Goal: Task Accomplishment & Management: Manage account settings

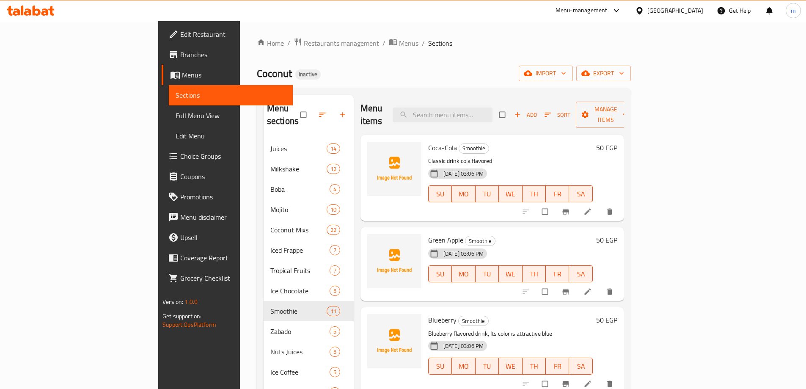
click at [695, 13] on div "Egypt" at bounding box center [676, 10] width 56 height 9
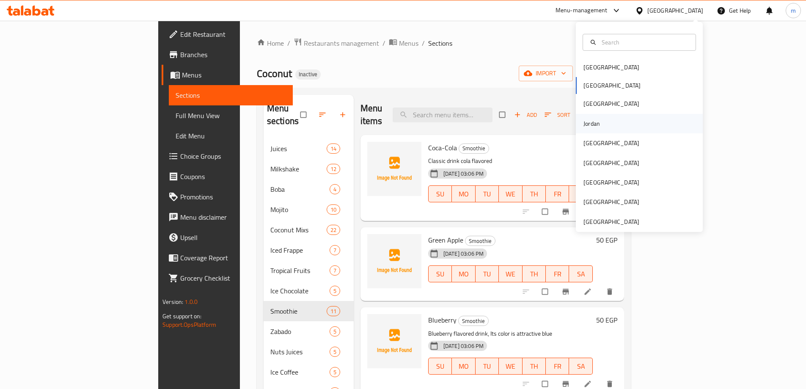
click at [592, 125] on div "Jordan" at bounding box center [592, 123] width 17 height 9
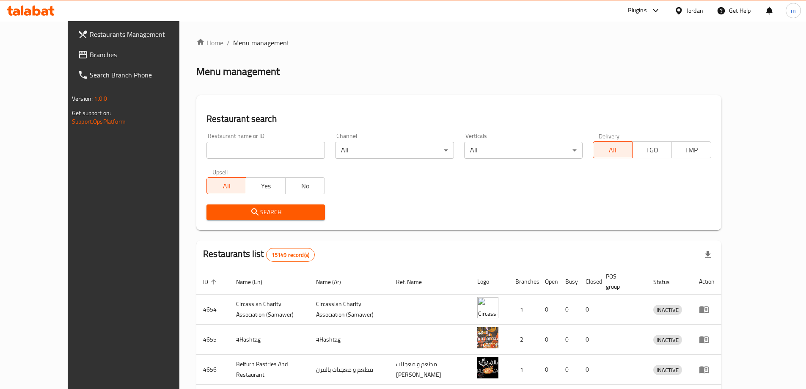
click at [90, 55] on span "Branches" at bounding box center [143, 55] width 106 height 10
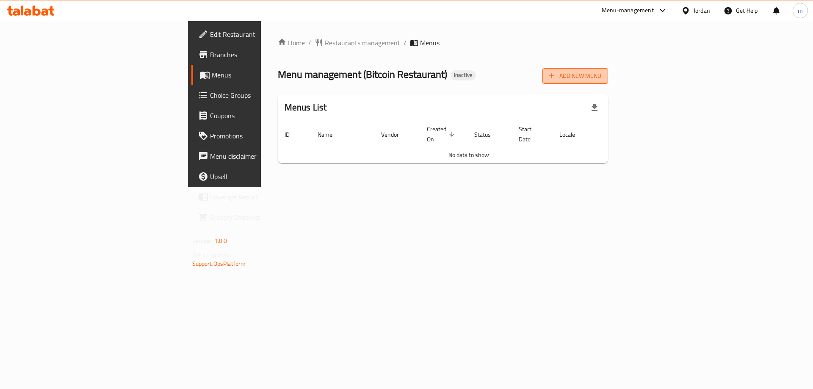
click at [601, 74] on span "Add New Menu" at bounding box center [575, 76] width 52 height 11
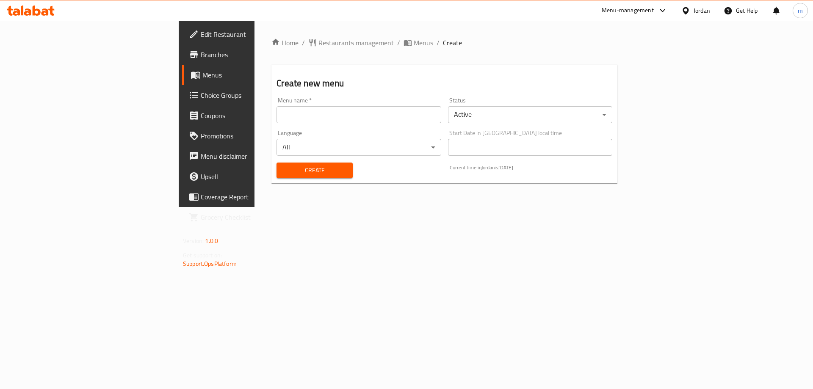
click at [276, 122] on input "text" at bounding box center [358, 114] width 164 height 17
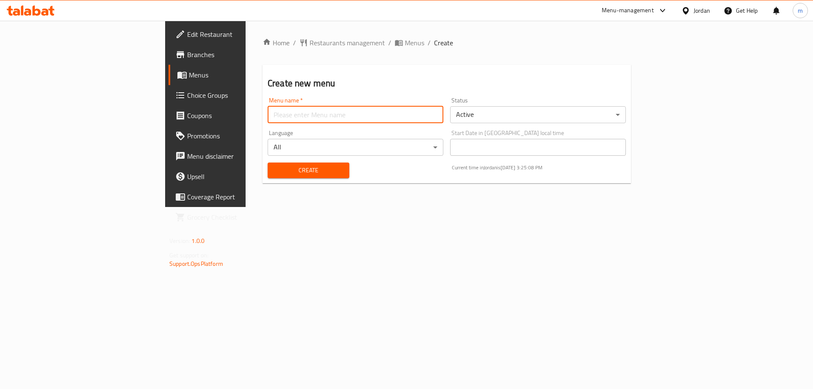
type input "Mesbah - 2025"
click at [274, 166] on span "Create" at bounding box center [308, 170] width 68 height 11
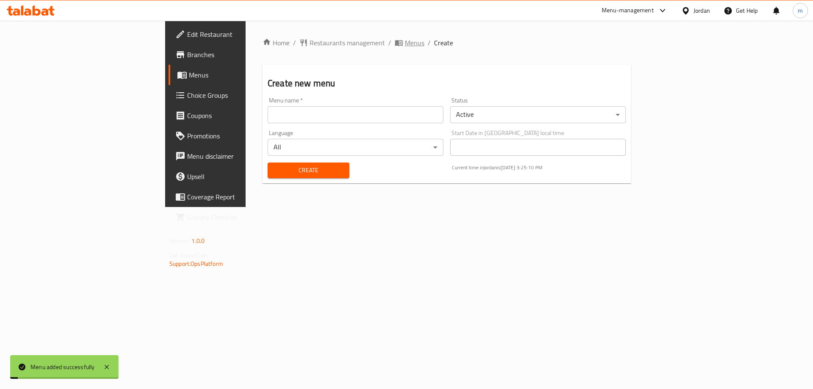
click at [405, 40] on span "Menus" at bounding box center [414, 43] width 19 height 10
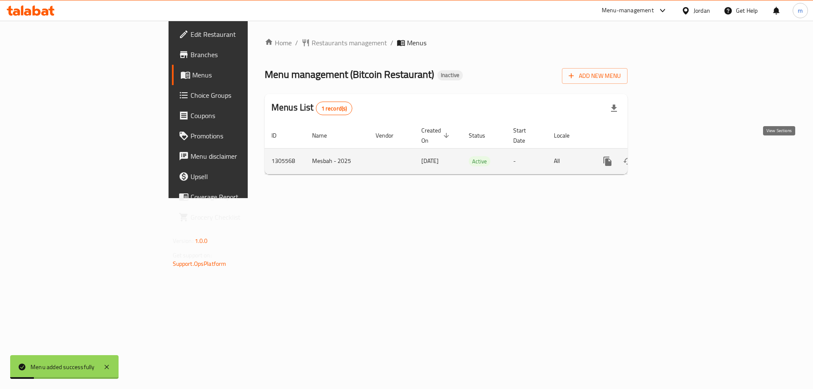
click at [679, 157] on link "enhanced table" at bounding box center [668, 161] width 20 height 20
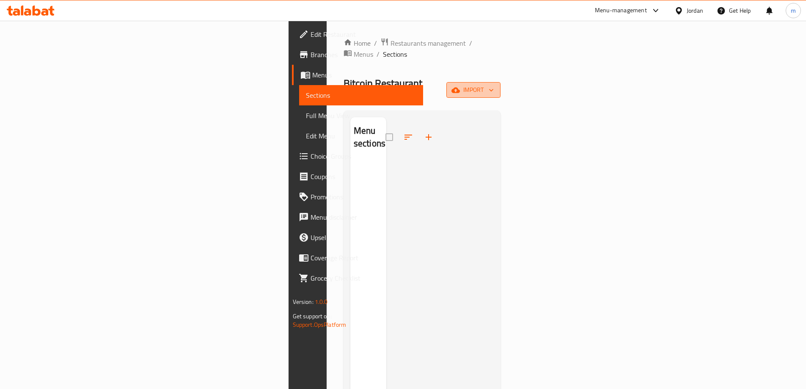
click at [494, 85] on span "import" at bounding box center [473, 90] width 41 height 11
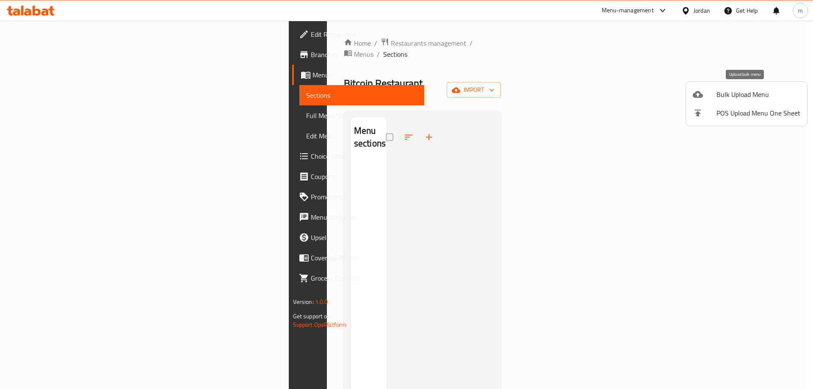
click at [718, 95] on span "Bulk Upload Menu" at bounding box center [758, 94] width 84 height 10
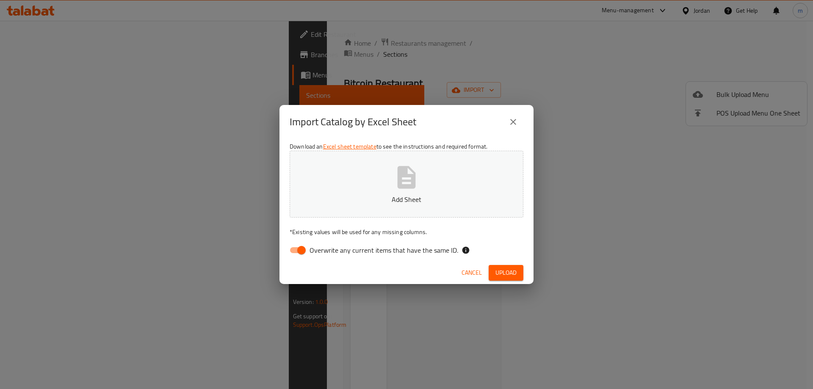
click at [299, 249] on input "Overwrite any current items that have the same ID." at bounding box center [301, 250] width 48 height 16
checkbox input "false"
click at [335, 197] on p "Add Sheet" at bounding box center [406, 199] width 207 height 10
click at [504, 274] on span "Upload" at bounding box center [505, 273] width 21 height 11
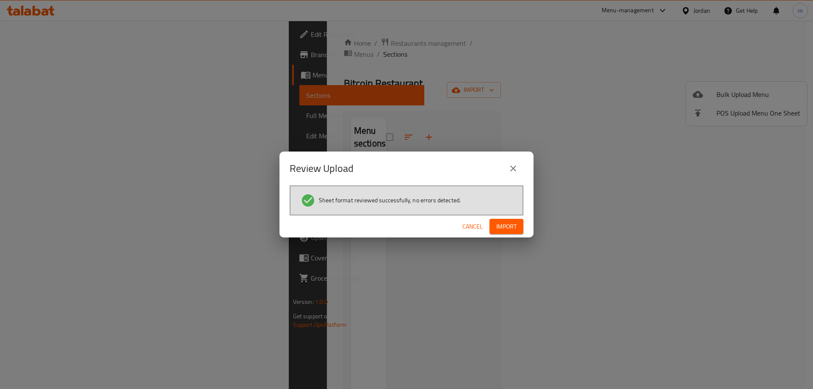
click at [515, 230] on span "Import" at bounding box center [506, 226] width 20 height 11
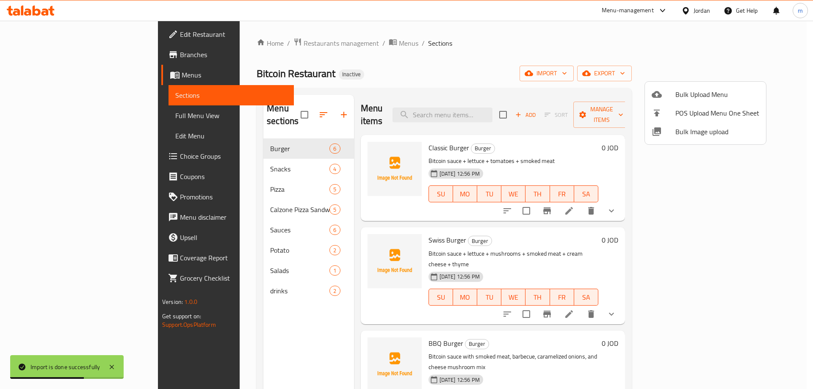
click at [680, 233] on div at bounding box center [406, 194] width 813 height 389
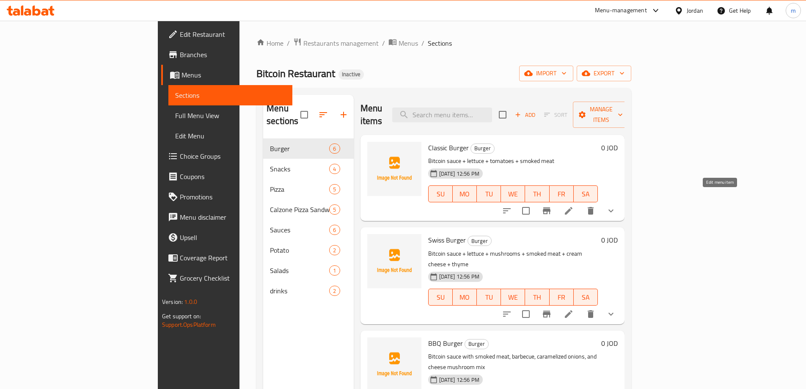
click at [574, 206] on icon at bounding box center [569, 211] width 10 height 10
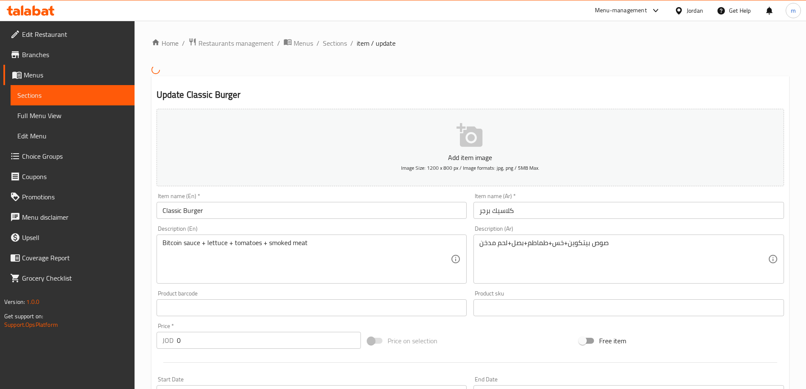
scroll to position [222, 0]
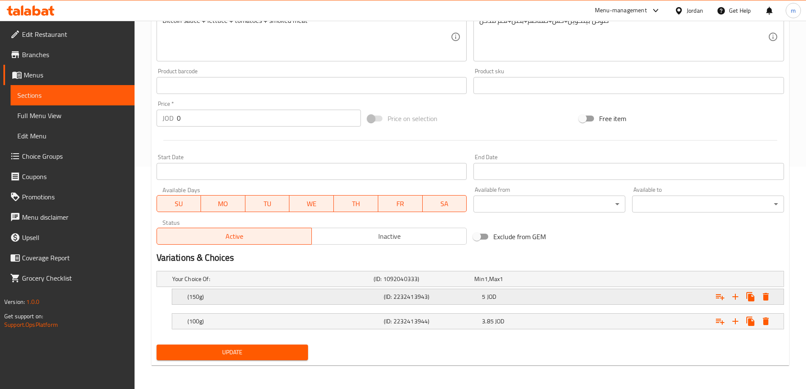
click at [240, 285] on div "(150g)" at bounding box center [271, 279] width 201 height 12
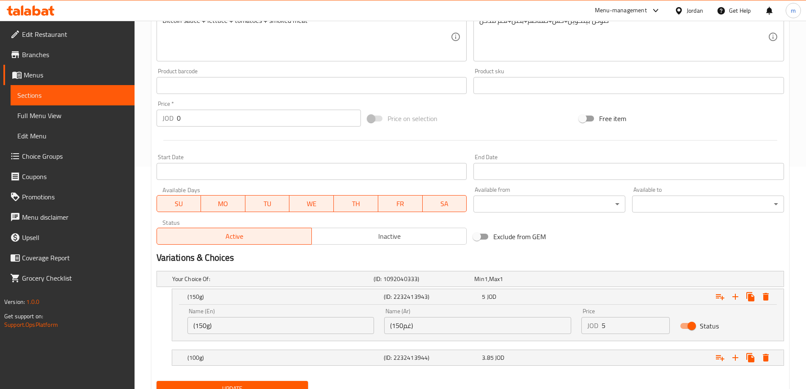
scroll to position [259, 0]
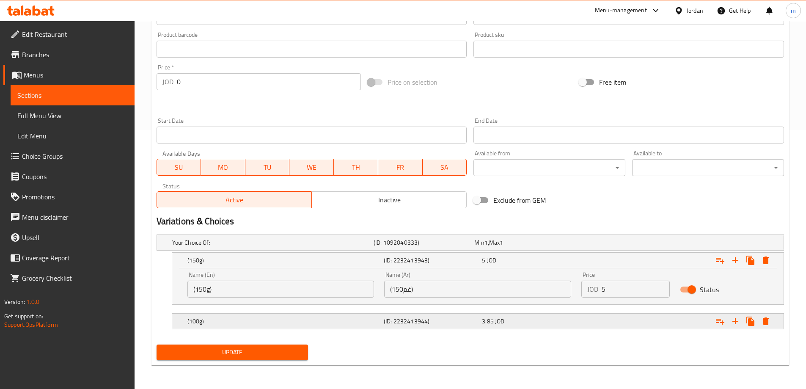
click at [362, 247] on h5 "(100g)" at bounding box center [271, 242] width 198 height 8
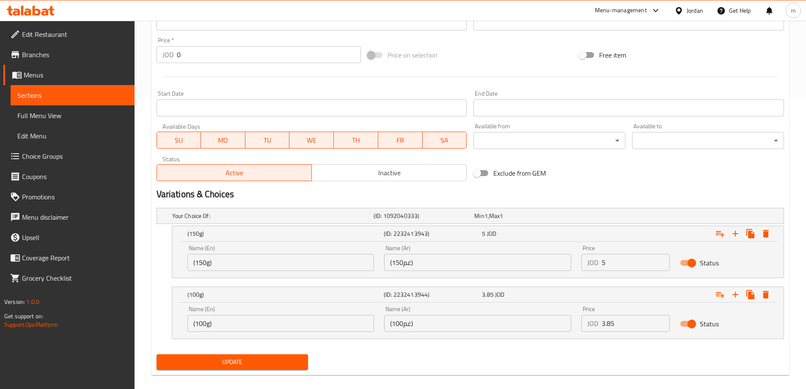
scroll to position [301, 0]
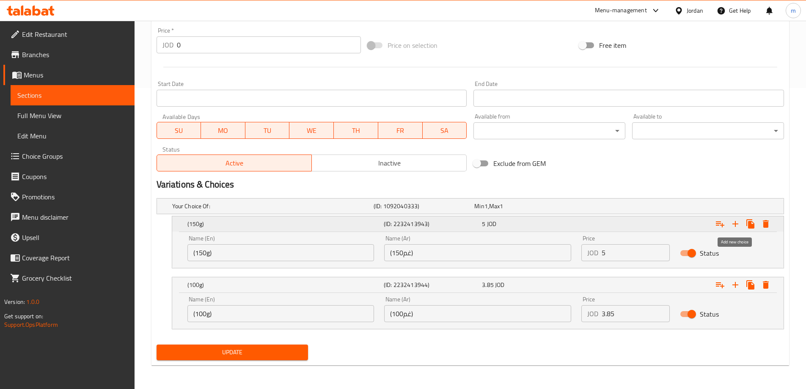
click at [738, 224] on icon "Expand" at bounding box center [736, 224] width 10 height 10
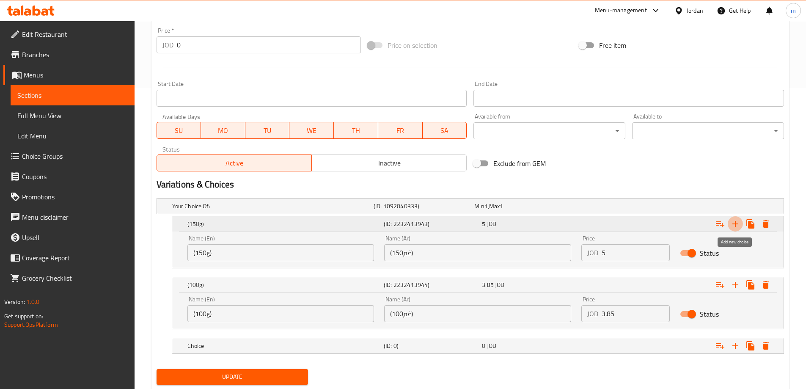
click at [738, 224] on icon "Expand" at bounding box center [736, 224] width 10 height 10
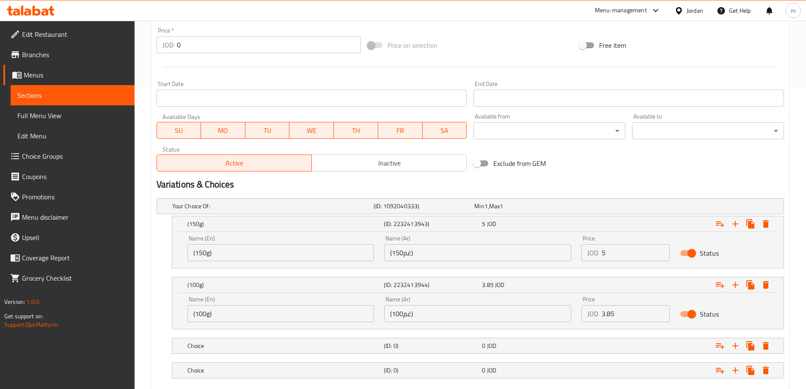
scroll to position [350, 0]
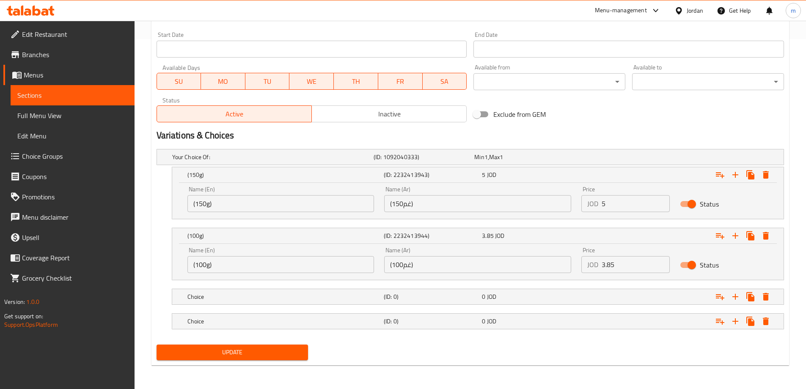
click at [475, 199] on input "(150غم)" at bounding box center [477, 203] width 187 height 17
click at [503, 213] on div "Name (Ar) (150غم) Name (Ar)" at bounding box center [477, 199] width 197 height 36
click at [506, 205] on input "(150غم)" at bounding box center [477, 203] width 187 height 17
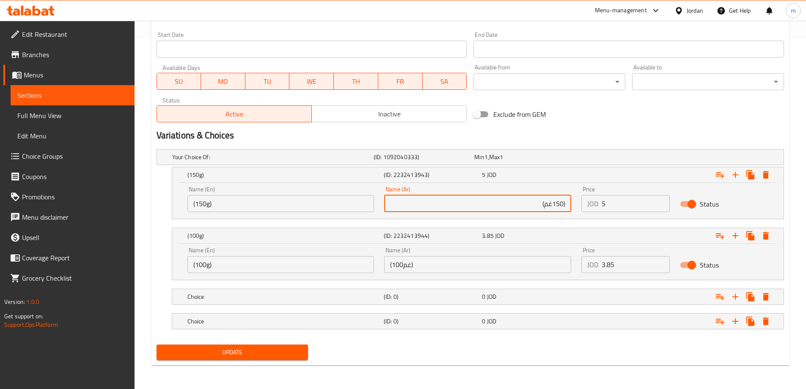
click at [506, 205] on input "(150غم)" at bounding box center [477, 203] width 187 height 17
paste input "ساندويش"
type input "ساندويش (150غم)"
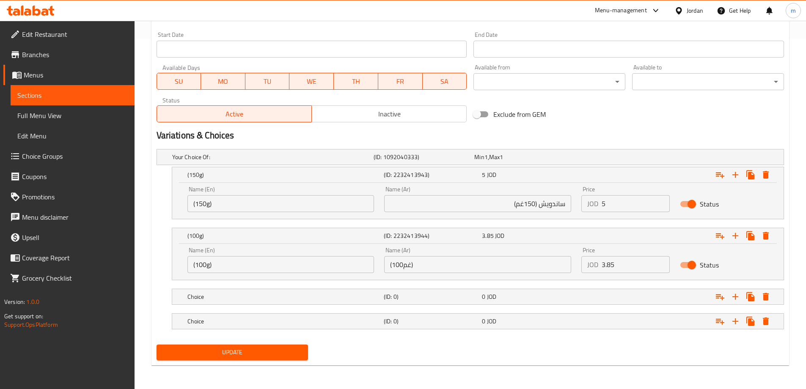
click at [506, 267] on input "(100غم)" at bounding box center [477, 264] width 187 height 17
paste input "ساندويش"
type input "ساندويش (100غم)"
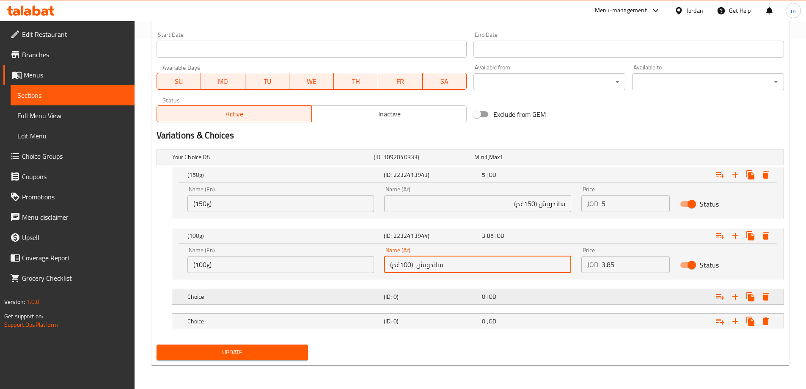
click at [513, 166] on div "Choice (ID: 0) 0 JOD" at bounding box center [473, 157] width 605 height 19
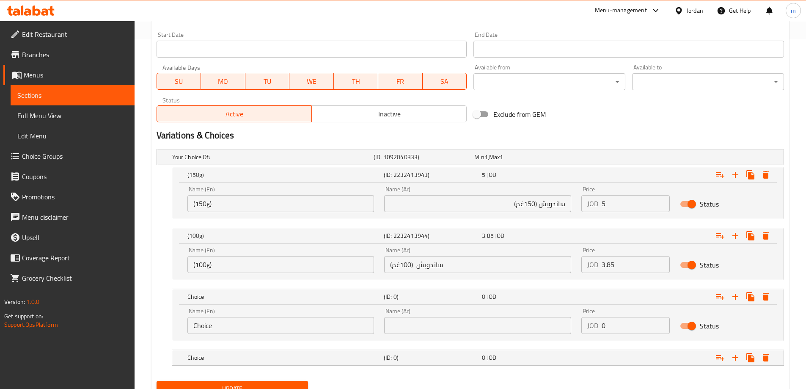
click at [487, 330] on input "text" at bounding box center [477, 325] width 187 height 17
paste input "وجبة (150غم)"
type input "وجبة (150غم)"
click at [450, 161] on h5 "(ID: 0)" at bounding box center [422, 157] width 97 height 8
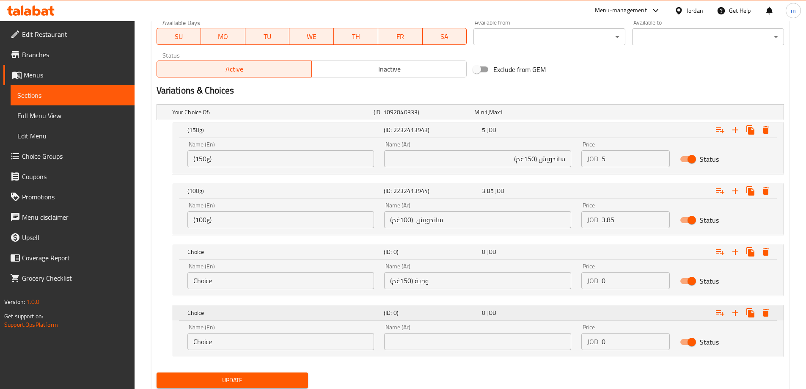
scroll to position [423, 0]
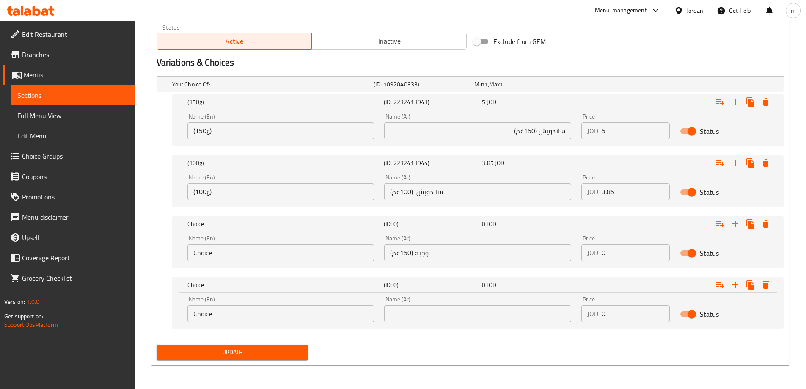
click at [458, 317] on input "text" at bounding box center [477, 313] width 187 height 17
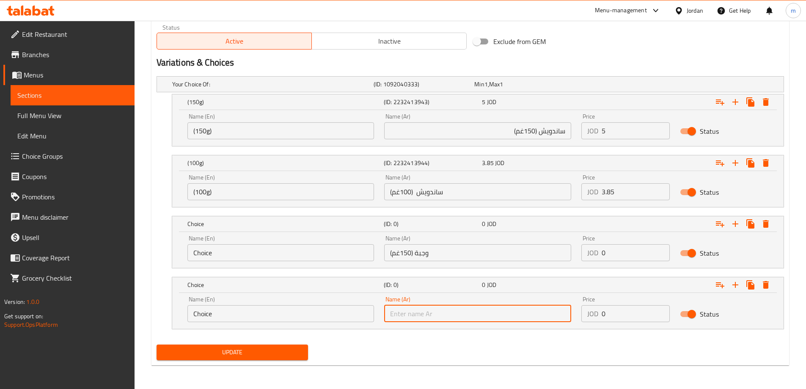
paste input "وجبة (100غم)"
type input "وجبة (100غم)"
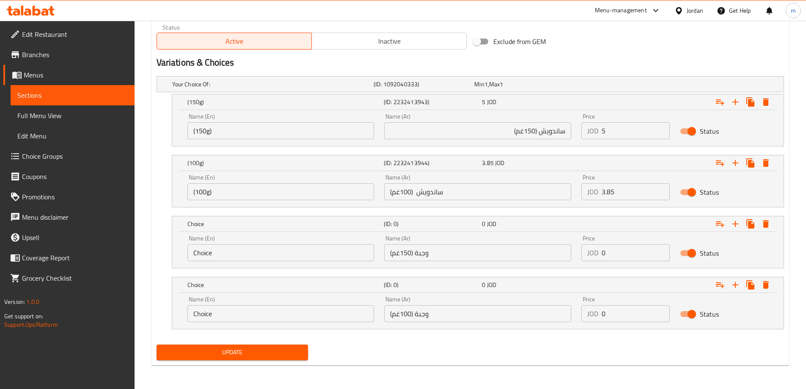
click at [515, 135] on input "ساندويش (150غم)" at bounding box center [477, 130] width 187 height 17
click at [239, 136] on input "(150g)" at bounding box center [281, 130] width 187 height 17
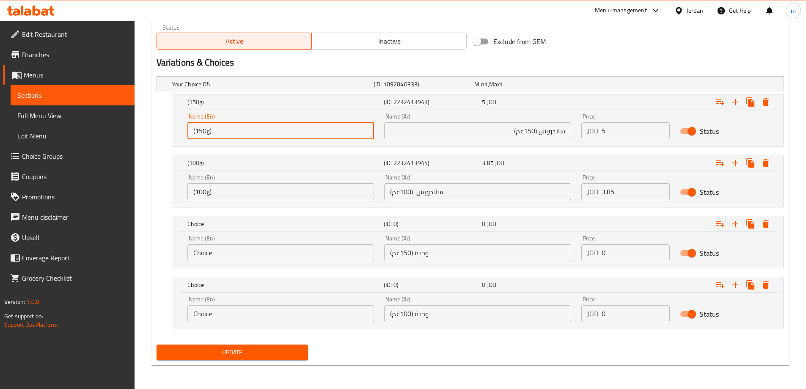
click at [239, 136] on input "(150g)" at bounding box center [281, 130] width 187 height 17
paste input "Sandwich"
type input "Sandwich (150g)"
click at [446, 195] on input "ساندويش (100غم)" at bounding box center [477, 191] width 187 height 17
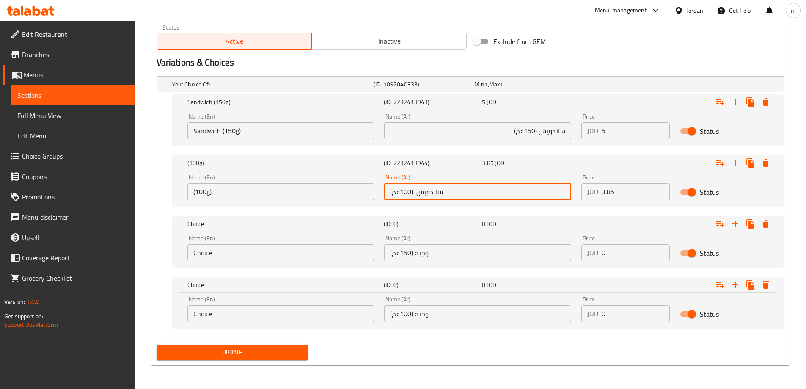
click at [446, 195] on input "ساندويش (100غم)" at bounding box center [477, 191] width 187 height 17
click at [286, 188] on input "(100g)" at bounding box center [281, 191] width 187 height 17
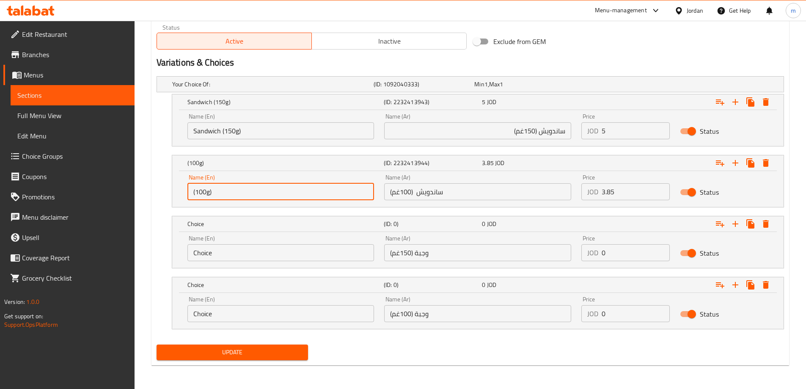
click at [286, 188] on input "(100g)" at bounding box center [281, 191] width 187 height 17
paste input "Sandwich"
type input "Sandwich (100g)"
click at [412, 254] on input "وجبة (150غم)" at bounding box center [477, 252] width 187 height 17
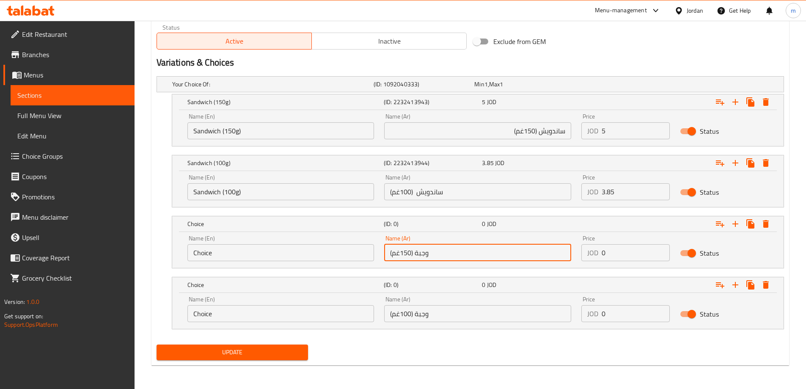
click at [413, 254] on input "وجبة (150غم)" at bounding box center [477, 252] width 187 height 17
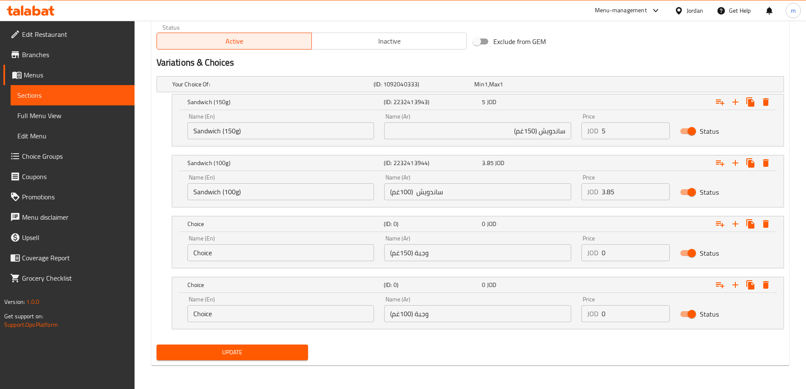
click at [264, 258] on input "Choice" at bounding box center [281, 252] width 187 height 17
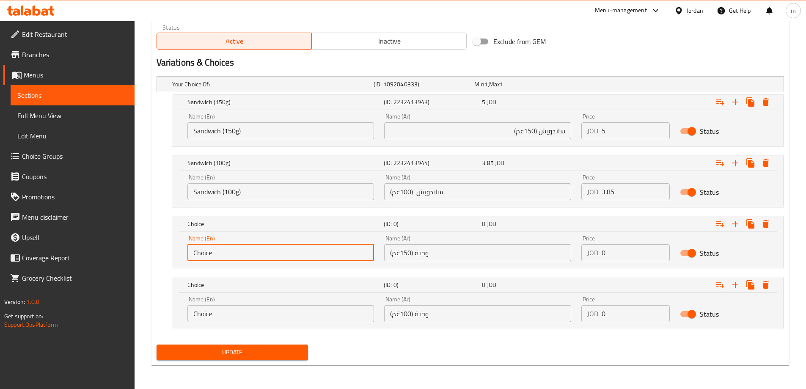
click at [264, 258] on input "Choice" at bounding box center [281, 252] width 187 height 17
paste input "Meal (150g)"
type input "Meal (150g)"
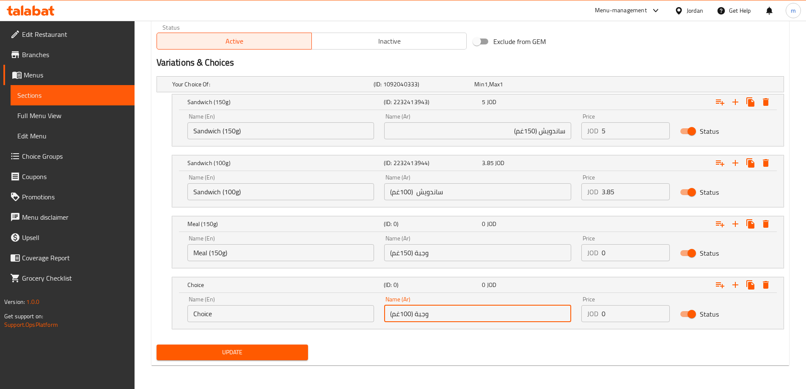
click at [443, 317] on input "وجبة (100غم)" at bounding box center [477, 313] width 187 height 17
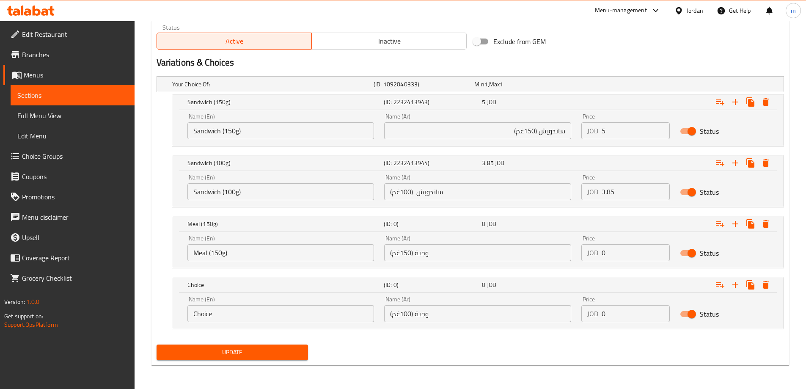
click at [216, 315] on input "Choice" at bounding box center [281, 313] width 187 height 17
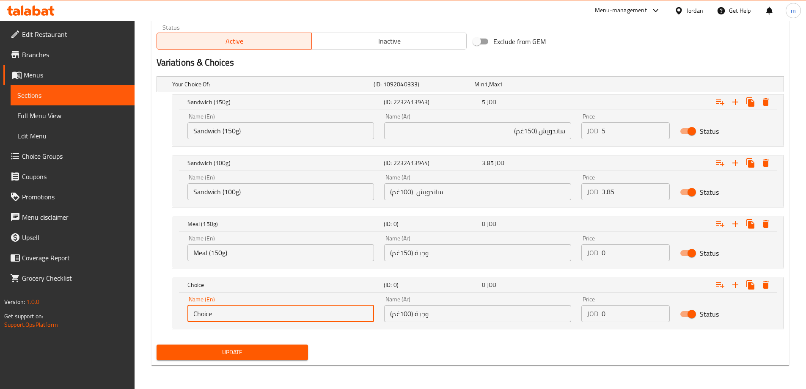
click at [216, 315] on input "Choice" at bounding box center [281, 313] width 187 height 17
paste input "Meal (100g)"
type input "Meal (100g)"
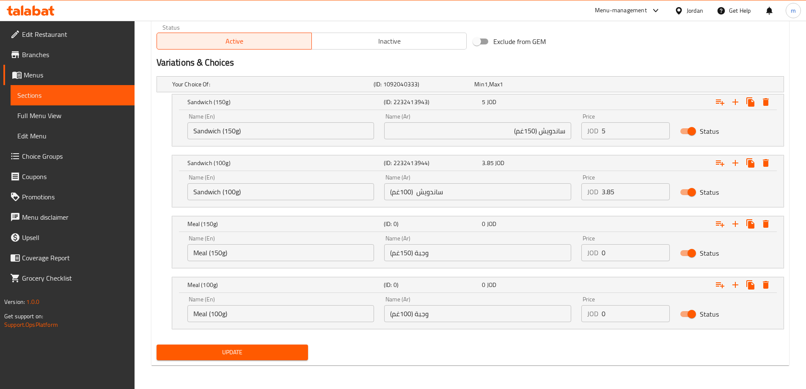
click at [618, 261] on div "Price JOD 0 Price" at bounding box center [626, 248] width 99 height 36
drag, startPoint x: 616, startPoint y: 255, endPoint x: 595, endPoint y: 255, distance: 20.3
click at [595, 255] on div "JOD 0 Price" at bounding box center [626, 252] width 88 height 17
type input "6"
drag, startPoint x: 614, startPoint y: 317, endPoint x: 599, endPoint y: 313, distance: 15.0
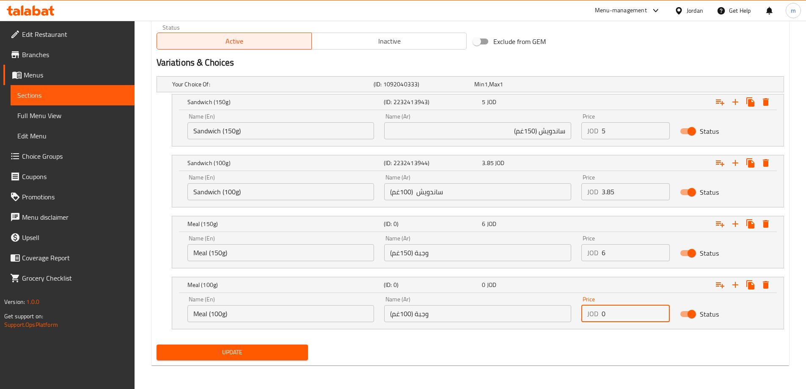
click at [599, 313] on div "JOD 0 Price" at bounding box center [626, 313] width 88 height 17
type input "5.25"
click at [264, 358] on button "Update" at bounding box center [233, 353] width 152 height 16
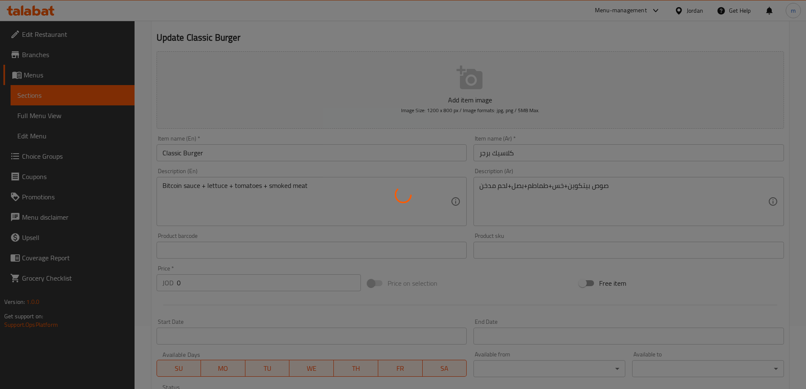
scroll to position [0, 0]
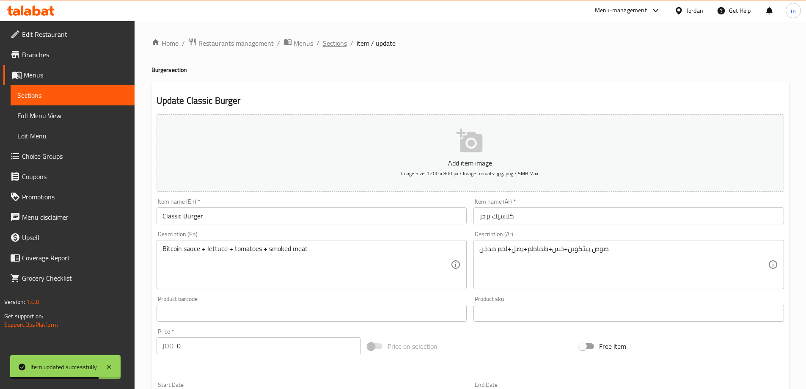
click at [334, 48] on span "Sections" at bounding box center [335, 43] width 24 height 10
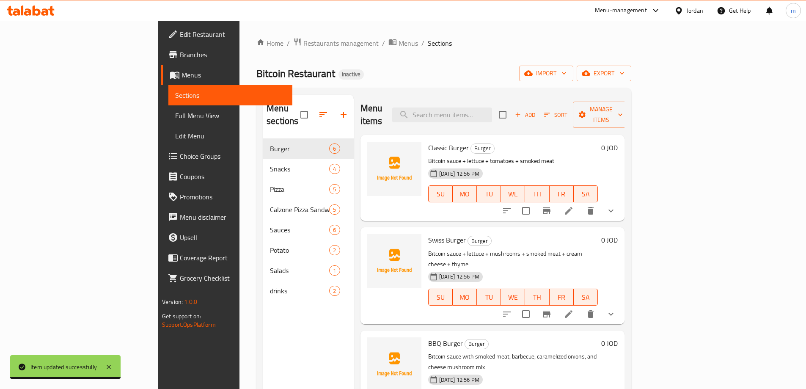
scroll to position [42, 0]
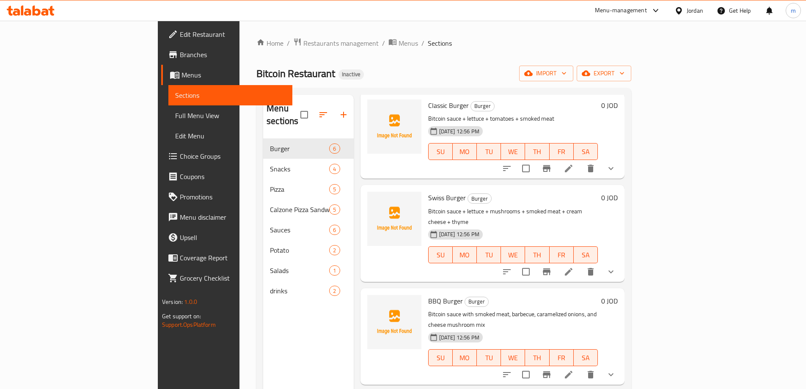
click at [574, 267] on icon at bounding box center [569, 272] width 10 height 10
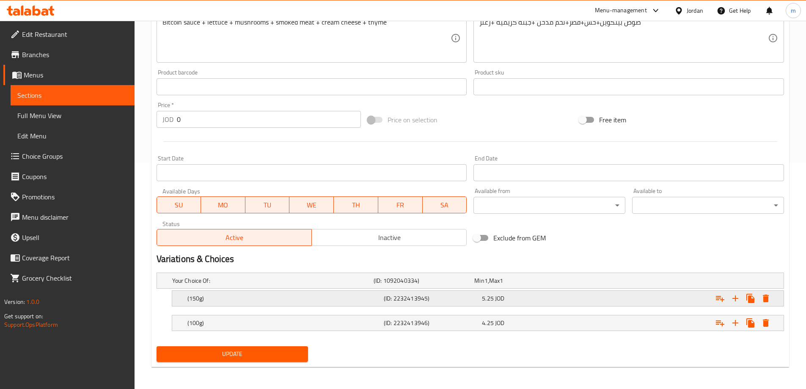
scroll to position [228, 0]
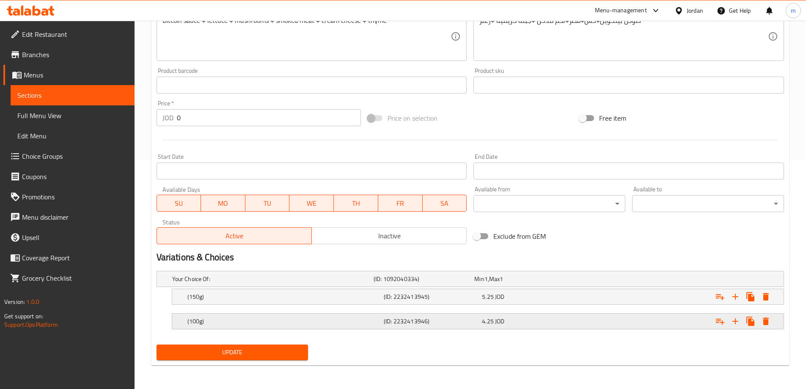
click at [428, 283] on h5 "(ID: 2232413946)" at bounding box center [422, 279] width 97 height 8
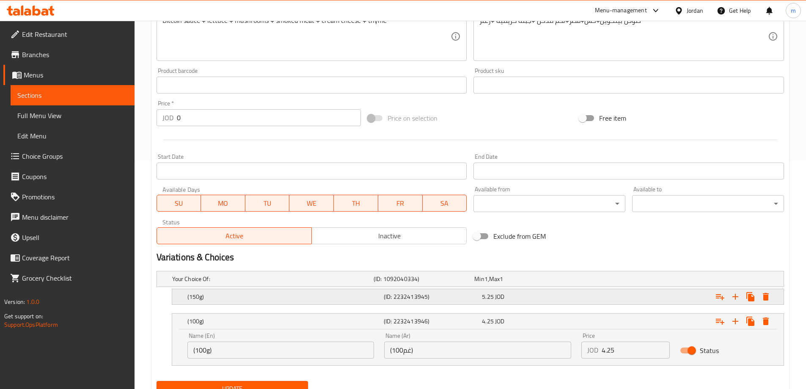
click at [438, 283] on h5 "(ID: 2232413945)" at bounding box center [422, 279] width 97 height 8
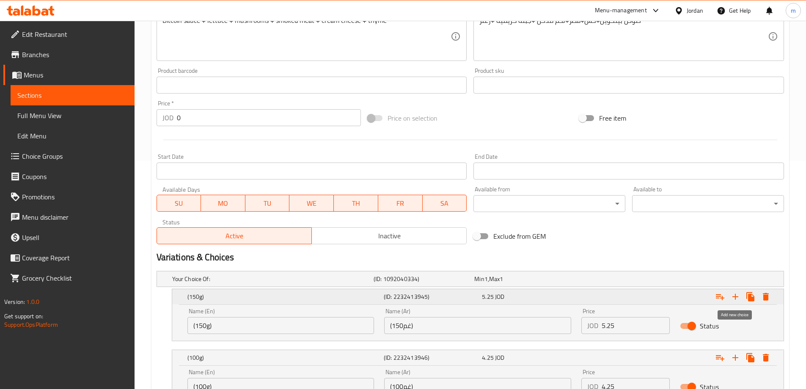
click at [735, 297] on icon "Expand" at bounding box center [736, 297] width 6 height 6
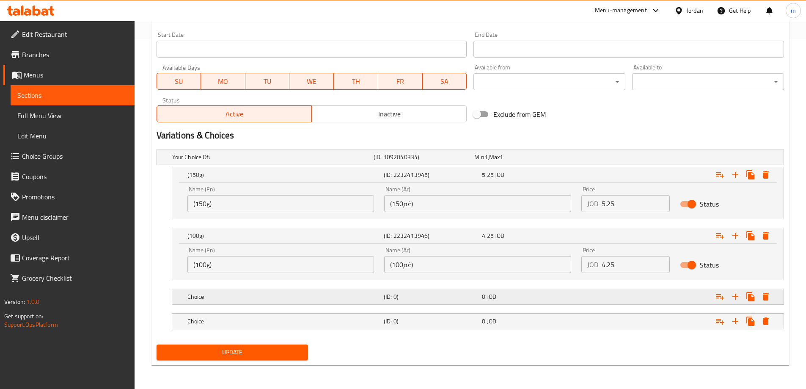
click at [401, 163] on div "(ID: 0)" at bounding box center [422, 157] width 101 height 12
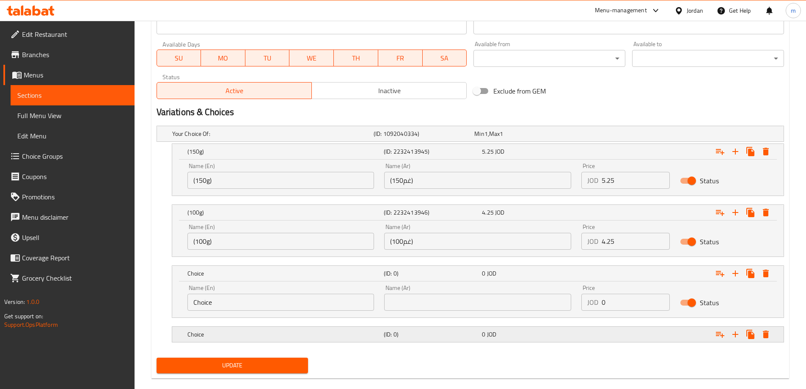
scroll to position [386, 0]
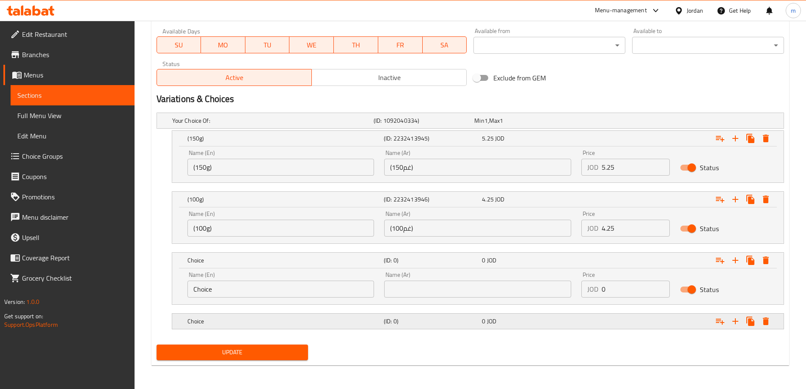
click at [422, 125] on h5 "(ID: 0)" at bounding box center [422, 120] width 97 height 8
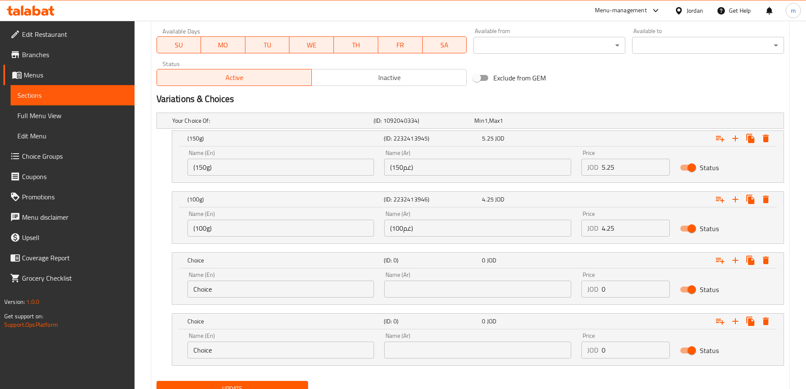
click at [418, 170] on input "(150غم)" at bounding box center [477, 167] width 187 height 17
paste input "ساندويش"
type input "ساندويش (150غم)"
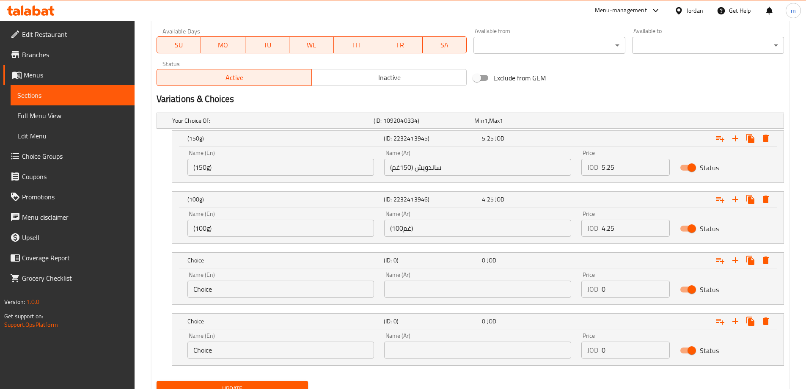
click at [425, 229] on input "(100غم)" at bounding box center [477, 228] width 187 height 17
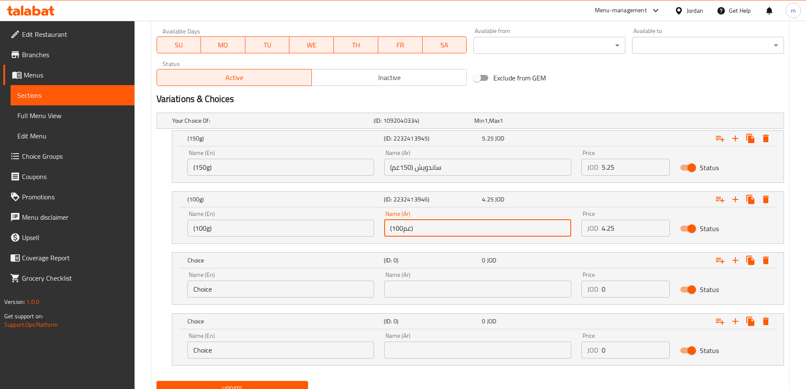
click at [425, 229] on input "(100غم)" at bounding box center [477, 228] width 187 height 17
paste input "ساندويش"
type input "ساندويش (100غم)"
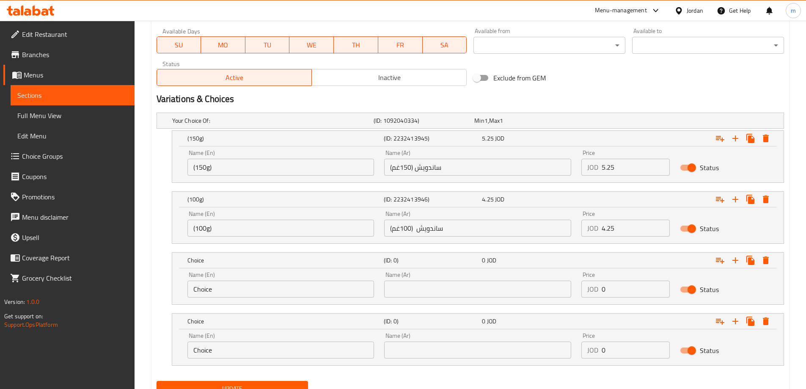
click at [531, 287] on input "text" at bounding box center [477, 289] width 187 height 17
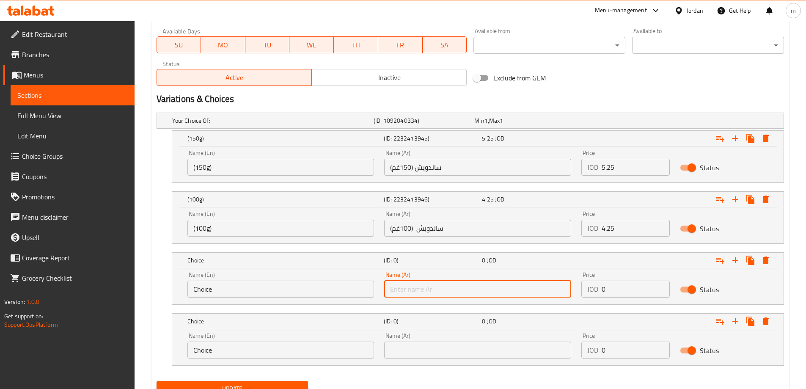
paste input "وجبة (150غم)"
type input "وجبة (150غم)"
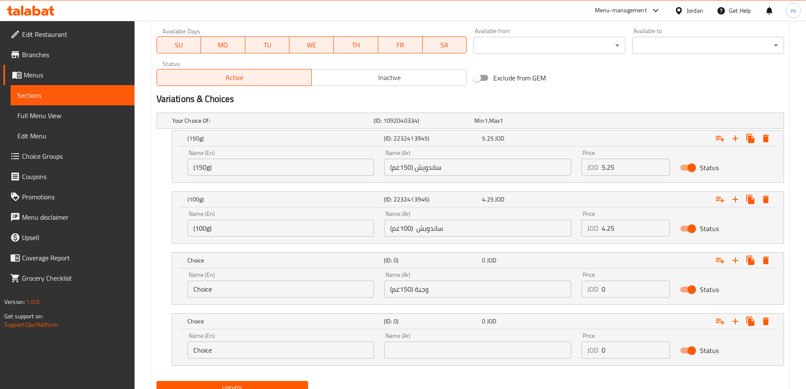
click at [472, 353] on input "text" at bounding box center [477, 350] width 187 height 17
paste input "وجبة (100غم)"
type input "وجبة (100غم)"
drag, startPoint x: 609, startPoint y: 285, endPoint x: 592, endPoint y: 287, distance: 17.5
click at [592, 287] on div "JOD 0 Price" at bounding box center [626, 289] width 88 height 17
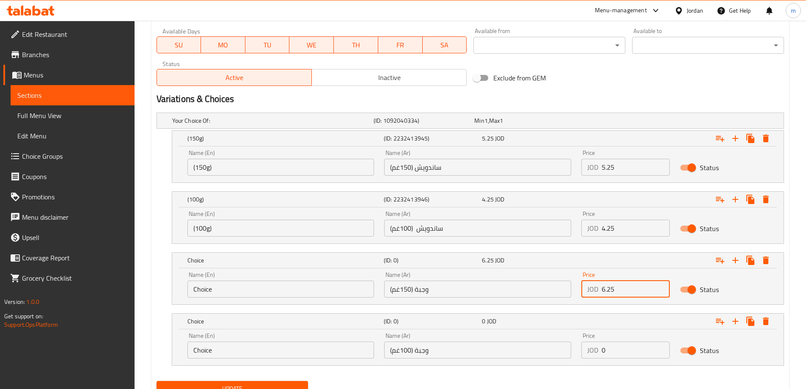
type input "6.25"
drag, startPoint x: 624, startPoint y: 346, endPoint x: 581, endPoint y: 357, distance: 44.1
click at [581, 357] on div "Price JOD 0 Price" at bounding box center [626, 346] width 99 height 36
type input "5.5"
click at [299, 356] on input "Choice" at bounding box center [281, 350] width 187 height 17
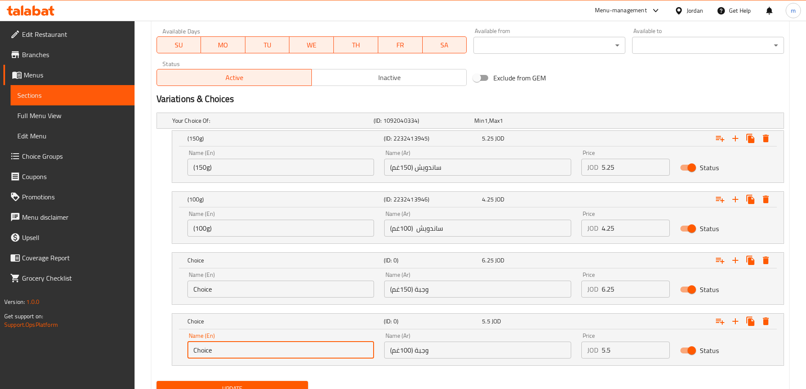
click at [299, 356] on input "Choice" at bounding box center [281, 350] width 187 height 17
paste input "Meal (100g)"
type input "Meal (100g)"
click at [479, 283] on input "وجبة (150غم)" at bounding box center [477, 289] width 187 height 17
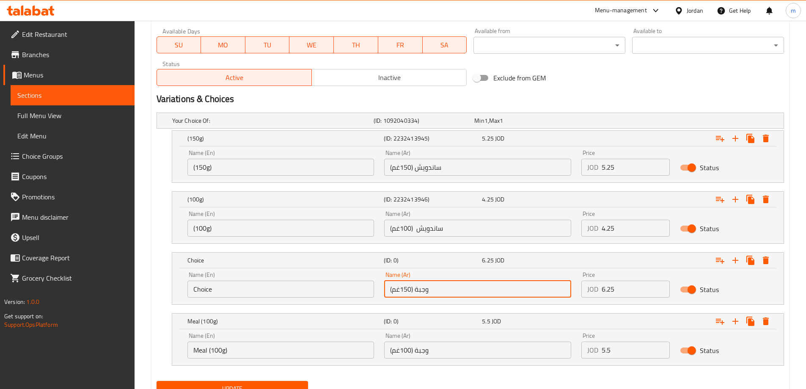
click at [479, 283] on input "وجبة (150غم)" at bounding box center [477, 289] width 187 height 17
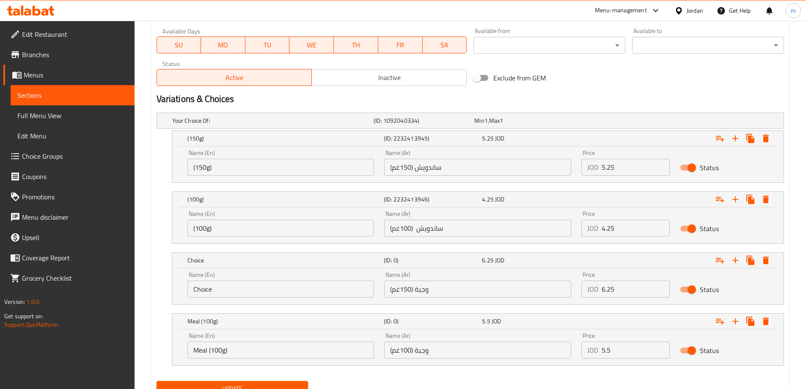
click at [211, 288] on input "Choice" at bounding box center [281, 289] width 187 height 17
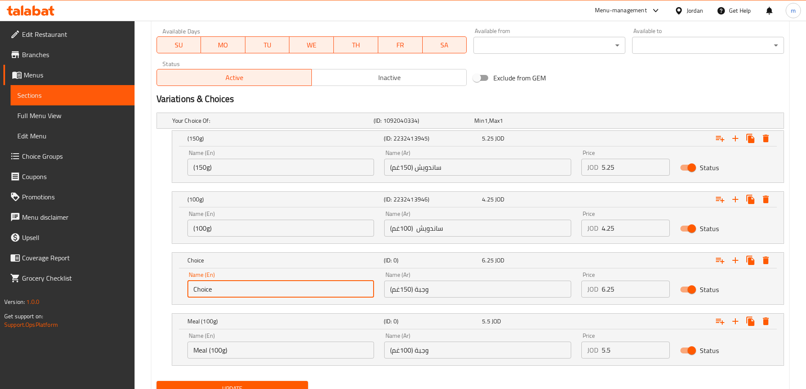
click at [211, 288] on input "Choice" at bounding box center [281, 289] width 187 height 17
paste input "Meal (150g)"
type input "Meal (150g)"
click at [481, 224] on input "ساندويش (100غم)" at bounding box center [477, 228] width 187 height 17
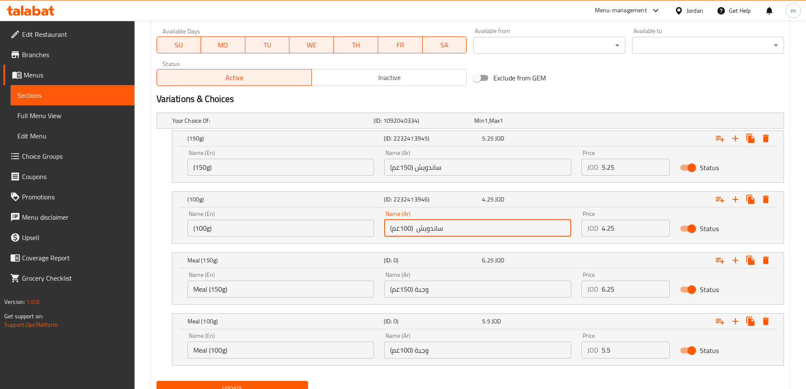
click at [481, 224] on input "ساندويش (100غم)" at bounding box center [477, 228] width 187 height 17
click at [480, 224] on input "ساندويش (100غم)" at bounding box center [477, 228] width 187 height 17
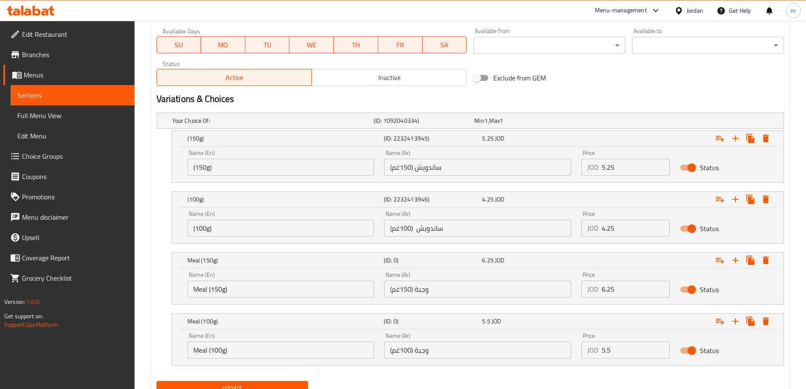
click at [262, 229] on input "(100g)" at bounding box center [281, 228] width 187 height 17
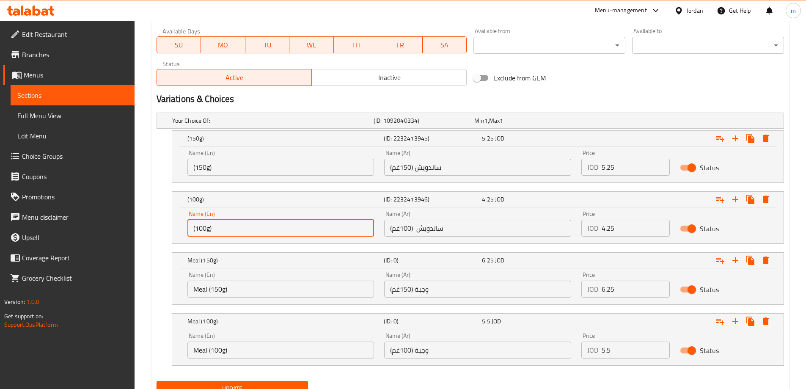
click at [262, 229] on input "(100g)" at bounding box center [281, 228] width 187 height 17
paste input "Sandwich"
type input "Sandwich (100g)"
click at [417, 162] on input "ساندويش (150غم)" at bounding box center [477, 167] width 187 height 17
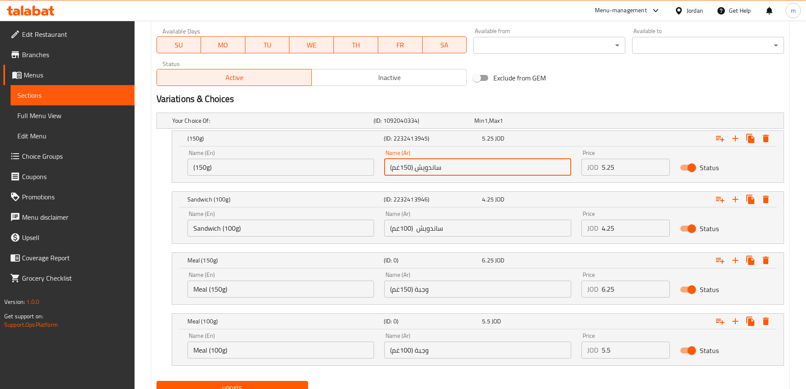
click at [417, 162] on input "ساندويش (150غم)" at bounding box center [477, 167] width 187 height 17
click at [239, 173] on input "(150g)" at bounding box center [281, 167] width 187 height 17
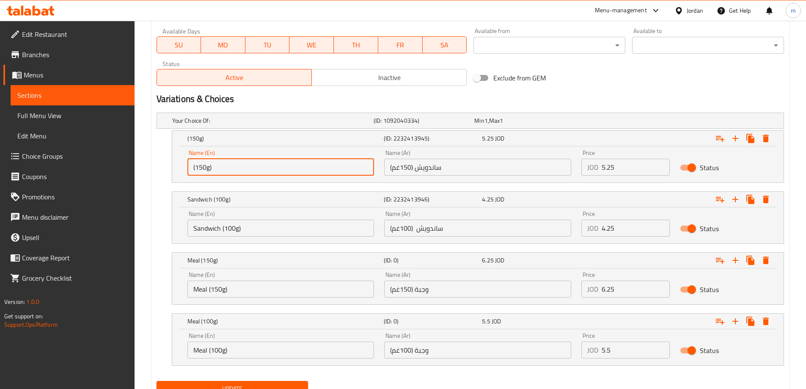
click at [239, 173] on input "(150g)" at bounding box center [281, 167] width 187 height 17
paste input "Sandwich"
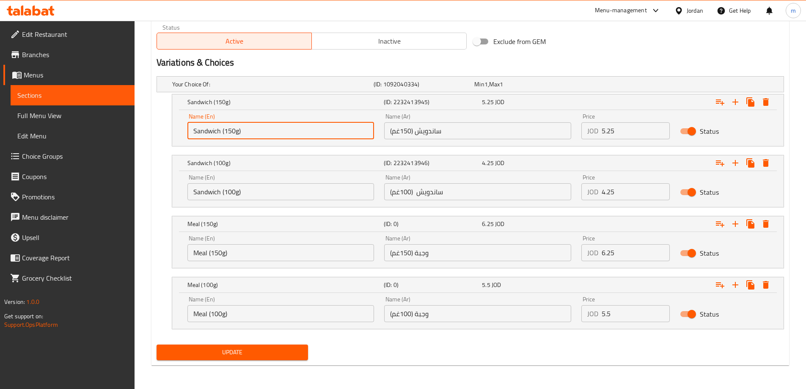
type input "Sandwich (150g)"
click at [273, 356] on span "Update" at bounding box center [232, 352] width 138 height 11
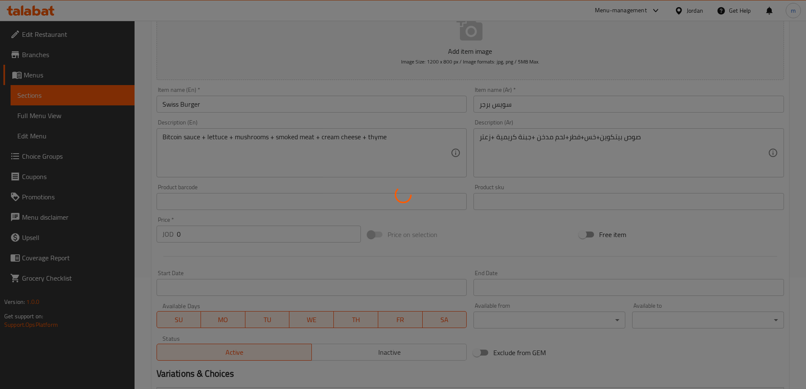
scroll to position [0, 0]
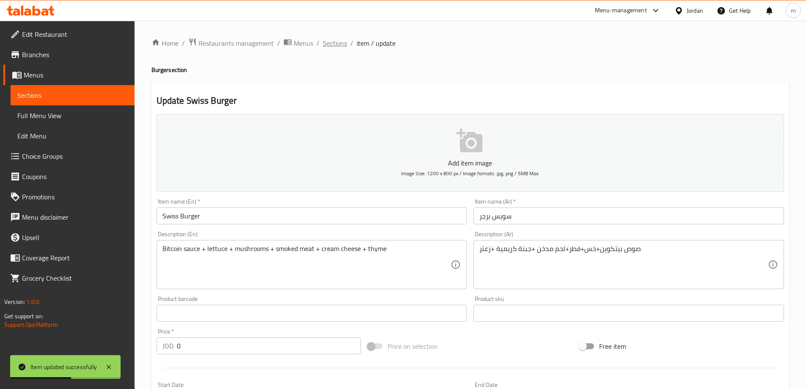
click at [338, 41] on span "Sections" at bounding box center [335, 43] width 24 height 10
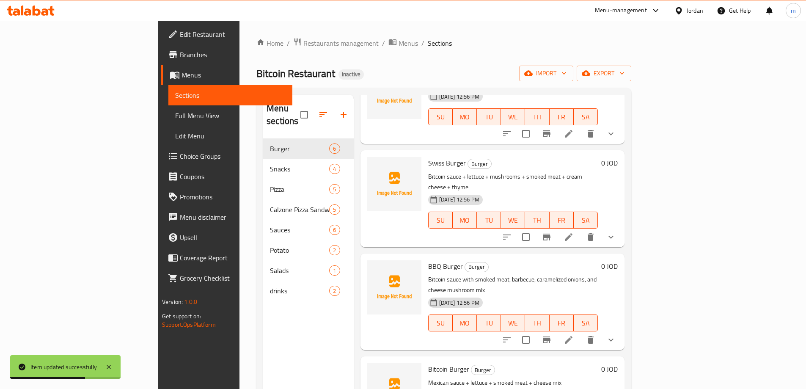
scroll to position [85, 0]
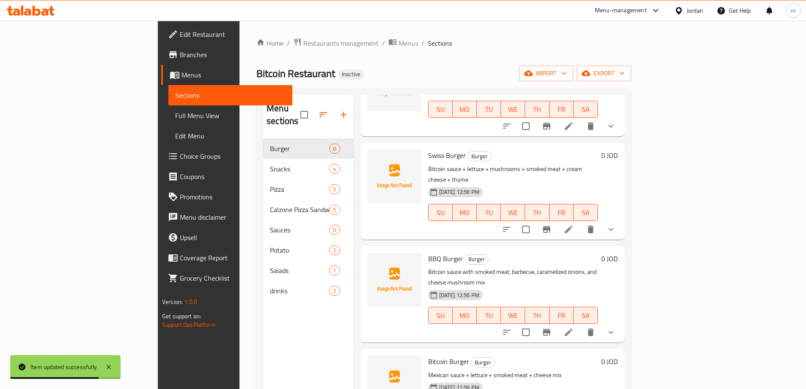
click at [581, 325] on li at bounding box center [569, 332] width 24 height 15
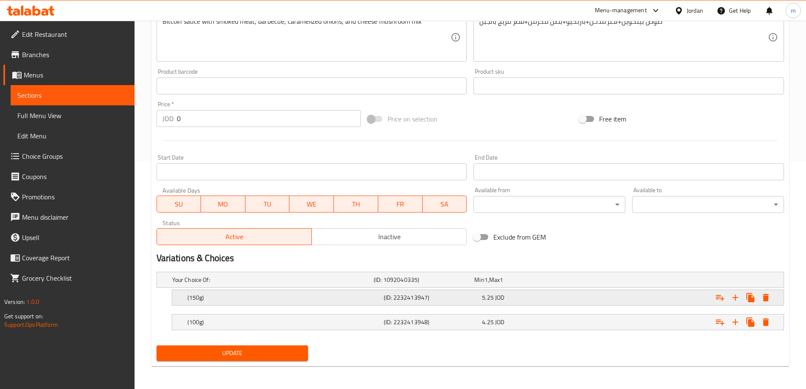
scroll to position [228, 0]
click at [739, 299] on icon "Expand" at bounding box center [736, 297] width 10 height 10
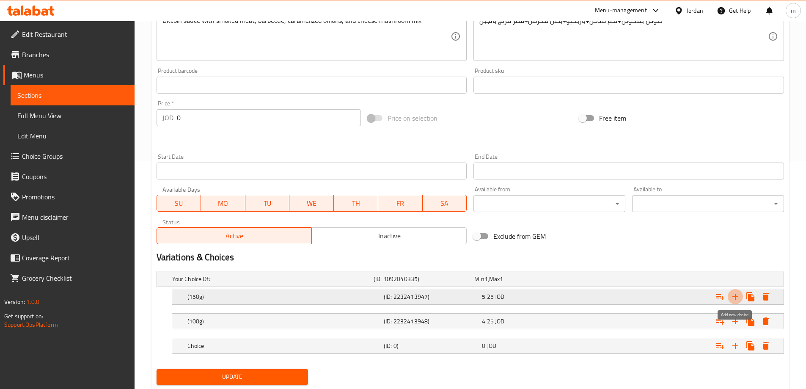
click at [739, 299] on icon "Expand" at bounding box center [736, 297] width 10 height 10
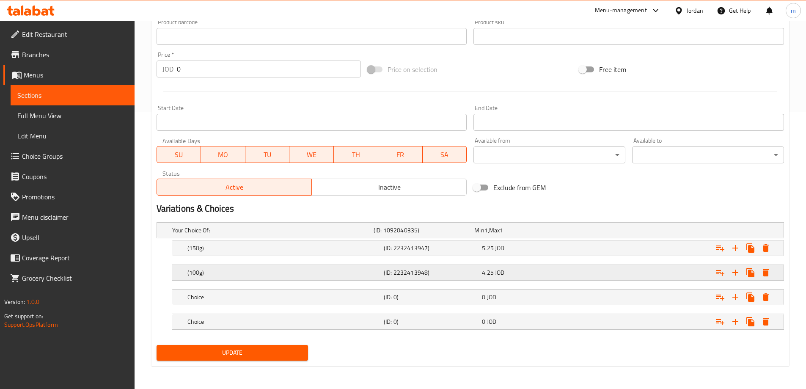
scroll to position [277, 0]
click at [347, 234] on h5 "(150g)" at bounding box center [271, 230] width 198 height 8
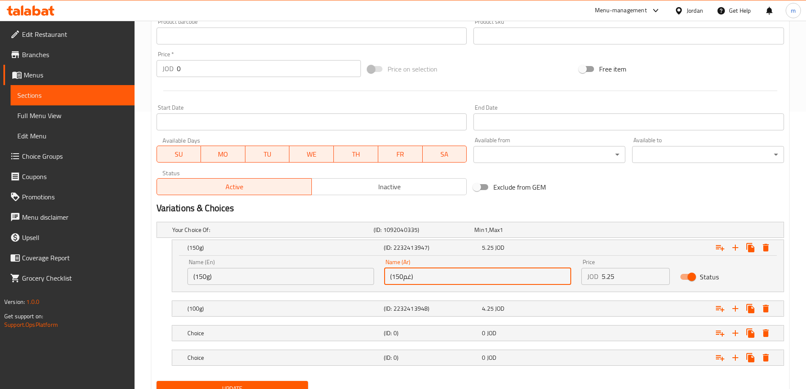
click at [434, 282] on input "(150غم)" at bounding box center [477, 276] width 187 height 17
paste input "ساندويش"
type input "ساندويش (150غم)"
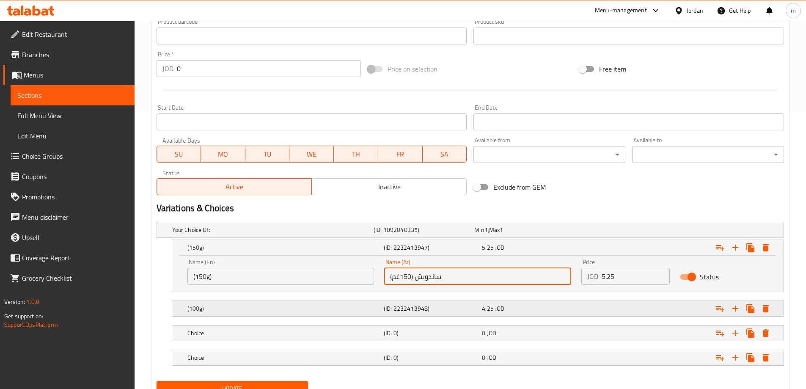
click at [466, 234] on h5 "(ID: 2232413948)" at bounding box center [422, 230] width 97 height 8
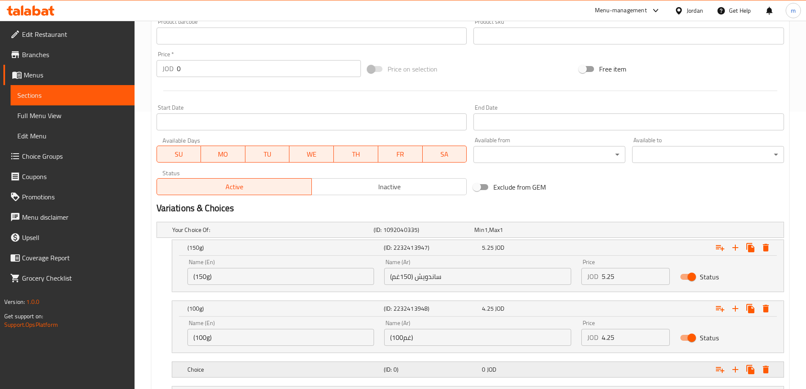
click at [509, 234] on div "0 JOD" at bounding box center [523, 230] width 97 height 8
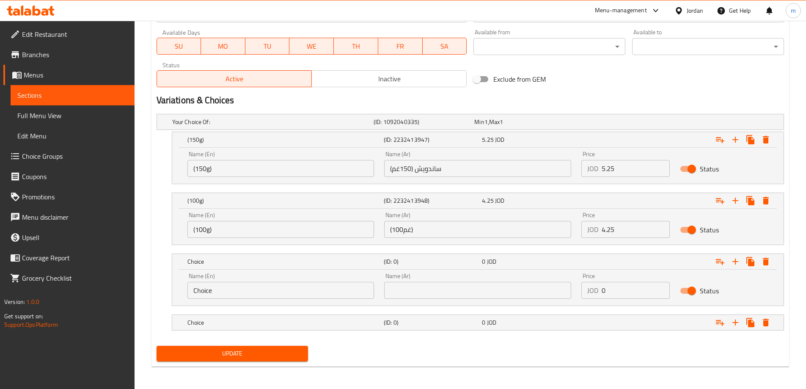
scroll to position [386, 0]
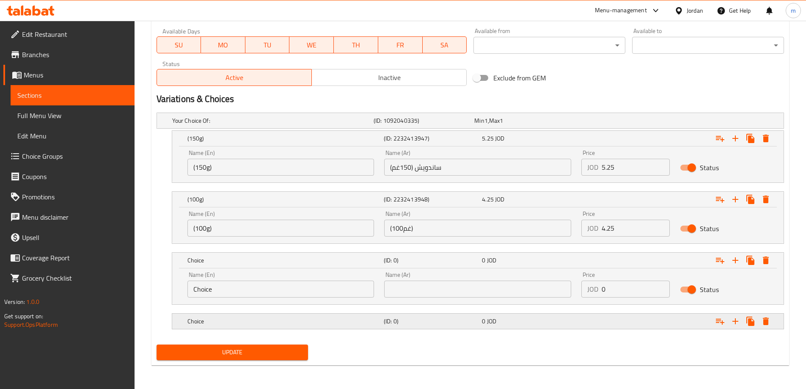
click at [480, 130] on div "Choice (ID: 0) 0 JOD" at bounding box center [473, 120] width 605 height 19
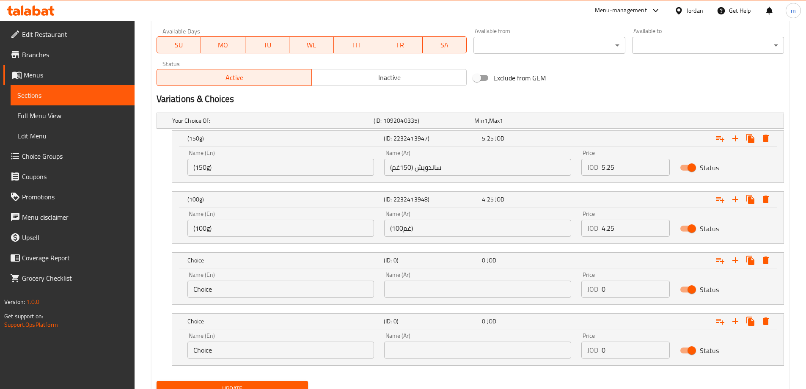
click at [473, 229] on input "(100غم)" at bounding box center [477, 228] width 187 height 17
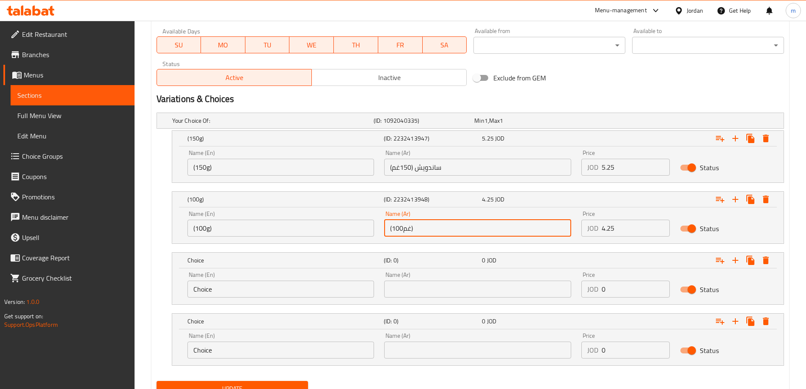
click at [473, 229] on input "(100غم)" at bounding box center [477, 228] width 187 height 17
paste input "ساندويش"
type input "ساندويش (100غم)"
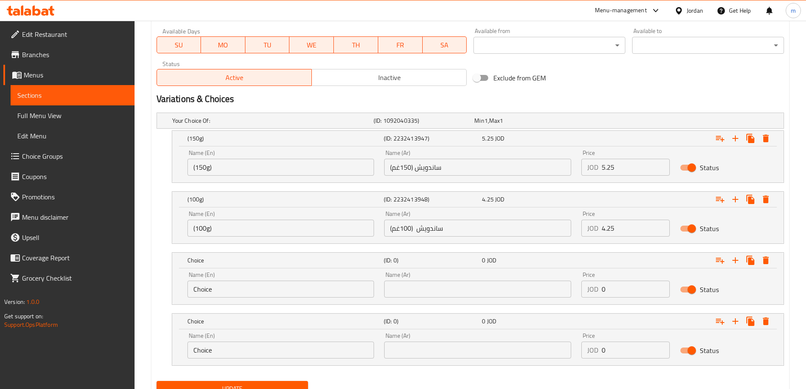
click at [445, 297] on input "text" at bounding box center [477, 289] width 187 height 17
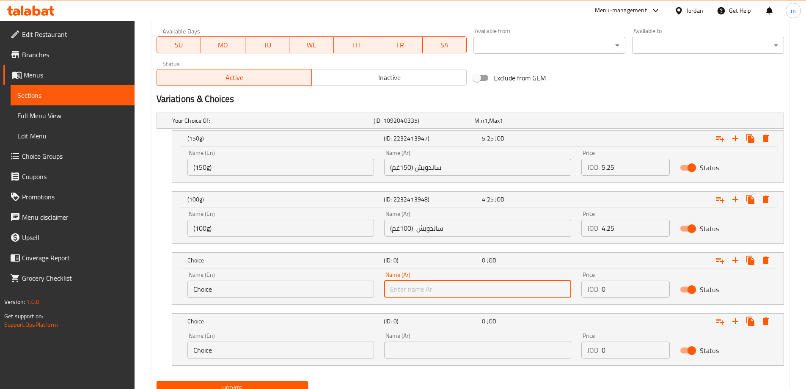
paste input "وجبة (150غم)"
type input "وجبة (150غم)"
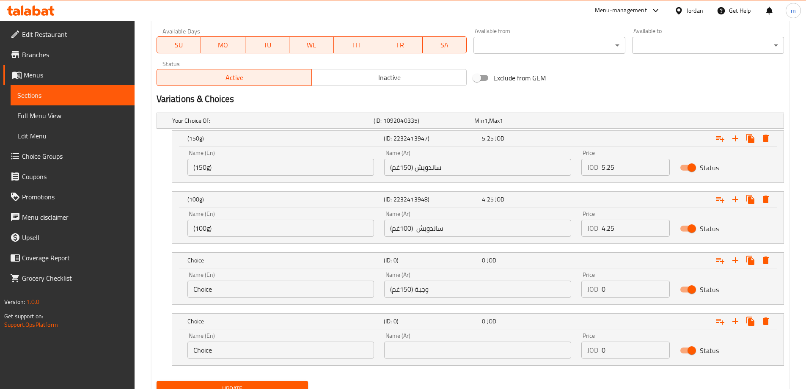
click at [402, 352] on input "text" at bounding box center [477, 350] width 187 height 17
paste input "وجبة (100غم)"
type input "وجبة (100غم)"
click at [253, 168] on input "(150g)" at bounding box center [281, 167] width 187 height 17
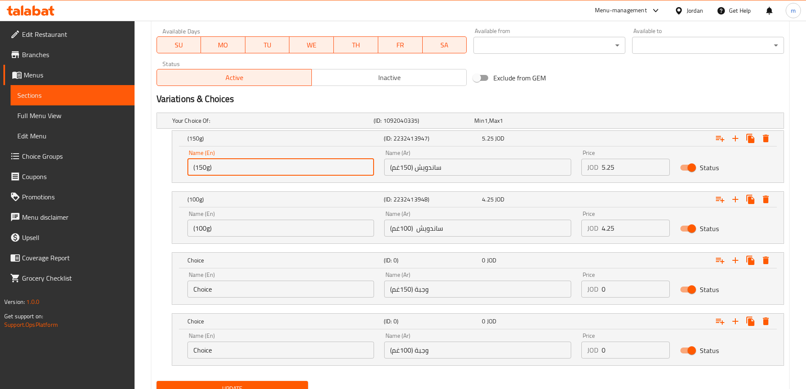
click at [253, 168] on input "(150g)" at bounding box center [281, 167] width 187 height 17
paste input "Sandwich"
type input "Sandwich (150g)"
click at [455, 234] on input "ساندويش (100غم)" at bounding box center [477, 228] width 187 height 17
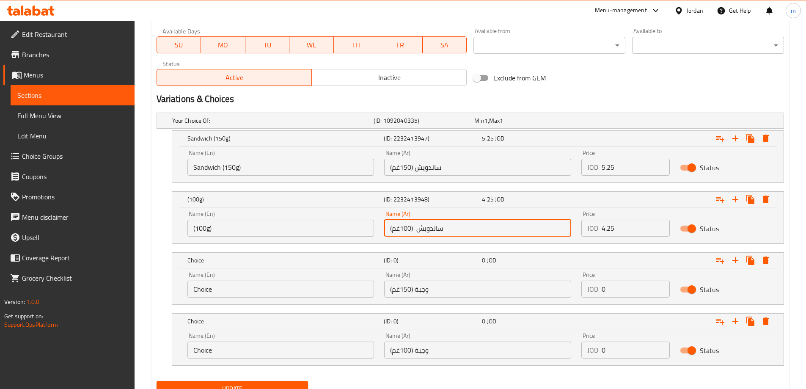
click at [455, 234] on input "ساندويش (100غم)" at bounding box center [477, 228] width 187 height 17
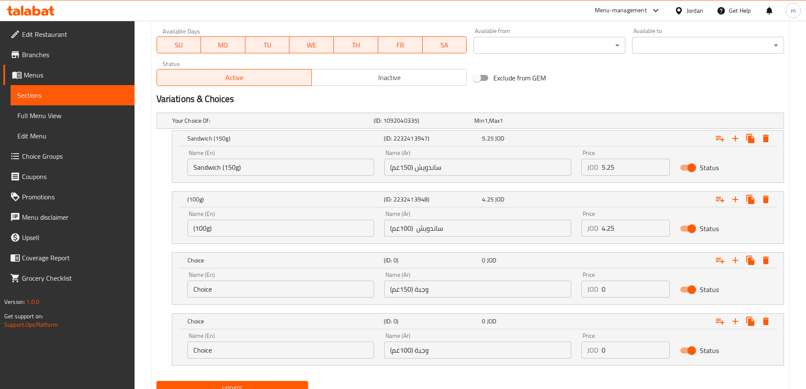
click at [295, 234] on input "(100g)" at bounding box center [281, 228] width 187 height 17
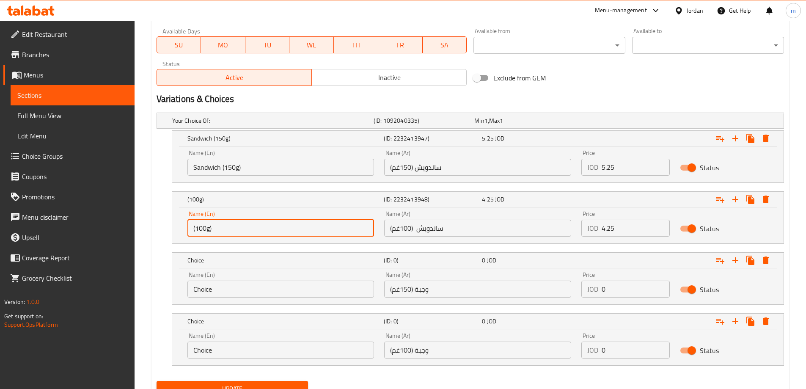
click at [295, 234] on input "(100g)" at bounding box center [281, 228] width 187 height 17
paste input "Sandwich"
type input "Sandwich (100g)"
click at [460, 293] on input "وجبة (150غم)" at bounding box center [477, 289] width 187 height 17
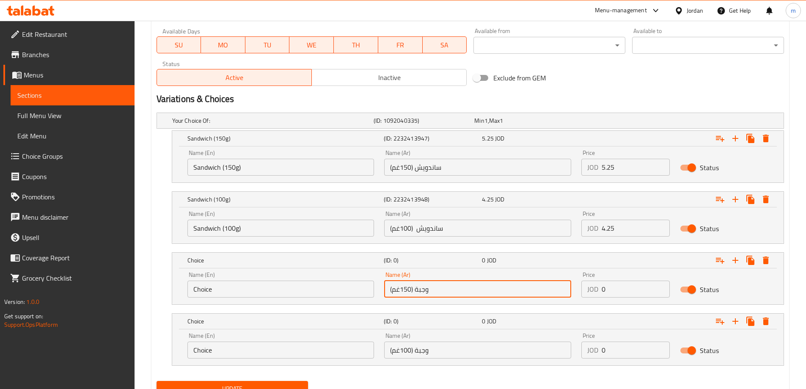
click at [460, 293] on input "وجبة (150غم)" at bounding box center [477, 289] width 187 height 17
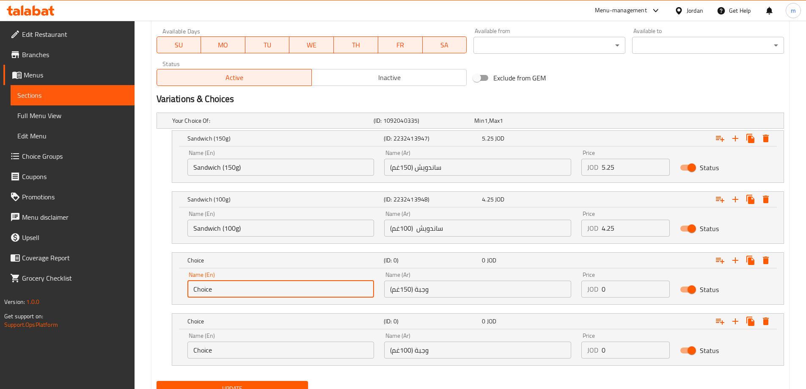
click at [301, 297] on input "Choice" at bounding box center [281, 289] width 187 height 17
paste input "Meal (150g)"
type input "Meal (150g)"
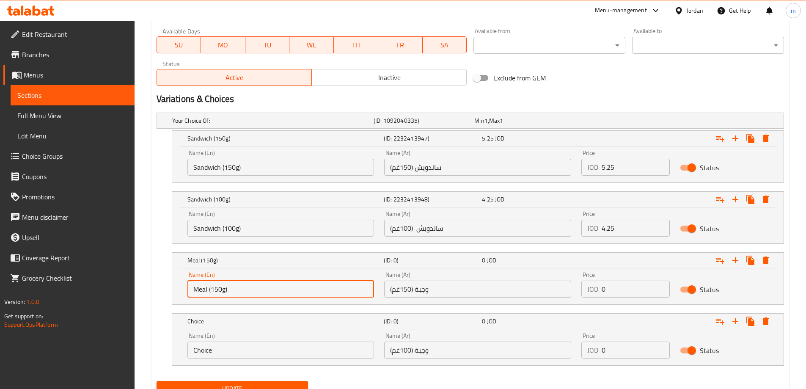
click at [433, 348] on input "وجبة (100غم)" at bounding box center [477, 350] width 187 height 17
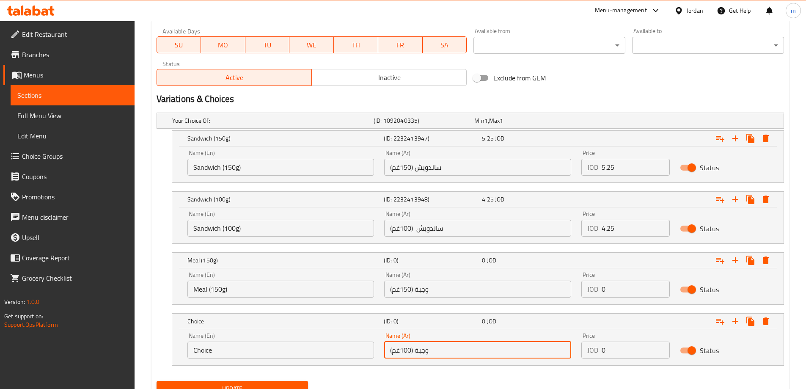
click at [433, 348] on input "وجبة (100غم)" at bounding box center [477, 350] width 187 height 17
click at [282, 358] on input "Choice" at bounding box center [281, 350] width 187 height 17
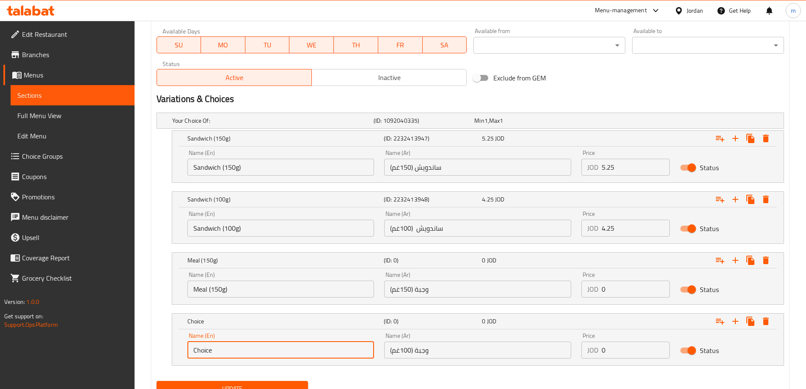
paste input "Meal (100g)"
type input "Meal (100g)"
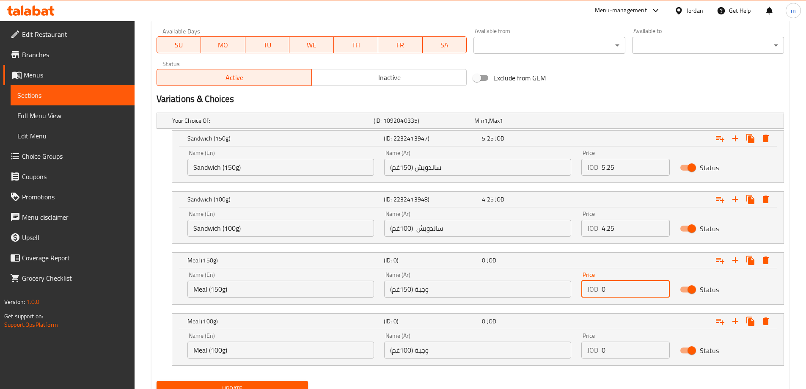
drag, startPoint x: 632, startPoint y: 294, endPoint x: 596, endPoint y: 295, distance: 36.0
click at [596, 295] on div "JOD 0 Price" at bounding box center [626, 289] width 88 height 17
type input "6.25"
drag, startPoint x: 608, startPoint y: 351, endPoint x: 588, endPoint y: 350, distance: 19.9
click at [588, 350] on div "JOD 0 Price" at bounding box center [626, 350] width 88 height 17
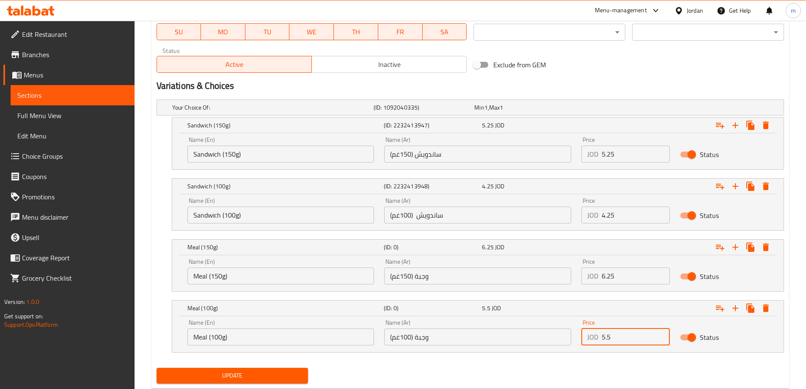
scroll to position [423, 0]
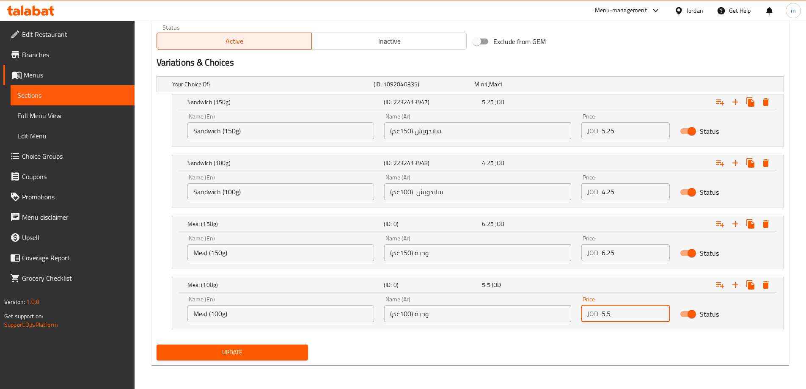
type input "5.5"
click at [214, 350] on span "Update" at bounding box center [232, 352] width 138 height 11
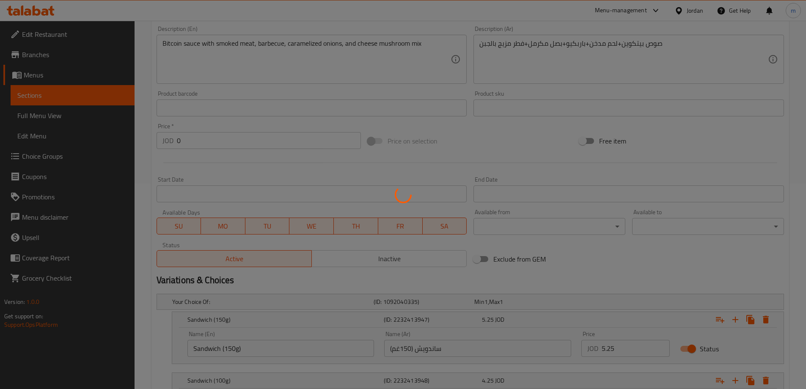
scroll to position [0, 0]
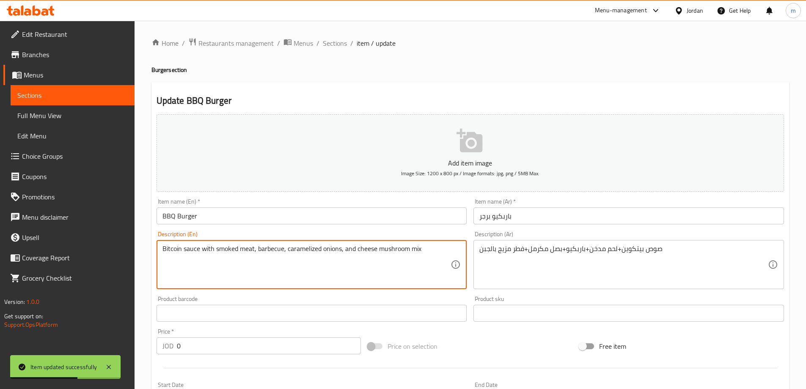
drag, startPoint x: 214, startPoint y: 251, endPoint x: 201, endPoint y: 250, distance: 12.7
drag, startPoint x: 411, startPoint y: 250, endPoint x: 401, endPoint y: 249, distance: 10.2
click at [401, 249] on textarea "Bitcoin sauce + smoked meat, barbecue, caramelized onions, and cheese mushroom …" at bounding box center [307, 265] width 289 height 40
click at [246, 252] on textarea "Bitcoin sauce + smoked meat, barbecue, caramelized onions, and cheese mushroom …" at bounding box center [307, 265] width 289 height 40
click at [280, 251] on textarea "Bitcoin sauce + smoked meat+ barbecue, caramelized onions, and cheese mushroom …" at bounding box center [307, 265] width 289 height 40
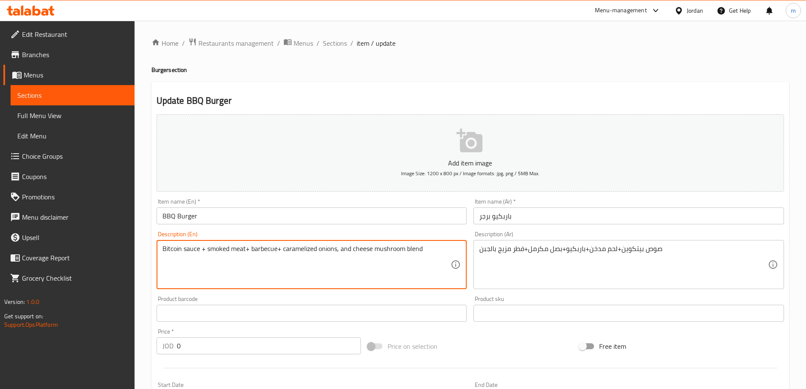
click at [340, 250] on textarea "Bitcoin sauce + smoked meat+ barbecue+ caramelized onions, and cheese mushroom …" at bounding box center [307, 265] width 289 height 40
click at [345, 249] on textarea "Bitcoin sauce + smoked meat+ barbecue+ caramelized onions+ and cheese mushroom …" at bounding box center [307, 265] width 289 height 40
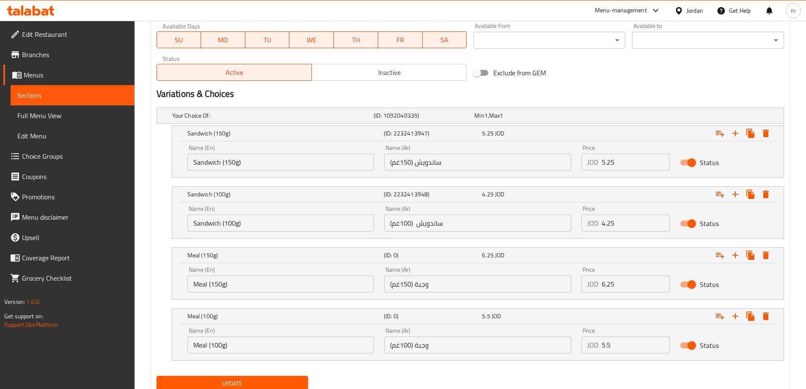
scroll to position [423, 0]
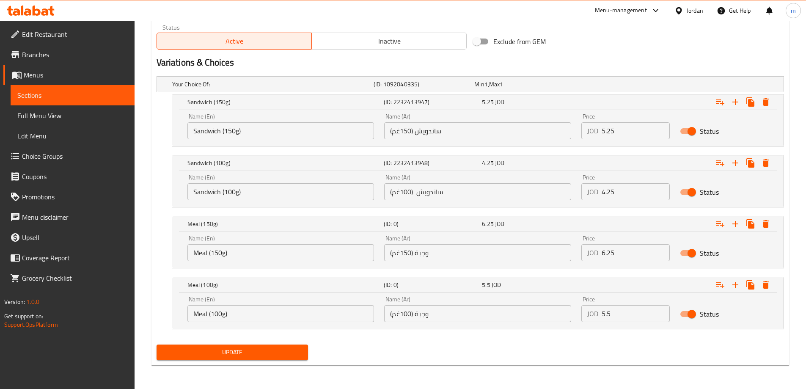
type textarea "Bitcoin sauce + smoked meat+ barbecue+ caramelized onions+ cheese mushroom blend"
click at [240, 357] on span "Update" at bounding box center [232, 352] width 138 height 11
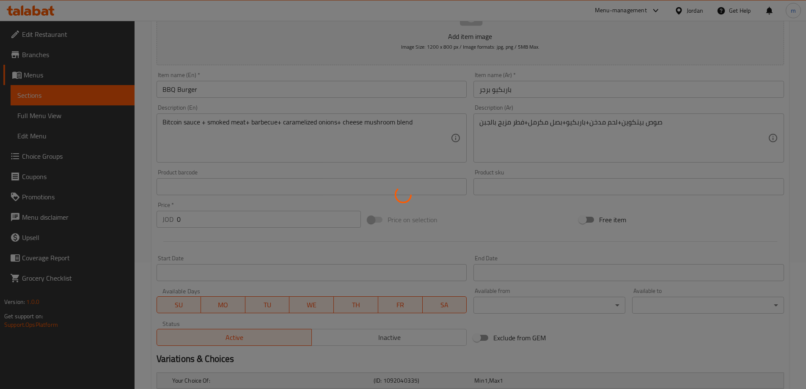
scroll to position [0, 0]
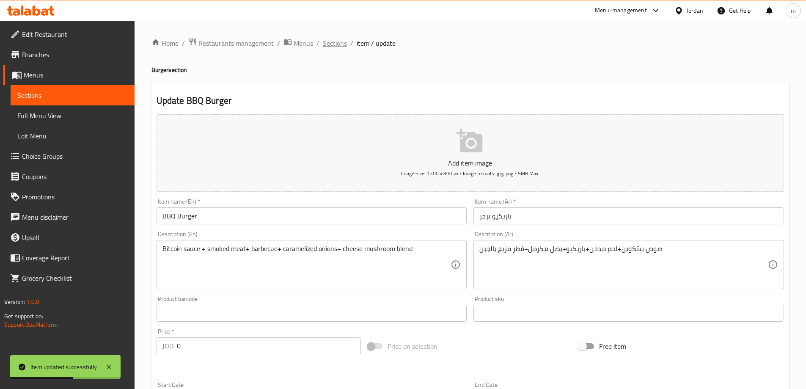
click at [331, 41] on span "Sections" at bounding box center [335, 43] width 24 height 10
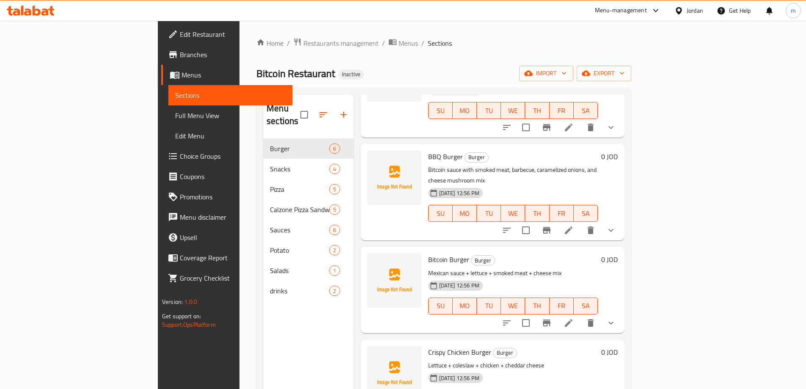
scroll to position [187, 0]
click at [573, 319] on icon at bounding box center [569, 323] width 8 height 8
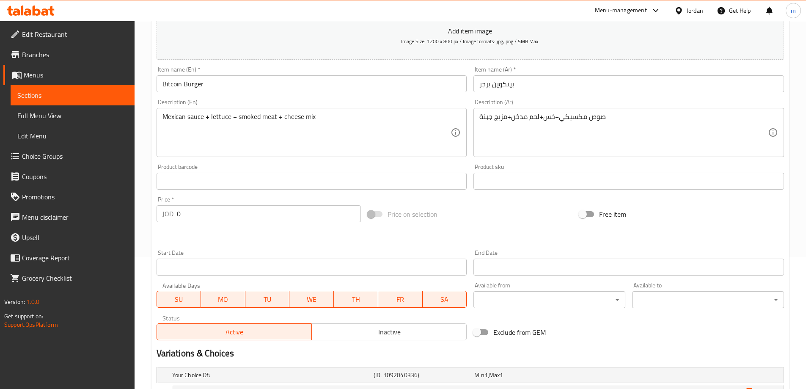
scroll to position [228, 0]
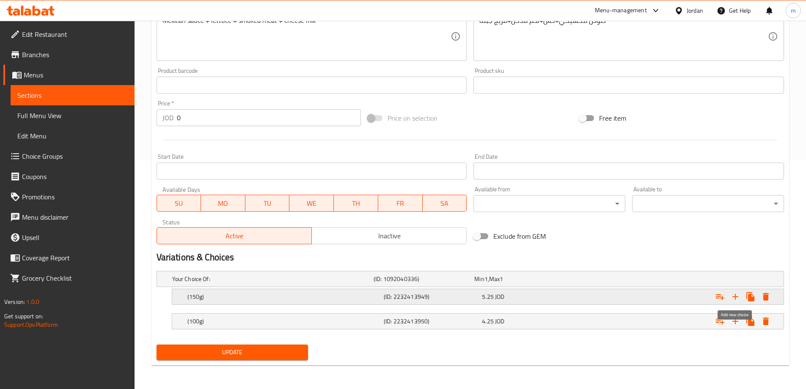
click at [740, 301] on icon "Expand" at bounding box center [736, 297] width 10 height 10
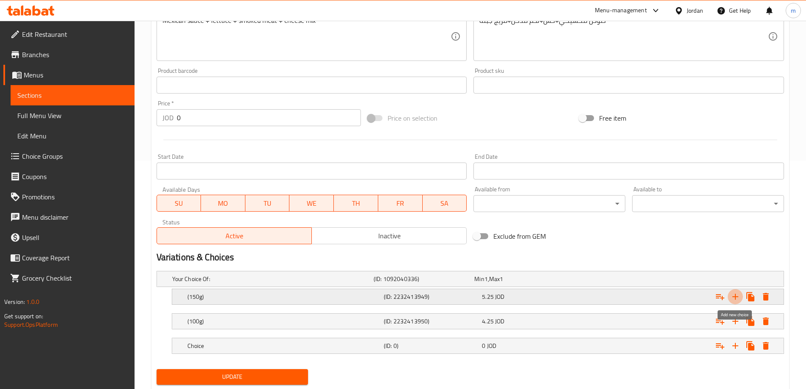
click at [737, 303] on button "Expand" at bounding box center [735, 296] width 15 height 15
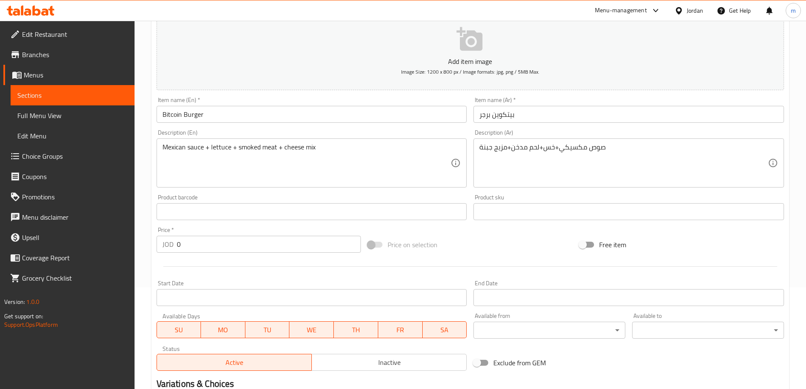
scroll to position [101, 0]
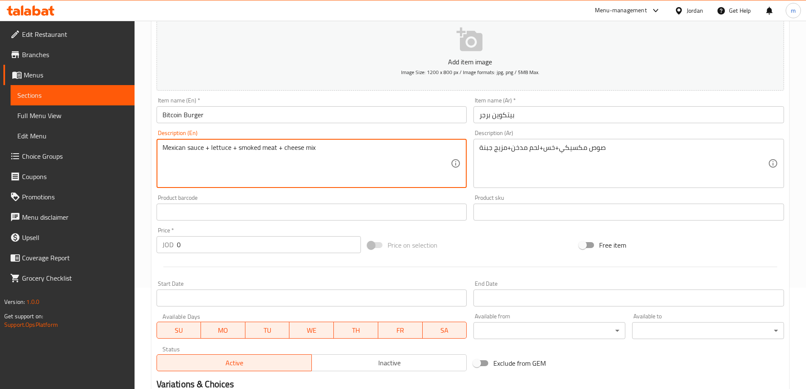
drag, startPoint x: 314, startPoint y: 150, endPoint x: 306, endPoint y: 149, distance: 7.7
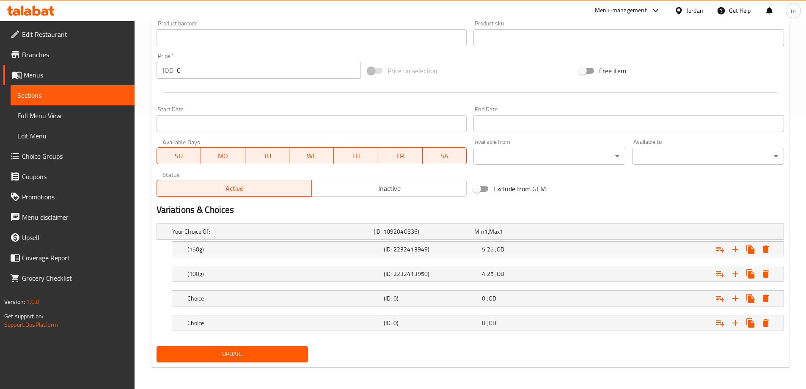
scroll to position [277, 0]
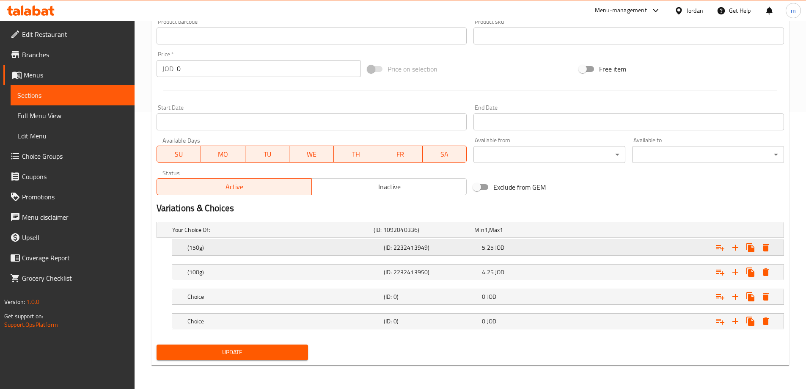
type textarea "Mexican sauce + lettuce + smoked meat + cheese blend"
click at [488, 235] on span "JOD" at bounding box center [486, 229] width 3 height 11
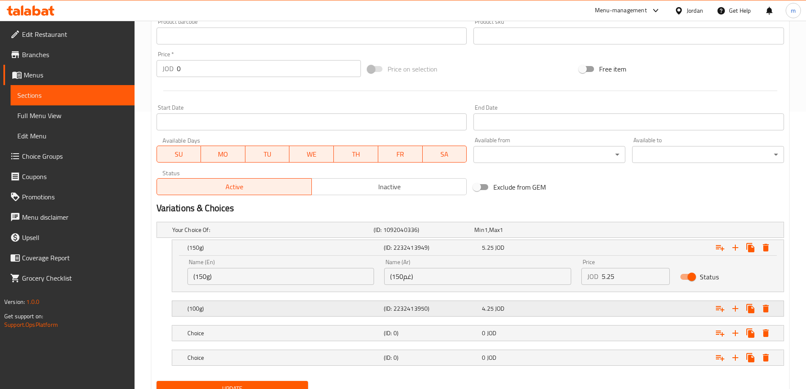
click at [488, 235] on span "JOD" at bounding box center [486, 229] width 3 height 11
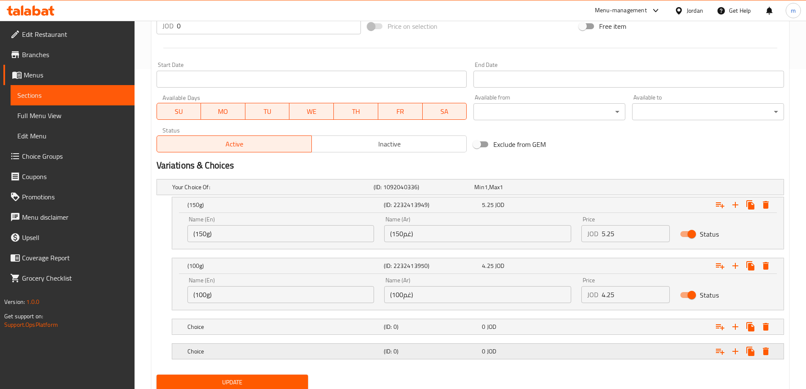
scroll to position [350, 0]
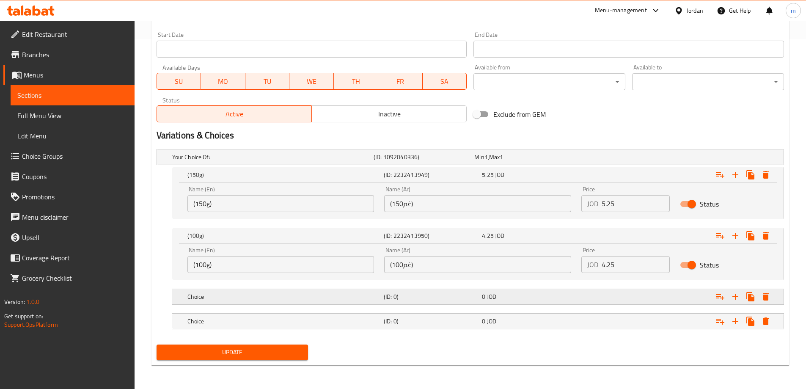
click at [501, 161] on div "0 JOD" at bounding box center [523, 157] width 97 height 8
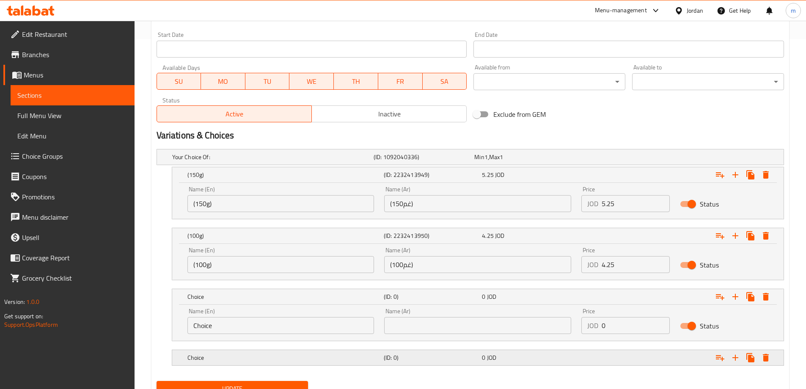
click at [497, 161] on div "0 JOD" at bounding box center [523, 157] width 97 height 8
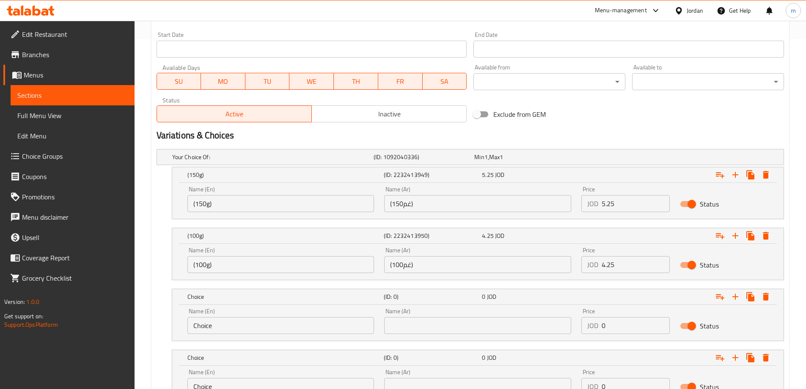
drag, startPoint x: 437, startPoint y: 213, endPoint x: 434, endPoint y: 202, distance: 11.8
click at [437, 213] on div "Name (Ar) (150غم) Name (Ar)" at bounding box center [477, 199] width 197 height 36
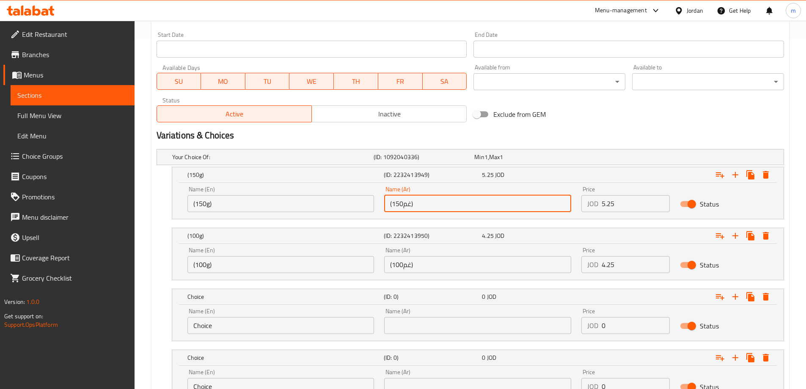
click at [434, 201] on input "(150غم)" at bounding box center [477, 203] width 187 height 17
paste input "ساندويش"
type input "ساندويش (150غم)"
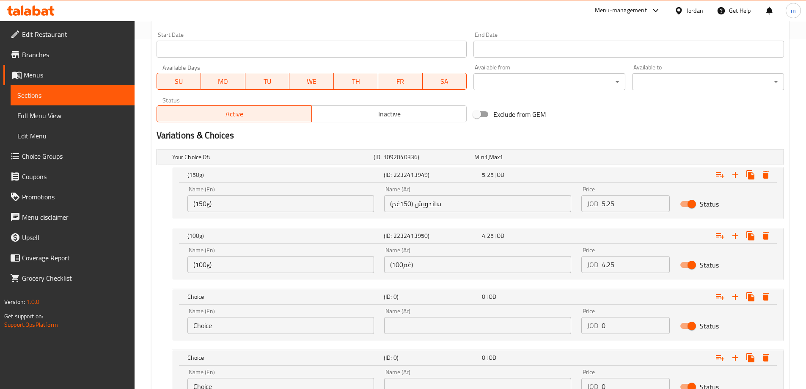
click at [444, 272] on input "(100غم)" at bounding box center [477, 264] width 187 height 17
paste input "ساندويش"
type input "ساندويش (100غم)"
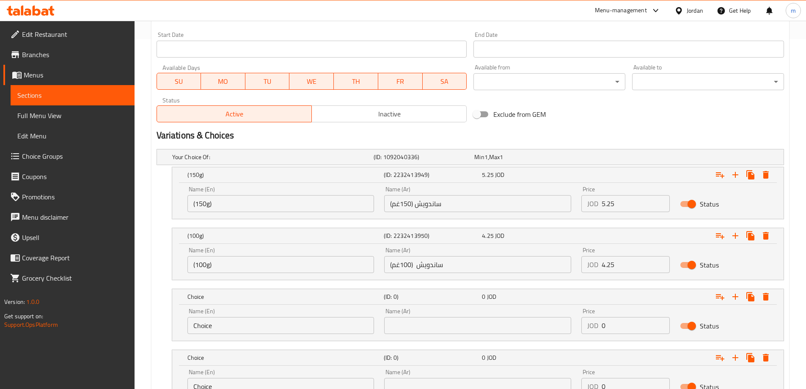
click at [479, 324] on input "text" at bounding box center [477, 325] width 187 height 17
paste input "وجبة (150غم)"
type input "وجبة (150غم)"
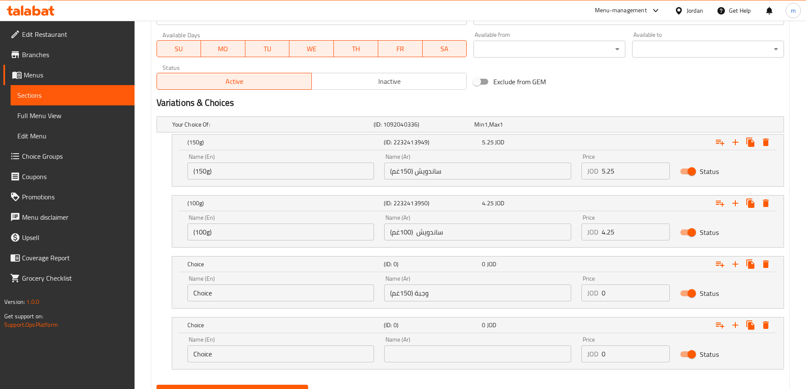
scroll to position [423, 0]
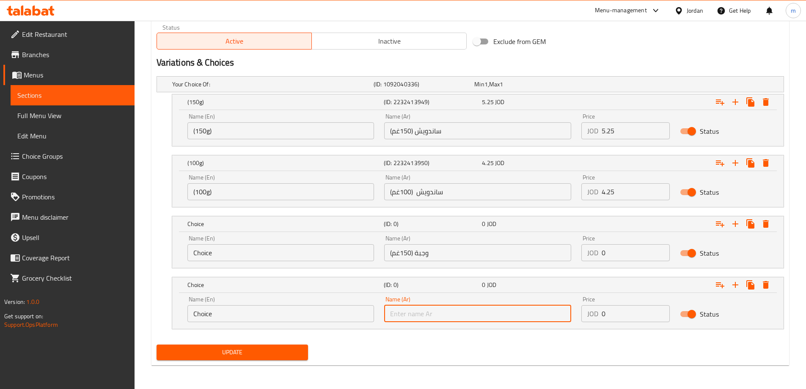
click at [457, 321] on input "text" at bounding box center [477, 313] width 187 height 17
paste input "وجبة (100غم)"
type input "وجبة (100غم)"
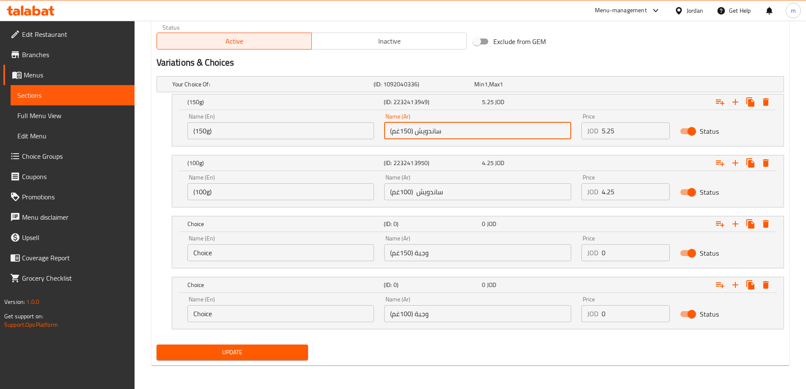
click at [438, 130] on input "ساندويش (150غم)" at bounding box center [477, 130] width 187 height 17
click at [322, 130] on input "(150g)" at bounding box center [281, 130] width 187 height 17
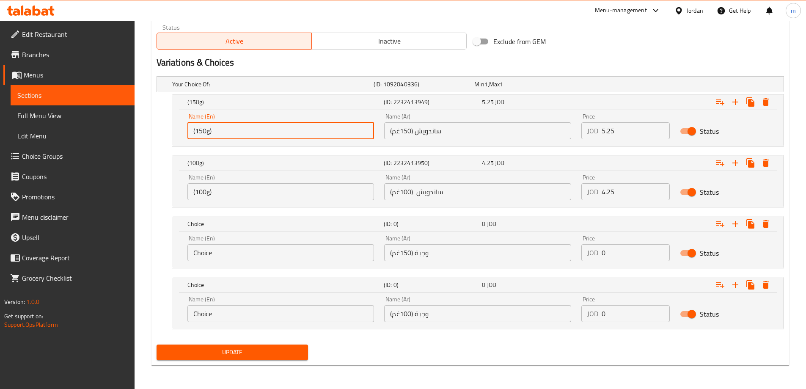
click at [322, 130] on input "(150g)" at bounding box center [281, 130] width 187 height 17
paste input "Sandwich"
type input "Sandwich (150g)"
click at [446, 194] on input "ساندويش (100غم)" at bounding box center [477, 191] width 187 height 17
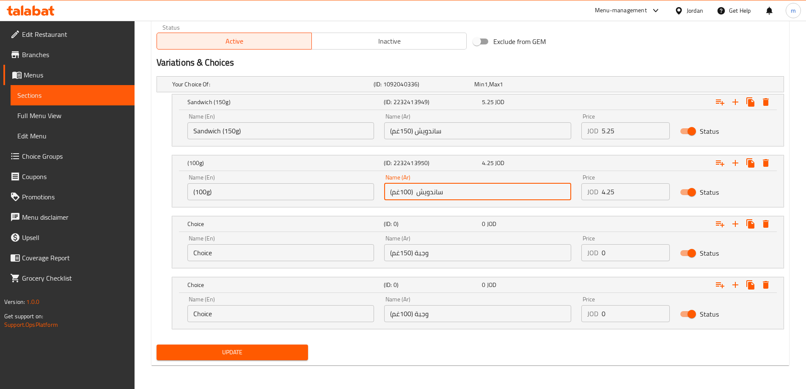
click at [446, 194] on input "ساندويش (100غم)" at bounding box center [477, 191] width 187 height 17
click at [303, 199] on input "(100g)" at bounding box center [281, 191] width 187 height 17
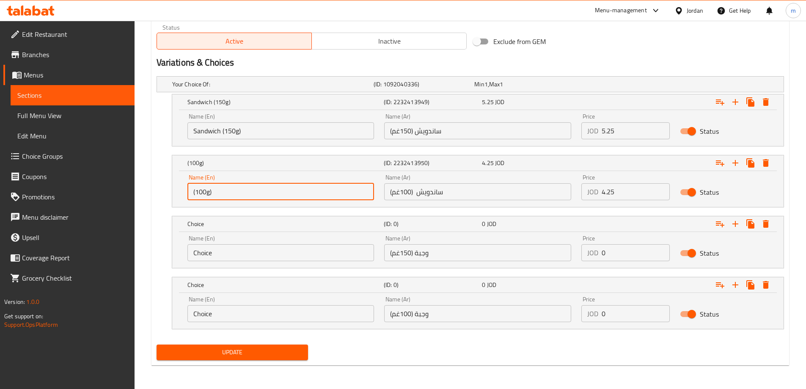
click at [303, 199] on input "(100g)" at bounding box center [281, 191] width 187 height 17
paste input "Sandwich"
type input "Sandwich (100g)"
click at [473, 258] on input "وجبة (150غم)" at bounding box center [477, 252] width 187 height 17
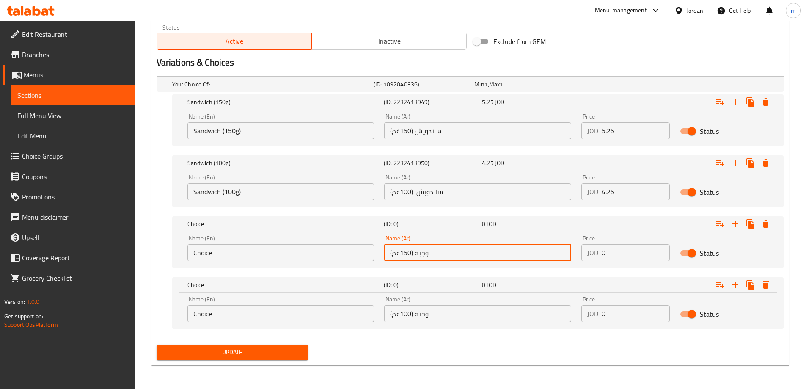
click at [473, 258] on input "وجبة (150غم)" at bounding box center [477, 252] width 187 height 17
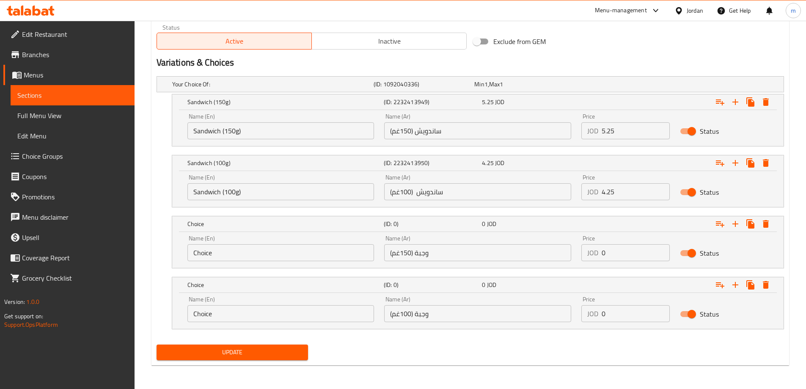
click at [303, 257] on input "Choice" at bounding box center [281, 252] width 187 height 17
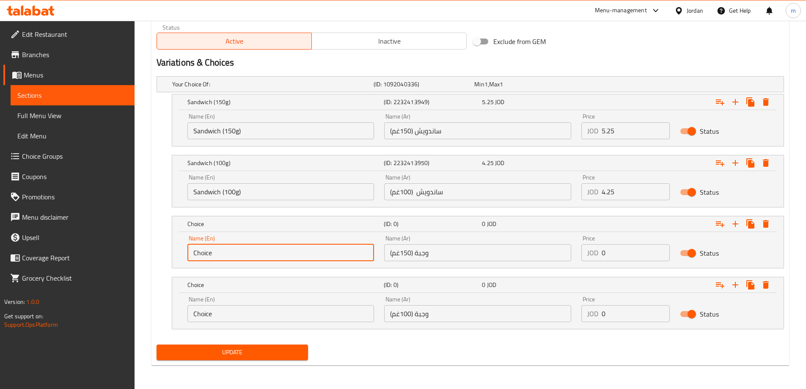
click at [303, 257] on input "Choice" at bounding box center [281, 252] width 187 height 17
paste input "Meal (150g)"
type input "Meal (150g)"
click at [458, 320] on input "وجبة (100غم)" at bounding box center [477, 313] width 187 height 17
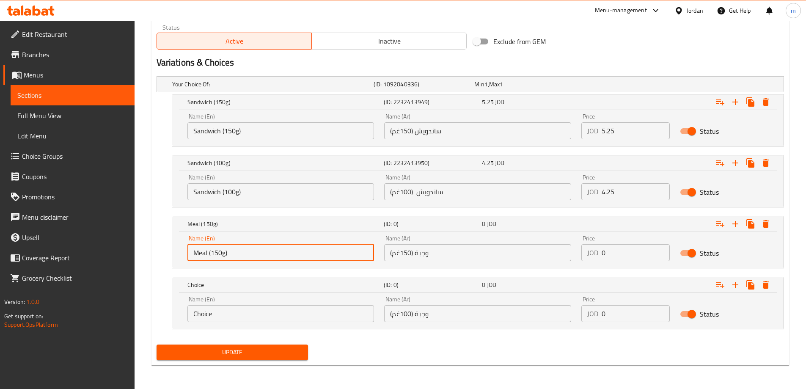
click at [458, 320] on input "وجبة (100غم)" at bounding box center [477, 313] width 187 height 17
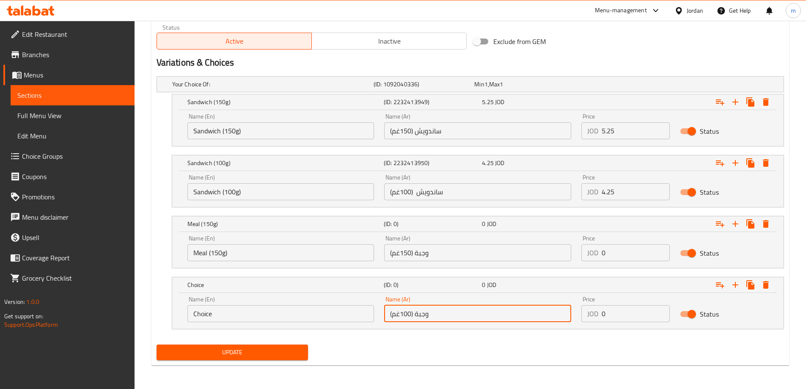
click at [458, 320] on input "وجبة (100غم)" at bounding box center [477, 313] width 187 height 17
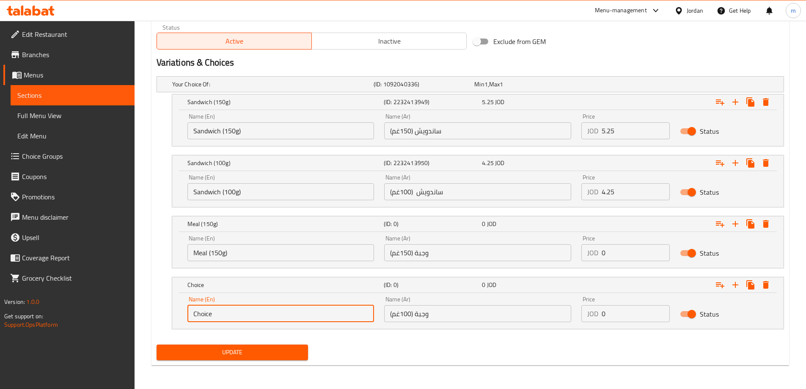
click at [312, 311] on input "Choice" at bounding box center [281, 313] width 187 height 17
paste input "Meal (100g)"
type input "Meal (100g)"
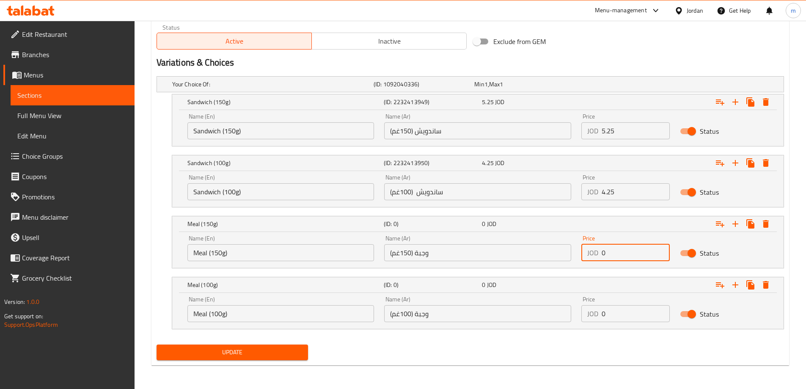
drag, startPoint x: 607, startPoint y: 253, endPoint x: 600, endPoint y: 252, distance: 7.2
click at [600, 252] on div "JOD 0 Price" at bounding box center [626, 252] width 88 height 17
type input "6.25"
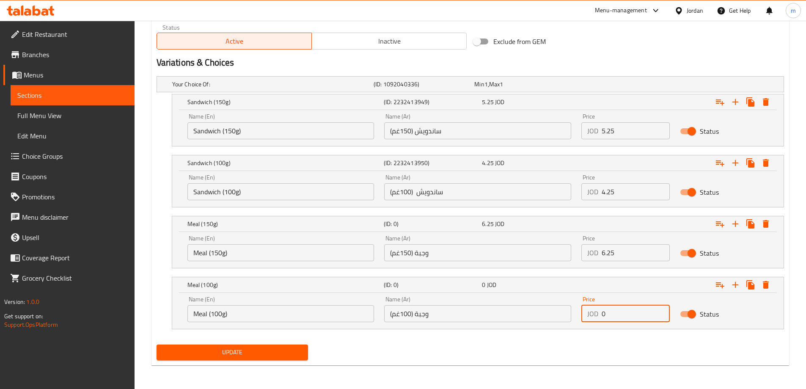
drag, startPoint x: 620, startPoint y: 317, endPoint x: 588, endPoint y: 322, distance: 32.5
click at [588, 322] on div "JOD 0 Price" at bounding box center [626, 313] width 88 height 17
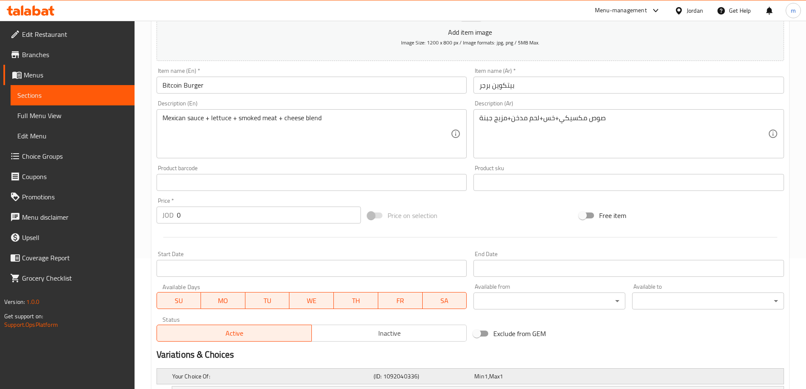
scroll to position [42, 0]
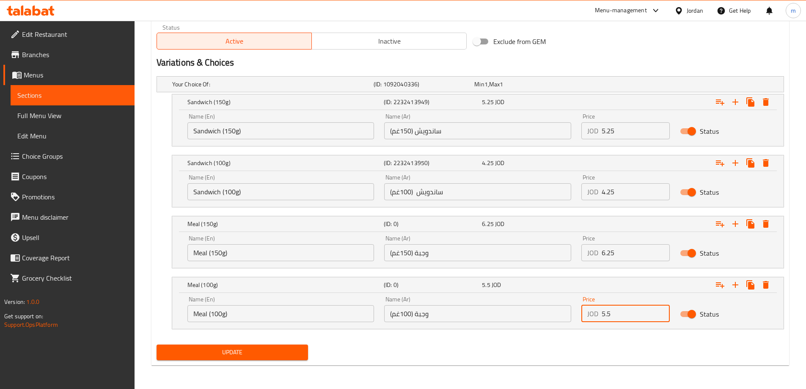
type input "5.5"
click at [233, 347] on span "Update" at bounding box center [232, 352] width 138 height 11
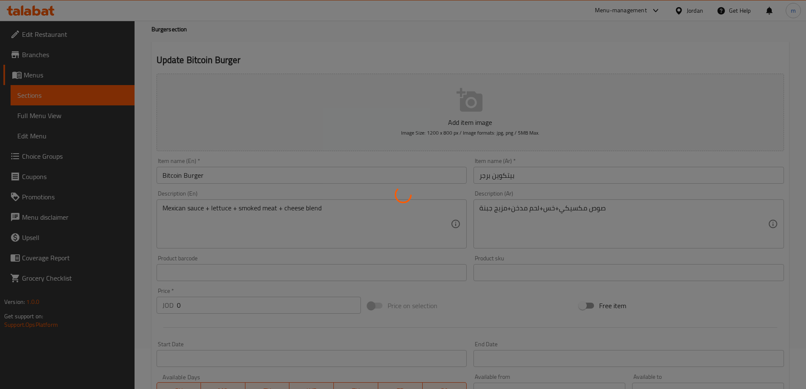
scroll to position [0, 0]
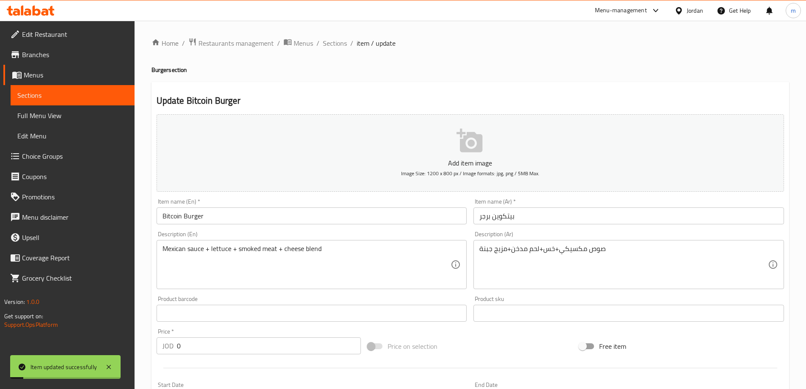
click at [334, 43] on span "Sections" at bounding box center [335, 43] width 24 height 10
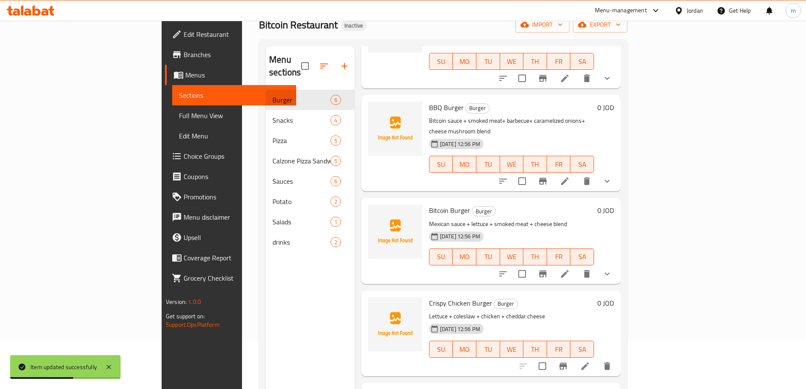
scroll to position [119, 0]
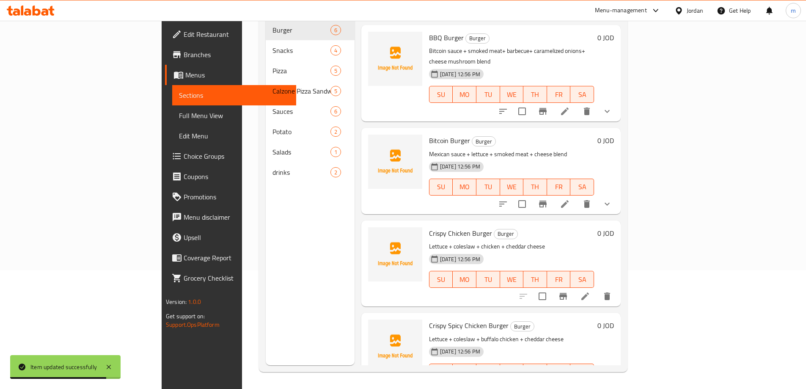
click at [597, 289] on li at bounding box center [586, 296] width 24 height 15
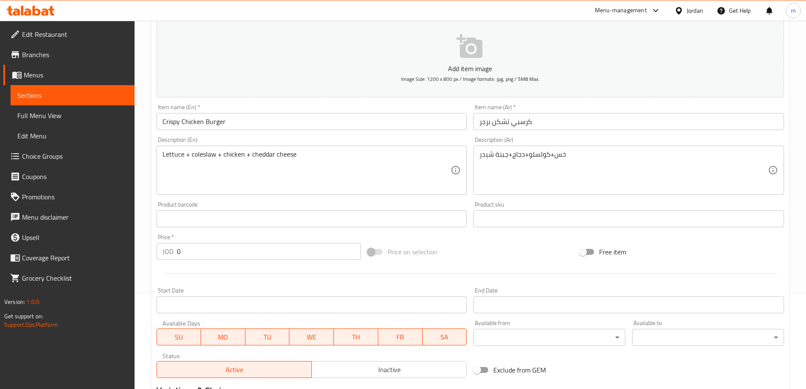
scroll to position [209, 0]
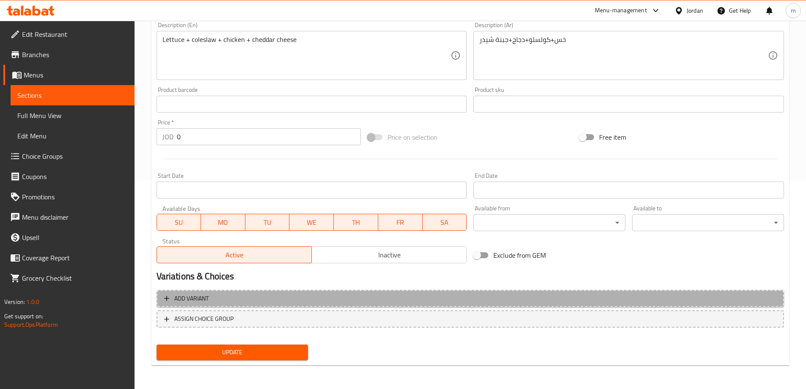
click at [330, 301] on span "Add variant" at bounding box center [470, 298] width 613 height 11
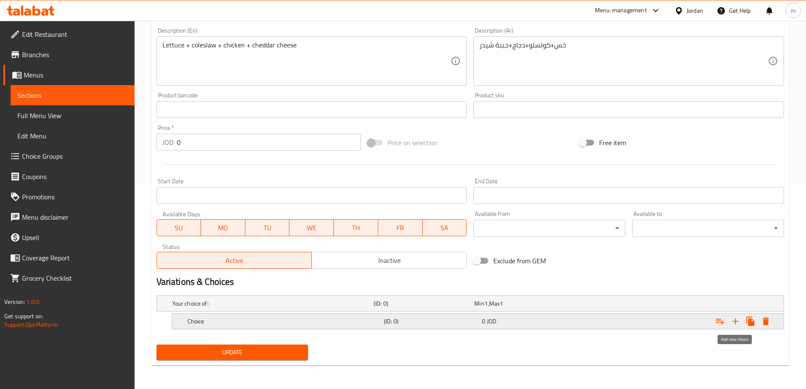
click at [735, 322] on icon "Expand" at bounding box center [736, 321] width 10 height 10
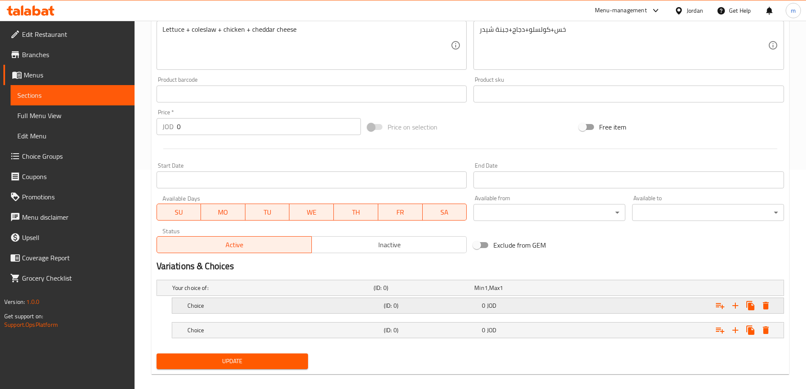
scroll to position [228, 0]
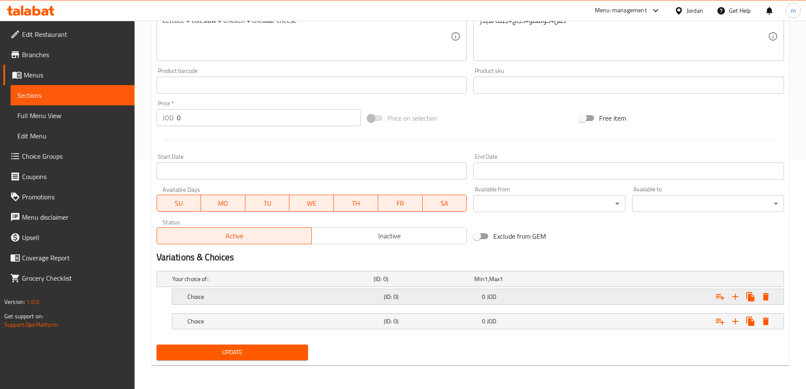
click at [488, 284] on span "JOD" at bounding box center [486, 278] width 3 height 11
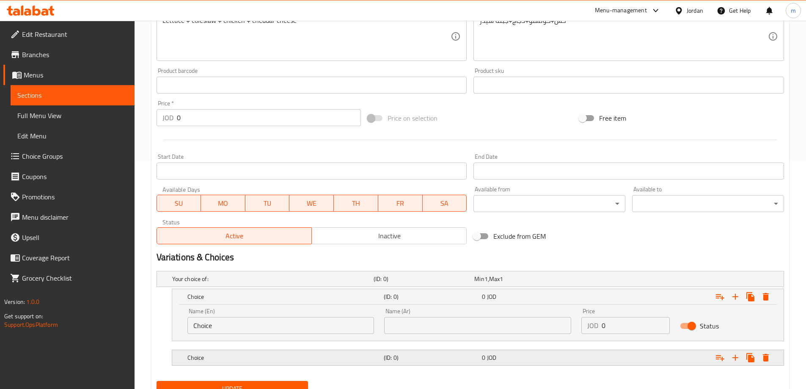
click at [471, 283] on h5 "(ID: 0)" at bounding box center [422, 279] width 97 height 8
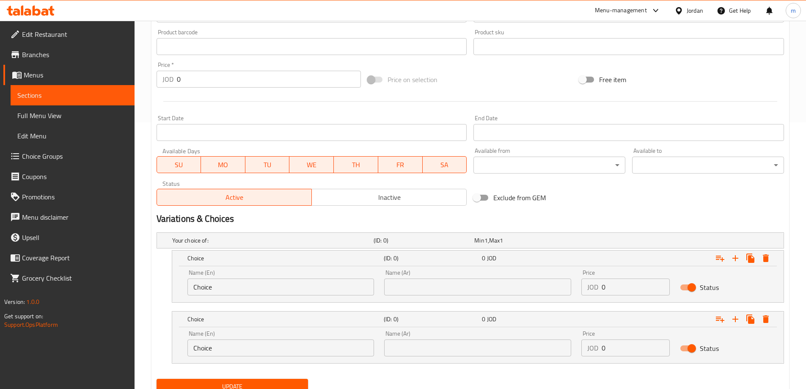
scroll to position [301, 0]
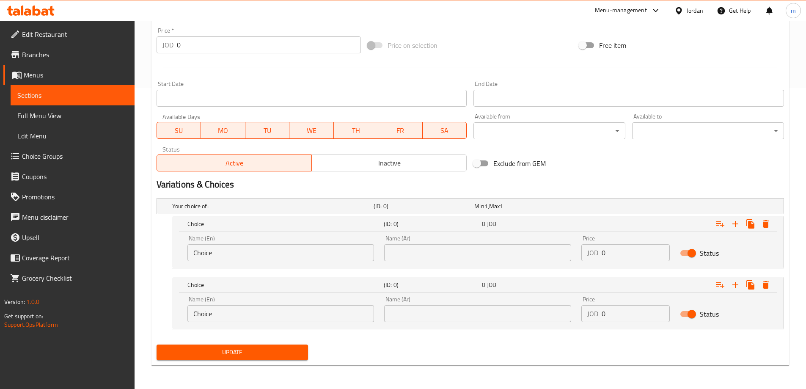
click at [480, 250] on input "text" at bounding box center [477, 252] width 187 height 17
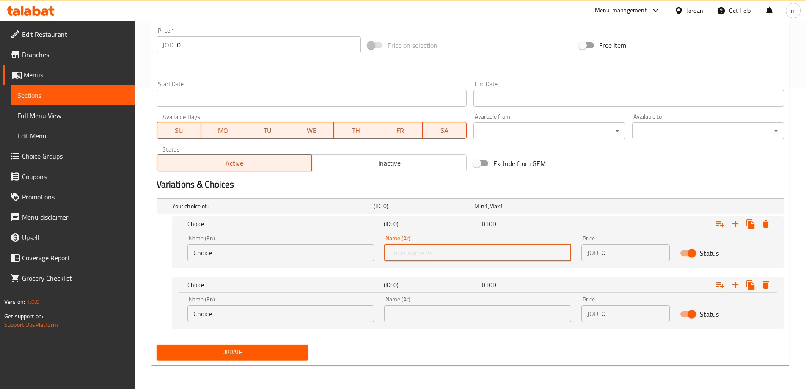
paste input "ساندويش"
type input "ساندويش"
click at [513, 312] on input "text" at bounding box center [477, 313] width 187 height 17
paste input "وجبة"
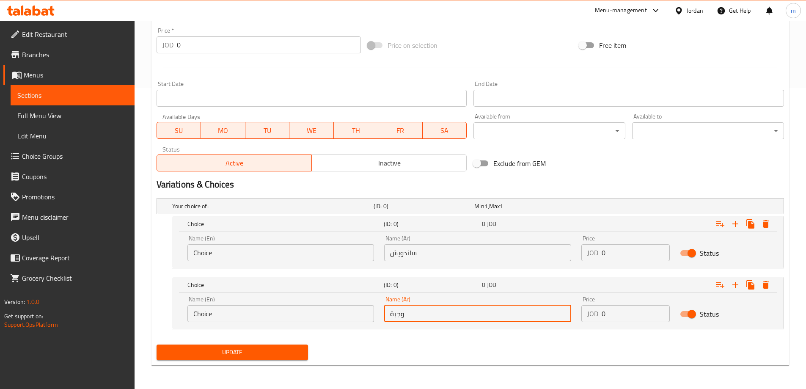
type input "وجبة"
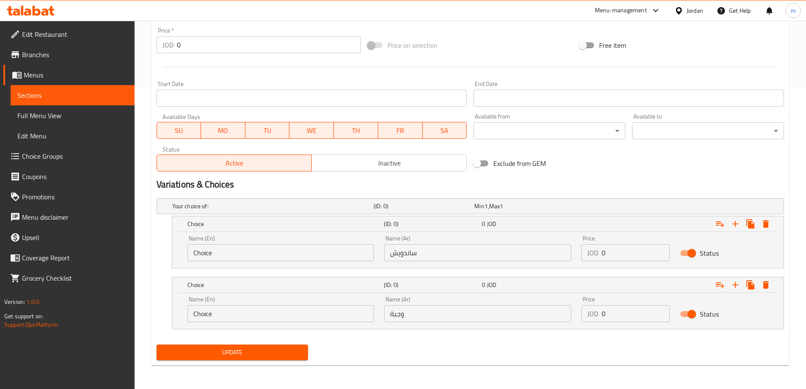
click at [200, 318] on input "Choice" at bounding box center [281, 313] width 187 height 17
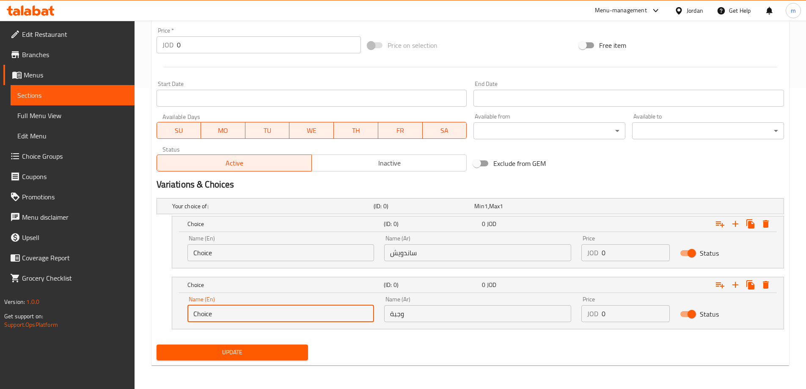
click at [200, 318] on input "Choice" at bounding box center [281, 313] width 187 height 17
paste input "Meal"
type input "Meal"
click at [405, 252] on input "ساندويش" at bounding box center [477, 252] width 187 height 17
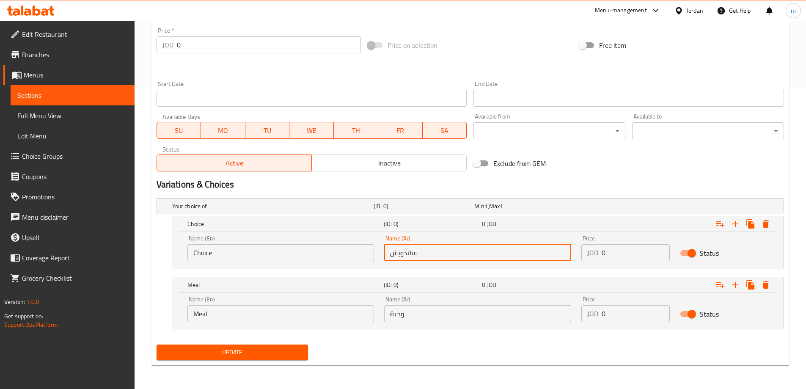
click at [405, 252] on input "ساندويش" at bounding box center [477, 252] width 187 height 17
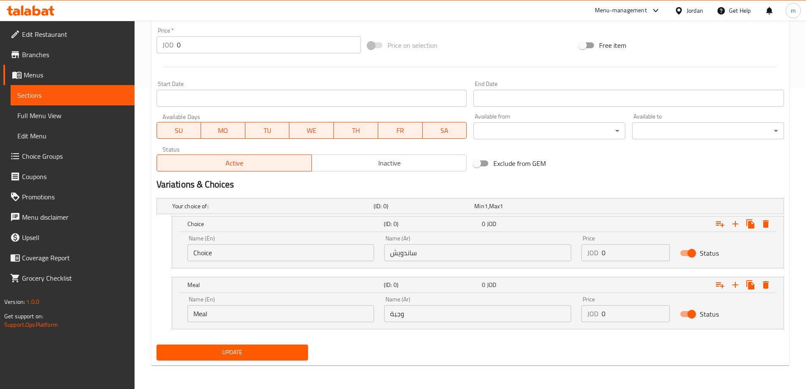
click at [259, 255] on input "Choice" at bounding box center [281, 252] width 187 height 17
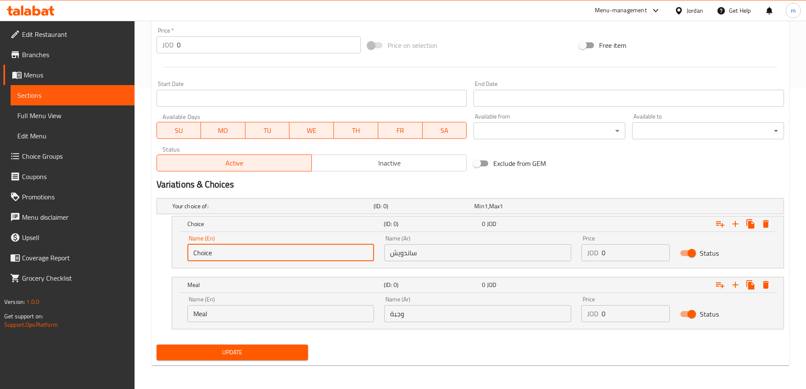
click at [259, 255] on input "Choice" at bounding box center [281, 252] width 187 height 17
paste input "sandwich"
type input "sandwich"
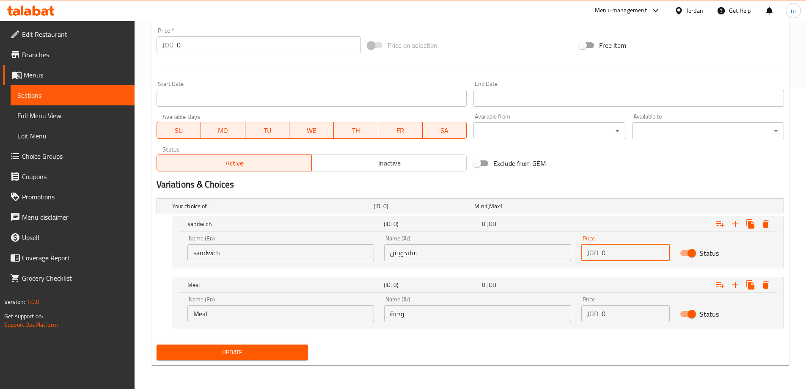
click at [586, 256] on div "JOD 0 Price" at bounding box center [626, 252] width 88 height 17
type input "3.6"
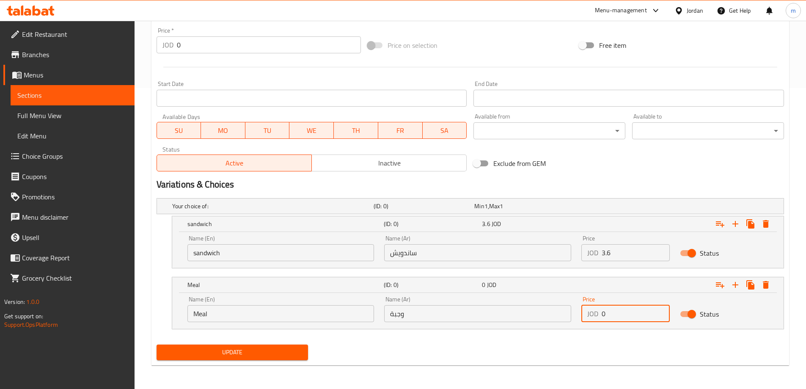
drag, startPoint x: 613, startPoint y: 313, endPoint x: 602, endPoint y: 315, distance: 10.9
click at [602, 315] on input "0" at bounding box center [636, 313] width 68 height 17
type input "4.6"
click at [280, 360] on button "Update" at bounding box center [233, 353] width 152 height 16
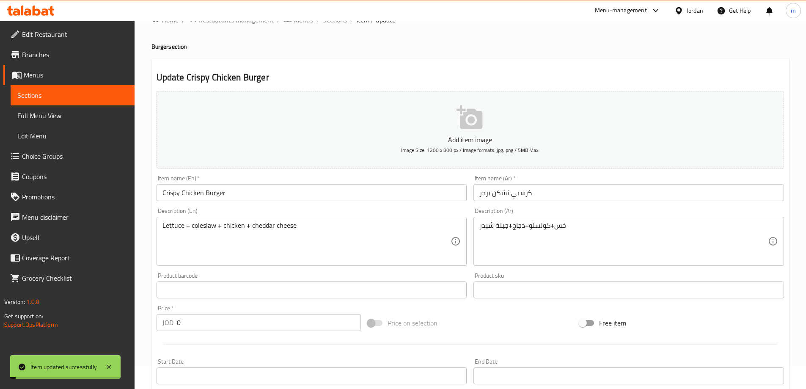
scroll to position [0, 0]
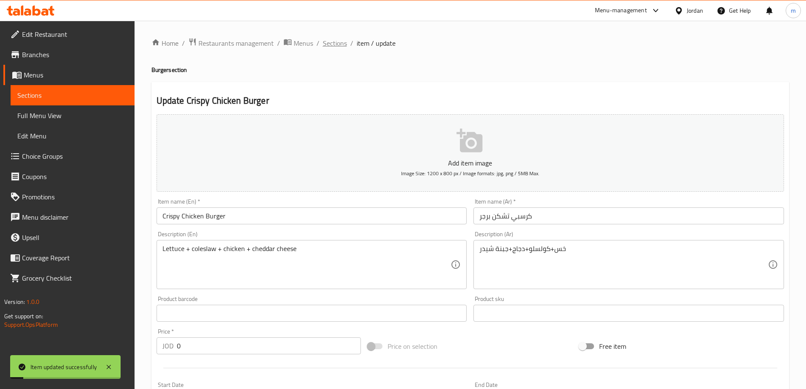
click at [342, 42] on span "Sections" at bounding box center [335, 43] width 24 height 10
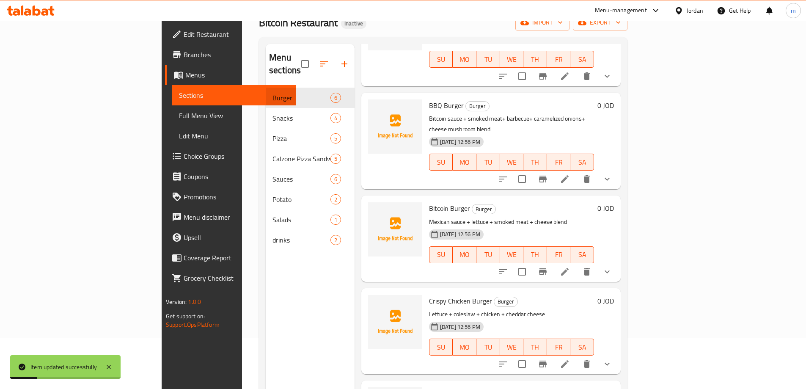
scroll to position [119, 0]
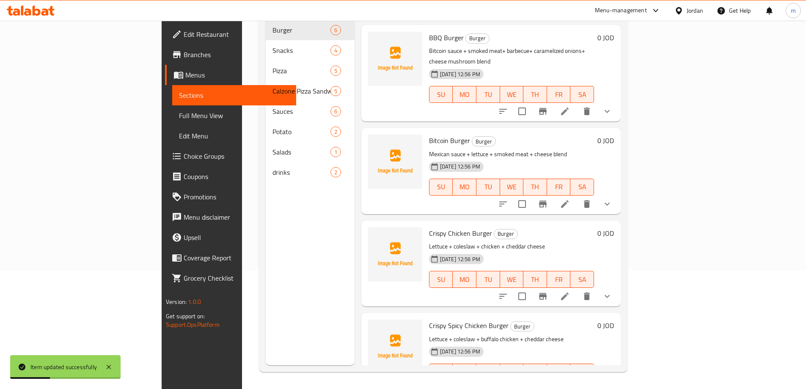
click at [597, 381] on li at bounding box center [586, 388] width 24 height 15
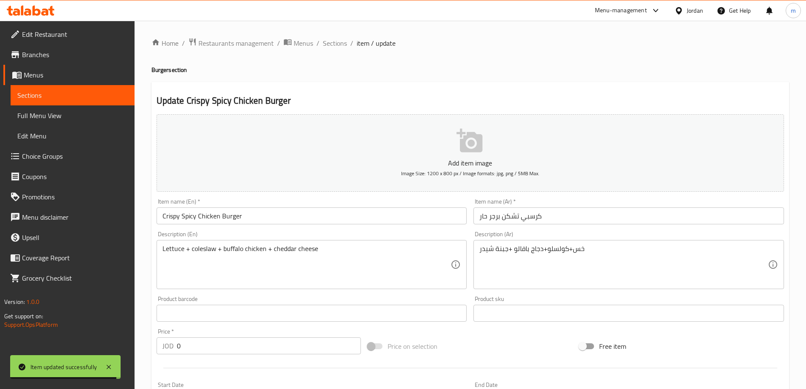
scroll to position [209, 0]
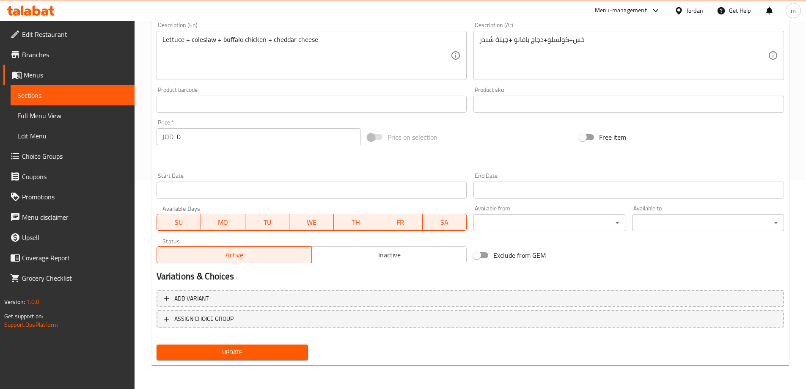
click at [596, 308] on div "Add variant ASSIGN CHOICE GROUP" at bounding box center [470, 314] width 635 height 55
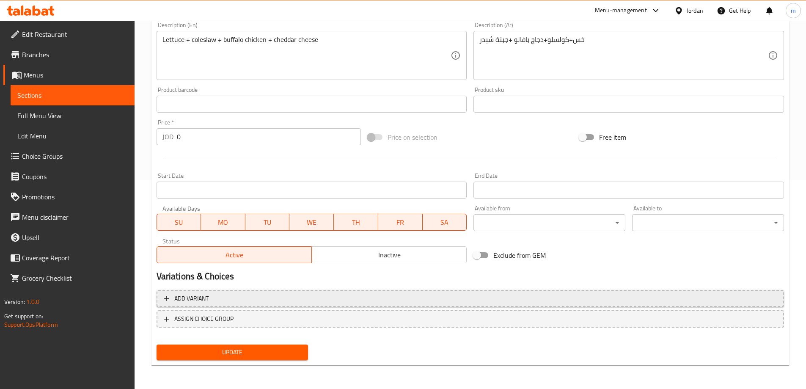
click at [629, 303] on span "Add variant" at bounding box center [470, 298] width 613 height 11
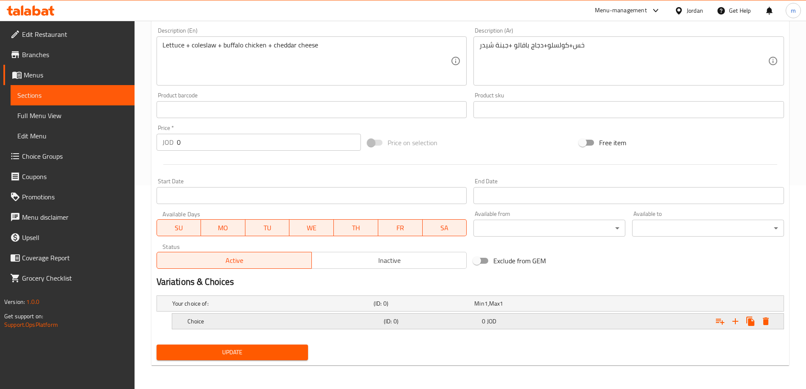
scroll to position [204, 0]
click at [737, 320] on icon "Expand" at bounding box center [736, 321] width 10 height 10
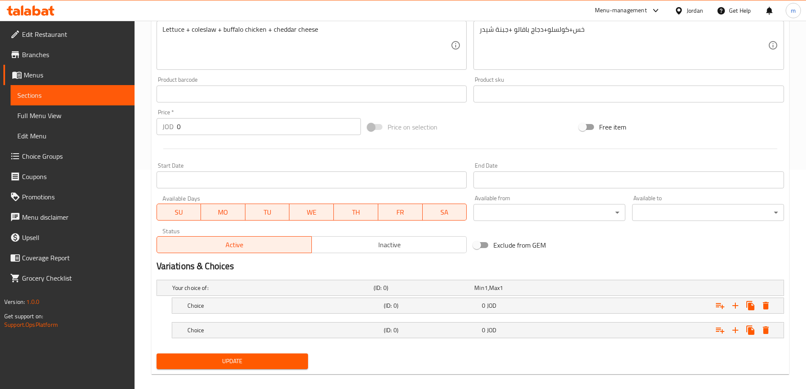
scroll to position [228, 0]
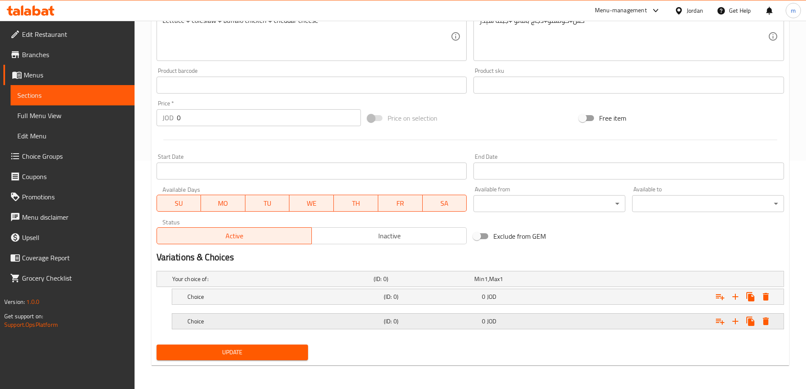
click at [420, 283] on h5 "(ID: 0)" at bounding box center [422, 279] width 97 height 8
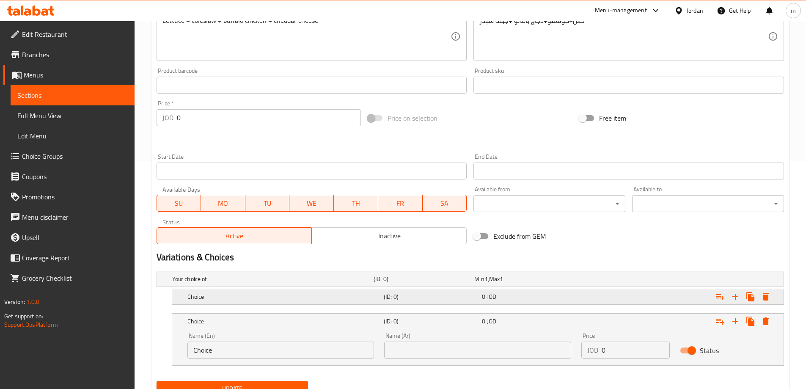
click at [433, 283] on h5 "(ID: 0)" at bounding box center [422, 279] width 97 height 8
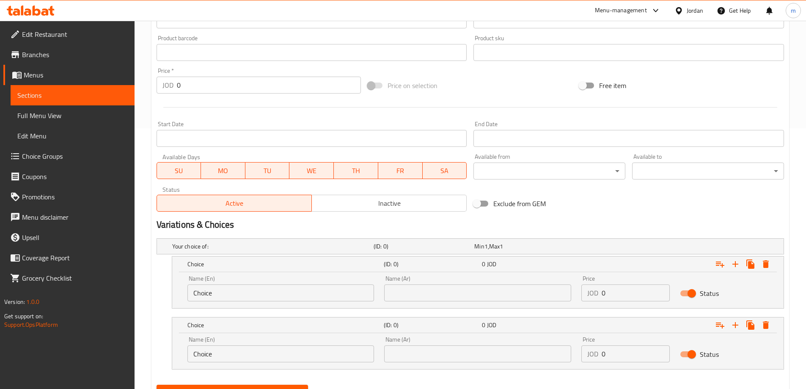
scroll to position [271, 0]
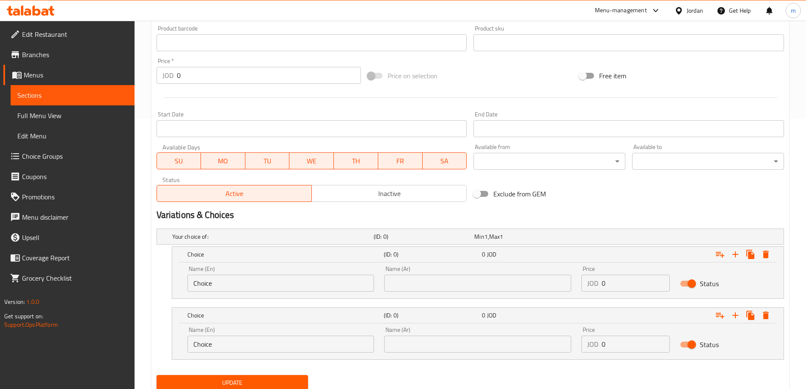
click at [445, 341] on input "text" at bounding box center [477, 344] width 187 height 17
paste input "sandwich"
type input "sandwich"
click at [208, 290] on input "Choice" at bounding box center [281, 283] width 187 height 17
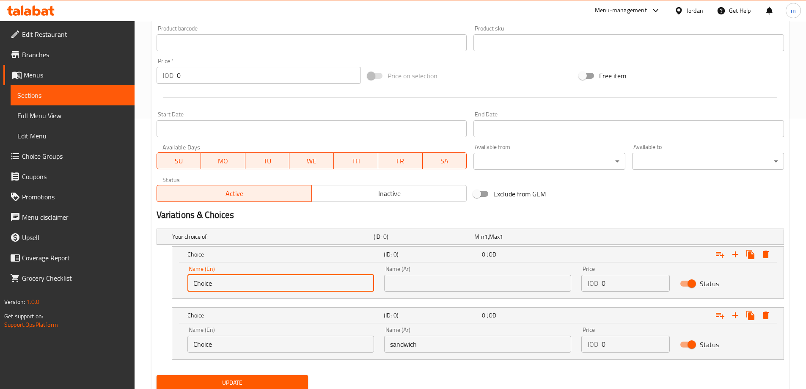
paste input "sandwich"
type input "sandwich"
click at [492, 284] on input "text" at bounding box center [477, 283] width 187 height 17
paste input "ساندويش"
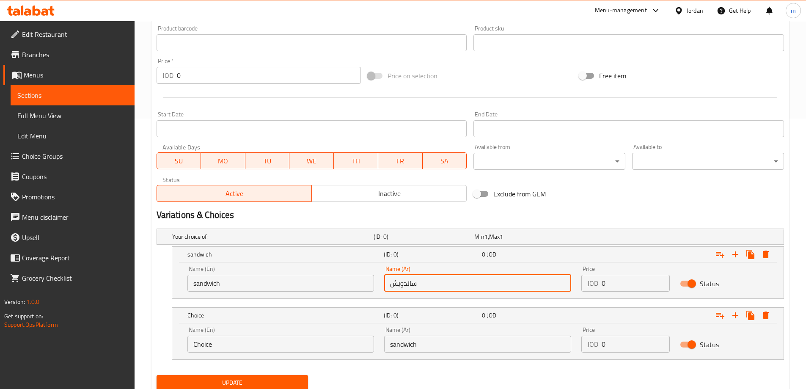
type input "ساندويش"
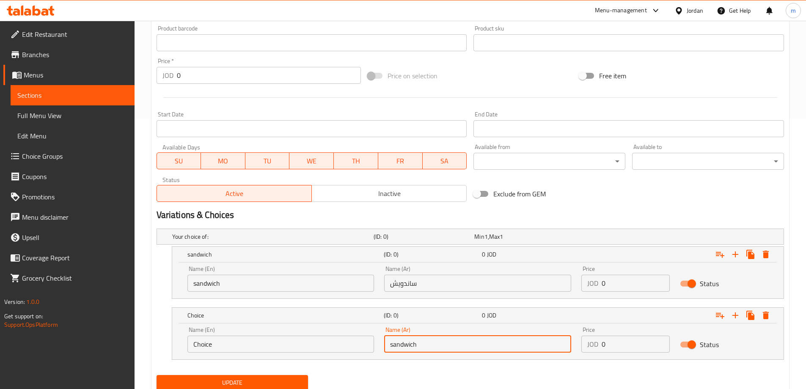
click at [476, 344] on input "sandwich" at bounding box center [477, 344] width 187 height 17
paste input "وجبة"
type input "وجبة"
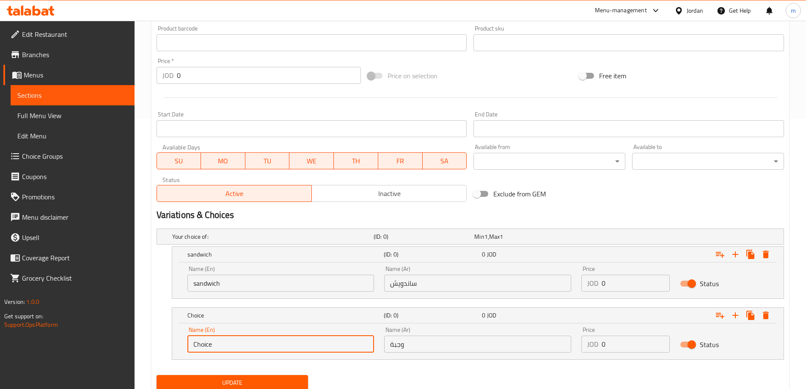
click at [286, 344] on input "Choice" at bounding box center [281, 344] width 187 height 17
paste input "meal"
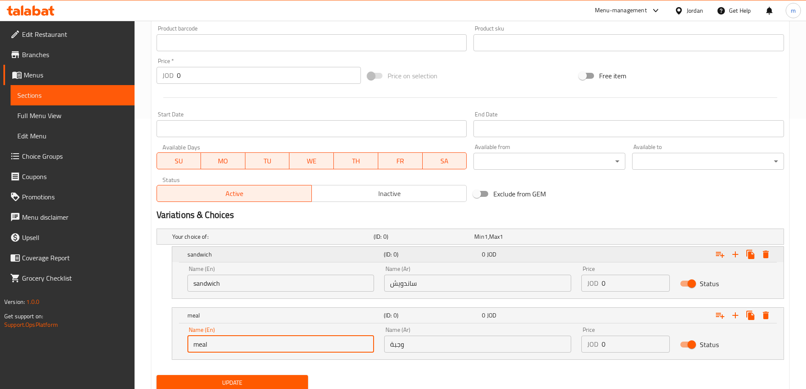
type input "meal"
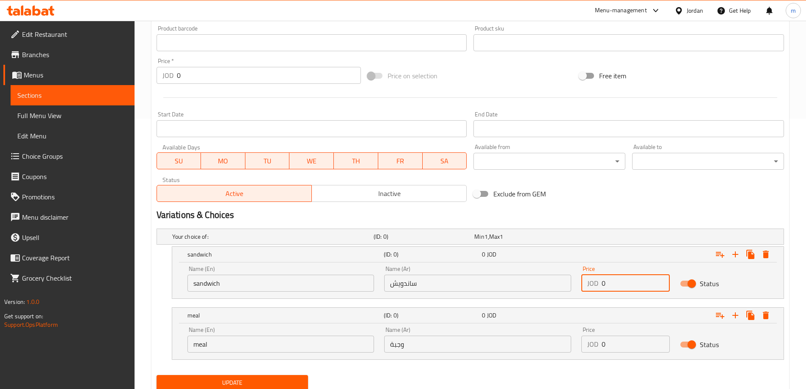
drag, startPoint x: 606, startPoint y: 285, endPoint x: 596, endPoint y: 287, distance: 10.3
click at [596, 287] on div "JOD 0 Price" at bounding box center [626, 283] width 88 height 17
type input "3.6"
drag, startPoint x: 623, startPoint y: 351, endPoint x: 585, endPoint y: 351, distance: 38.1
click at [585, 351] on div "JOD 0 Price" at bounding box center [626, 344] width 88 height 17
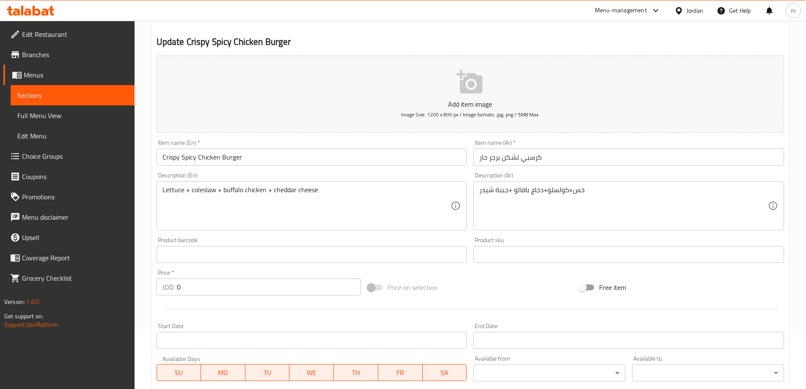
scroll to position [301, 0]
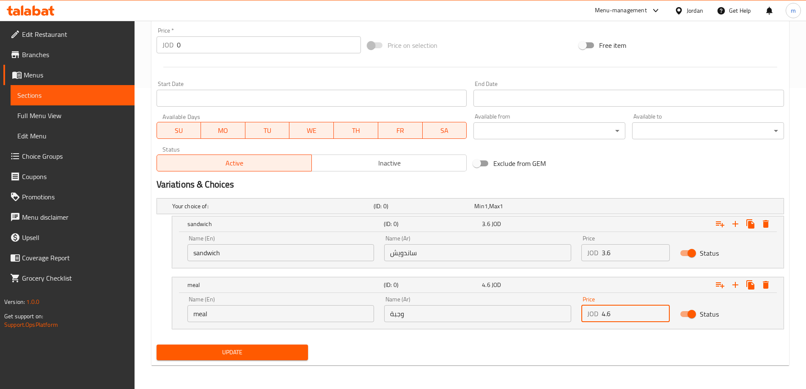
type input "4.6"
click at [299, 348] on span "Update" at bounding box center [232, 352] width 138 height 11
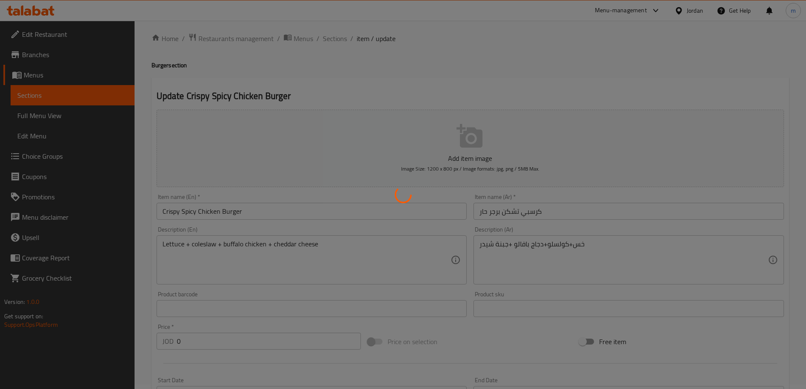
scroll to position [0, 0]
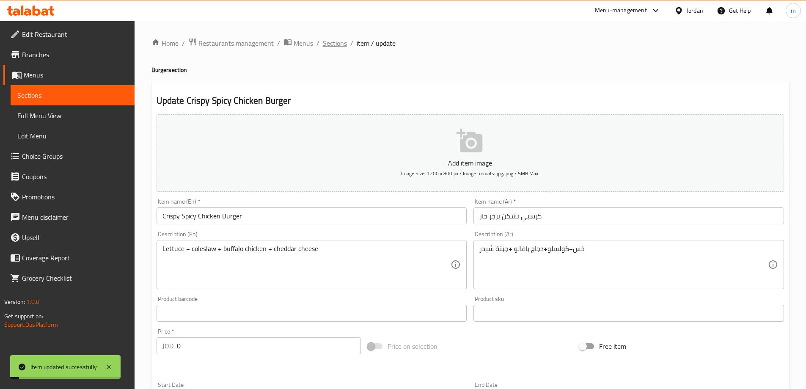
click at [332, 48] on span "Sections" at bounding box center [335, 43] width 24 height 10
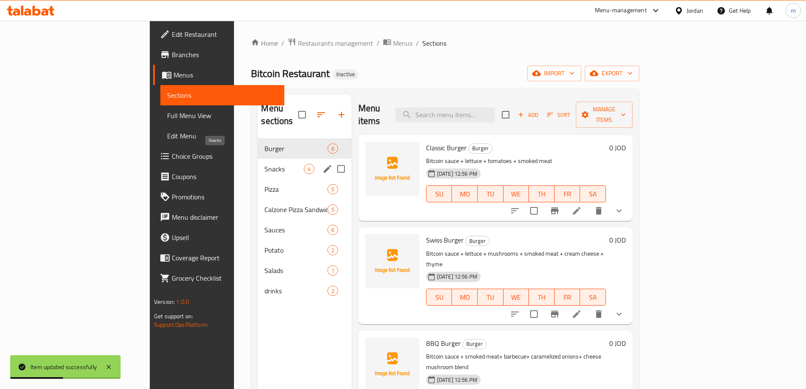
click at [265, 164] on span "Snacks" at bounding box center [284, 169] width 39 height 10
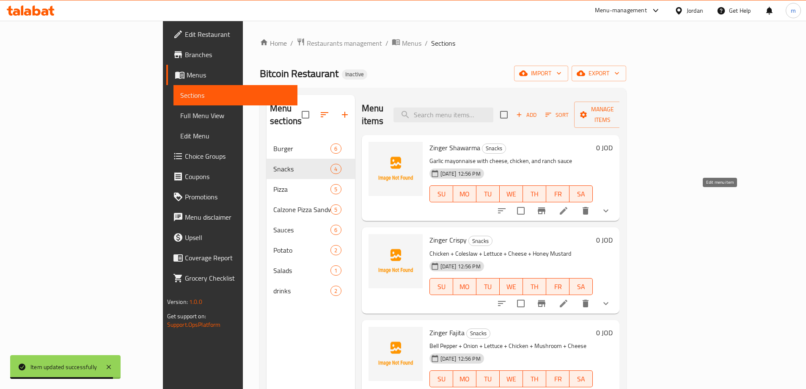
click at [568, 207] on icon at bounding box center [564, 211] width 8 height 8
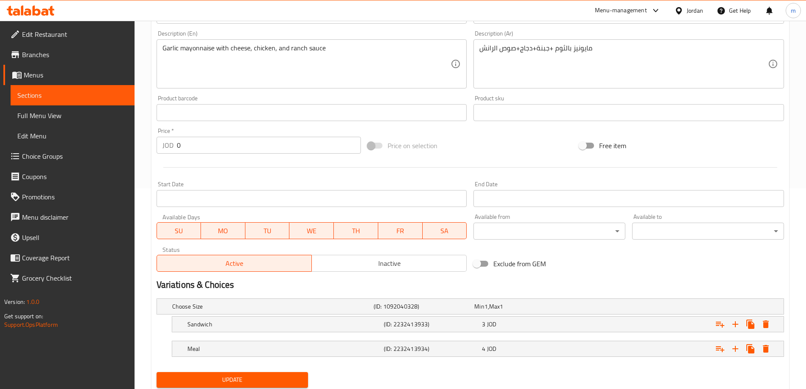
scroll to position [228, 0]
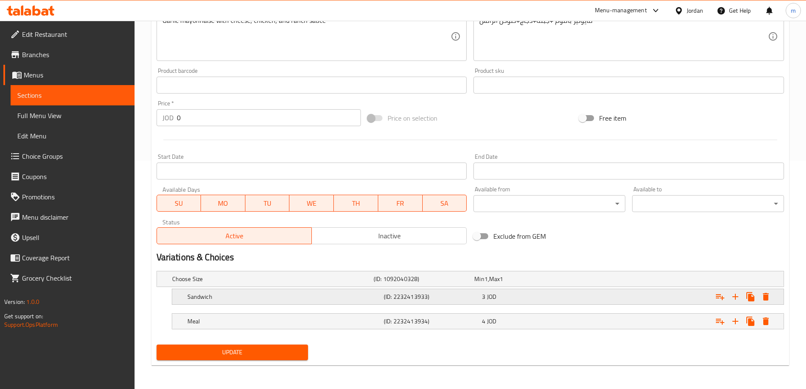
click at [488, 284] on span "JOD" at bounding box center [486, 278] width 3 height 11
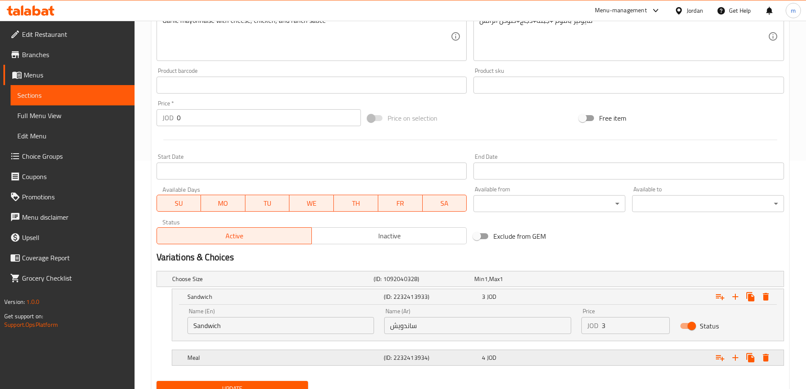
click at [473, 285] on div "(ID: 2232413934)" at bounding box center [422, 279] width 101 height 12
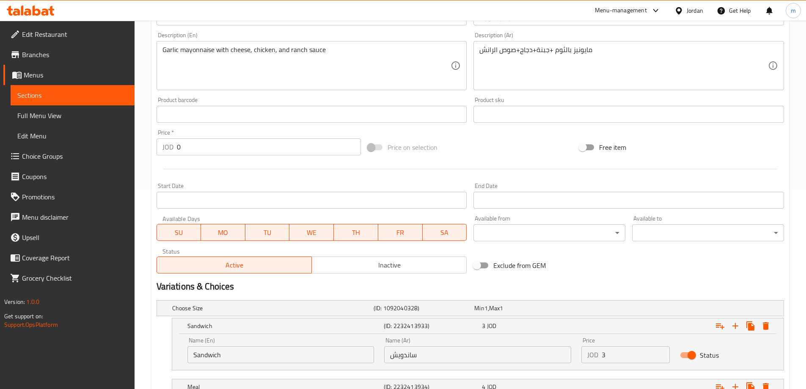
scroll to position [47, 0]
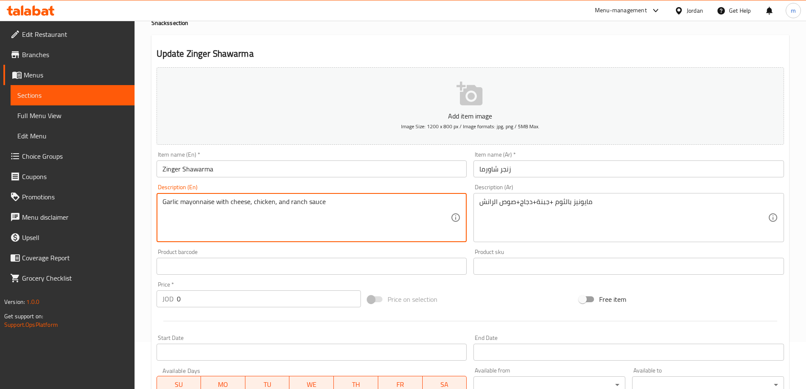
drag, startPoint x: 228, startPoint y: 204, endPoint x: 217, endPoint y: 201, distance: 11.0
paste textarea "with"
click at [228, 205] on textarea "Garlic with mayonnaise cheese, chicken, and ranch sauce" at bounding box center [307, 218] width 289 height 40
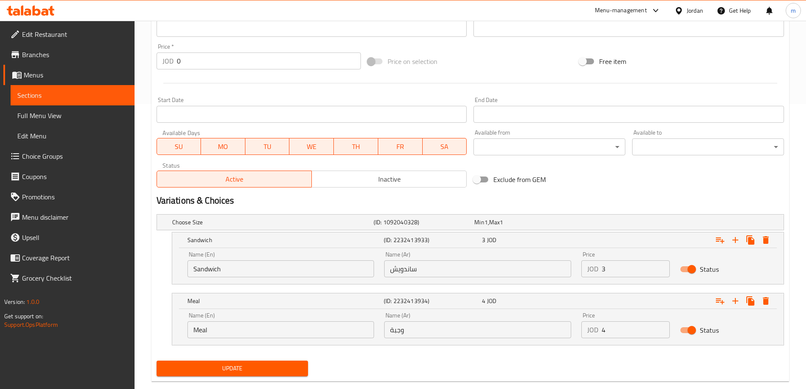
scroll to position [301, 0]
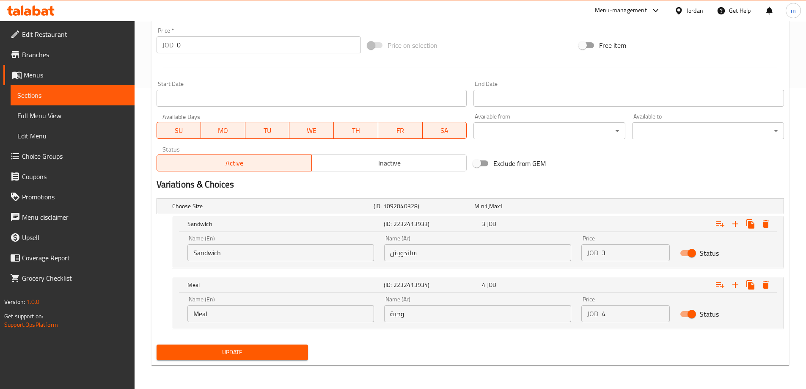
type textarea "Garlic with mayonnaise + cheese + chicken + ranch sauce"
click at [290, 352] on span "Update" at bounding box center [232, 352] width 138 height 11
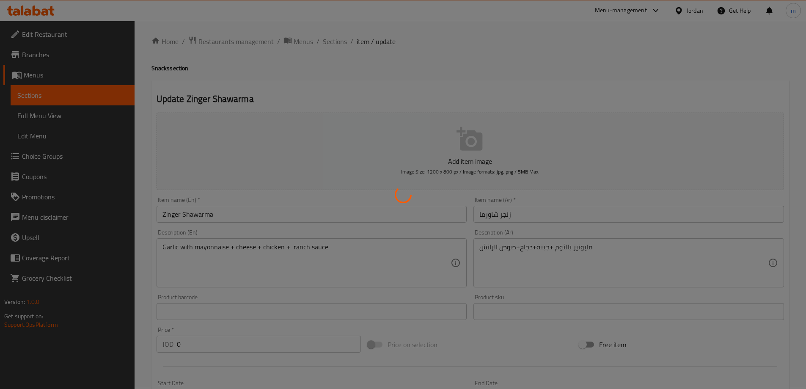
scroll to position [0, 0]
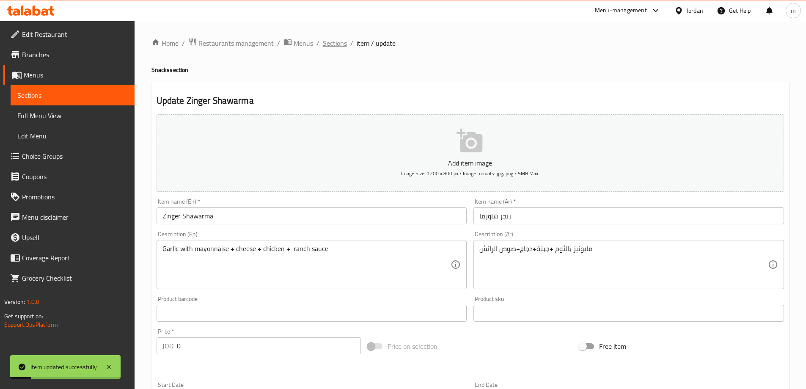
click at [338, 46] on span "Sections" at bounding box center [335, 43] width 24 height 10
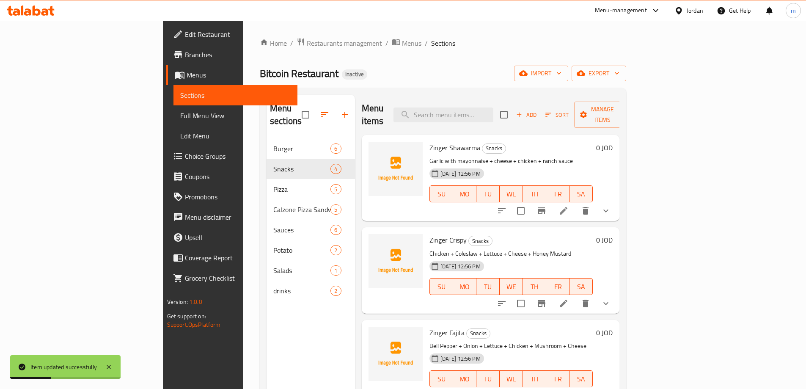
click at [576, 297] on li at bounding box center [564, 303] width 24 height 15
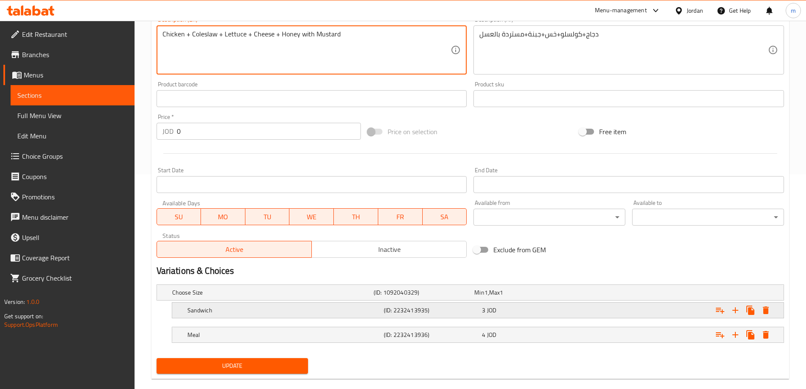
scroll to position [228, 0]
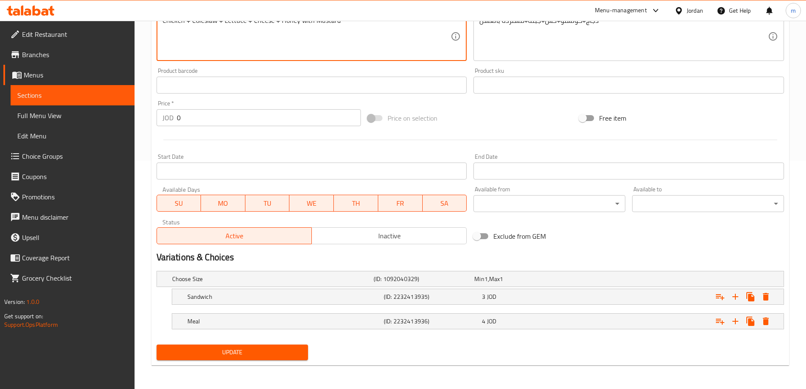
type textarea "Chicken + Coleslaw + Lettuce + Cheese + Honey with Mustard"
click at [279, 352] on span "Update" at bounding box center [232, 352] width 138 height 11
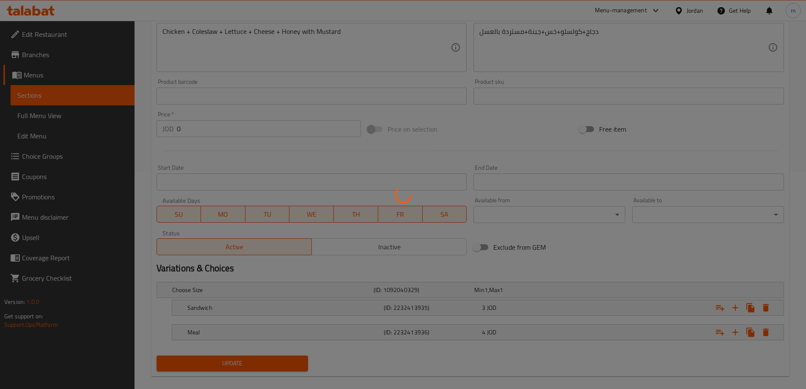
scroll to position [0, 0]
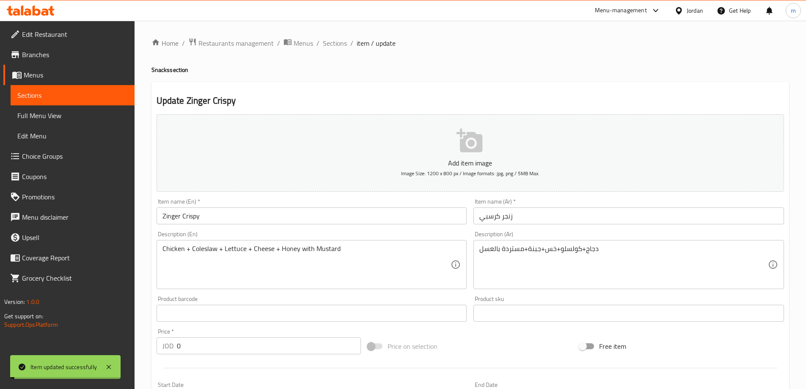
click at [334, 41] on span "Sections" at bounding box center [335, 43] width 24 height 10
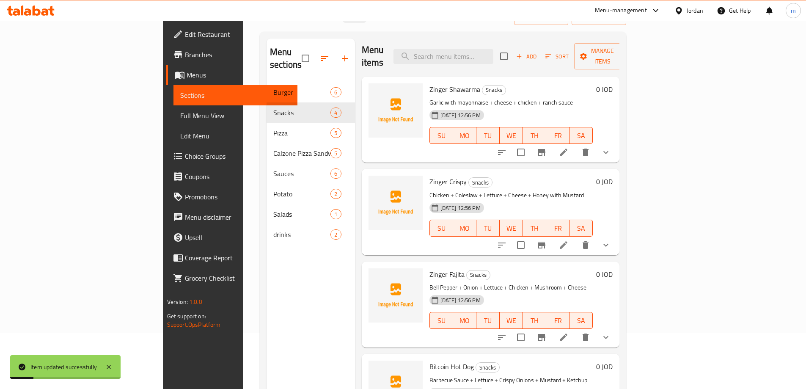
scroll to position [119, 0]
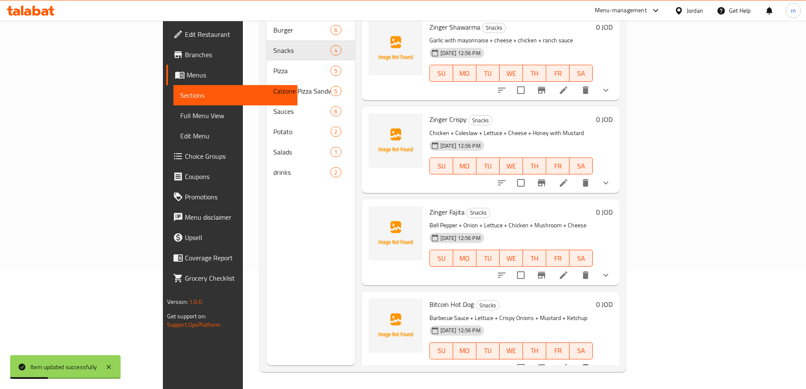
click at [576, 268] on li at bounding box center [564, 275] width 24 height 15
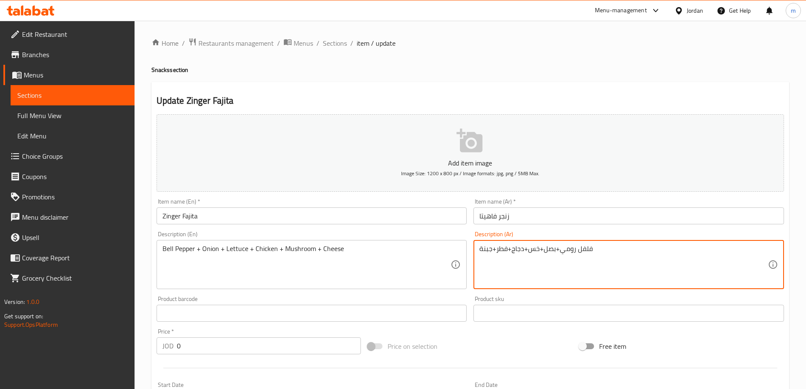
drag, startPoint x: 560, startPoint y: 251, endPoint x: 592, endPoint y: 254, distance: 32.2
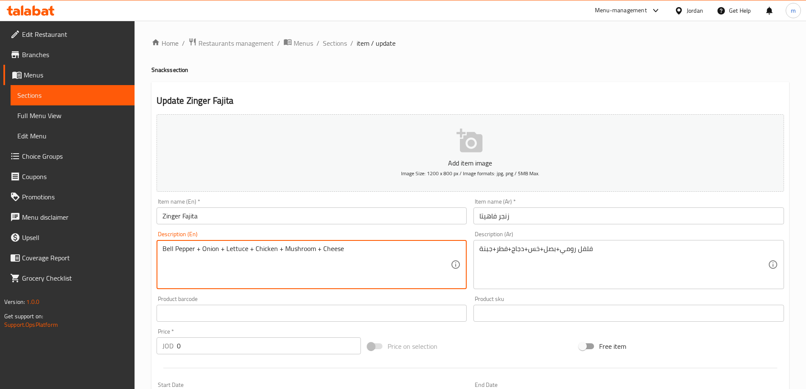
drag, startPoint x: 163, startPoint y: 248, endPoint x: 195, endPoint y: 255, distance: 32.0
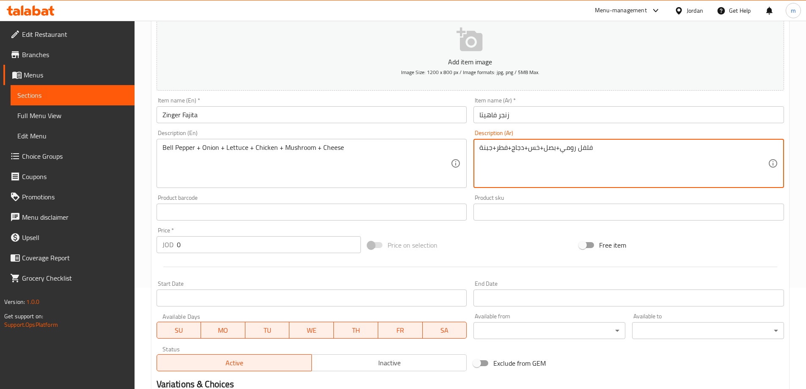
scroll to position [228, 0]
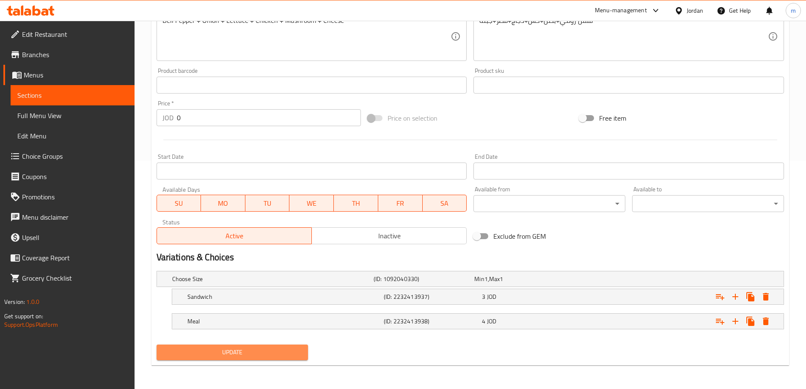
click at [228, 353] on span "Update" at bounding box center [232, 352] width 138 height 11
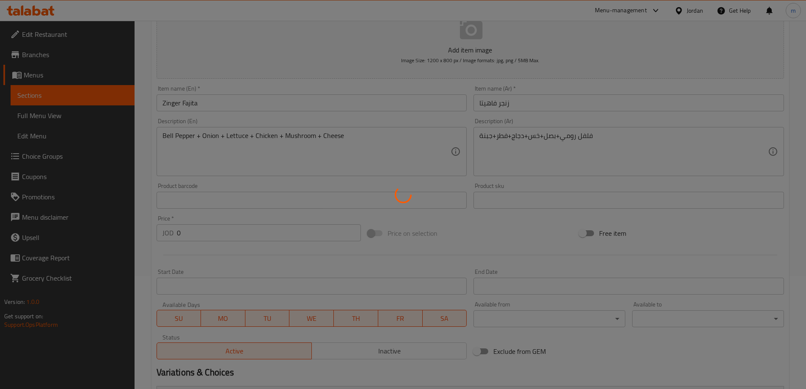
scroll to position [0, 0]
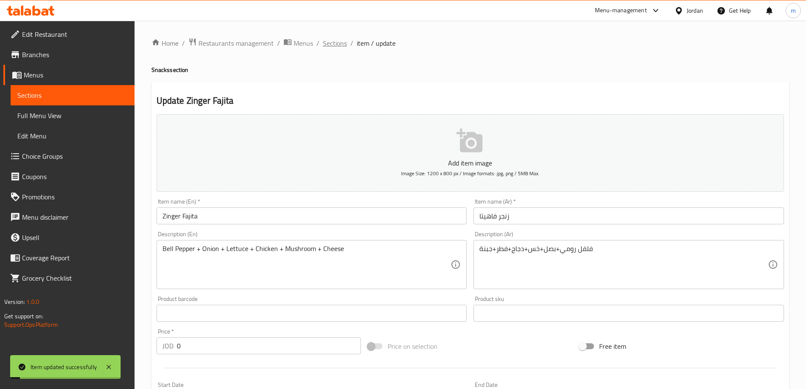
click at [337, 41] on span "Sections" at bounding box center [335, 43] width 24 height 10
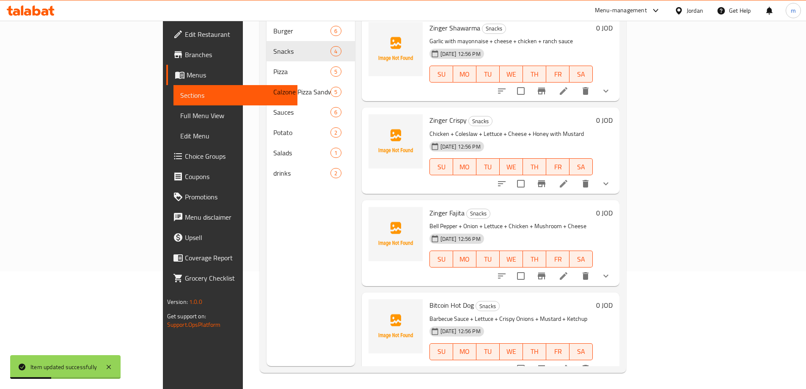
scroll to position [119, 0]
click at [569, 363] on icon at bounding box center [564, 368] width 10 height 10
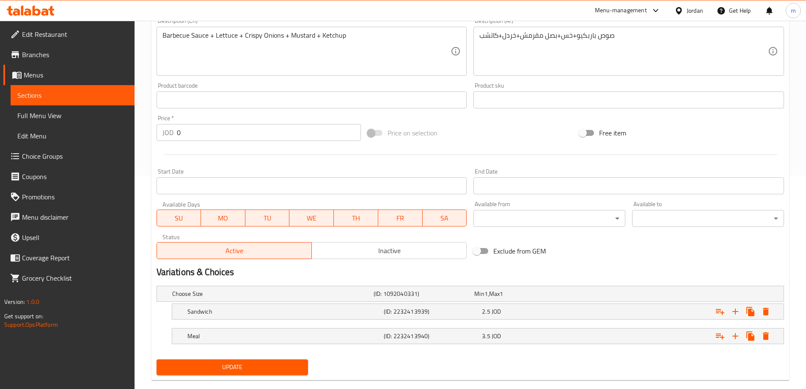
scroll to position [228, 0]
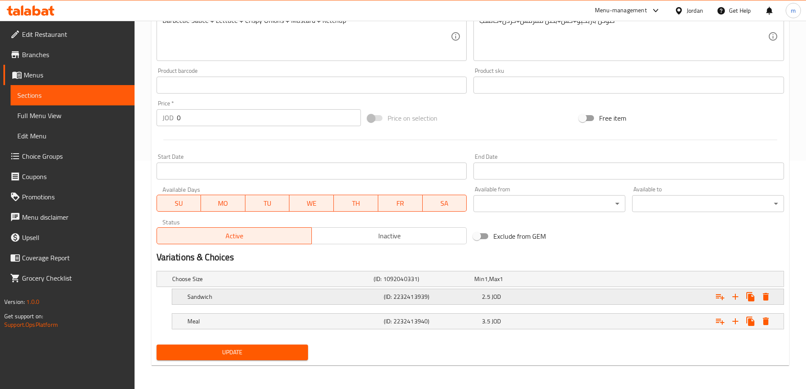
click at [403, 288] on div "Sandwich (ID: 2232413939) 2.5 JOD" at bounding box center [473, 279] width 605 height 19
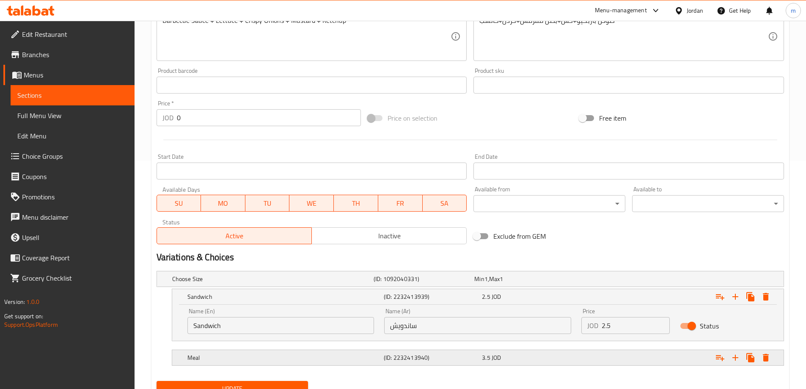
click at [419, 283] on h5 "(ID: 2232413940)" at bounding box center [422, 279] width 97 height 8
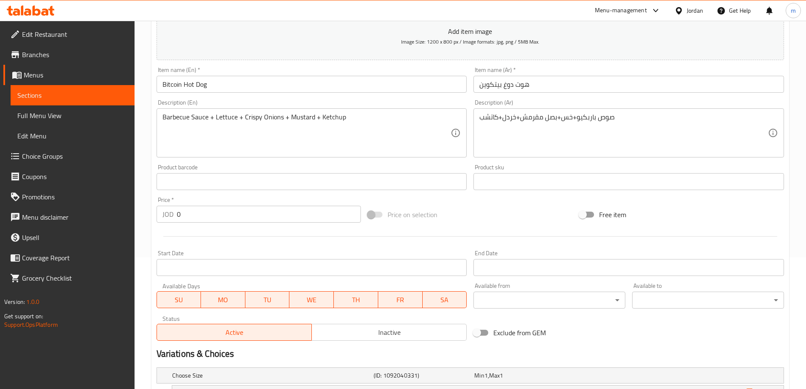
scroll to position [0, 0]
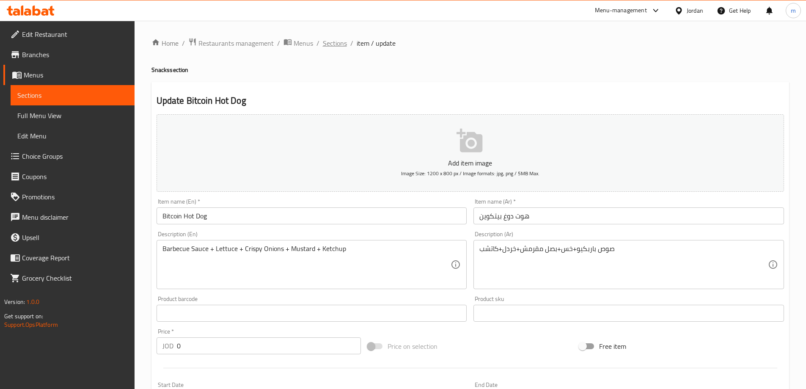
click at [338, 40] on span "Sections" at bounding box center [335, 43] width 24 height 10
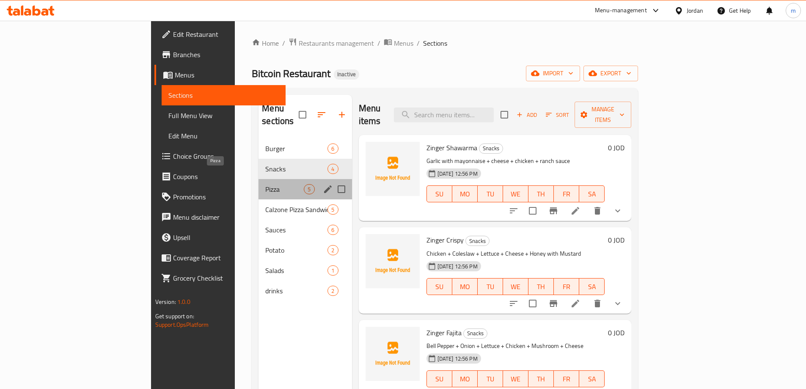
click at [265, 184] on span "Pizza" at bounding box center [284, 189] width 39 height 10
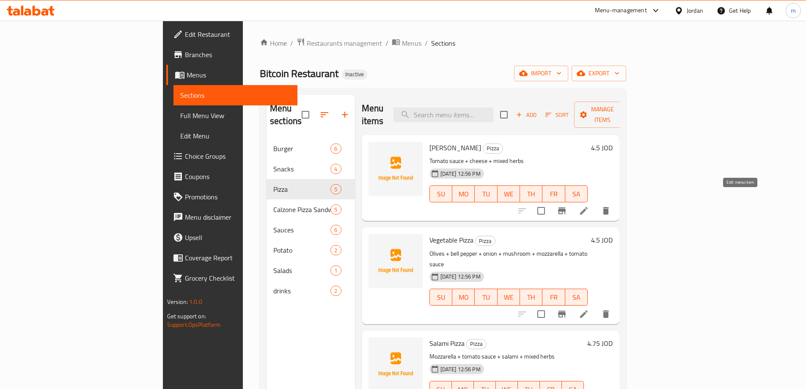
click at [589, 206] on icon at bounding box center [584, 211] width 10 height 10
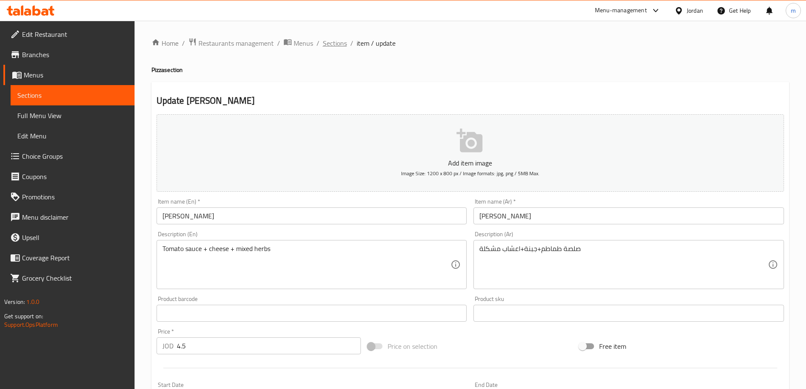
click at [338, 45] on span "Sections" at bounding box center [335, 43] width 24 height 10
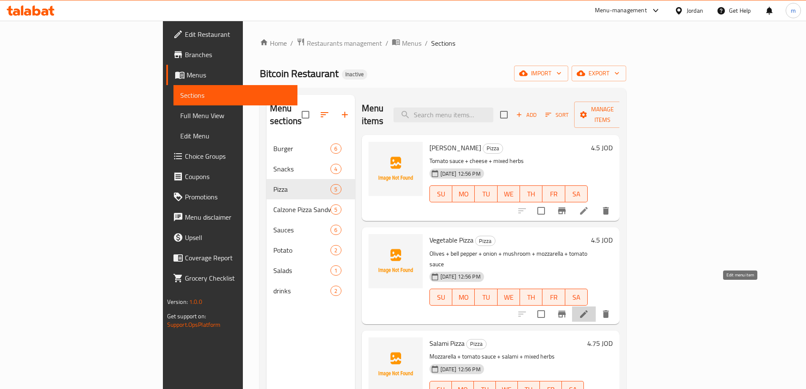
click at [589, 309] on icon at bounding box center [584, 314] width 10 height 10
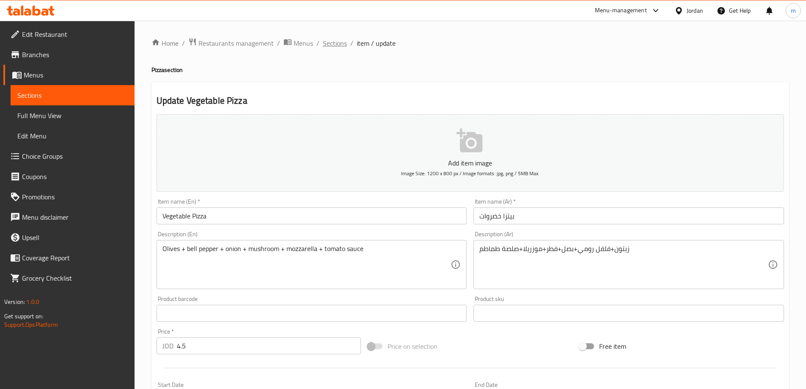
click at [342, 48] on span "Sections" at bounding box center [335, 43] width 24 height 10
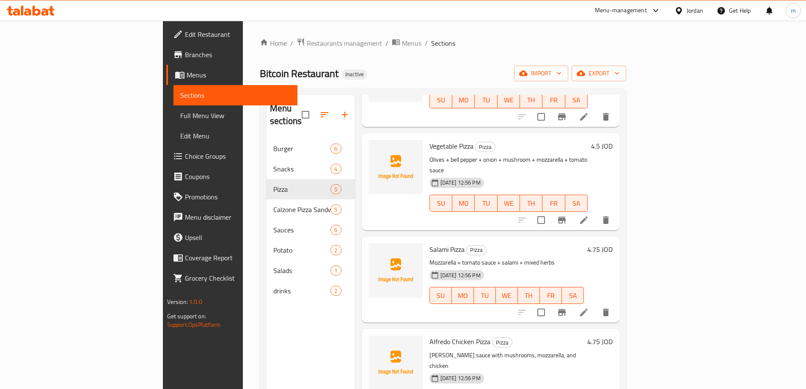
scroll to position [94, 0]
click at [596, 304] on li at bounding box center [584, 311] width 24 height 15
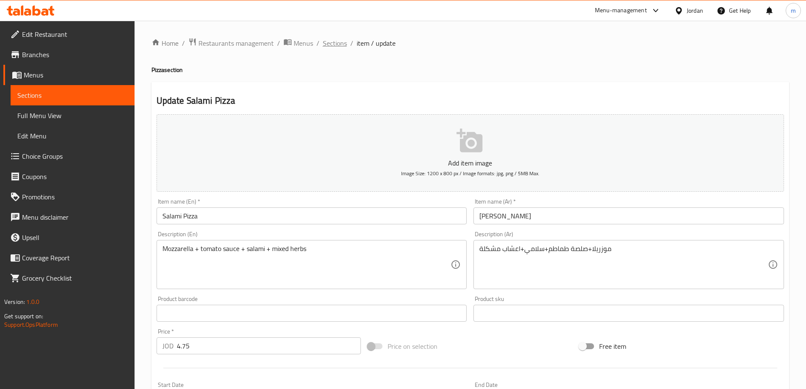
click at [338, 44] on span "Sections" at bounding box center [335, 43] width 24 height 10
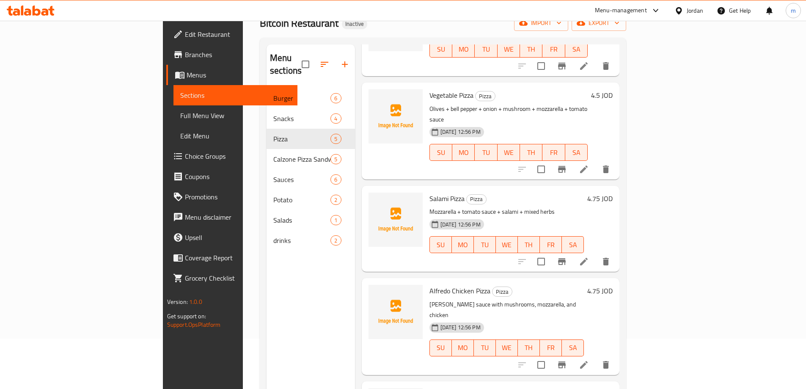
scroll to position [119, 0]
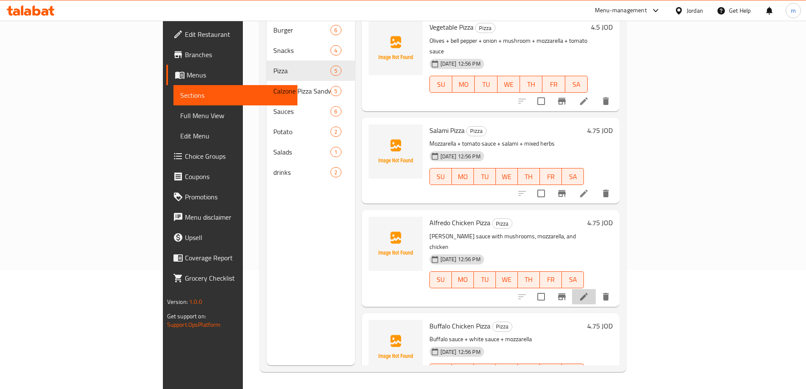
click at [596, 289] on li at bounding box center [584, 296] width 24 height 15
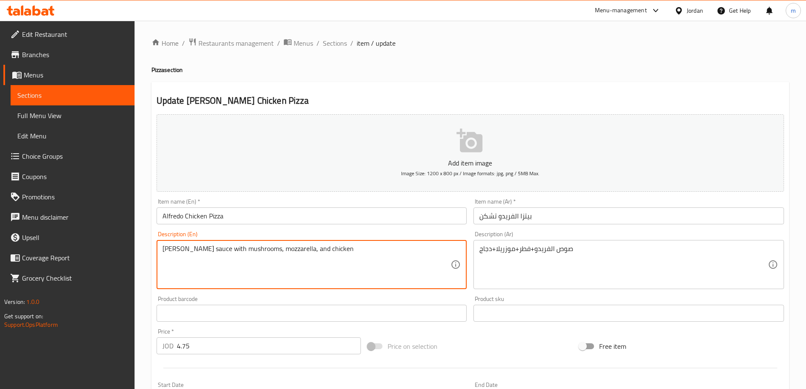
click at [204, 251] on textarea "Alfredo sauce with mushrooms, mozzarella, and chicken" at bounding box center [307, 265] width 289 height 40
click at [241, 252] on textarea "Alfredo sauce +mushrooms, mozzarella, and chicken" at bounding box center [307, 265] width 289 height 40
drag, startPoint x: 290, startPoint y: 252, endPoint x: 277, endPoint y: 251, distance: 12.7
click at [277, 251] on textarea "Alfredo sauce +mushrooms+ mozzarella, and chicken" at bounding box center [307, 265] width 289 height 40
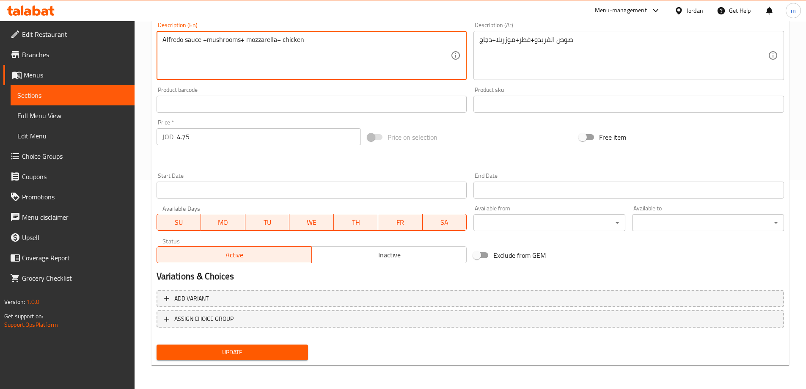
type textarea "Alfredo sauce +mushrooms+ mozzarella+ chicken"
click at [251, 356] on span "Update" at bounding box center [232, 352] width 138 height 11
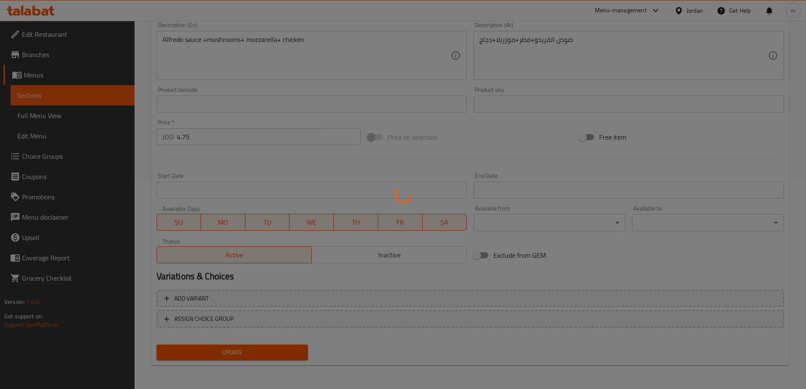
scroll to position [0, 0]
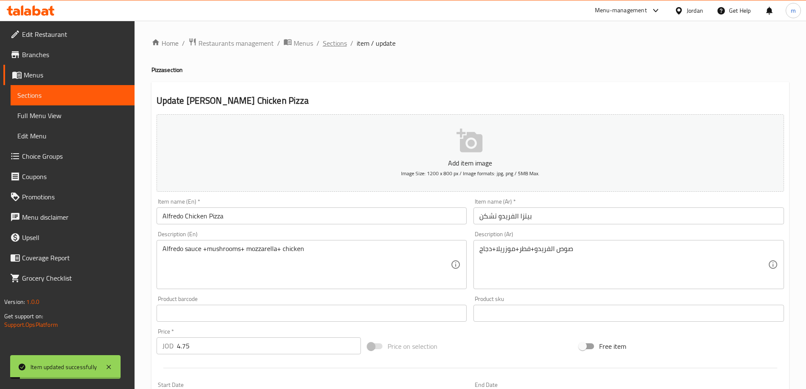
click at [330, 46] on span "Sections" at bounding box center [335, 43] width 24 height 10
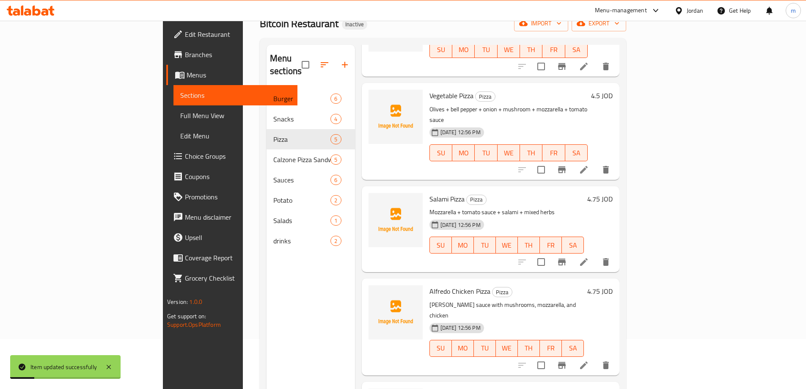
scroll to position [119, 0]
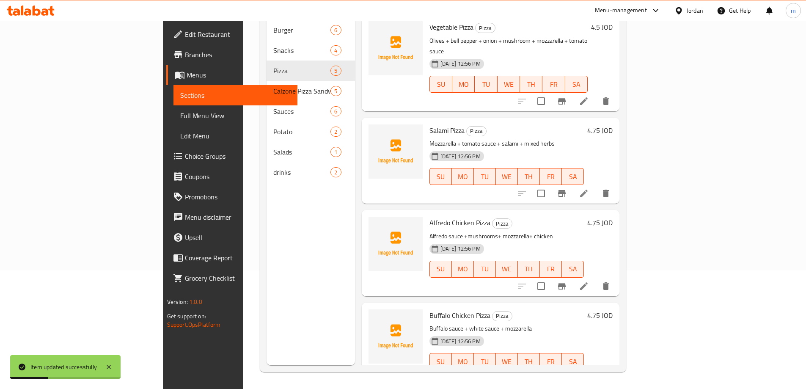
click at [596, 371] on li at bounding box center [584, 378] width 24 height 15
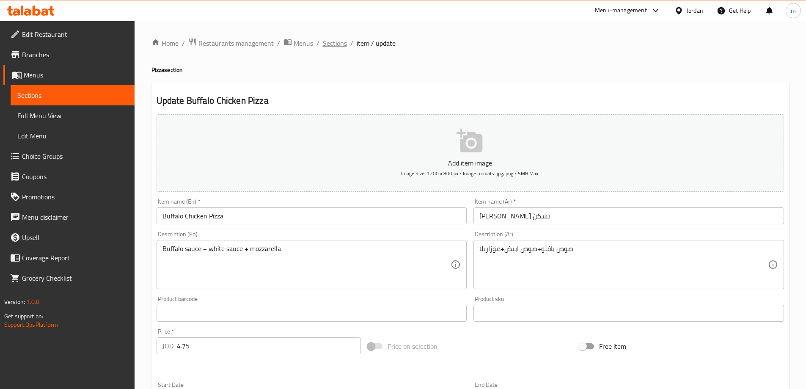
click at [339, 42] on span "Sections" at bounding box center [335, 43] width 24 height 10
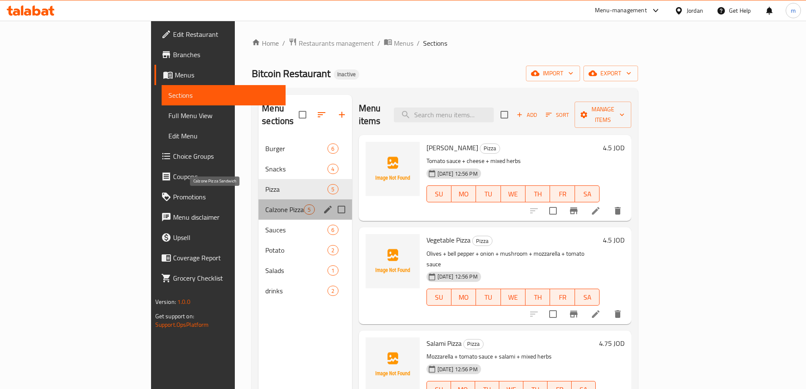
click at [265, 204] on span "Calzone Pizza Sandwich" at bounding box center [284, 209] width 39 height 10
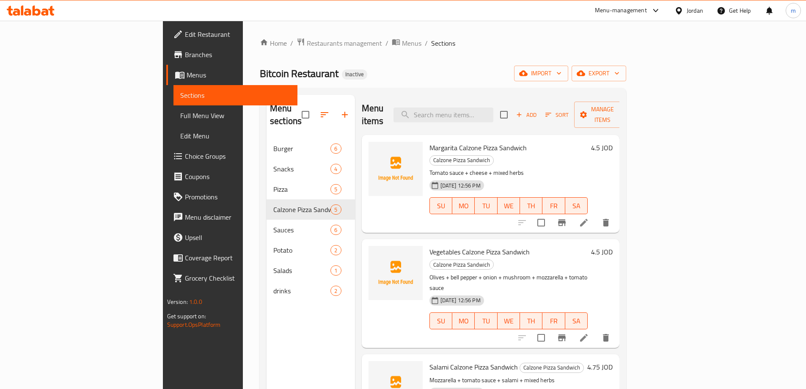
click at [588, 219] on icon at bounding box center [584, 223] width 8 height 8
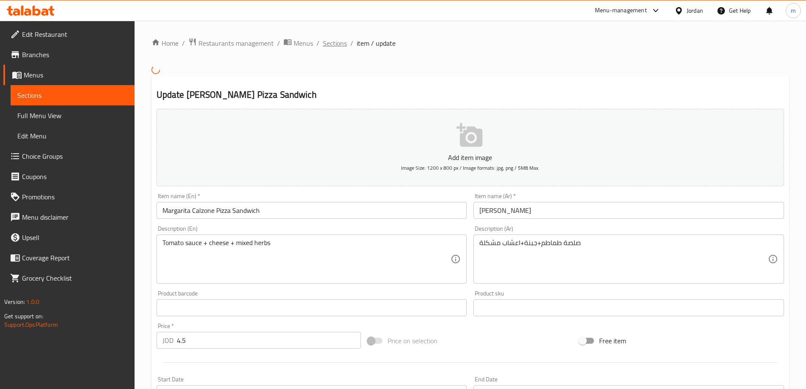
click at [337, 44] on span "Sections" at bounding box center [335, 43] width 24 height 10
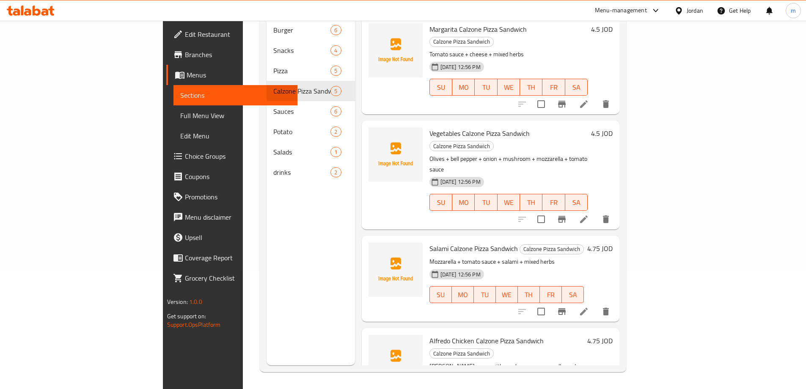
scroll to position [94, 0]
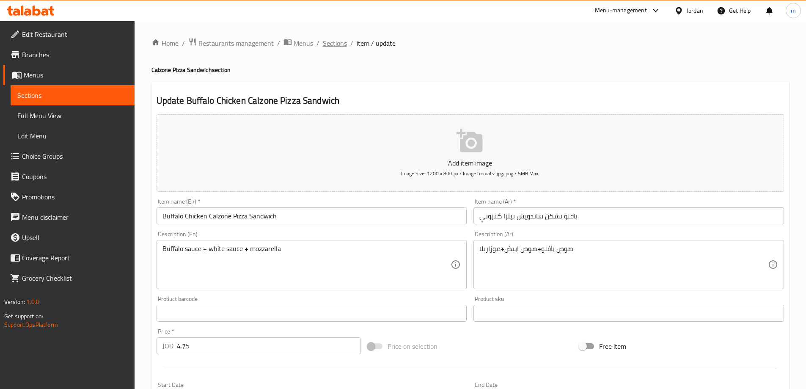
click at [336, 43] on span "Sections" at bounding box center [335, 43] width 24 height 10
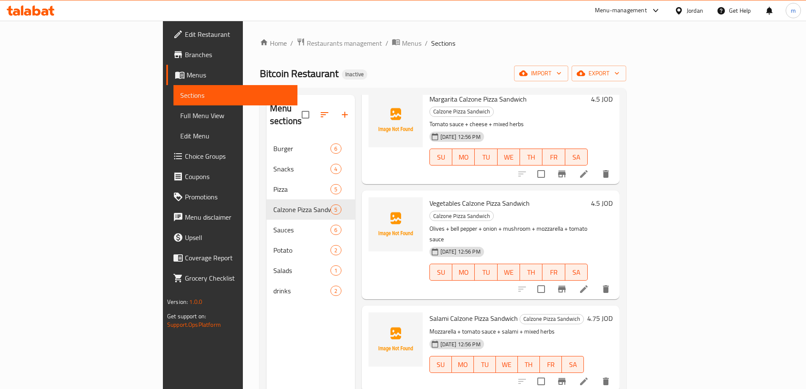
scroll to position [94, 0]
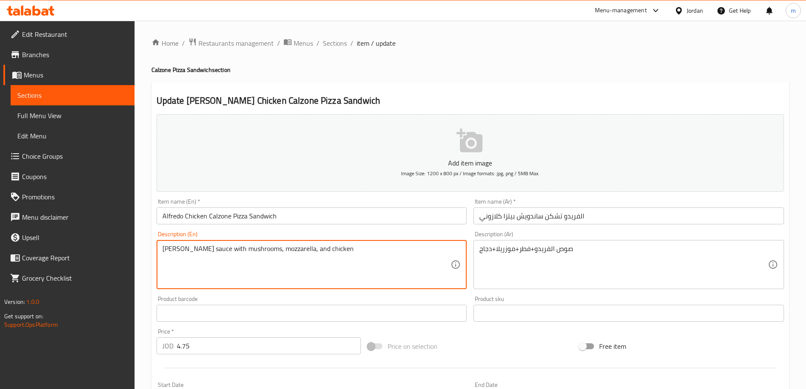
click at [204, 251] on textarea "Alfredo sauce with mushrooms, mozzarella, and chicken" at bounding box center [307, 265] width 289 height 40
click at [242, 254] on textarea "Alfredo sauce +mushrooms, mozzarella, and chicken" at bounding box center [307, 265] width 289 height 40
drag, startPoint x: 290, startPoint y: 250, endPoint x: 276, endPoint y: 253, distance: 13.5
click at [276, 253] on textarea "Alfredo sauce +mushrooms+ mozzarella, and chicken" at bounding box center [307, 265] width 289 height 40
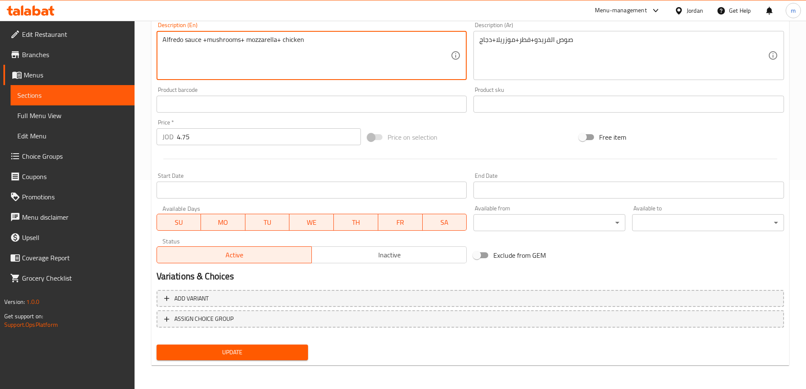
type textarea "Alfredo sauce +mushrooms+ mozzarella+ chicken"
click at [258, 355] on span "Update" at bounding box center [232, 352] width 138 height 11
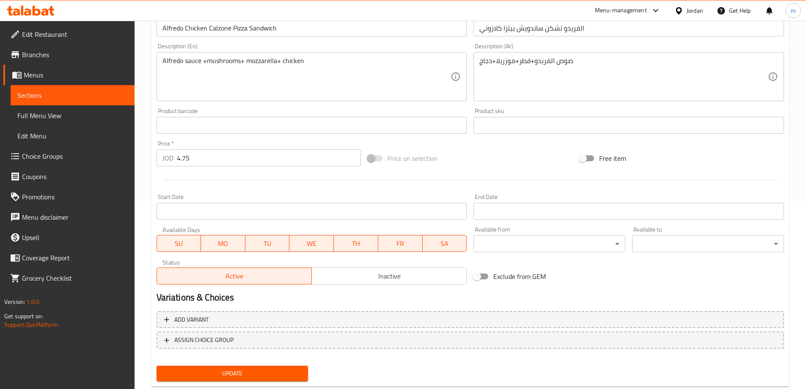
scroll to position [209, 0]
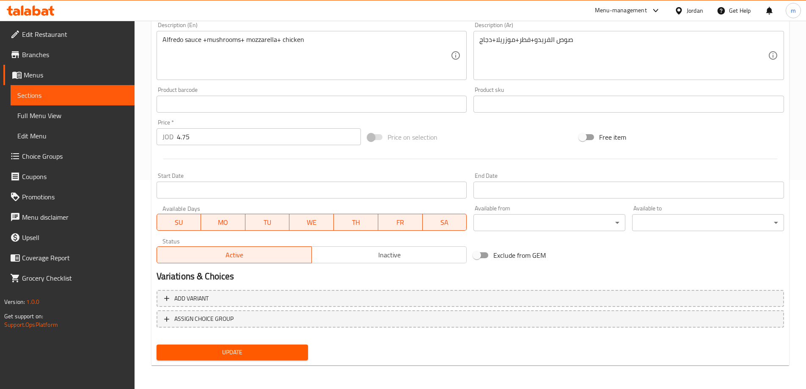
click at [237, 354] on span "Update" at bounding box center [232, 352] width 138 height 11
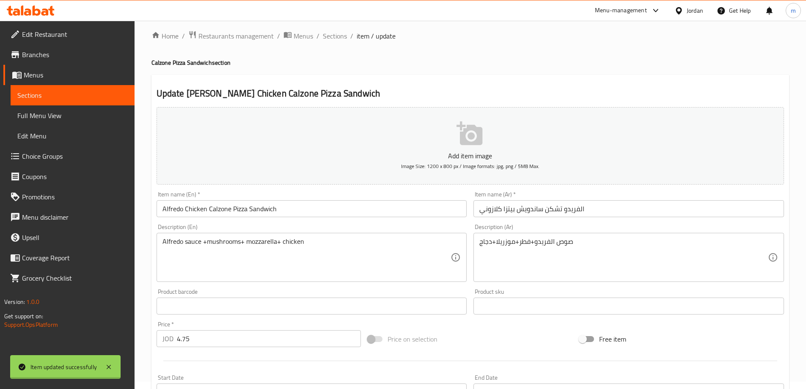
scroll to position [0, 0]
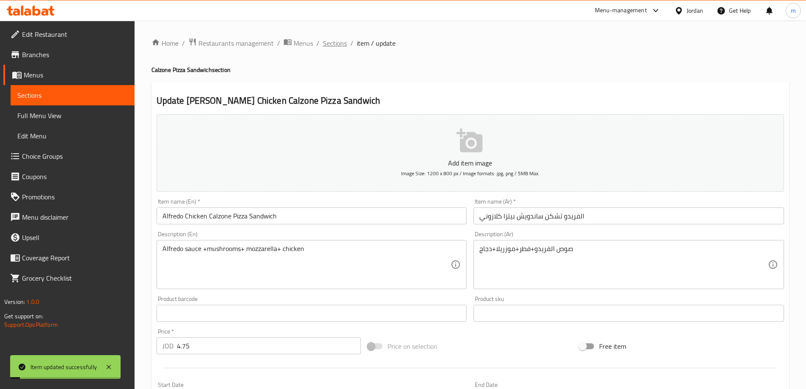
click at [328, 47] on span "Sections" at bounding box center [335, 43] width 24 height 10
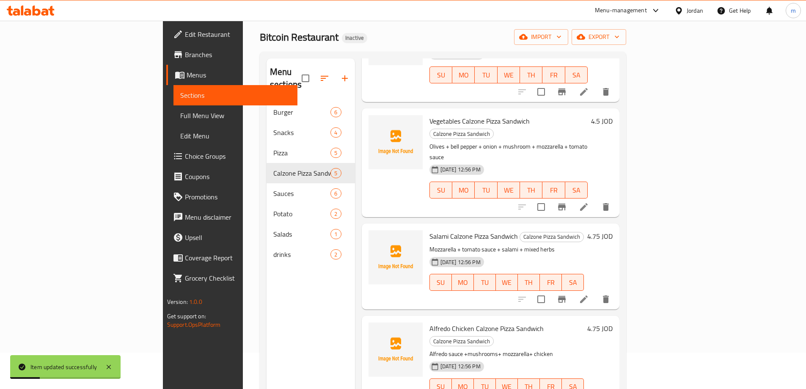
scroll to position [85, 0]
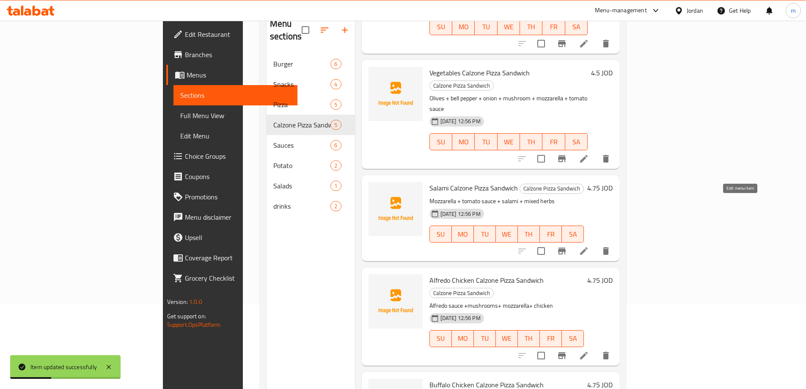
click at [589, 246] on icon at bounding box center [584, 251] width 10 height 10
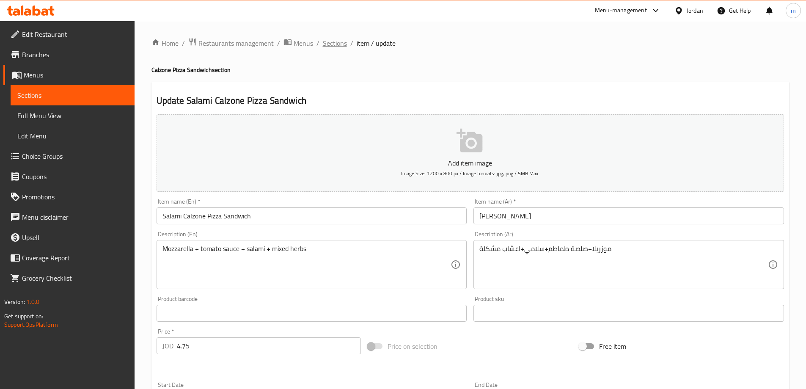
click at [328, 43] on span "Sections" at bounding box center [335, 43] width 24 height 10
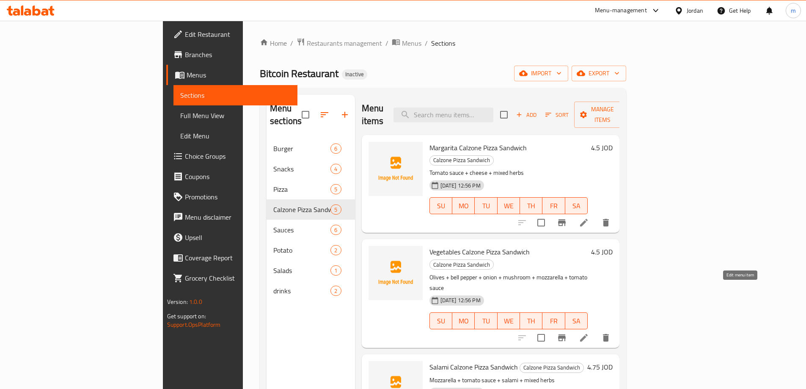
click at [589, 333] on icon at bounding box center [584, 338] width 10 height 10
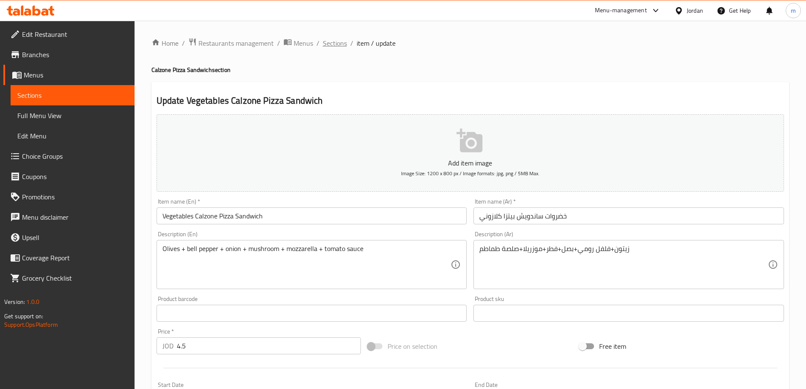
click at [330, 42] on span "Sections" at bounding box center [335, 43] width 24 height 10
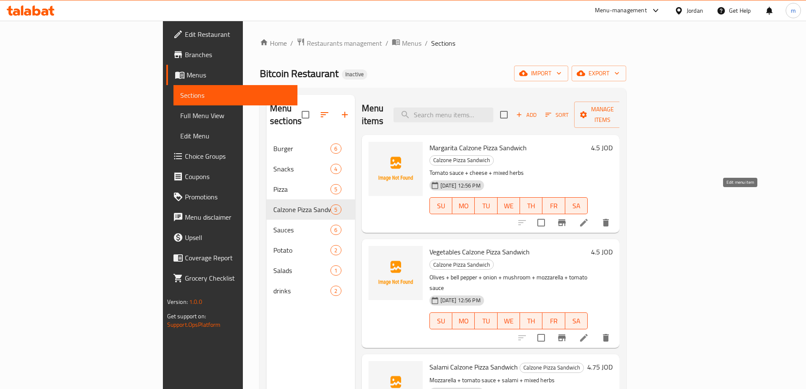
click at [589, 218] on icon at bounding box center [584, 223] width 10 height 10
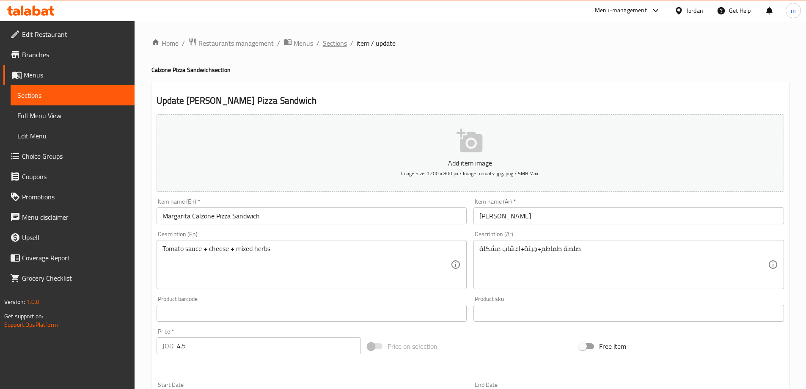
click at [341, 44] on span "Sections" at bounding box center [335, 43] width 24 height 10
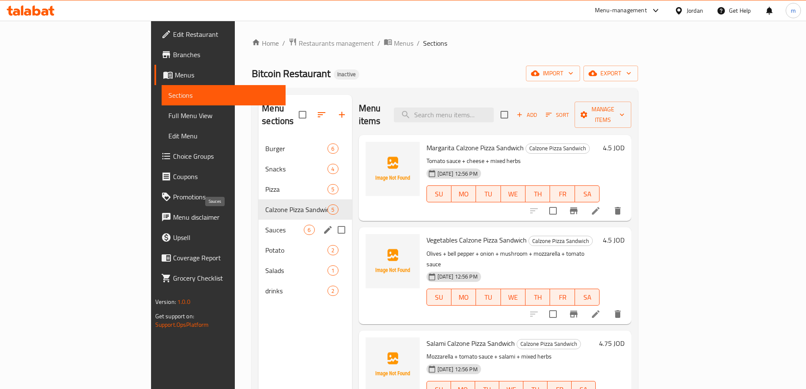
click at [265, 225] on span "Sauces" at bounding box center [284, 230] width 39 height 10
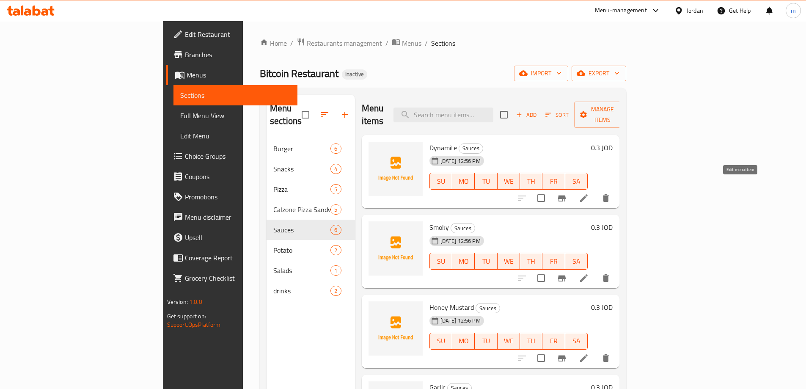
click at [589, 193] on icon at bounding box center [584, 198] width 10 height 10
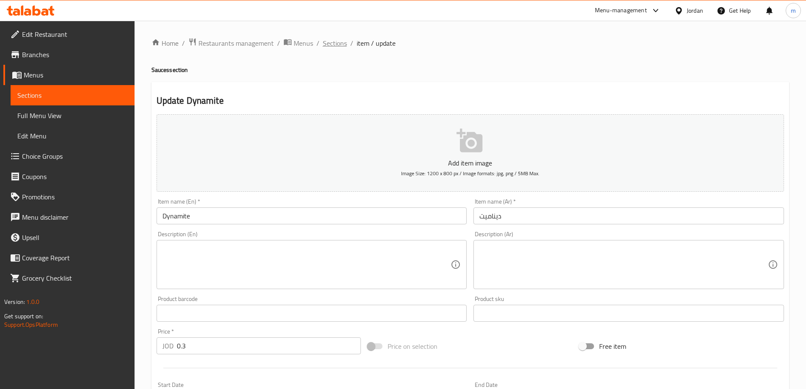
click at [332, 39] on span "Sections" at bounding box center [335, 43] width 24 height 10
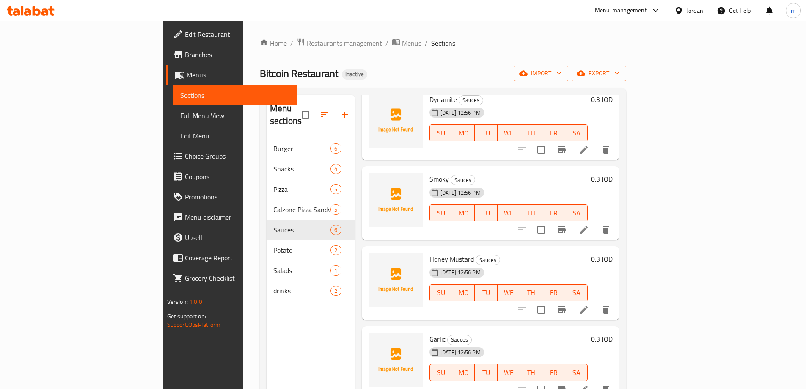
scroll to position [111, 0]
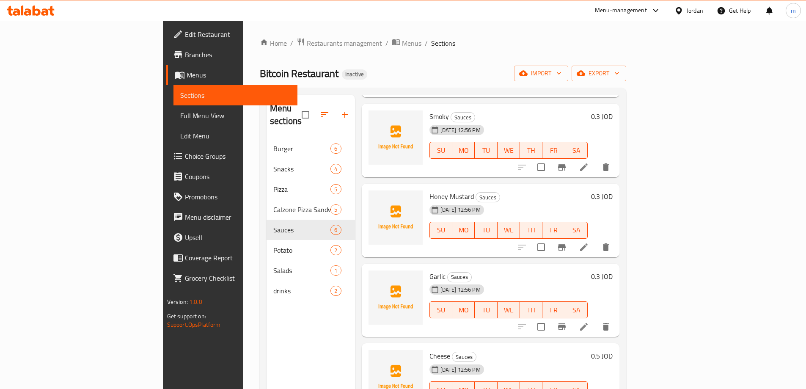
click at [596, 240] on li at bounding box center [584, 247] width 24 height 15
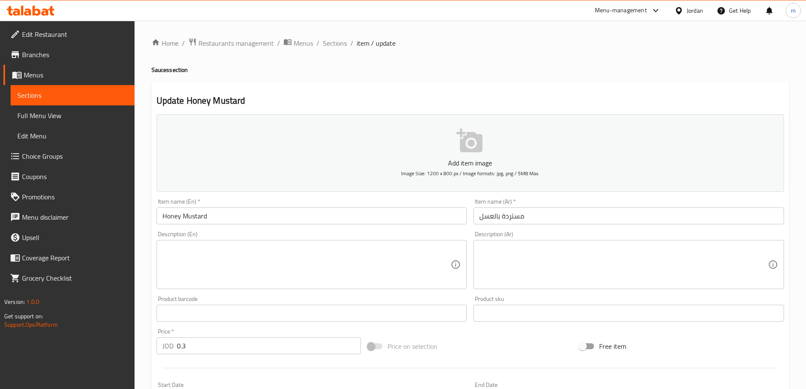
click at [179, 221] on input "Honey Mustard" at bounding box center [312, 215] width 311 height 17
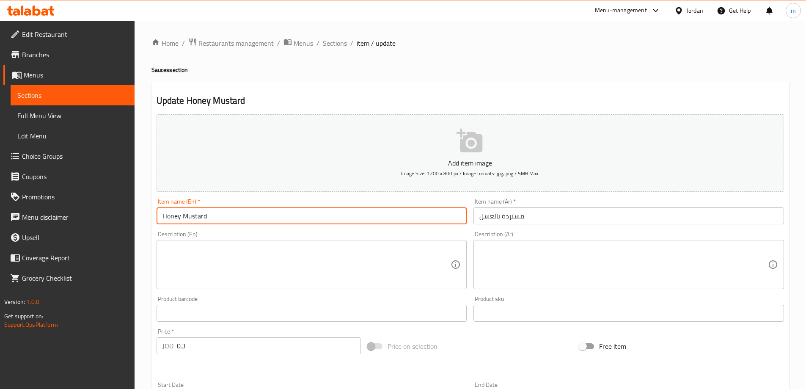
click at [185, 220] on input "Honey Mustard" at bounding box center [312, 215] width 311 height 17
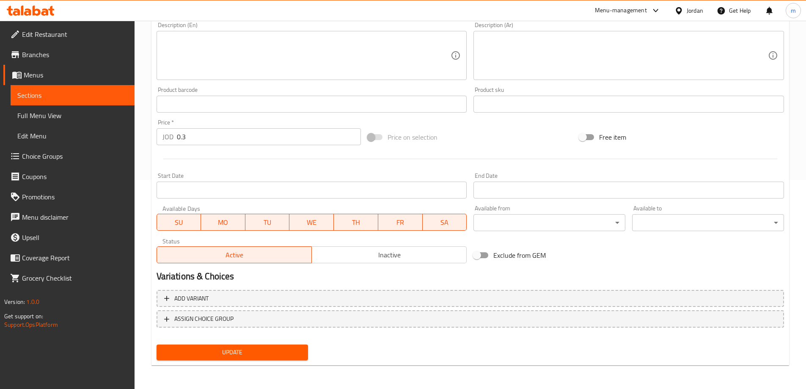
type input "Honey With Mustard"
click at [238, 357] on span "Update" at bounding box center [232, 352] width 138 height 11
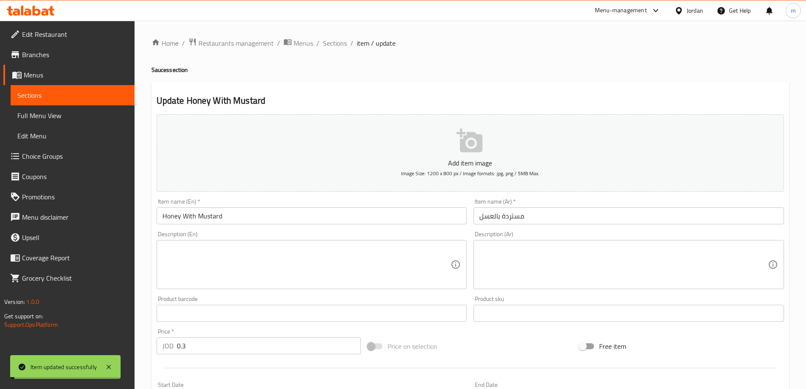
click at [340, 43] on span "Sections" at bounding box center [335, 43] width 24 height 10
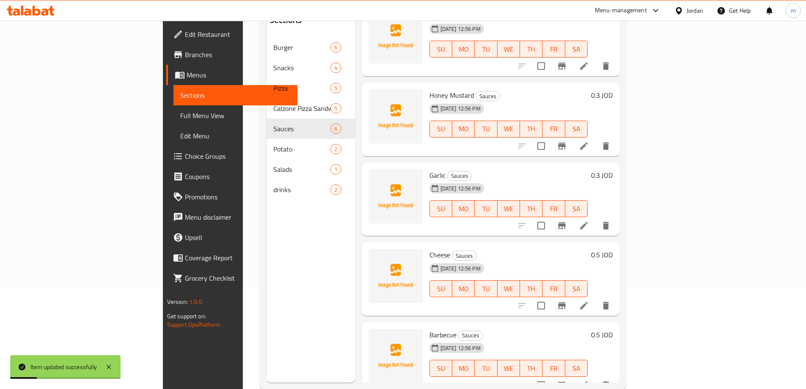
scroll to position [119, 0]
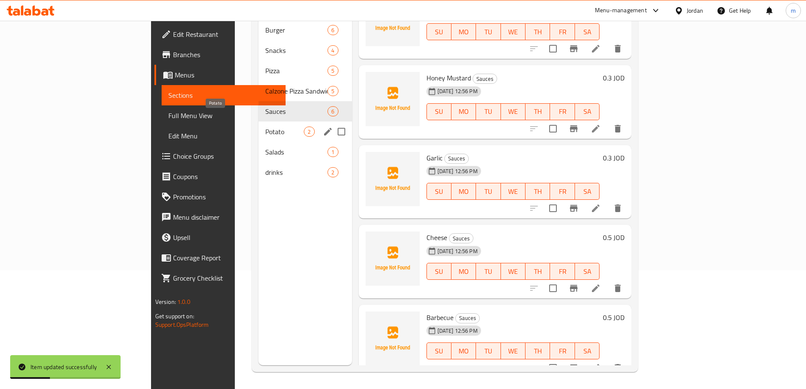
click at [265, 127] on span "Potato" at bounding box center [284, 132] width 39 height 10
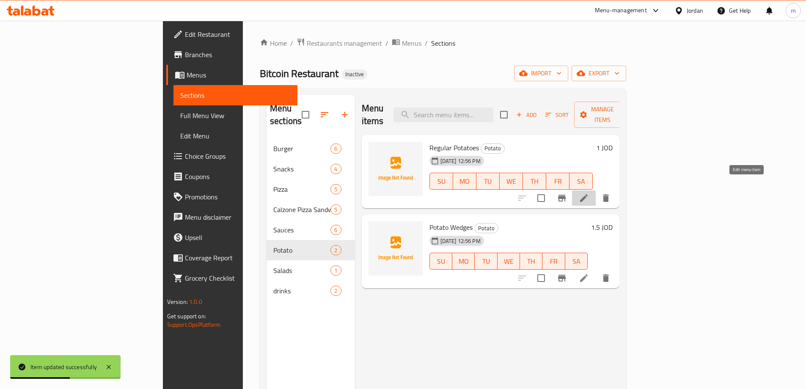
click at [589, 193] on icon at bounding box center [584, 198] width 10 height 10
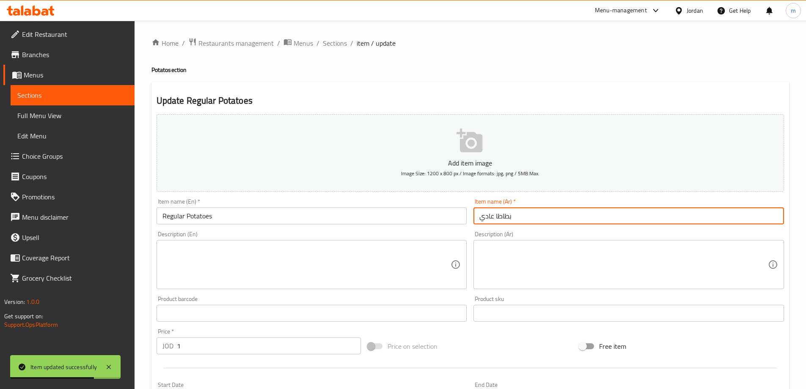
click at [511, 216] on input "بطاطا عادي" at bounding box center [629, 215] width 311 height 17
click at [200, 217] on input "Regular Potatoes" at bounding box center [312, 215] width 311 height 17
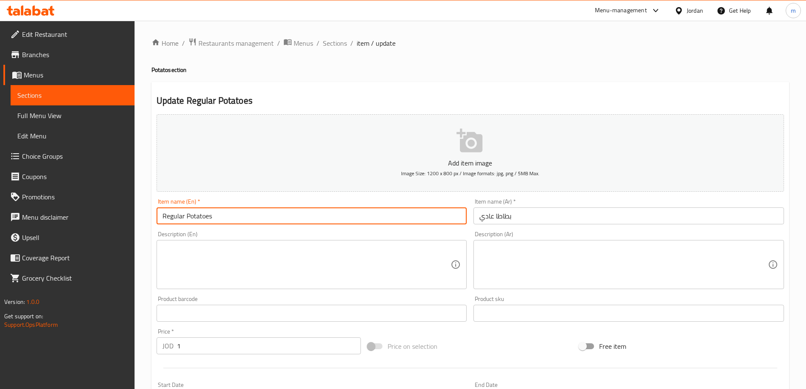
click at [200, 217] on input "Regular Potatoes" at bounding box center [312, 215] width 311 height 17
paste input "Fri"
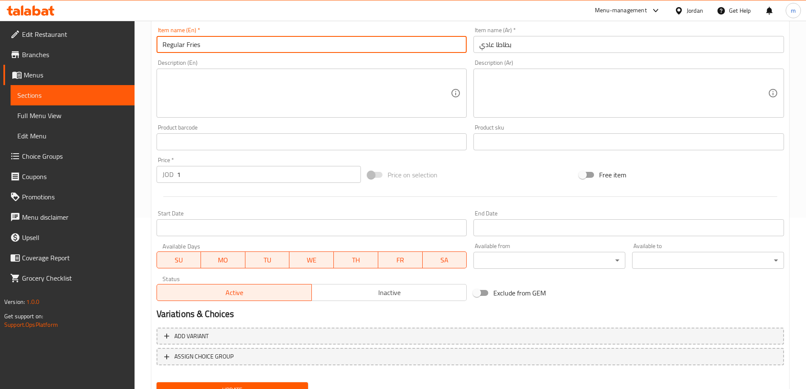
scroll to position [209, 0]
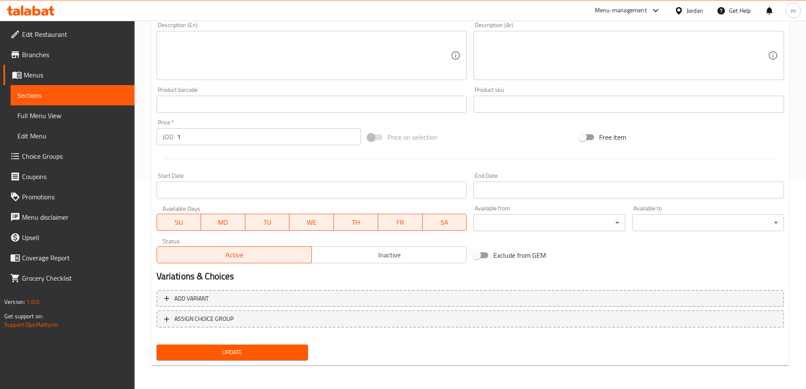
click at [211, 351] on span "Update" at bounding box center [232, 352] width 138 height 11
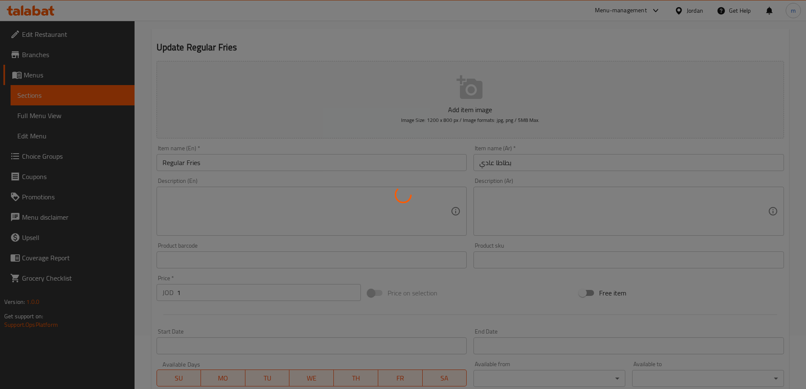
scroll to position [0, 0]
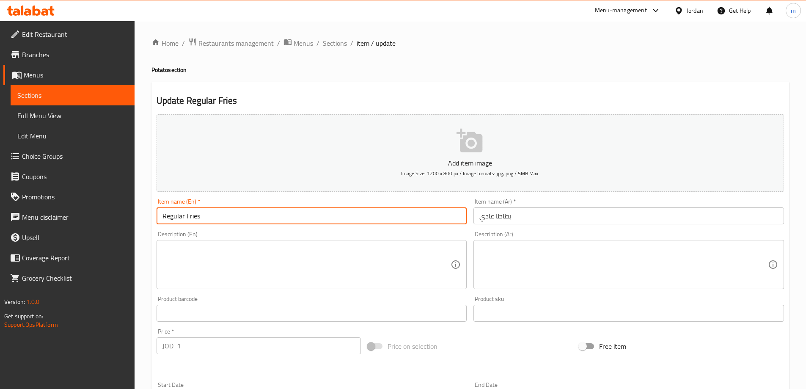
click at [208, 219] on input "Regular Fries" at bounding box center [312, 215] width 311 height 17
click at [225, 221] on input "Regular Potatoes" at bounding box center [312, 215] width 311 height 17
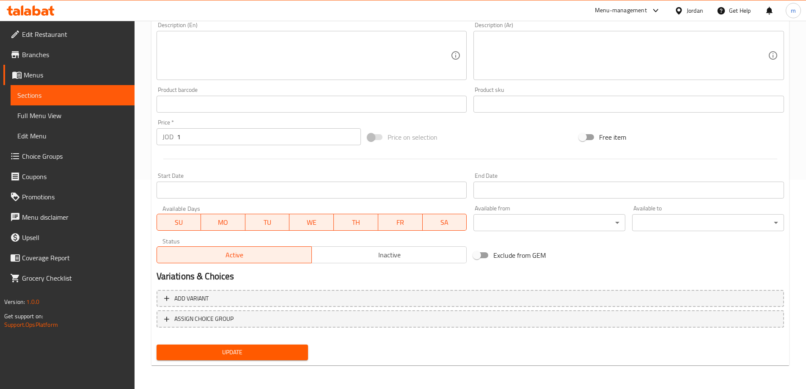
type input "Regular Potato"
click at [224, 351] on span "Update" at bounding box center [232, 352] width 138 height 11
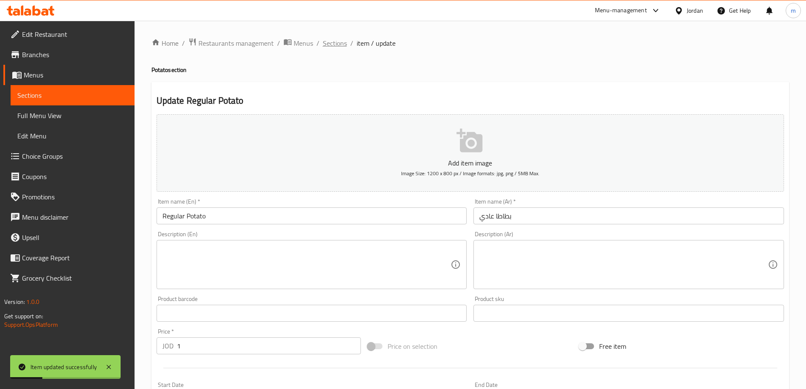
click at [335, 46] on span "Sections" at bounding box center [335, 43] width 24 height 10
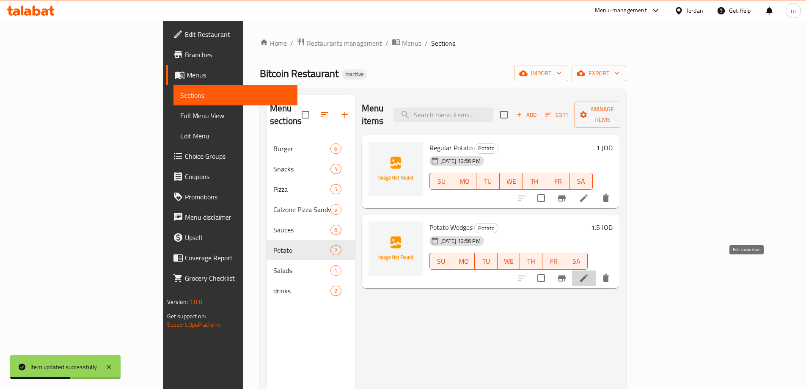
click at [589, 273] on icon at bounding box center [584, 278] width 10 height 10
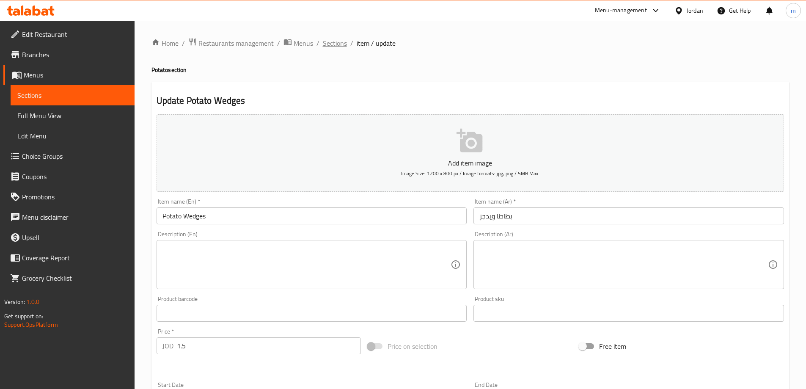
click at [337, 48] on span "Sections" at bounding box center [335, 43] width 24 height 10
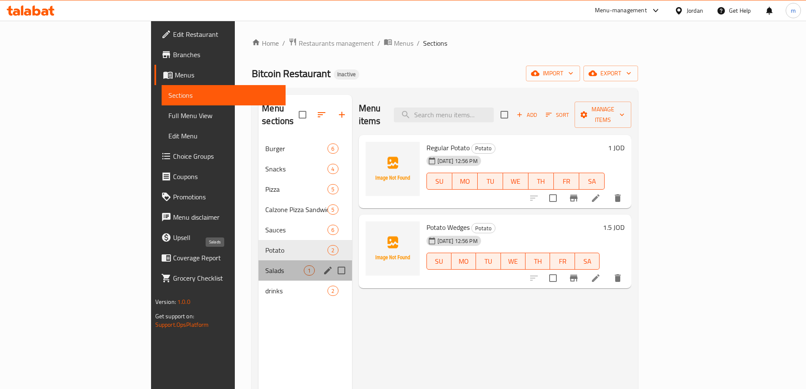
click at [265, 265] on span "Salads" at bounding box center [284, 270] width 39 height 10
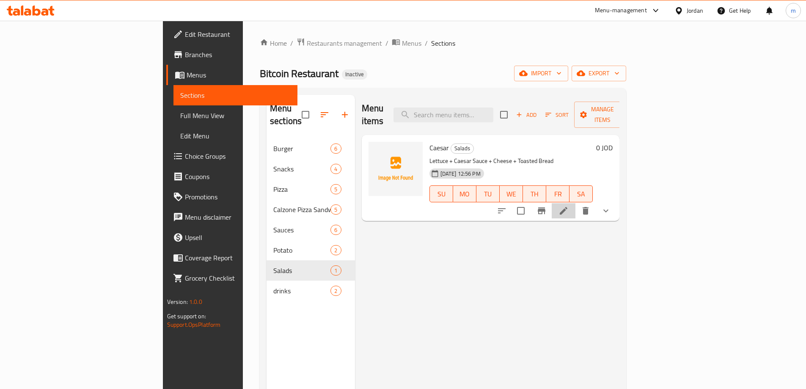
click at [576, 204] on li at bounding box center [564, 210] width 24 height 15
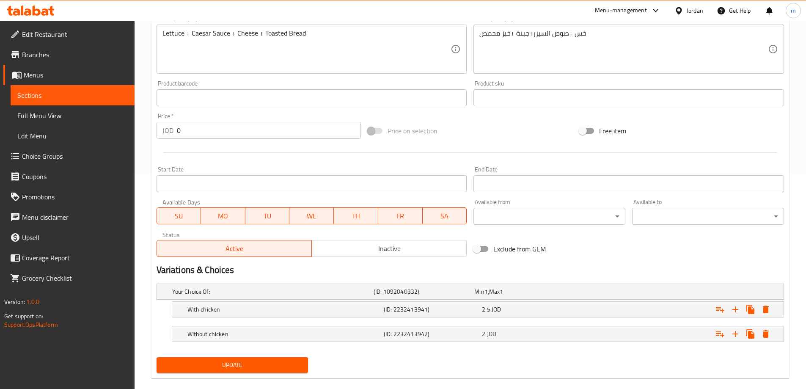
scroll to position [228, 0]
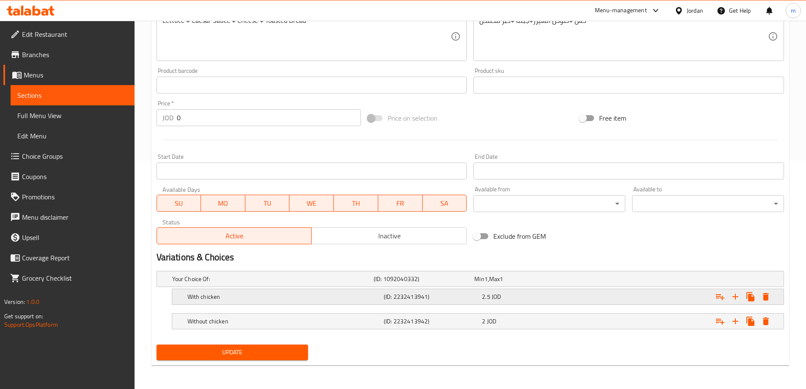
click at [390, 283] on h5 "(ID: 2232413941)" at bounding box center [422, 279] width 97 height 8
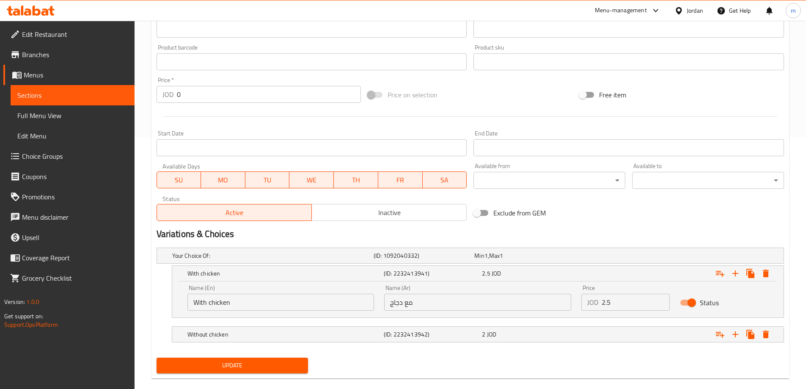
scroll to position [265, 0]
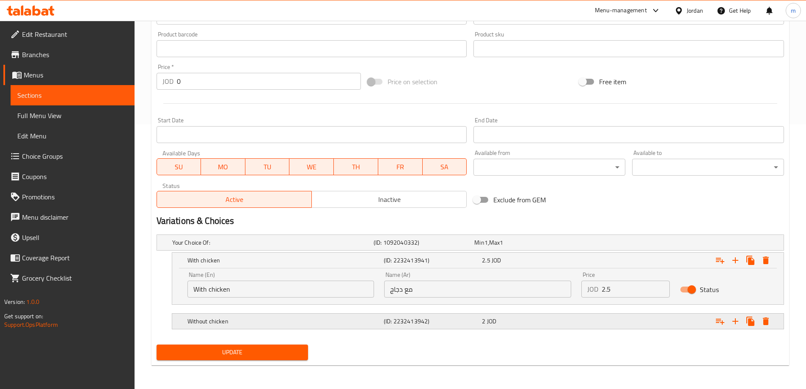
click at [428, 247] on h5 "(ID: 2232413942)" at bounding box center [422, 242] width 97 height 8
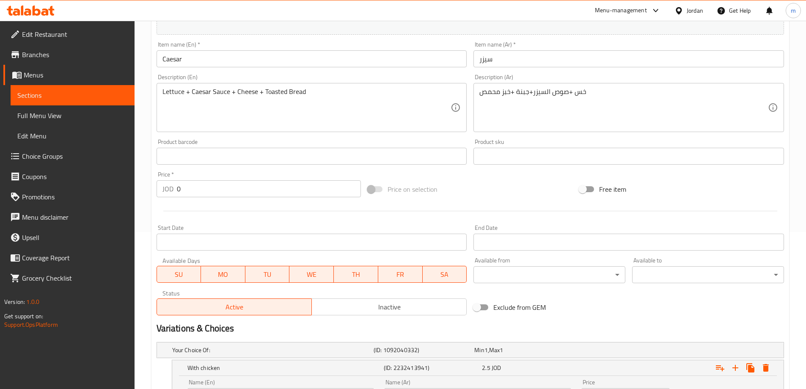
scroll to position [11, 0]
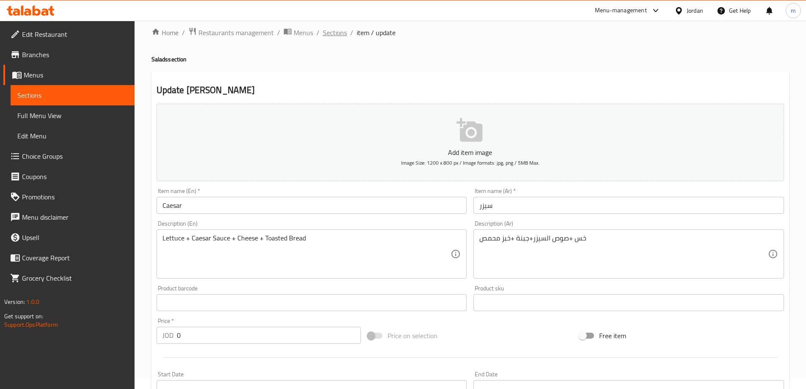
click at [326, 31] on span "Sections" at bounding box center [335, 33] width 24 height 10
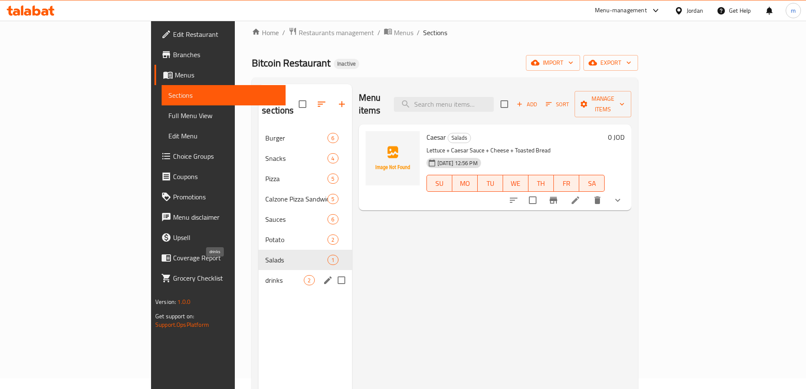
click at [265, 275] on span "drinks" at bounding box center [284, 280] width 39 height 10
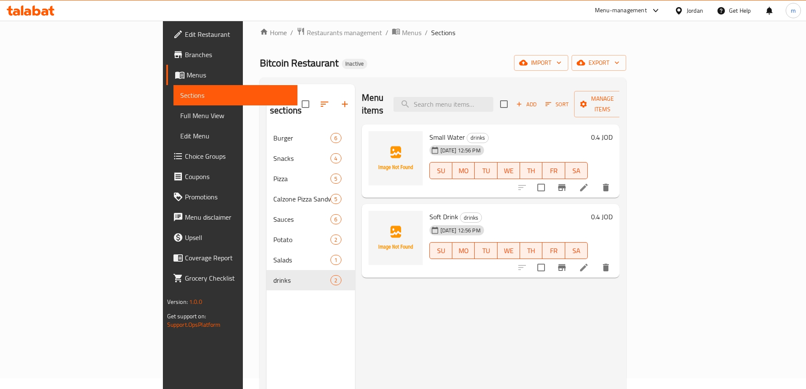
drag, startPoint x: 36, startPoint y: 113, endPoint x: 342, endPoint y: 49, distance: 313.2
click at [180, 113] on span "Full Menu View" at bounding box center [235, 115] width 110 height 10
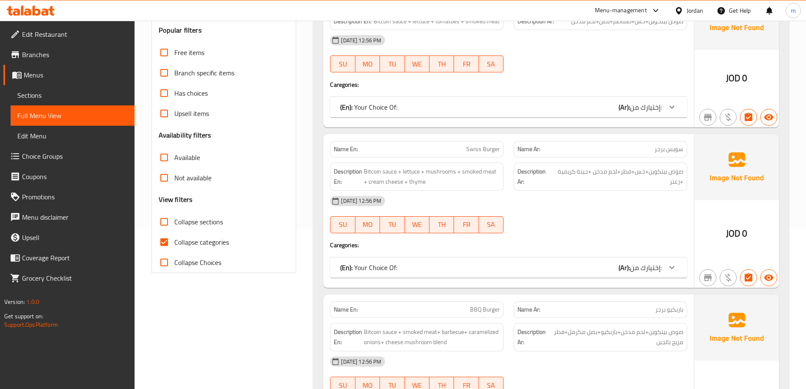
scroll to position [222, 0]
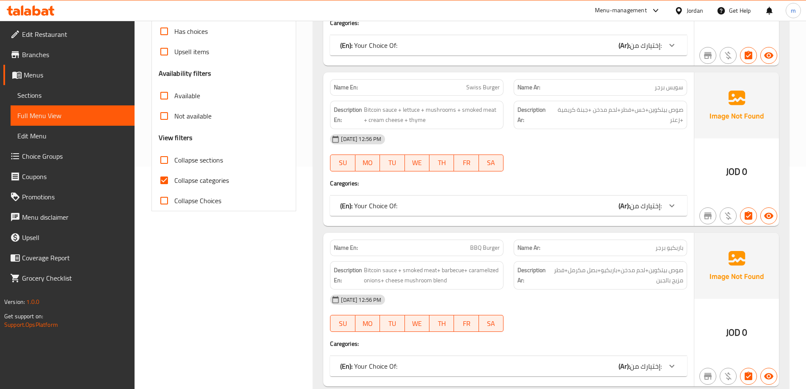
click at [192, 182] on span "Collapse categories" at bounding box center [201, 180] width 55 height 10
click at [174, 182] on input "Collapse categories" at bounding box center [164, 180] width 20 height 20
checkbox input "false"
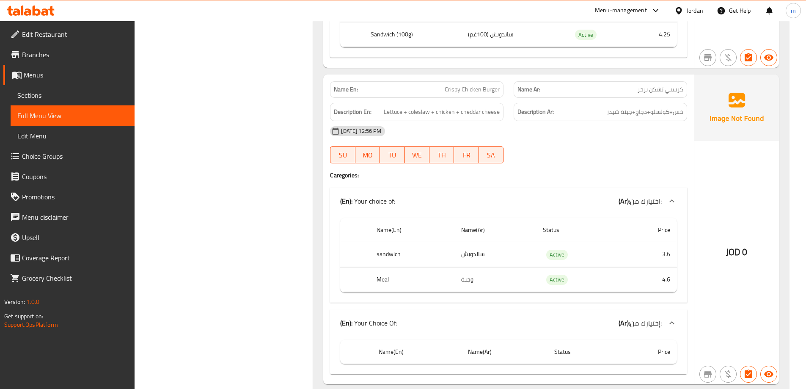
scroll to position [1408, 0]
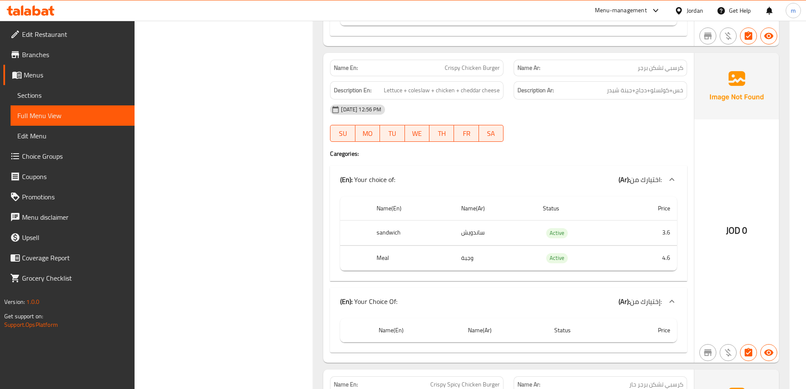
scroll to position [1323, 0]
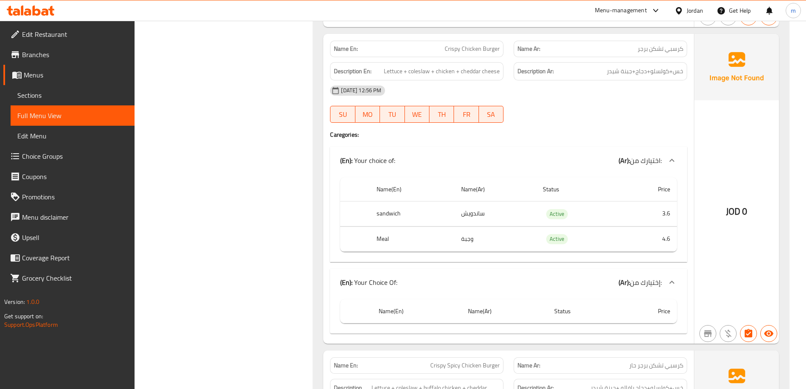
scroll to position [1196, 0]
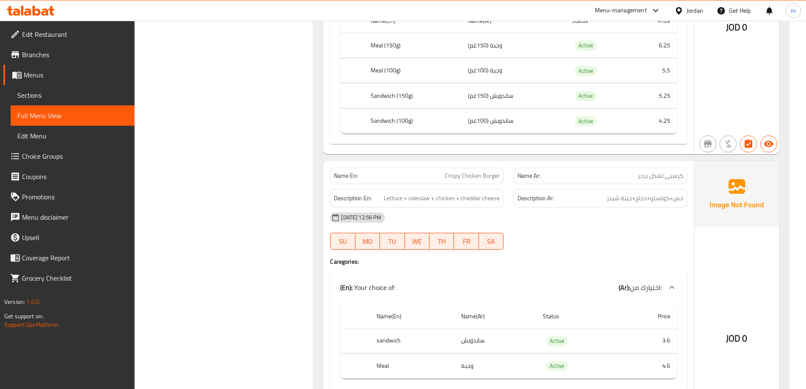
click at [469, 174] on span "Crispy Chicken Burger" at bounding box center [472, 175] width 55 height 9
copy span "Crispy Chicken Burger"
click at [44, 97] on span "Sections" at bounding box center [72, 95] width 110 height 10
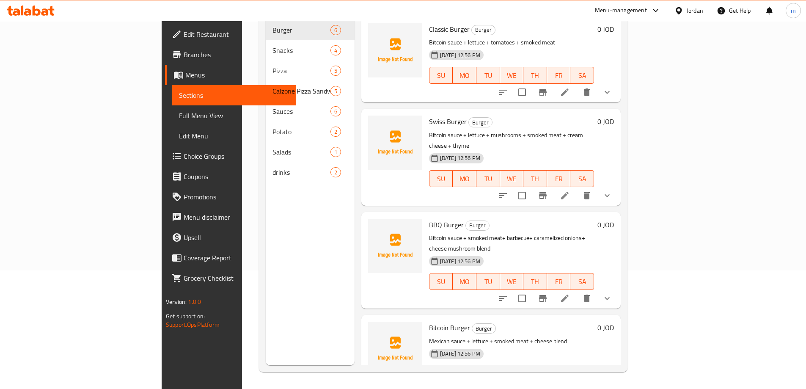
scroll to position [119, 0]
click at [266, 278] on div "Menu sections Burger 6 Snacks 4 Pizza 5 Calzone Pizza Sandwich 5 Sauces 6 Potat…" at bounding box center [310, 170] width 89 height 389
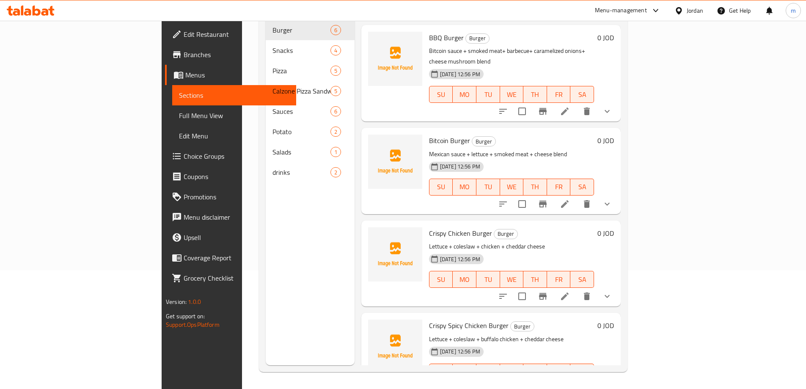
click at [577, 289] on li at bounding box center [565, 296] width 24 height 15
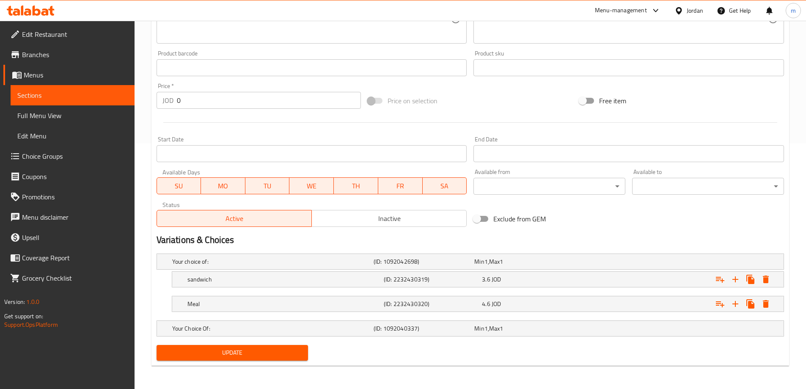
scroll to position [246, 0]
click at [428, 265] on h5 "(ID: 1092040337)" at bounding box center [422, 261] width 97 height 8
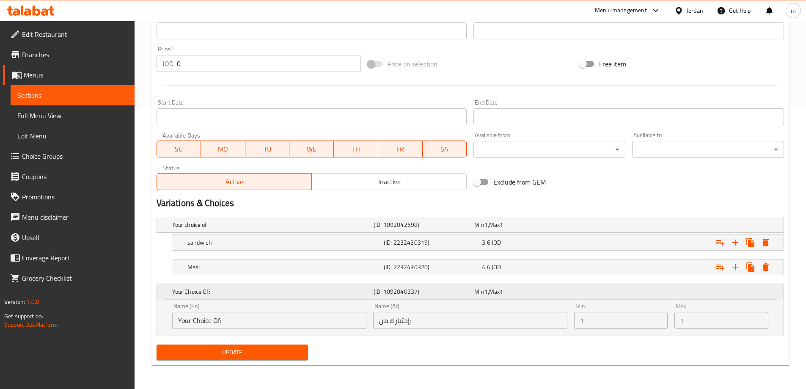
click at [722, 288] on div "Your Choice Of: (ID: 1092040337) Min 1 , Max 1" at bounding box center [473, 291] width 605 height 19
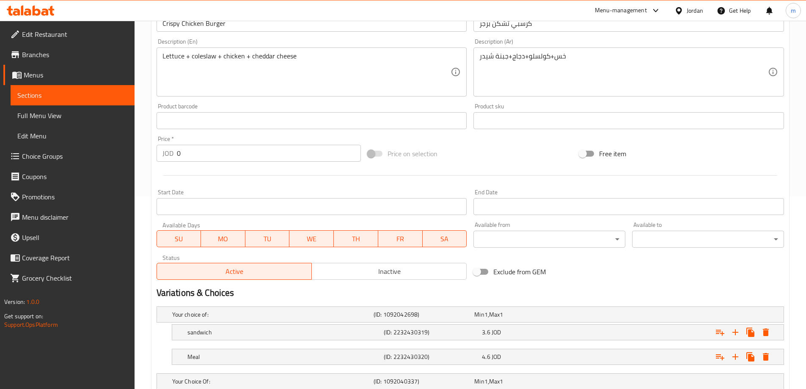
scroll to position [77, 0]
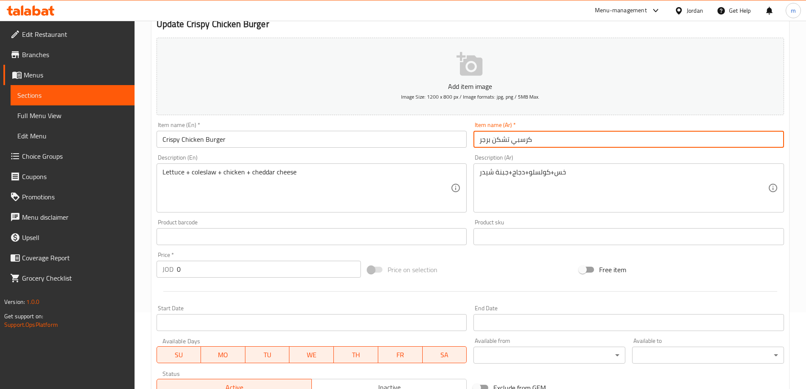
click at [493, 144] on input "كرسبي تشكن برجر" at bounding box center [629, 139] width 311 height 17
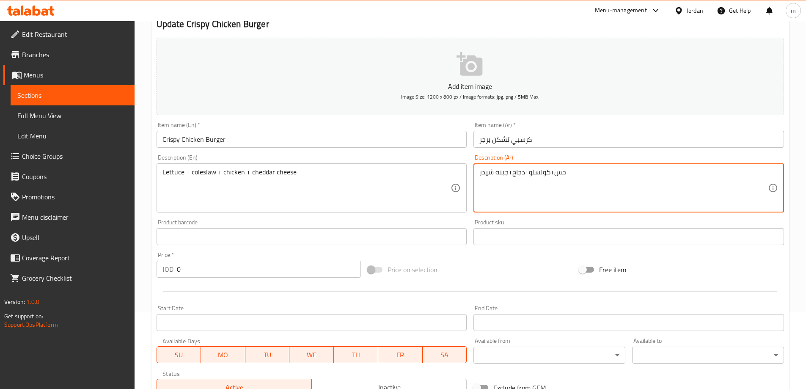
click at [518, 180] on textarea "خس+كولسلو+دجاج+جبنة شيدر" at bounding box center [624, 188] width 289 height 40
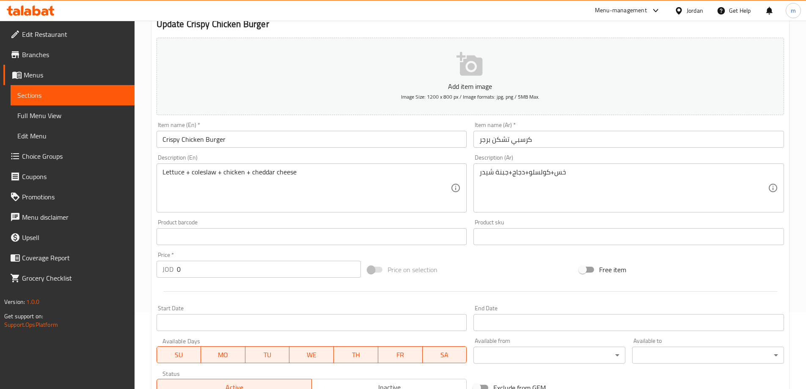
click at [348, 135] on input "Crispy Chicken Burger" at bounding box center [312, 139] width 311 height 17
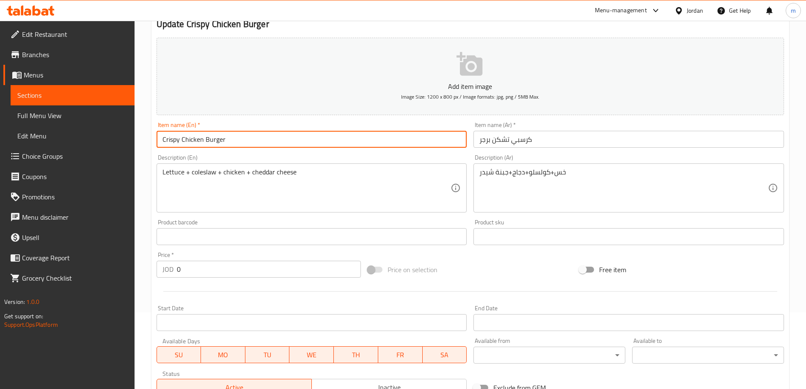
click at [348, 135] on input "Crispy Chicken Burger" at bounding box center [312, 139] width 311 height 17
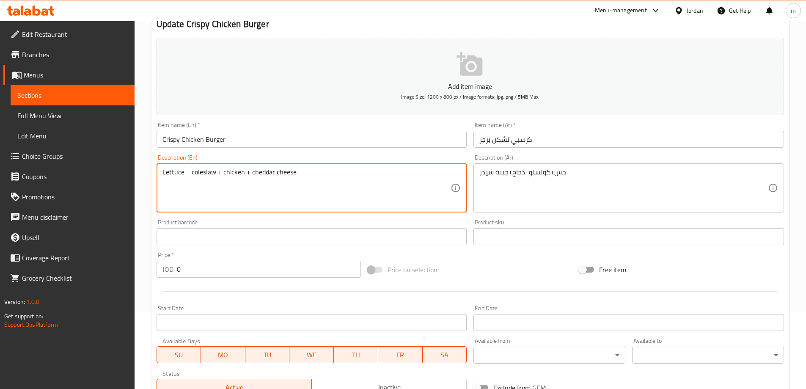
click at [250, 184] on textarea "Lettuce + coleslaw + chicken + cheddar cheese" at bounding box center [307, 188] width 289 height 40
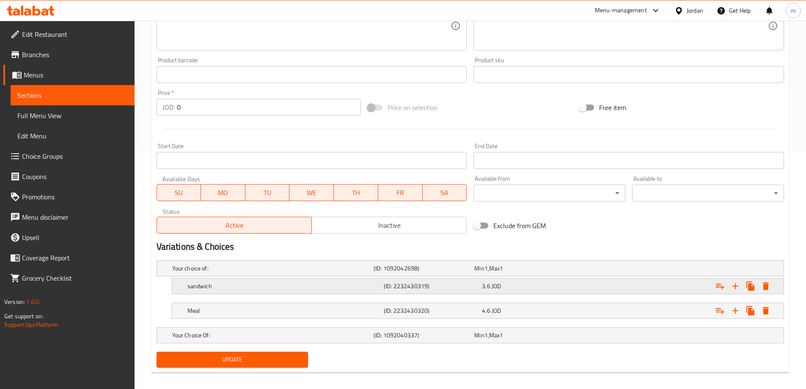
scroll to position [246, 0]
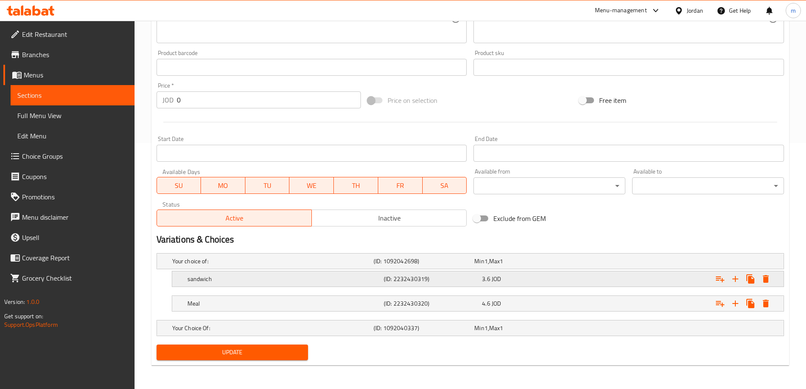
click at [417, 271] on div "sandwich (ID: 2232430319) 3.6 JOD" at bounding box center [473, 261] width 605 height 19
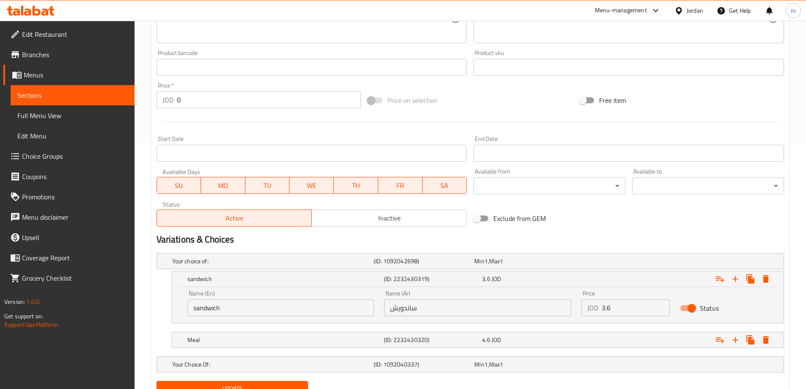
click at [432, 309] on input "ساندويش" at bounding box center [477, 307] width 187 height 17
click at [455, 267] on div "(ID: 2232430320)" at bounding box center [422, 261] width 101 height 12
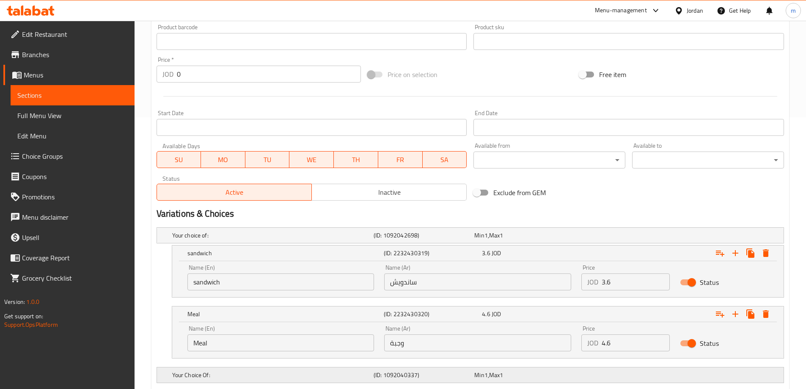
scroll to position [319, 0]
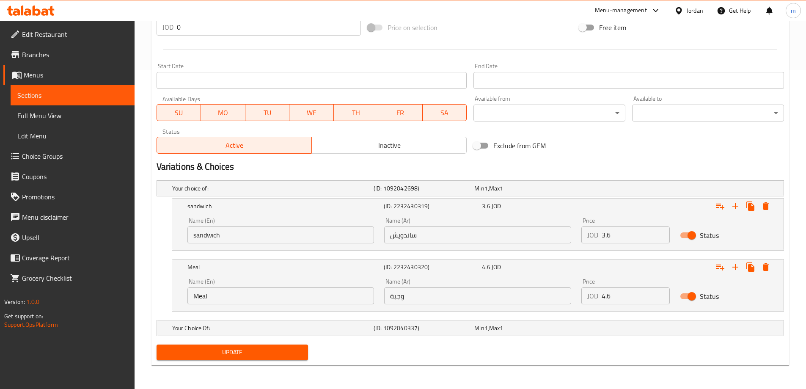
click at [426, 299] on input "وجبة" at bounding box center [477, 295] width 187 height 17
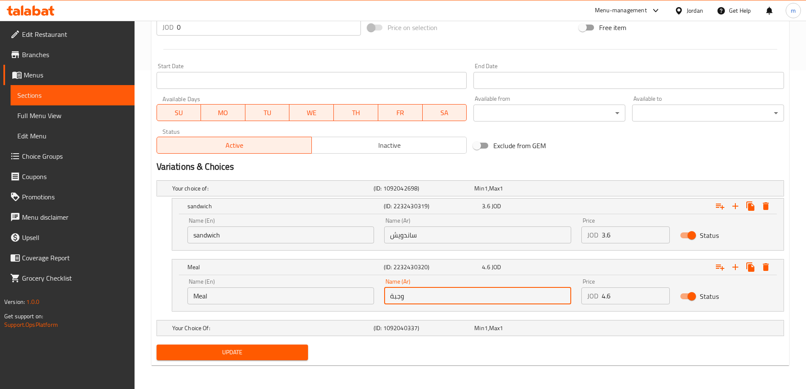
click at [426, 299] on input "وجبة" at bounding box center [477, 295] width 187 height 17
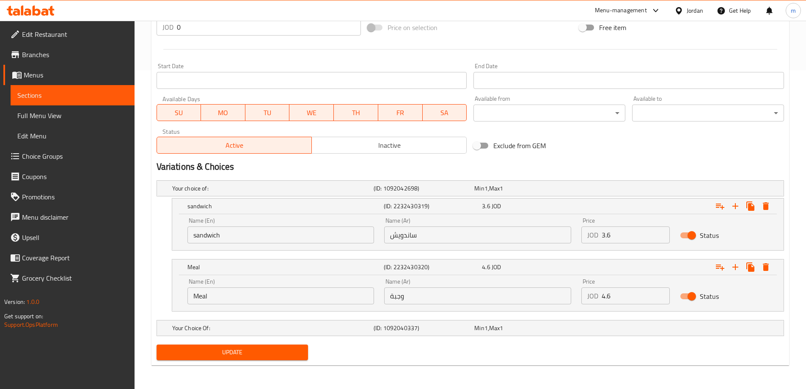
click at [623, 236] on input "3.6" at bounding box center [636, 234] width 68 height 17
click at [620, 301] on input "4.6" at bounding box center [636, 295] width 68 height 17
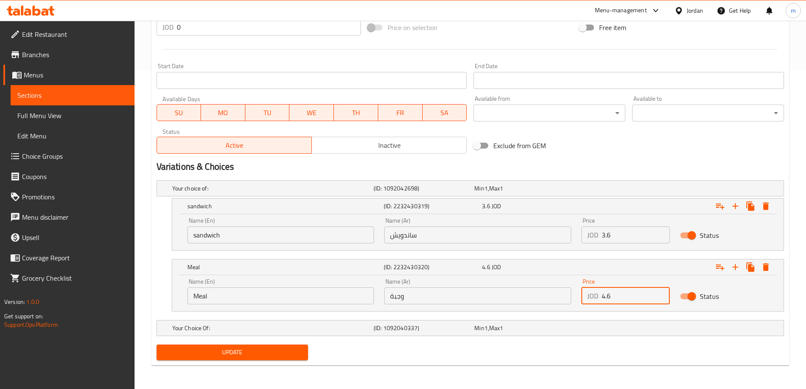
click at [620, 301] on input "4.6" at bounding box center [636, 295] width 68 height 17
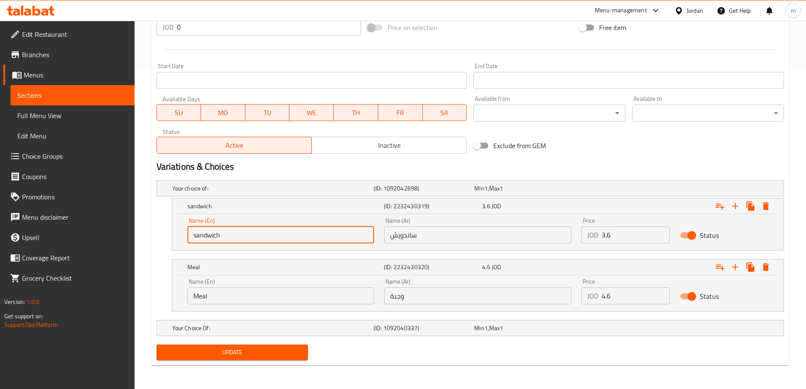
click at [287, 239] on input "sandwich" at bounding box center [281, 234] width 187 height 17
click at [241, 299] on input "Meal" at bounding box center [281, 295] width 187 height 17
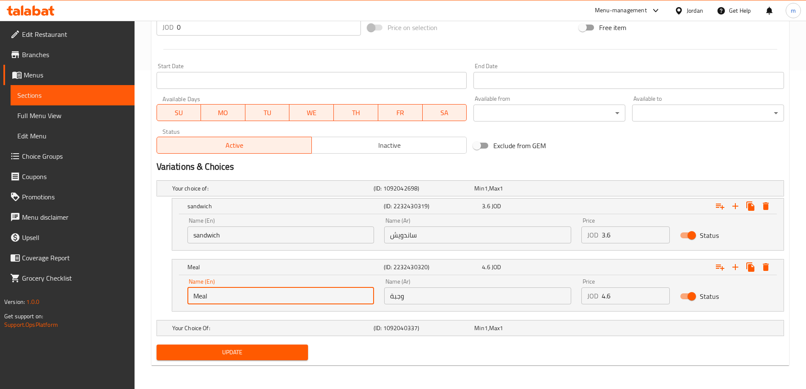
click at [241, 299] on input "Meal" at bounding box center [281, 295] width 187 height 17
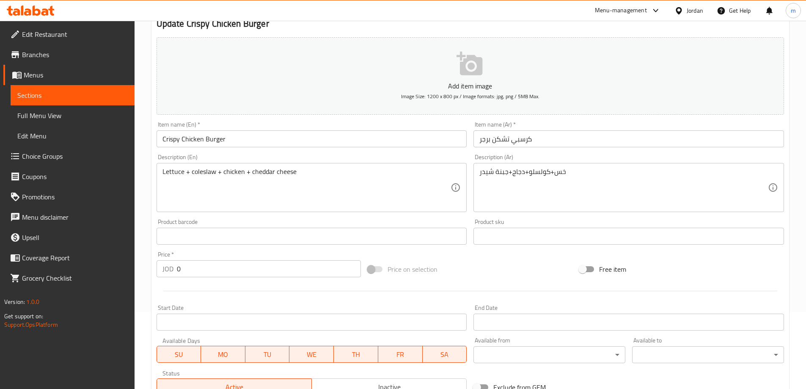
scroll to position [0, 0]
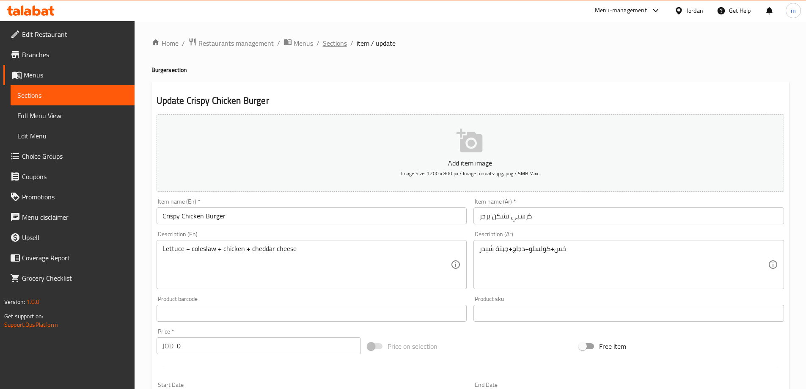
click at [335, 48] on span "Sections" at bounding box center [335, 43] width 24 height 10
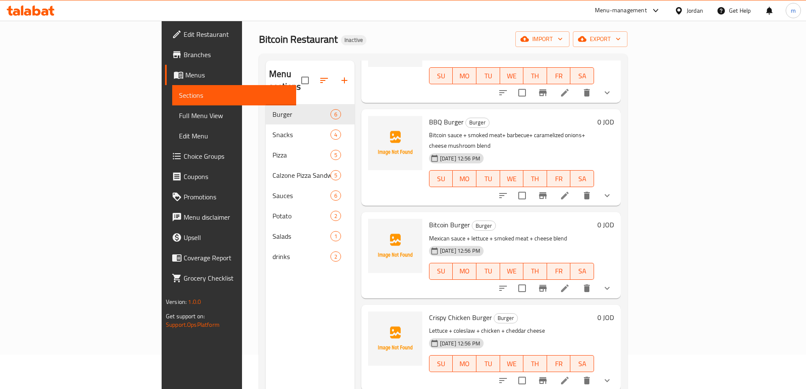
scroll to position [119, 0]
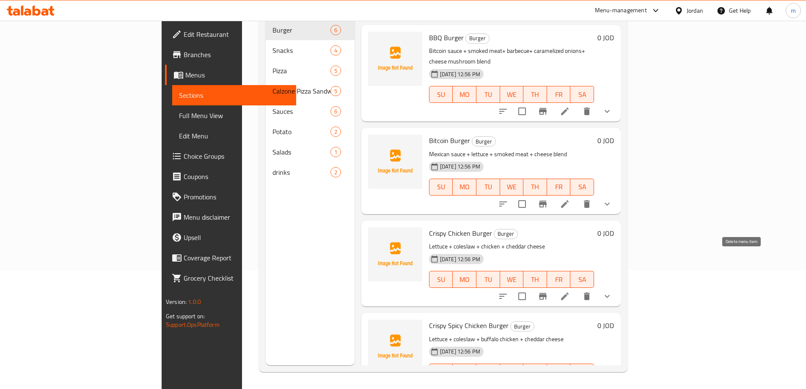
click at [590, 293] on icon "delete" at bounding box center [587, 297] width 6 height 8
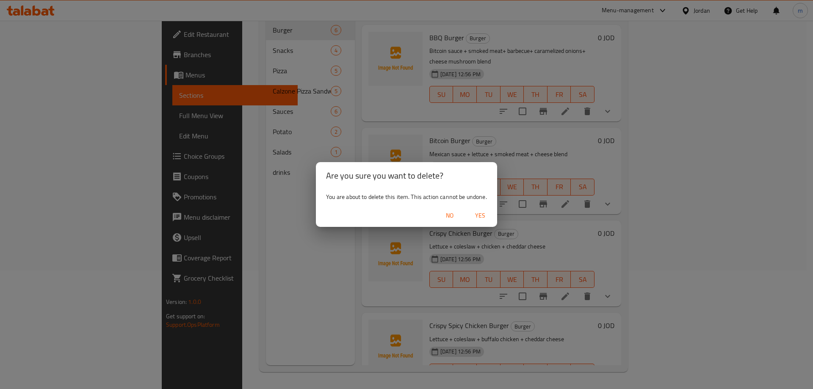
click at [480, 218] on span "Yes" at bounding box center [480, 215] width 20 height 11
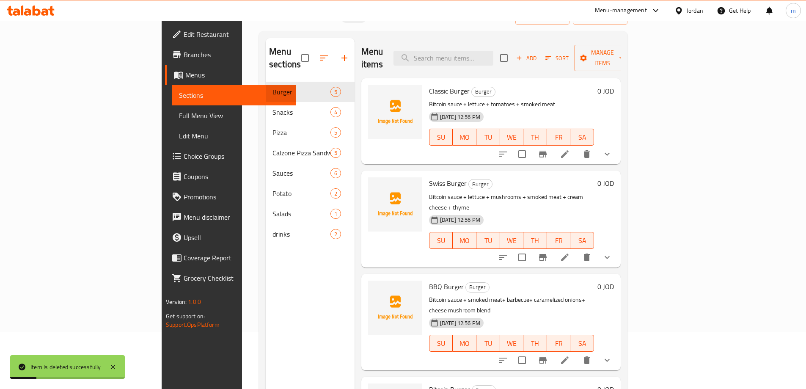
scroll to position [0, 0]
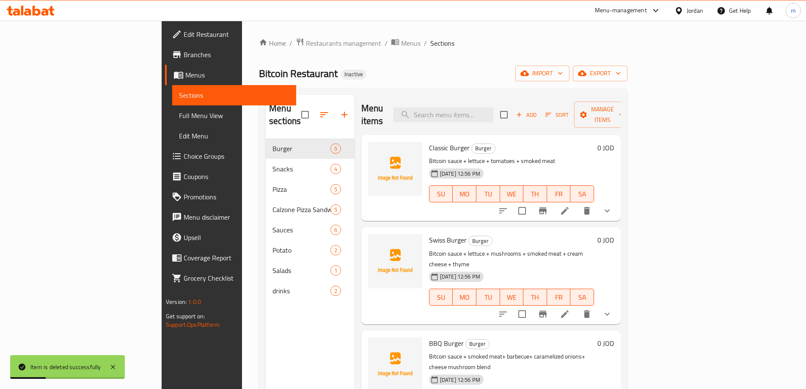
click at [538, 110] on span "Add" at bounding box center [526, 115] width 23 height 10
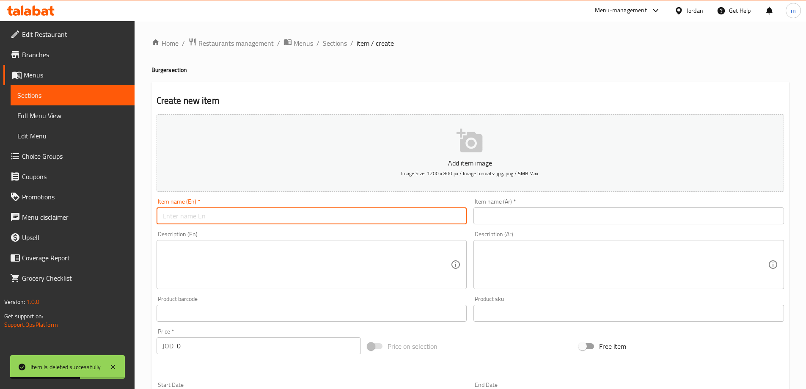
click at [168, 219] on input "text" at bounding box center [312, 215] width 311 height 17
paste input "Crispy Chicken Burger"
type input "Crispy Chicken Burger"
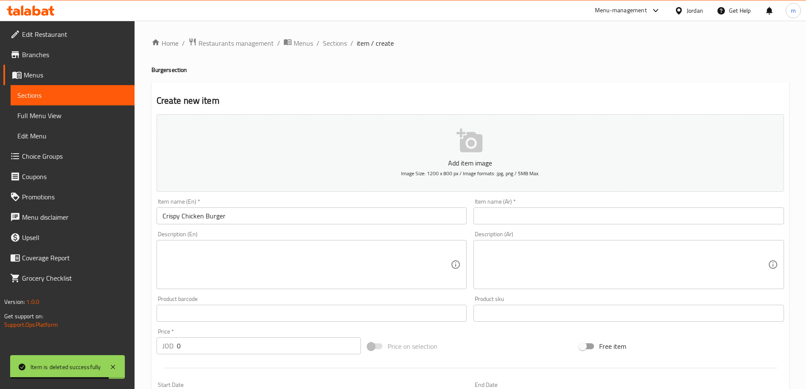
click at [186, 271] on textarea at bounding box center [307, 265] width 289 height 40
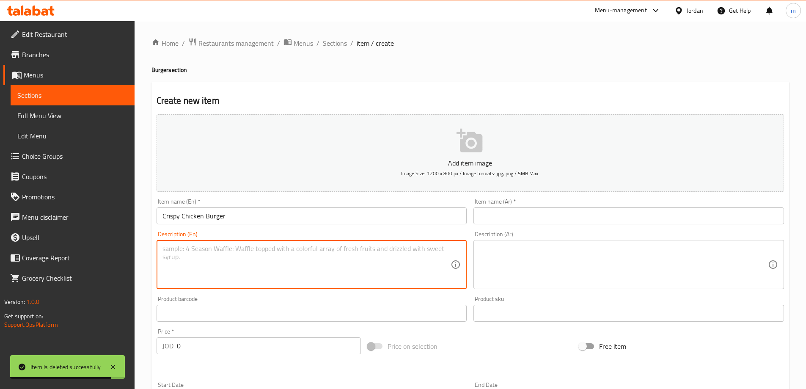
paste textarea "Lettuce + coleslaw + chicken + cheddar cheese"
type textarea "Lettuce + coleslaw + chicken + cheddar cheese"
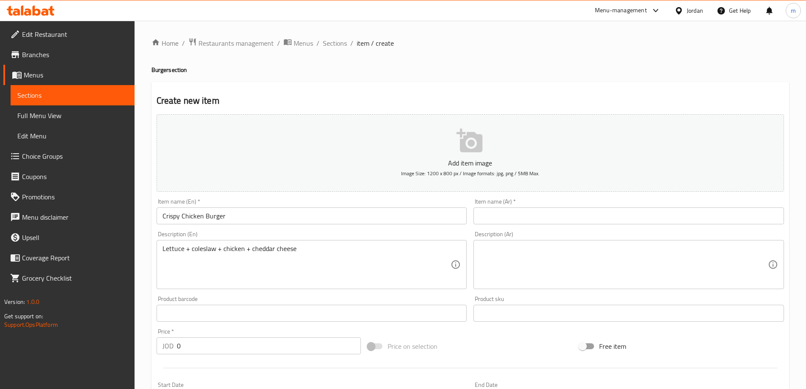
click at [511, 218] on input "text" at bounding box center [629, 215] width 311 height 17
paste input "كرسبي تشكن برجر"
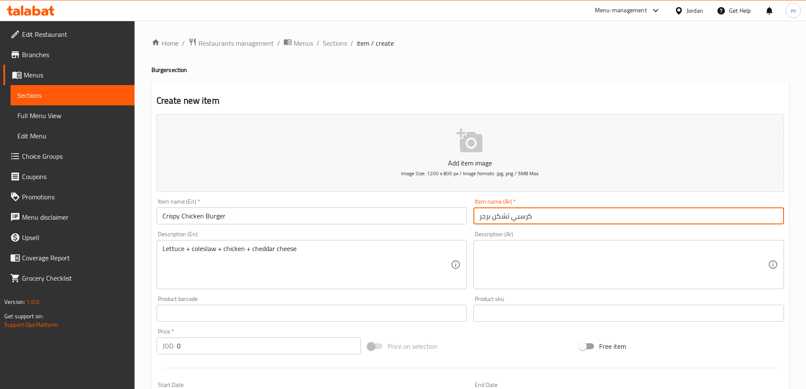
type input "كرسبي تشكن برجر"
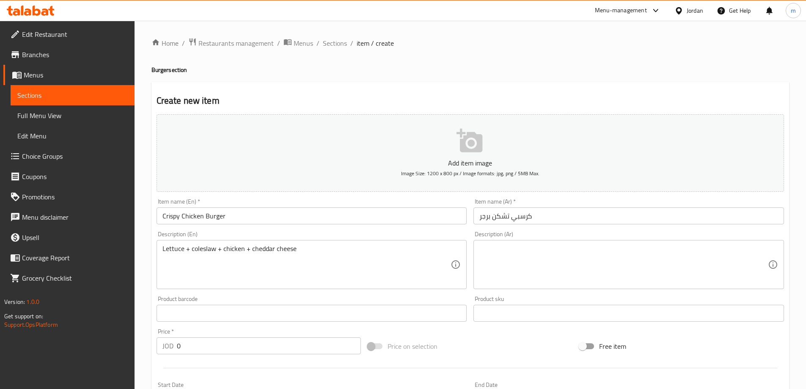
click at [646, 267] on textarea at bounding box center [624, 265] width 289 height 40
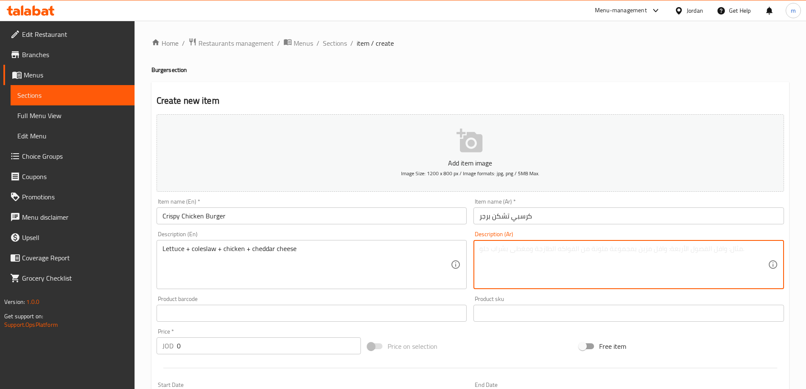
paste textarea "خس+كولسلو+دجاج+جبنة شيدر"
type textarea "خس+كولسلو+دجاج+جبنة شيدر"
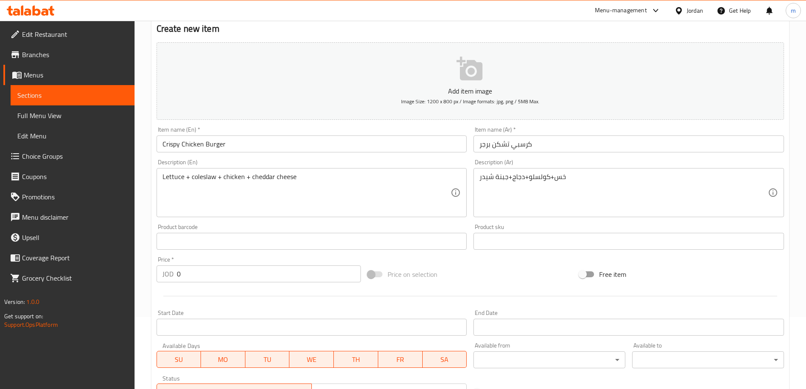
scroll to position [169, 0]
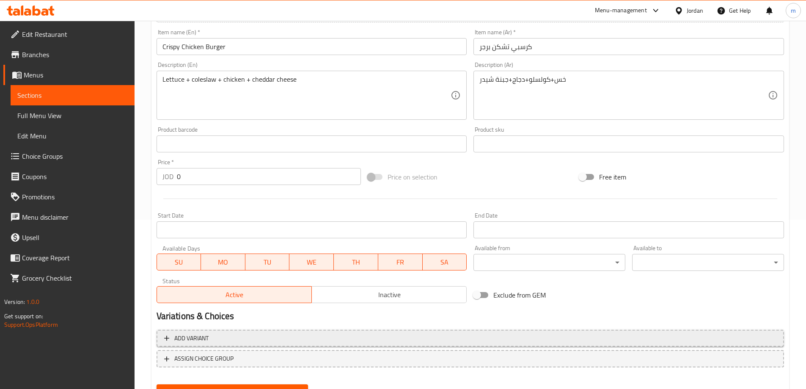
click at [685, 344] on button "Add variant" at bounding box center [471, 338] width 628 height 17
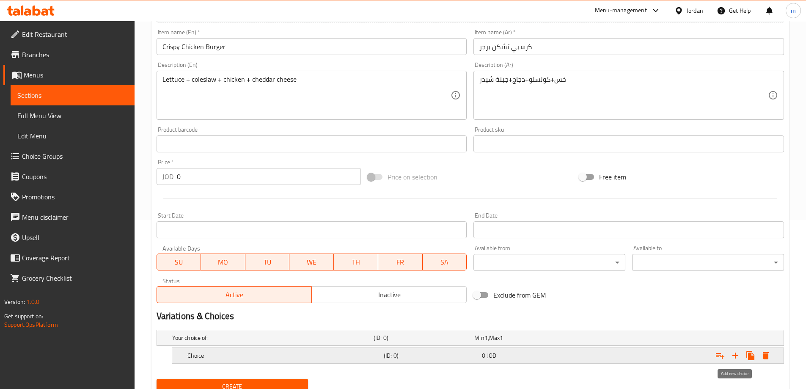
click at [736, 357] on icon "Expand" at bounding box center [736, 356] width 6 height 6
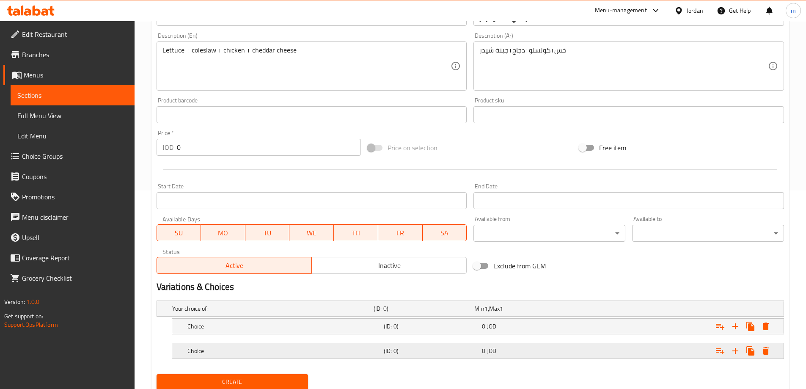
scroll to position [228, 0]
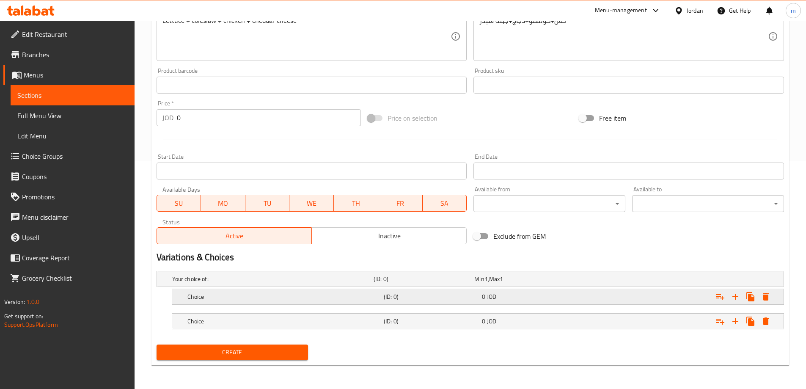
click at [421, 285] on div "(ID: 0)" at bounding box center [422, 279] width 101 height 12
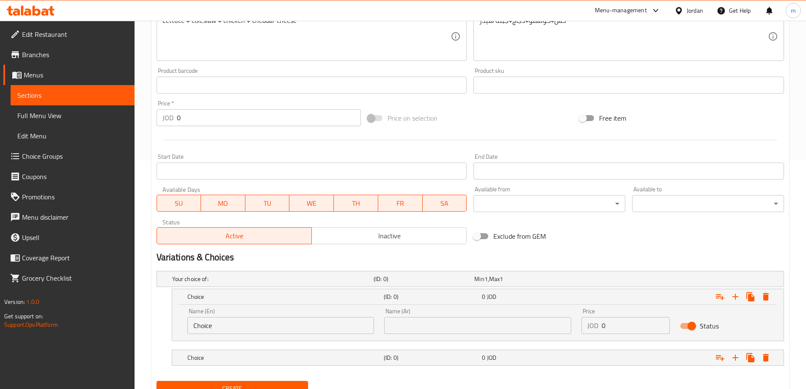
click at [444, 331] on input "text" at bounding box center [477, 325] width 187 height 17
paste input "ساندويش"
type input "ساندويش"
click at [496, 285] on div "0 JOD" at bounding box center [523, 279] width 101 height 12
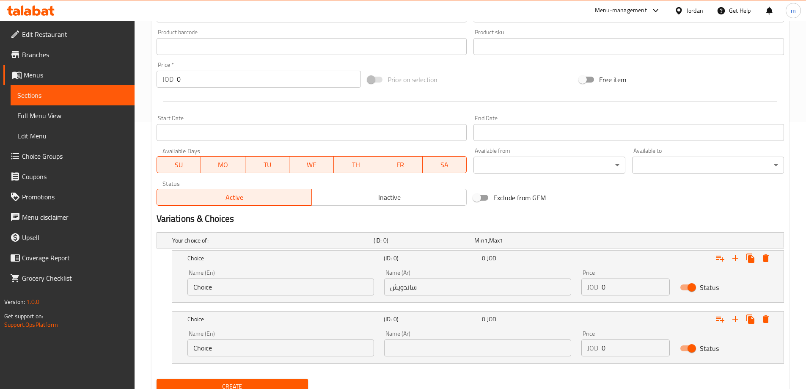
scroll to position [301, 0]
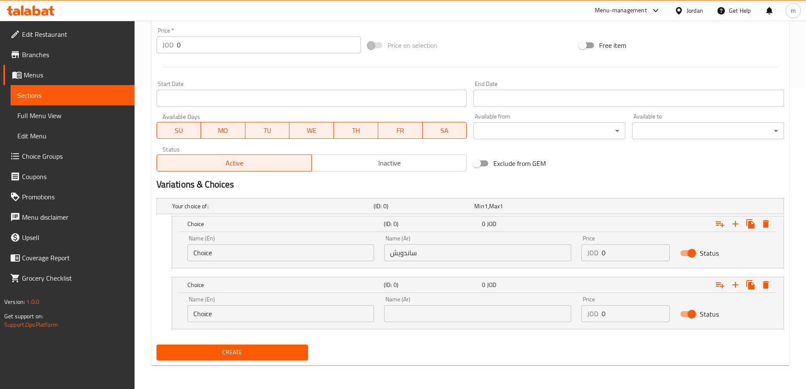
click at [481, 312] on input "text" at bounding box center [477, 313] width 187 height 17
paste input "وجبة"
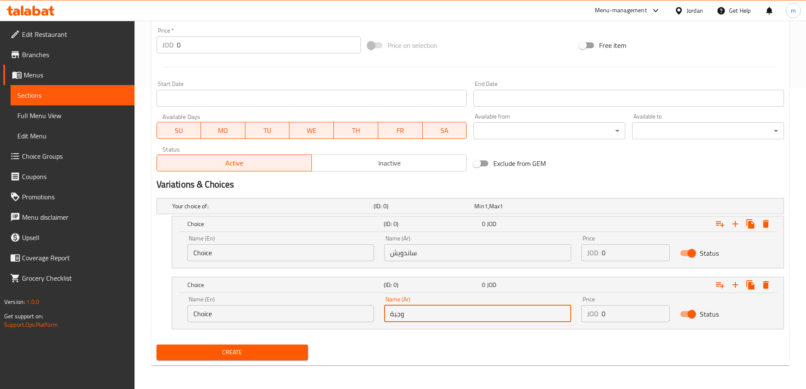
type input "وجبة"
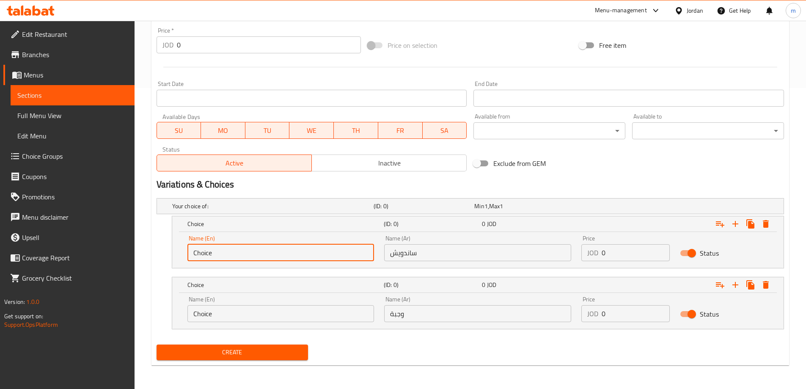
click at [243, 254] on input "Choice" at bounding box center [281, 252] width 187 height 17
paste input "sandwich"
type input "sandwich"
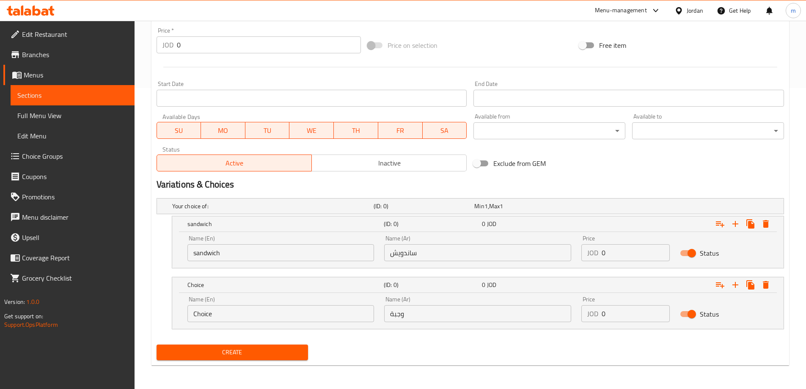
click at [259, 317] on input "Choice" at bounding box center [281, 313] width 187 height 17
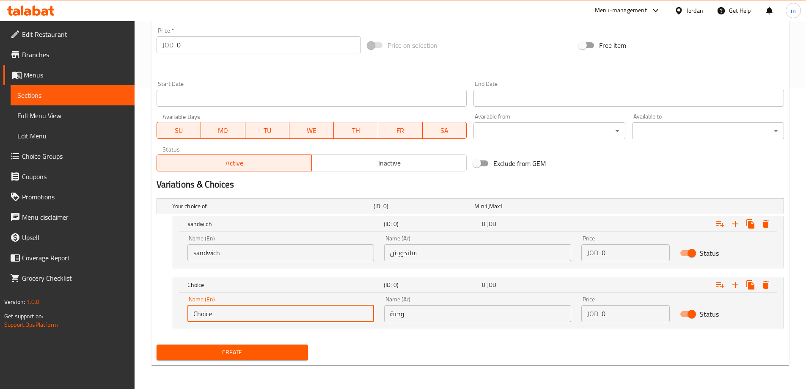
click at [259, 317] on input "Choice" at bounding box center [281, 313] width 187 height 17
paste input "Meal"
type input "Meal"
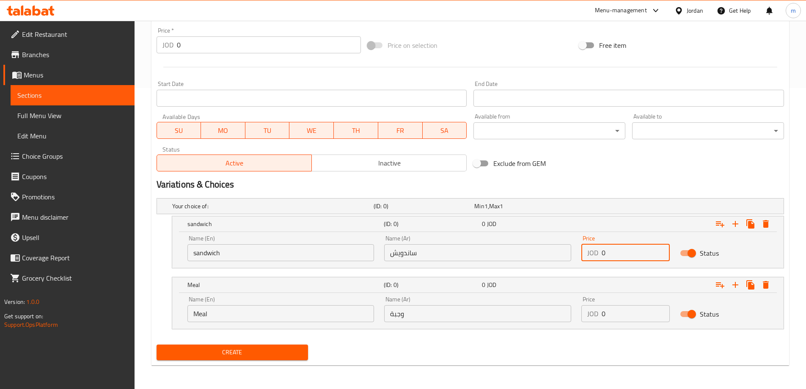
drag, startPoint x: 616, startPoint y: 259, endPoint x: 589, endPoint y: 253, distance: 28.1
click at [589, 253] on div "JOD 0 Price" at bounding box center [626, 252] width 88 height 17
paste input "3.6"
type input "3.6"
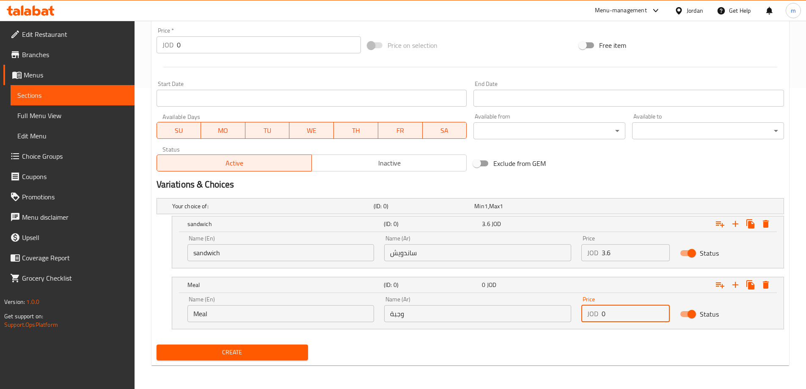
paste input "4.6"
drag, startPoint x: 616, startPoint y: 317, endPoint x: 572, endPoint y: 309, distance: 45.1
click at [572, 309] on div "Name (En) Meal Name (En) Name (Ar) وجبة Name (Ar) Price JOD 0 Price Status" at bounding box center [477, 309] width 591 height 36
type input "4.6"
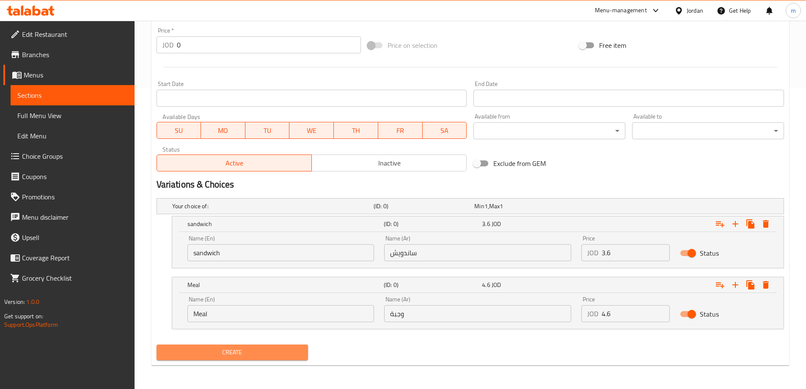
click at [286, 352] on span "Create" at bounding box center [232, 352] width 138 height 11
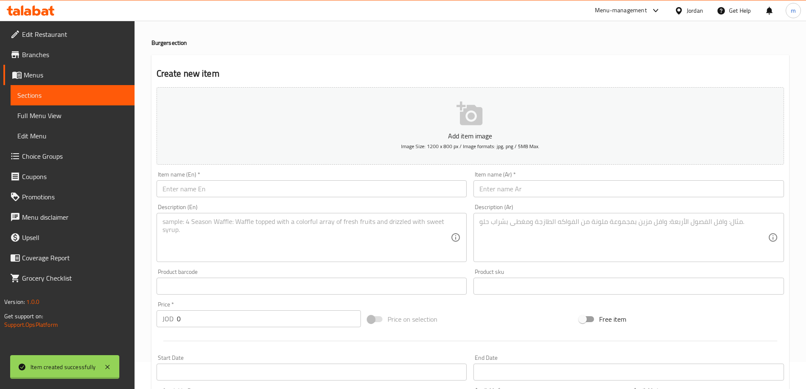
scroll to position [0, 0]
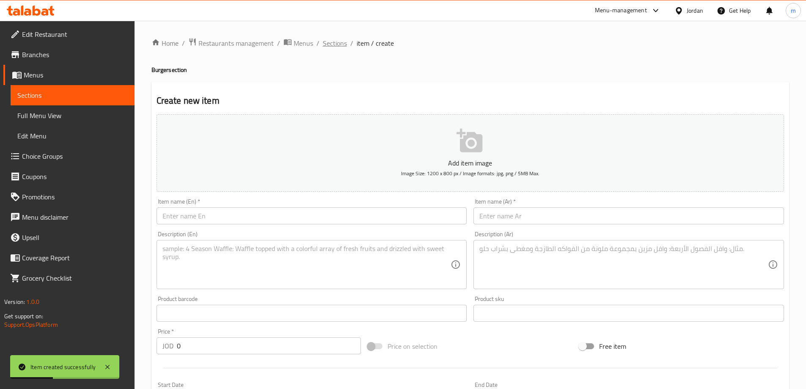
click at [340, 41] on span "Sections" at bounding box center [335, 43] width 24 height 10
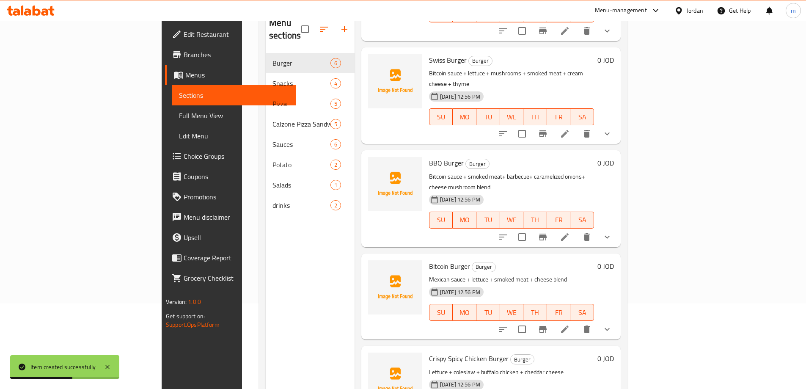
scroll to position [119, 0]
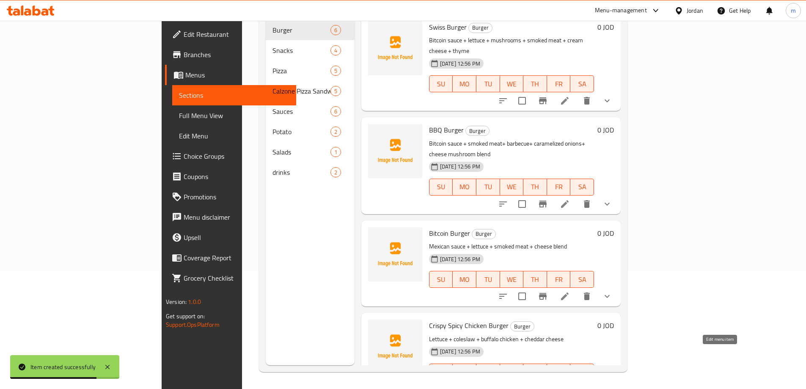
click at [570, 384] on icon at bounding box center [565, 389] width 10 height 10
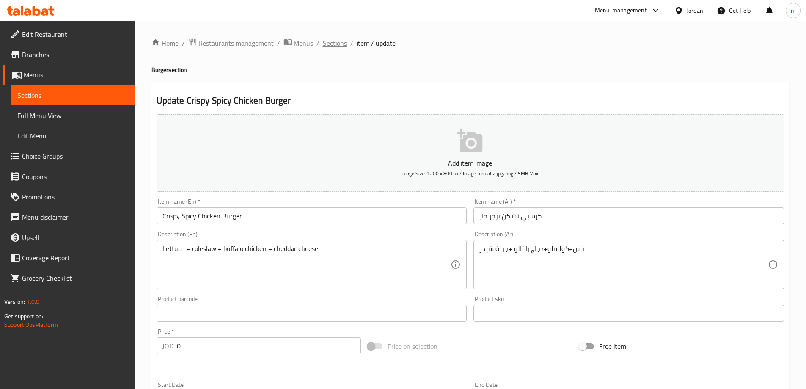
click at [339, 41] on span "Sections" at bounding box center [335, 43] width 24 height 10
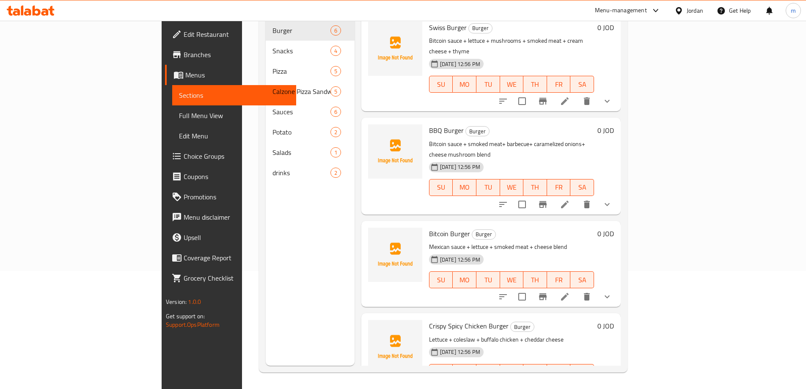
scroll to position [119, 0]
click at [592, 384] on icon "delete" at bounding box center [587, 389] width 10 height 10
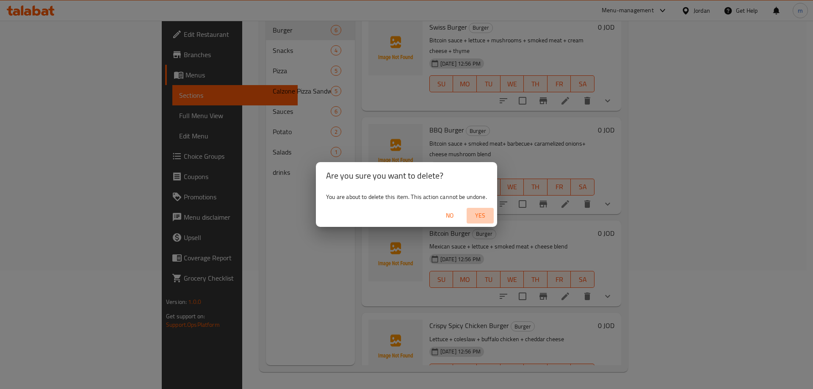
click at [489, 217] on span "Yes" at bounding box center [480, 215] width 20 height 11
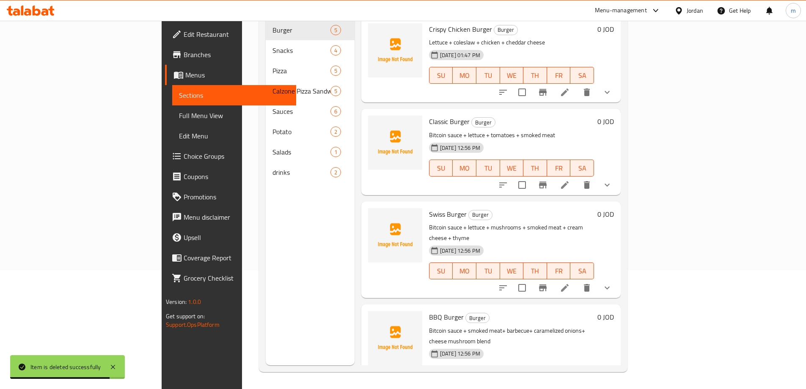
scroll to position [0, 0]
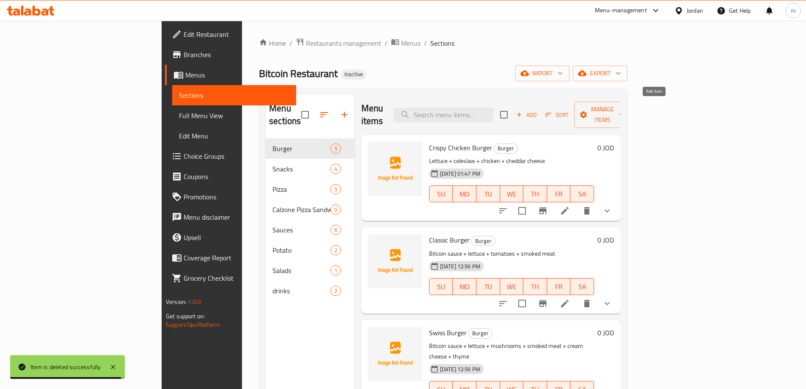
click at [538, 112] on span "Add" at bounding box center [526, 115] width 23 height 10
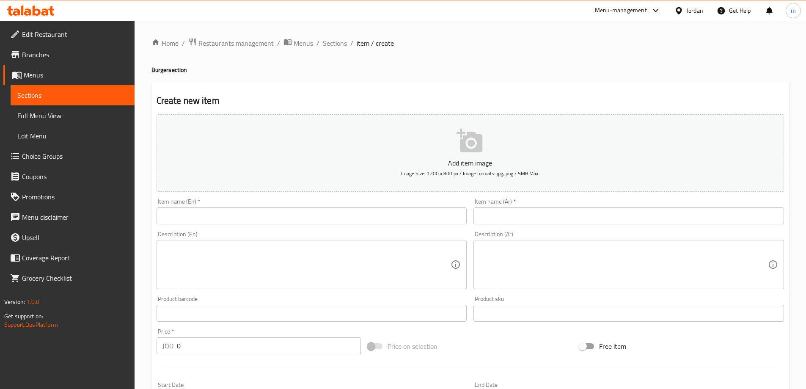
click at [579, 221] on input "text" at bounding box center [629, 215] width 311 height 17
paste input "كرسبي تشكن برجر حار"
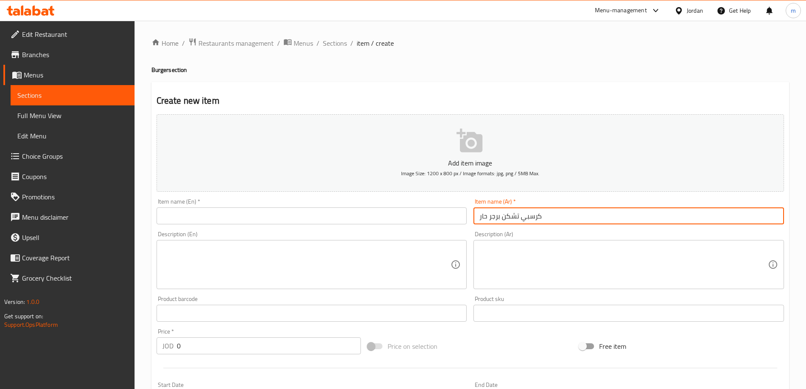
type input "كرسبي تشكن برجر حار"
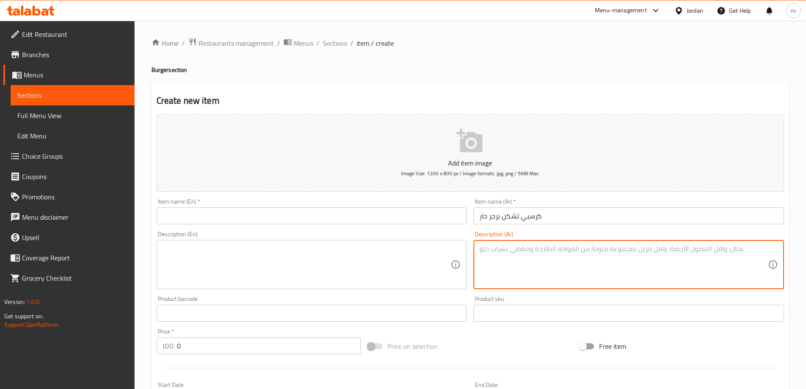
click at [625, 266] on textarea at bounding box center [624, 265] width 289 height 40
paste textarea "خس+كولسلو+دجاج بافالو +جبنة شيدر"
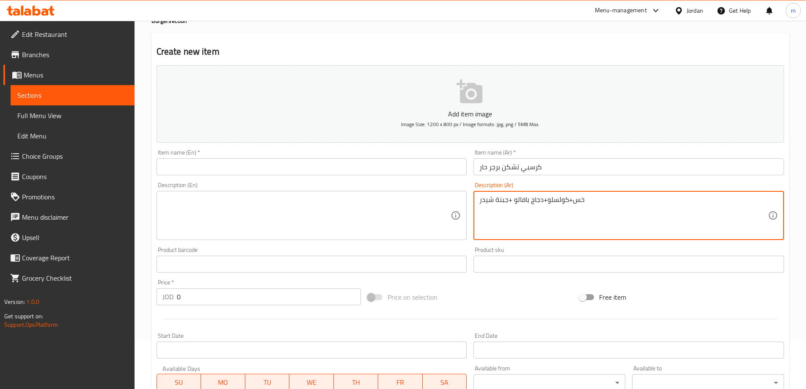
scroll to position [209, 0]
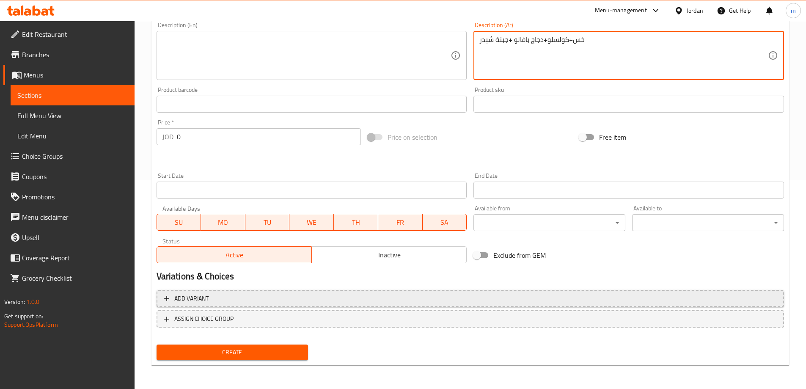
type textarea "خس+كولسلو+دجاج بافالو +جبنة شيدر"
click at [627, 304] on span "Add variant" at bounding box center [470, 298] width 613 height 11
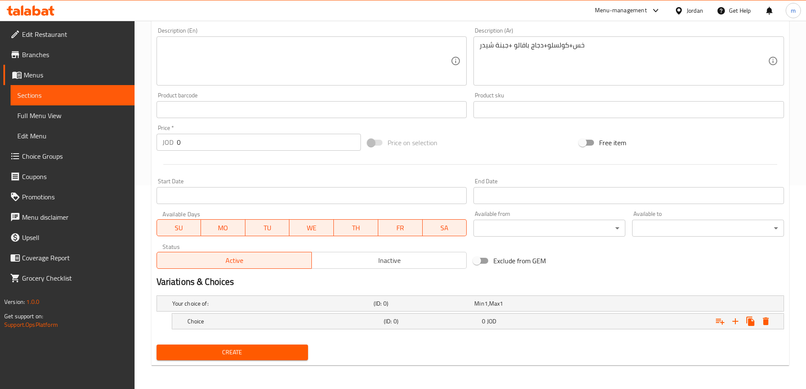
scroll to position [204, 0]
click at [734, 323] on icon "Expand" at bounding box center [736, 321] width 10 height 10
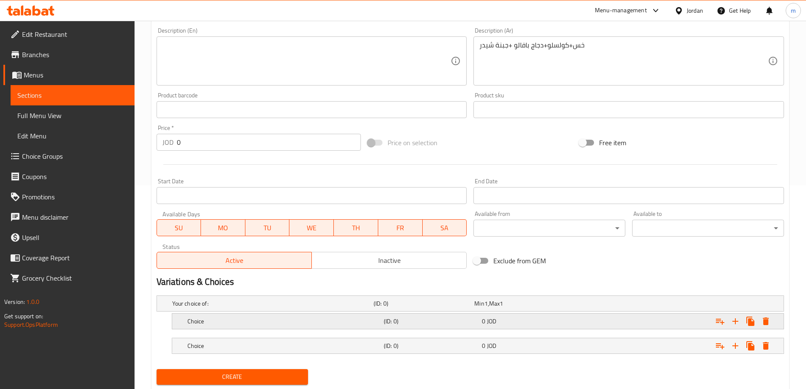
click at [564, 309] on div "0 JOD" at bounding box center [523, 304] width 101 height 12
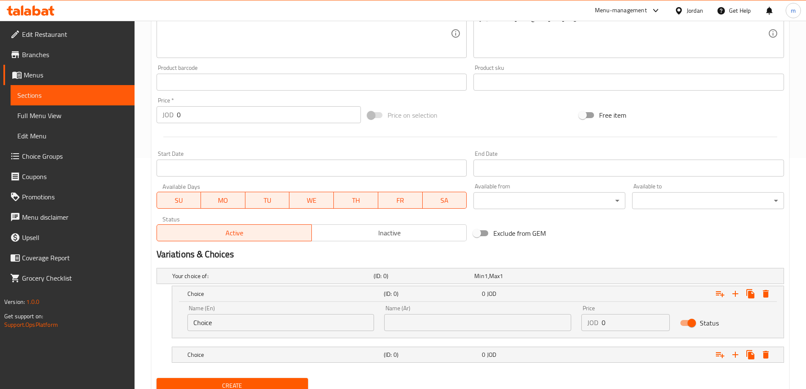
scroll to position [265, 0]
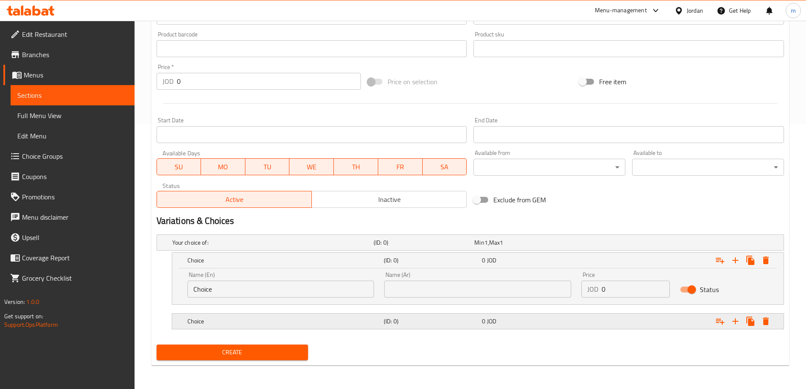
click at [566, 247] on div "0 JOD" at bounding box center [523, 242] width 97 height 8
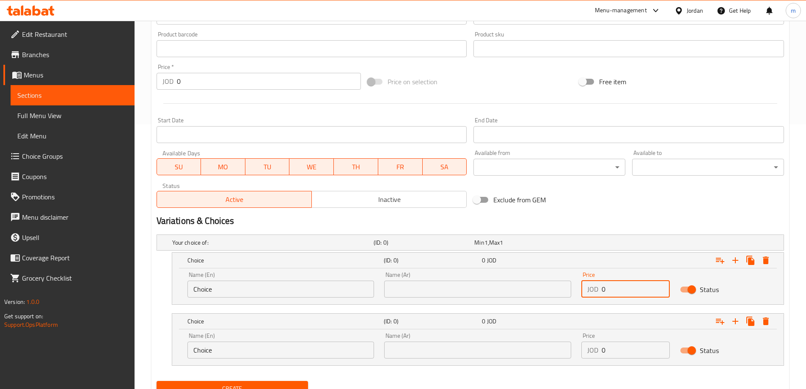
drag, startPoint x: 616, startPoint y: 289, endPoint x: 571, endPoint y: 295, distance: 46.0
click at [571, 295] on div "Name (En) Choice Name (En) Name (Ar) Name (Ar) Price JOD 0 Price Status" at bounding box center [477, 285] width 591 height 36
paste input "3.6"
type input "3.6"
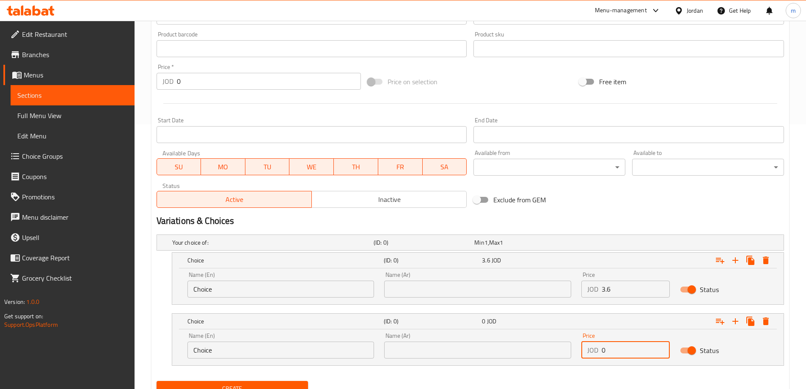
drag, startPoint x: 618, startPoint y: 352, endPoint x: 556, endPoint y: 359, distance: 62.2
click at [556, 359] on div "Name (En) Choice Name (En) Name (Ar) Name (Ar) Price JOD 0 Price Status" at bounding box center [477, 346] width 591 height 36
paste input "4.6"
type input "4.6"
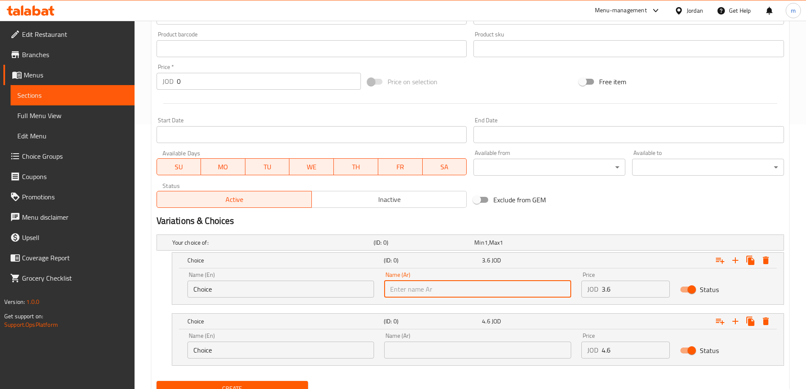
click at [459, 289] on input "text" at bounding box center [477, 289] width 187 height 17
paste input "ساندويش"
type input "ساندويش"
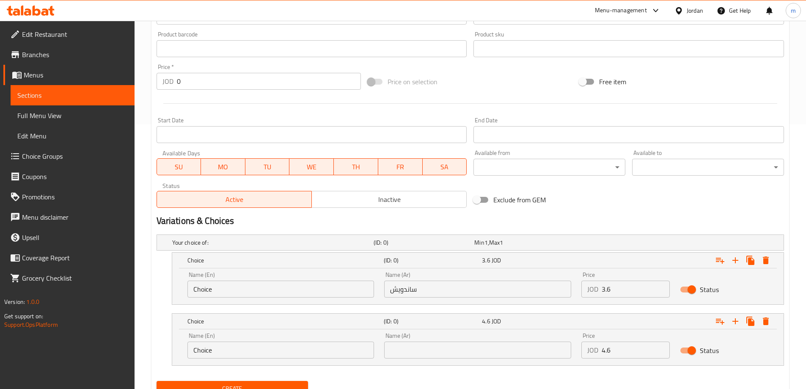
click at [516, 346] on input "text" at bounding box center [477, 350] width 187 height 17
paste input "وجبة"
type input "وجبة"
click at [307, 294] on input "Choice" at bounding box center [281, 289] width 187 height 17
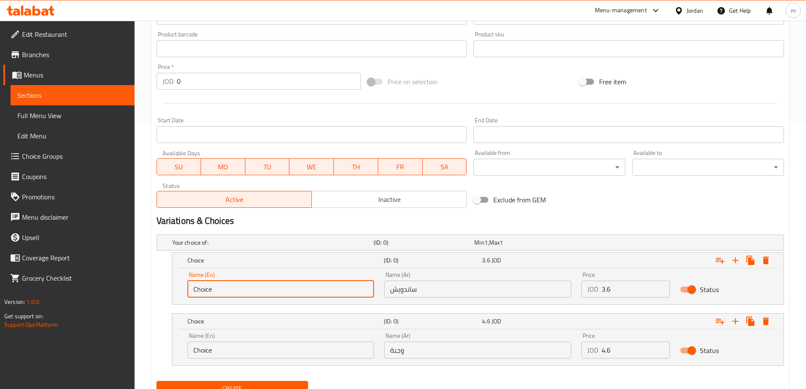
click at [307, 294] on input "Choice" at bounding box center [281, 289] width 187 height 17
paste input "sandwich"
type input "sandwich"
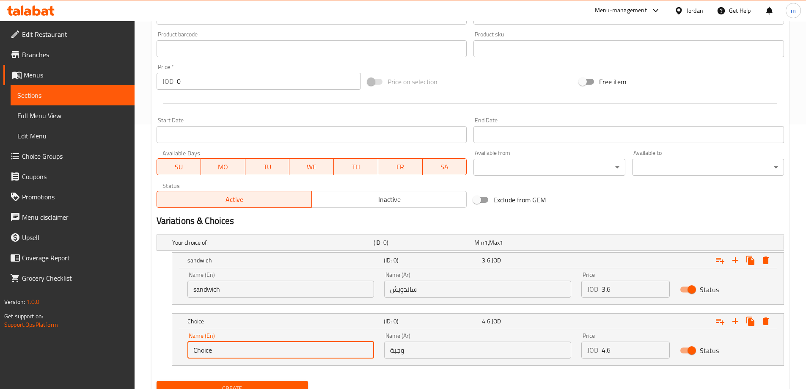
click at [232, 352] on input "Choice" at bounding box center [281, 350] width 187 height 17
paste input "Meal"
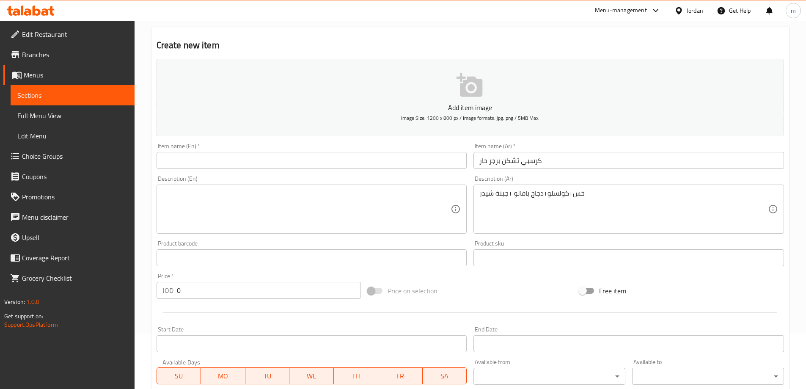
scroll to position [53, 0]
type input "Meal"
click at [584, 164] on input "كرسبي تشكن برجر حار" at bounding box center [629, 163] width 311 height 17
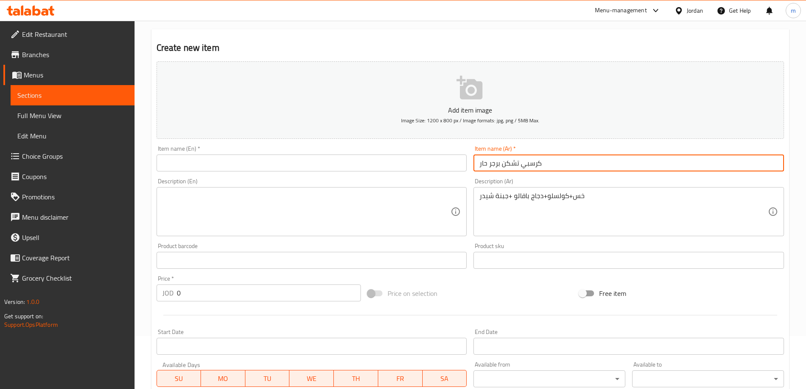
click at [584, 164] on input "كرسبي تشكن برجر حار" at bounding box center [629, 163] width 311 height 17
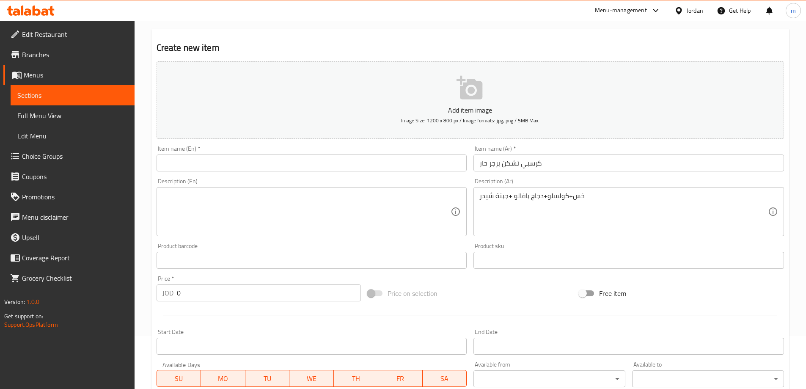
click at [343, 164] on input "text" at bounding box center [312, 163] width 311 height 17
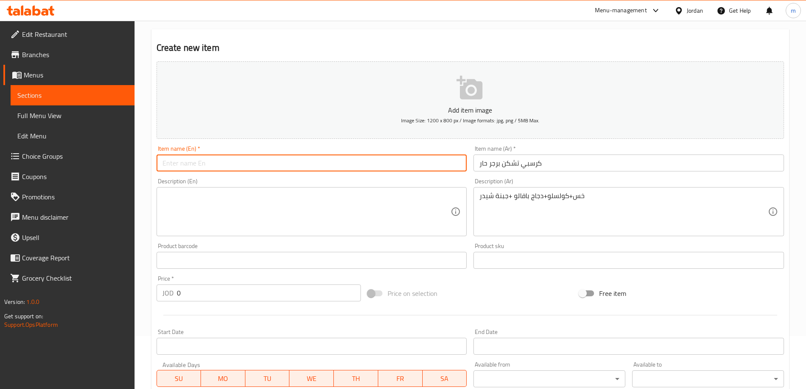
paste input "Crispy Chicken Spicy Burger"
type input "Crispy Chicken Spicy Burger"
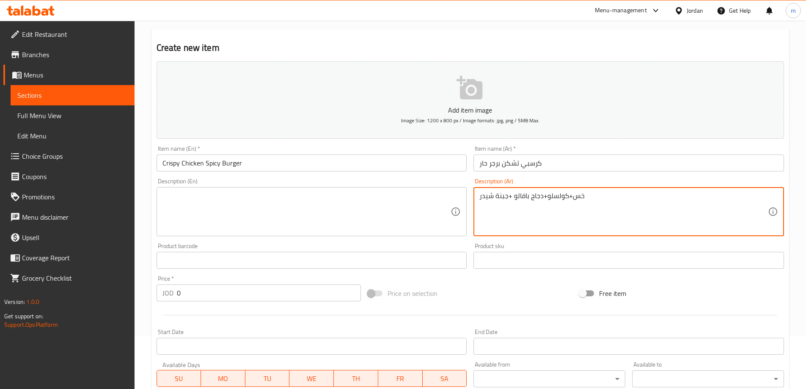
click at [570, 196] on textarea "خس+كولسلو+دجاج بافالو +جبنة شيدر" at bounding box center [624, 212] width 289 height 40
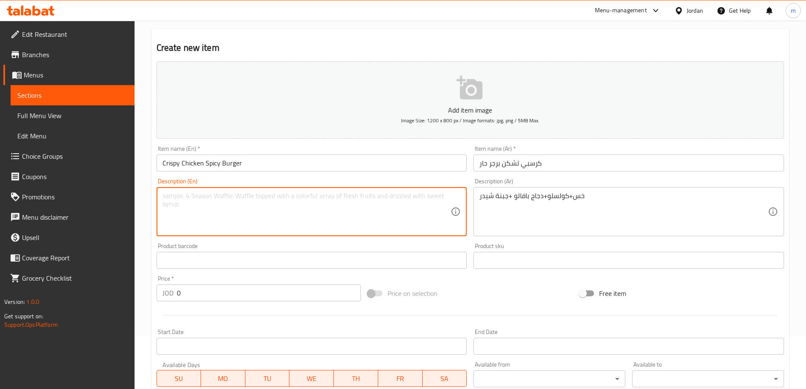
click at [325, 224] on textarea at bounding box center [307, 212] width 289 height 40
paste textarea "Lettuce + coleslaw + Buffalo chicken + cheddar cheese"
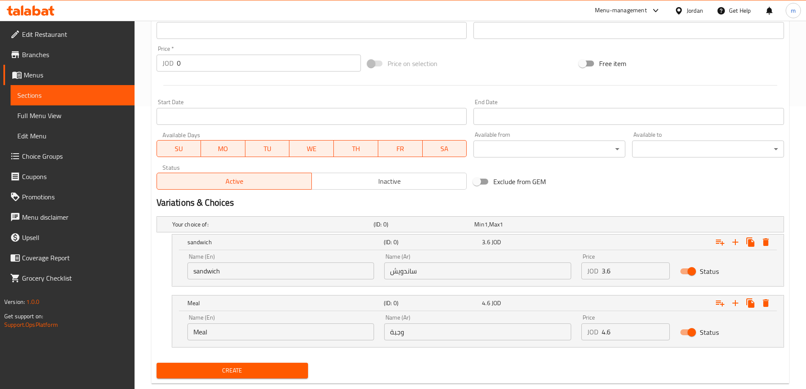
scroll to position [301, 0]
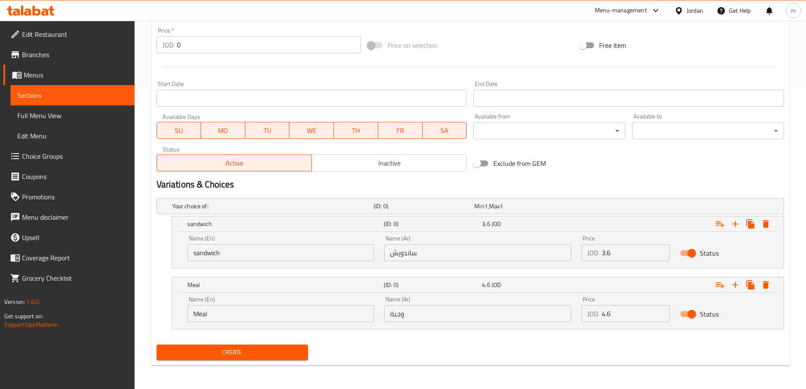
type textarea "Lettuce + coleslaw + Buffalo chicken + cheddar cheese"
click at [263, 349] on span "Create" at bounding box center [232, 352] width 138 height 11
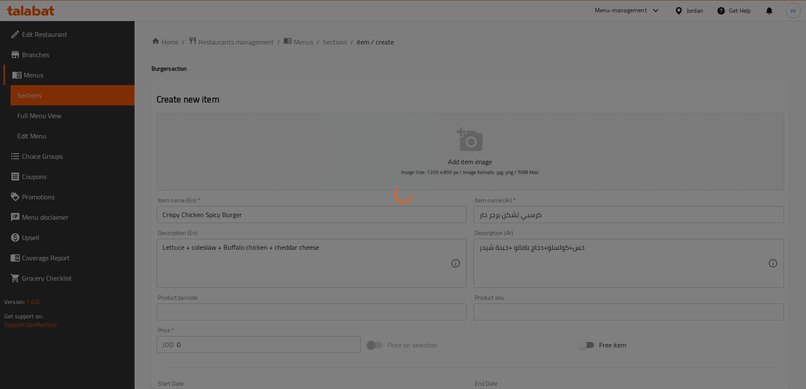
scroll to position [0, 0]
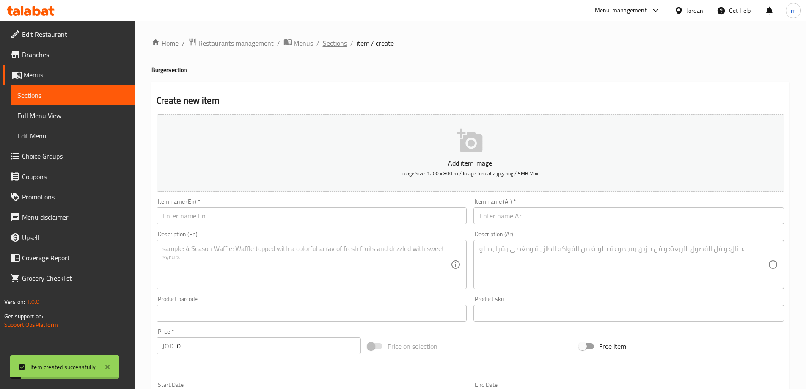
click at [334, 43] on span "Sections" at bounding box center [335, 43] width 24 height 10
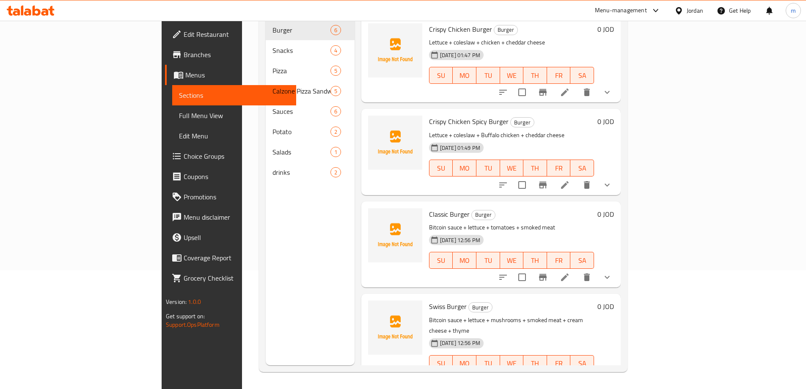
click at [179, 117] on span "Full Menu View" at bounding box center [234, 115] width 110 height 10
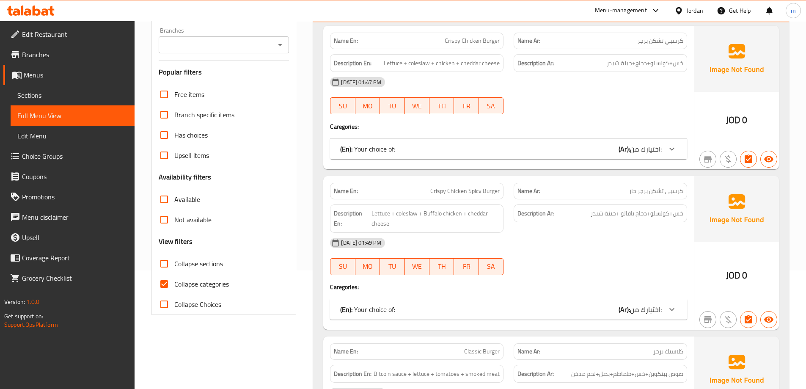
click at [213, 284] on span "Collapse categories" at bounding box center [201, 284] width 55 height 10
click at [174, 284] on input "Collapse categories" at bounding box center [164, 284] width 20 height 20
checkbox input "false"
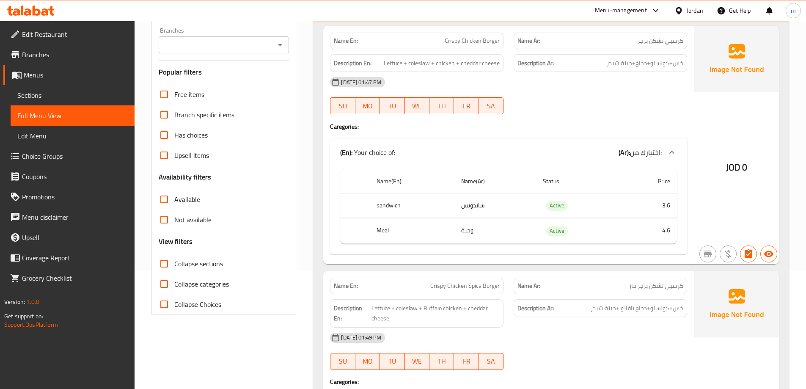
click at [213, 266] on span "Collapse sections" at bounding box center [198, 264] width 49 height 10
click at [174, 266] on input "Collapse sections" at bounding box center [164, 264] width 20 height 20
checkbox input "true"
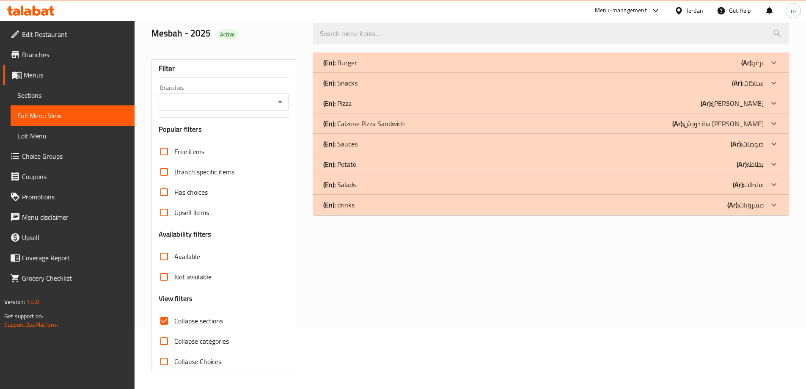
scroll to position [61, 0]
click at [775, 60] on icon at bounding box center [774, 63] width 10 height 10
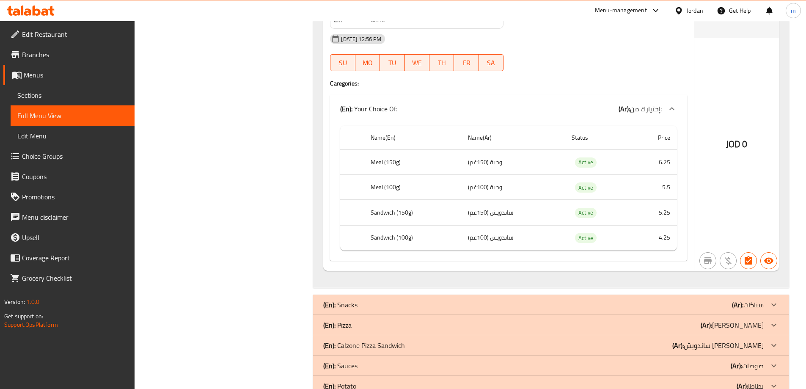
scroll to position [1644, 0]
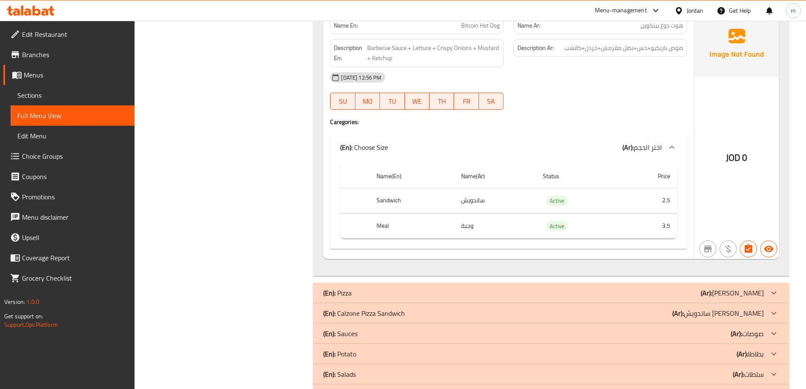
scroll to position [2693, 0]
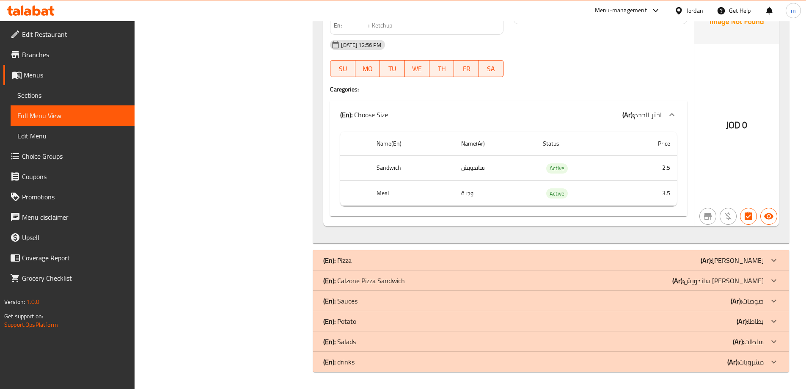
drag, startPoint x: 764, startPoint y: 261, endPoint x: 800, endPoint y: 281, distance: 41.9
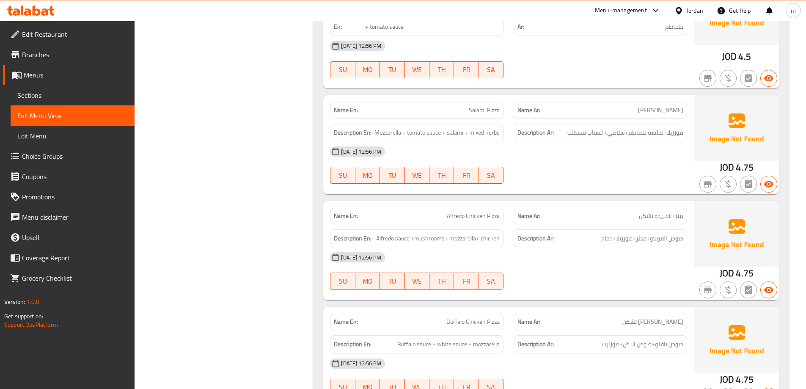
scroll to position [3260, 0]
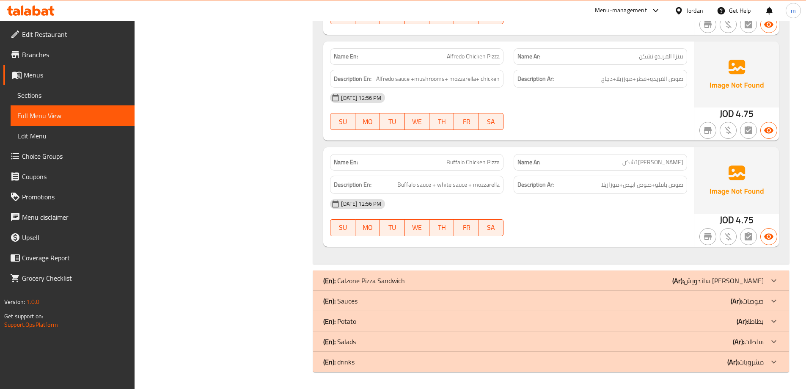
drag, startPoint x: 710, startPoint y: 283, endPoint x: 798, endPoint y: 302, distance: 90.1
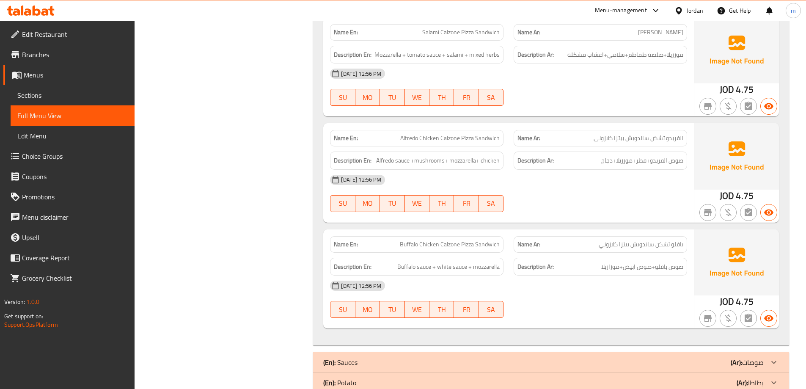
scroll to position [3827, 0]
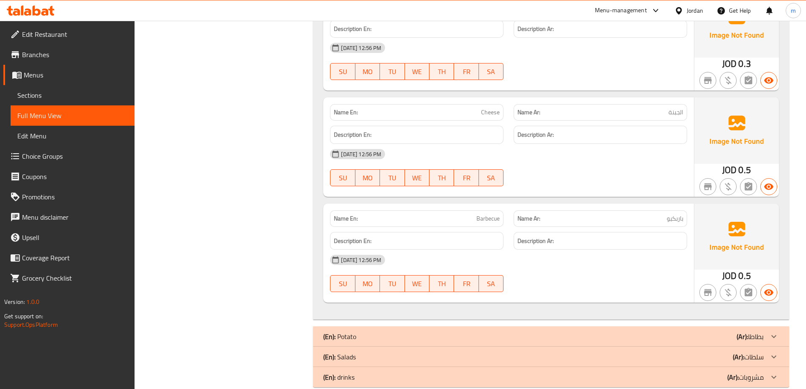
scroll to position [4490, 0]
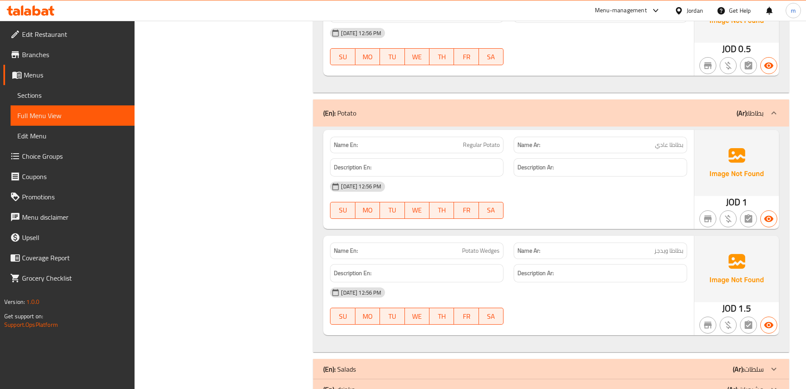
scroll to position [4729, 0]
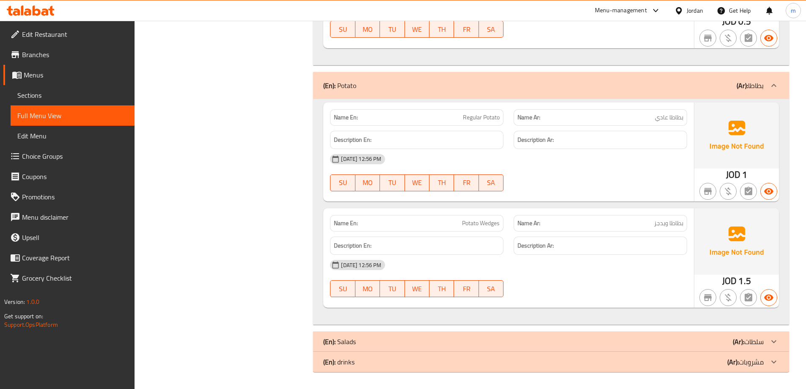
drag, startPoint x: 712, startPoint y: 335, endPoint x: 809, endPoint y: 353, distance: 98.1
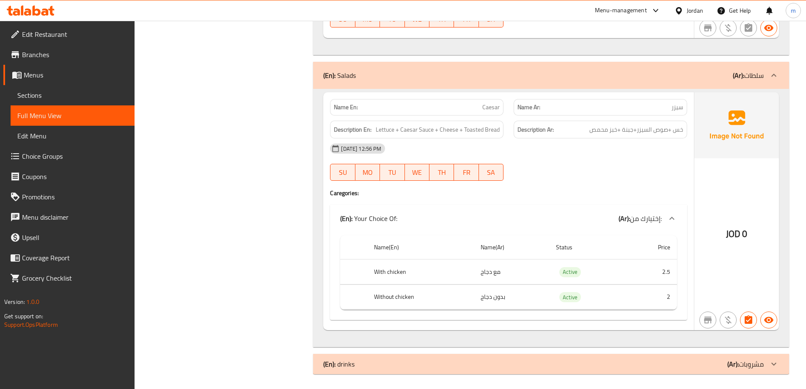
scroll to position [5001, 0]
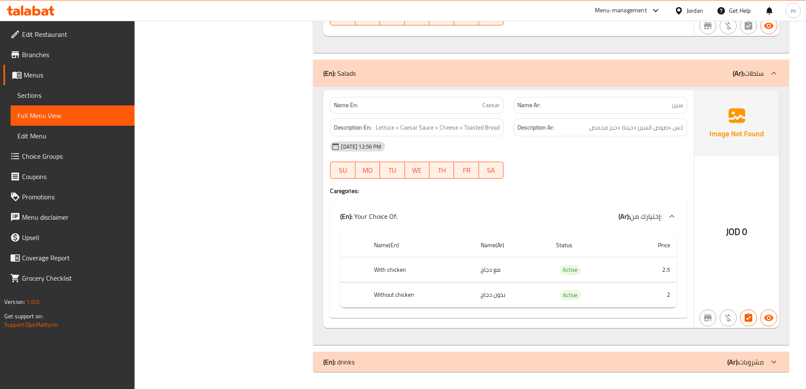
drag, startPoint x: 743, startPoint y: 366, endPoint x: 623, endPoint y: 298, distance: 137.6
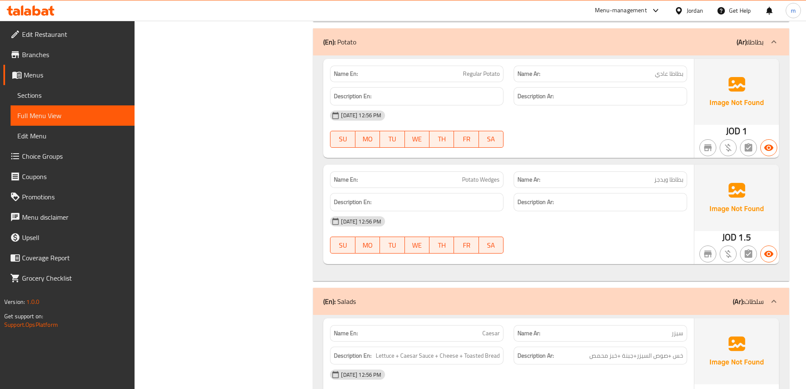
scroll to position [4767, 0]
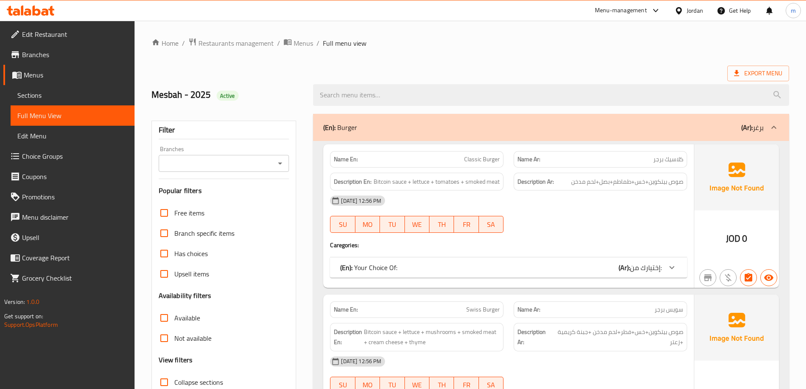
click at [41, 94] on span "Sections" at bounding box center [72, 95] width 110 height 10
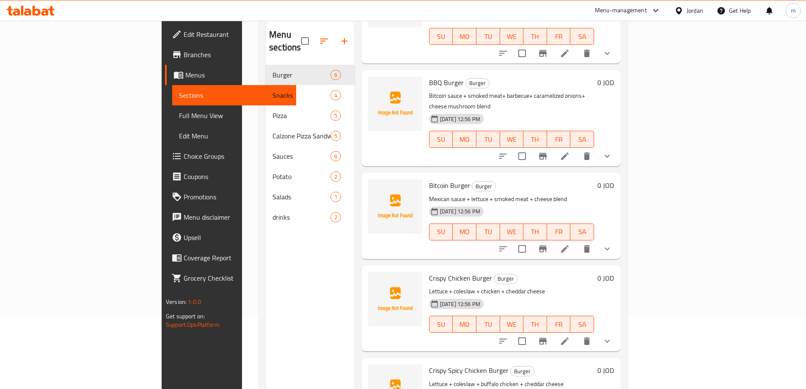
scroll to position [119, 0]
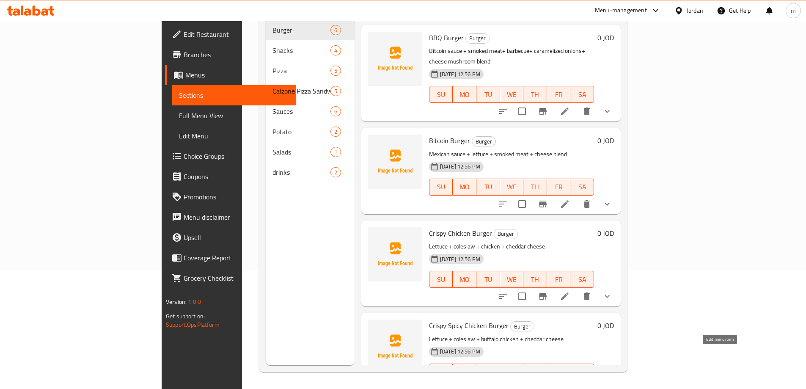
click at [570, 384] on icon at bounding box center [565, 389] width 10 height 10
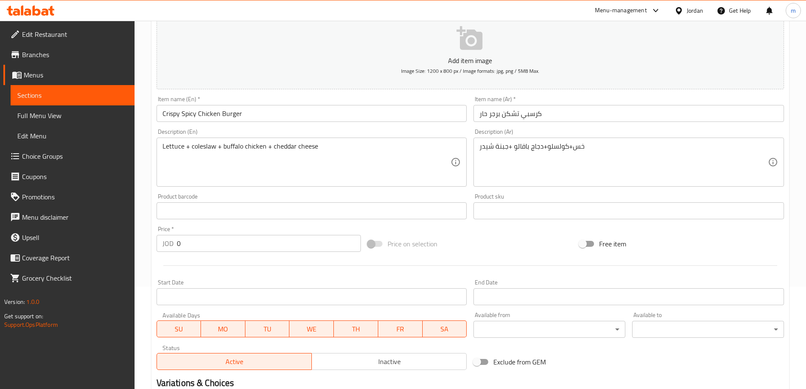
scroll to position [246, 0]
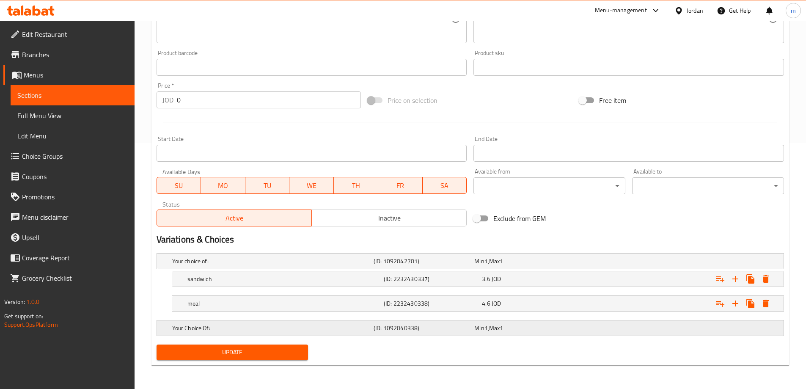
click at [567, 265] on div "Min 1 , Max 1" at bounding box center [523, 261] width 97 height 8
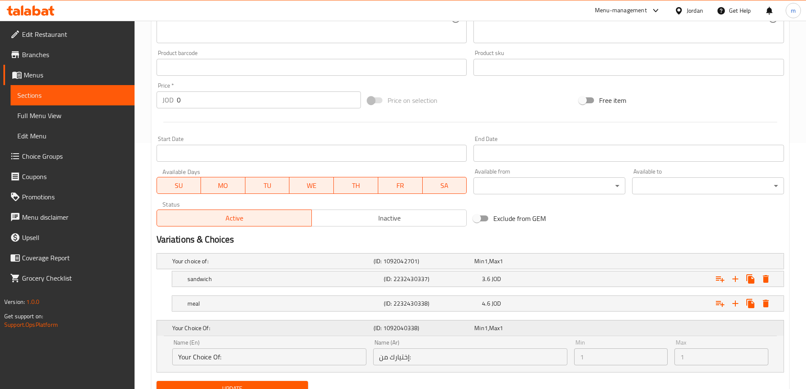
click at [273, 332] on div "Your Choice Of:" at bounding box center [271, 328] width 201 height 12
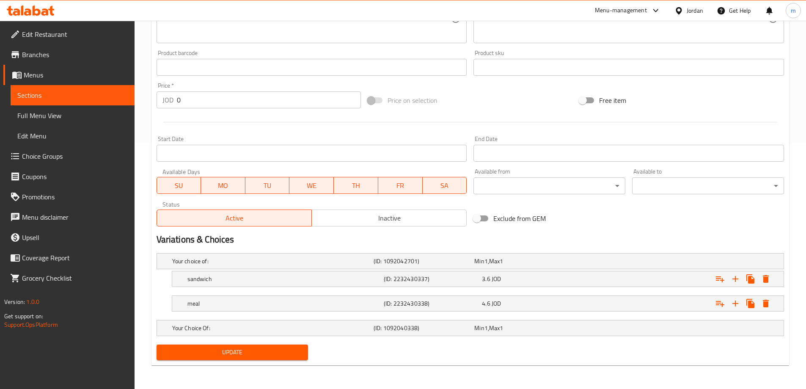
click at [50, 161] on span "Choice Groups" at bounding box center [75, 156] width 106 height 10
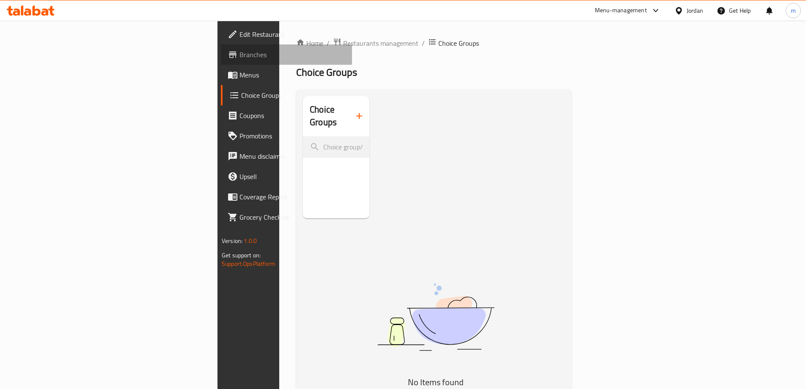
click at [240, 53] on span "Branches" at bounding box center [293, 55] width 106 height 10
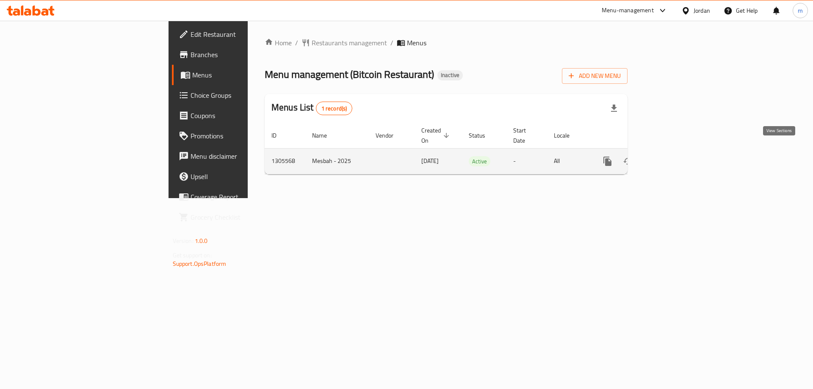
click at [673, 156] on icon "enhanced table" at bounding box center [668, 161] width 10 height 10
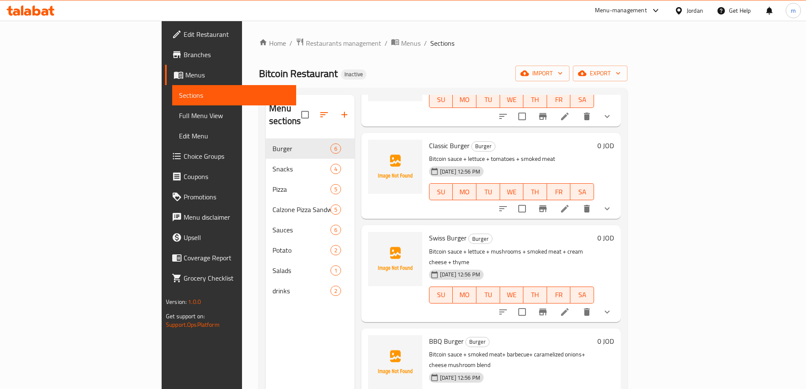
scroll to position [119, 0]
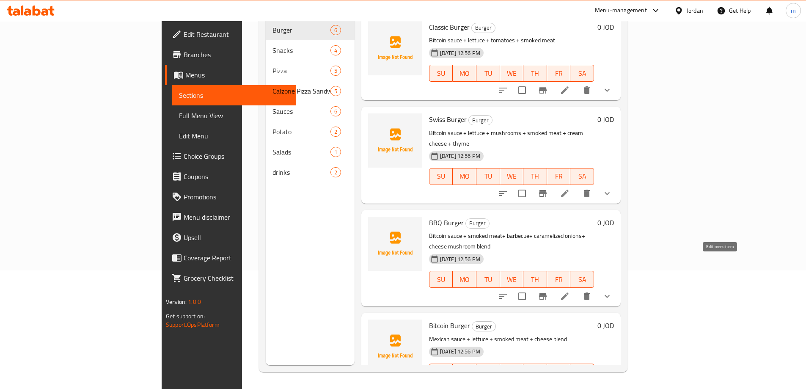
click at [570, 291] on icon at bounding box center [565, 296] width 10 height 10
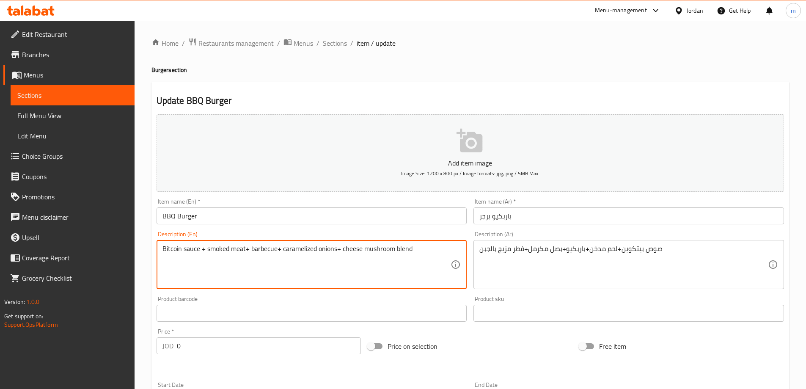
click at [353, 249] on textarea "Bitcoin sauce + smoked meat+ barbecue+ caramelized onions+ cheese mushroom blend" at bounding box center [307, 265] width 289 height 40
paste textarea "cheese"
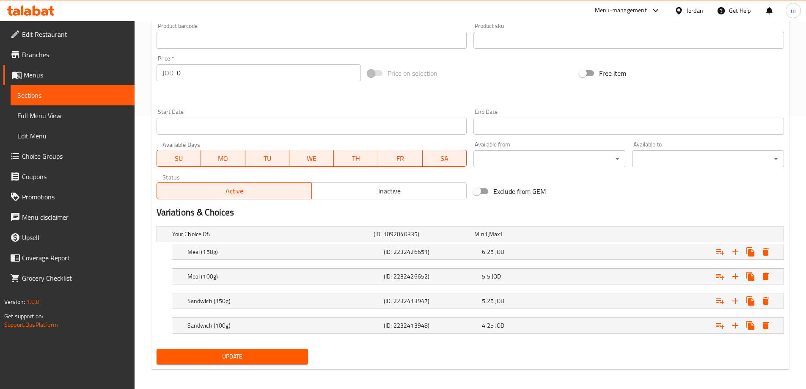
scroll to position [277, 0]
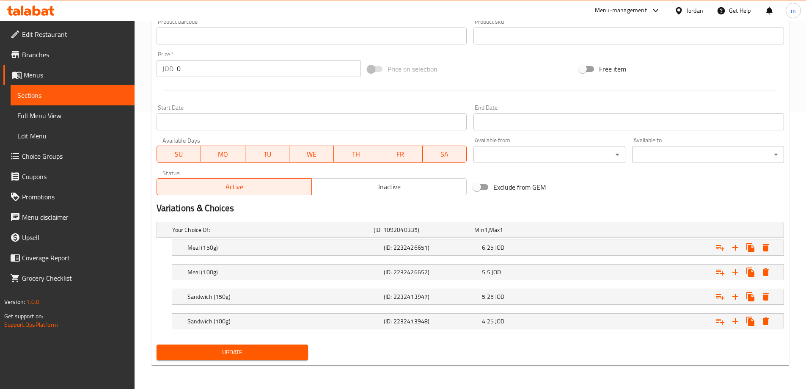
type textarea "Bitcoin sauce + smoked meat+ barbecue+ caramelized onions+ mushroom blend with …"
click at [271, 354] on span "Update" at bounding box center [232, 352] width 138 height 11
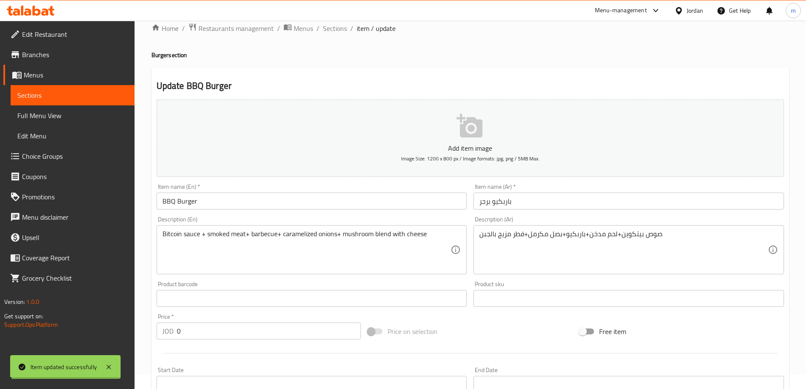
scroll to position [0, 0]
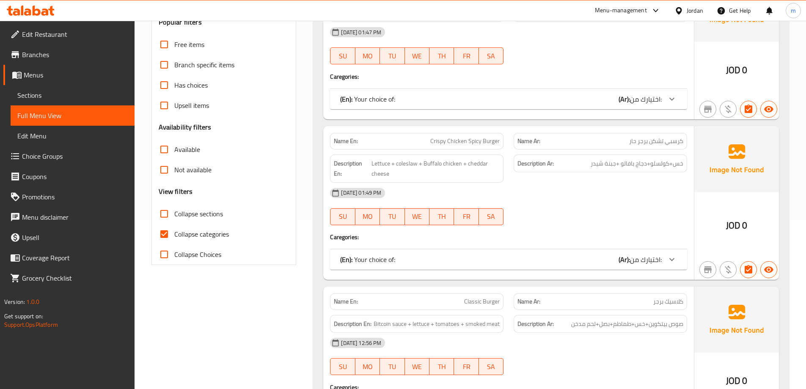
scroll to position [169, 0]
click at [212, 237] on span "Collapse categories" at bounding box center [201, 233] width 55 height 10
click at [174, 237] on input "Collapse categories" at bounding box center [164, 233] width 20 height 20
checkbox input "false"
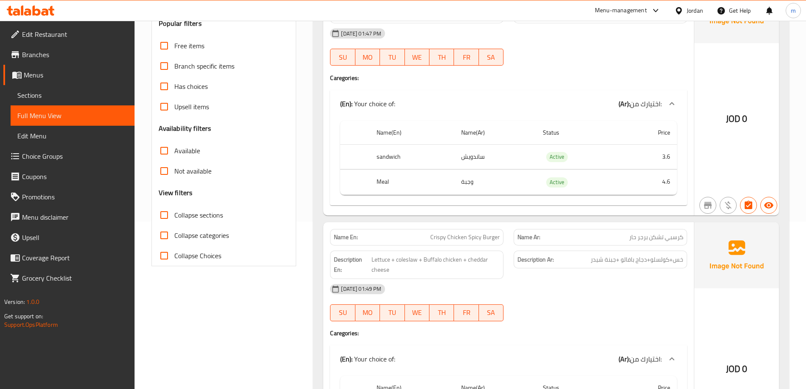
scroll to position [42, 0]
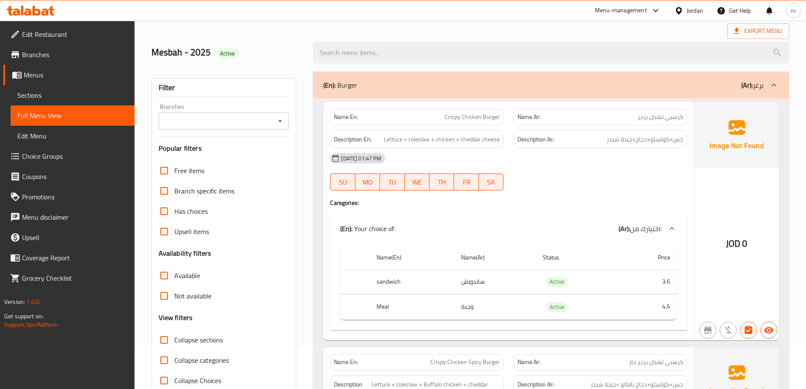
click at [192, 341] on span "Collapse sections" at bounding box center [198, 340] width 49 height 10
click at [174, 341] on input "Collapse sections" at bounding box center [164, 340] width 20 height 20
checkbox input "true"
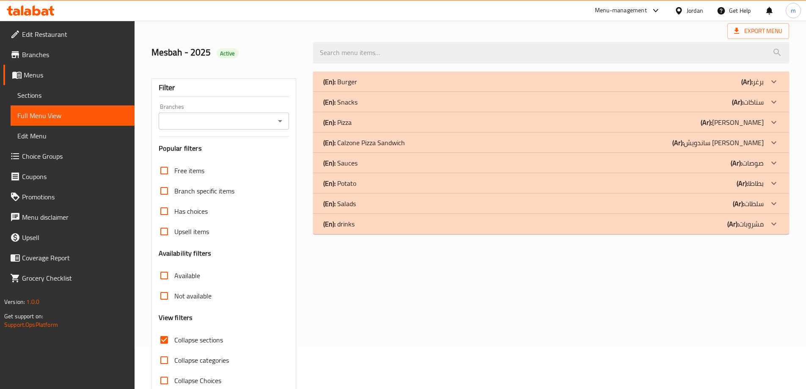
click at [747, 87] on p "(Ar): مشروبات" at bounding box center [753, 82] width 22 height 10
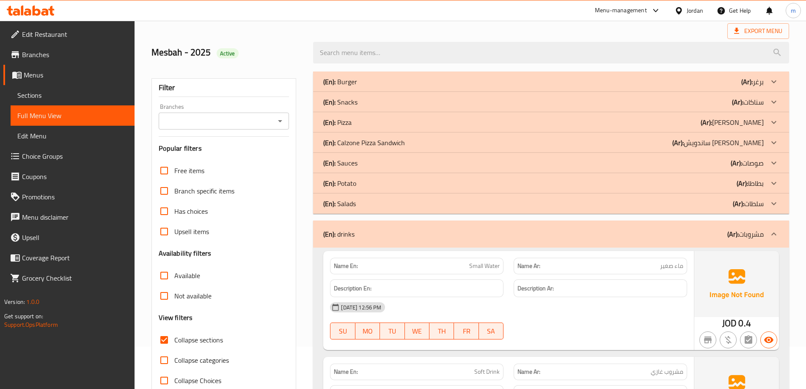
click at [705, 92] on div "(En): Salads (Ar): سلطات" at bounding box center [551, 82] width 476 height 20
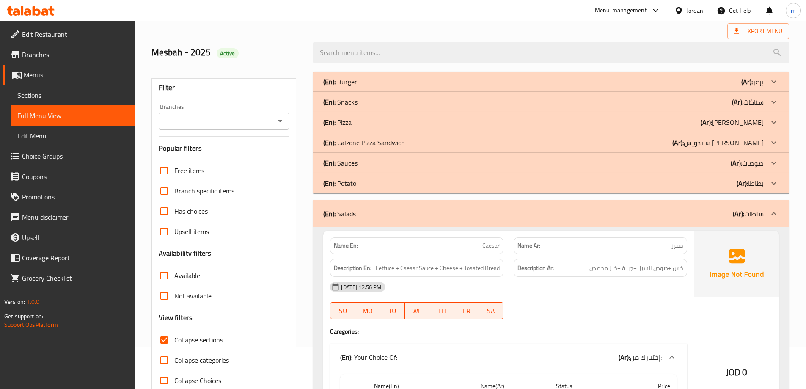
click at [661, 92] on div "(En): Potato (Ar): بطاطا" at bounding box center [551, 82] width 476 height 20
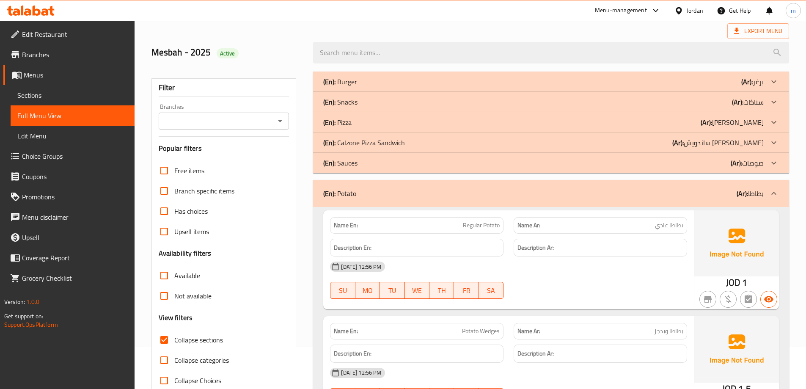
click at [670, 92] on div "(En): Sauces (Ar): صوصات" at bounding box center [551, 82] width 476 height 20
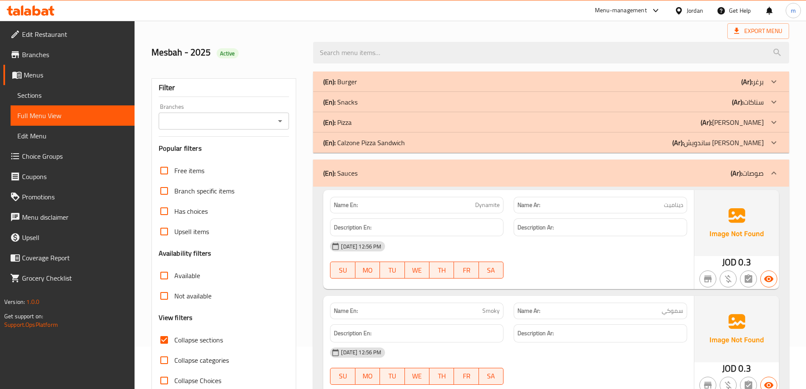
click at [638, 87] on div "(En): Calzone Pizza Sandwich (Ar): ساندويش بيتزا كلازوني" at bounding box center [543, 82] width 441 height 10
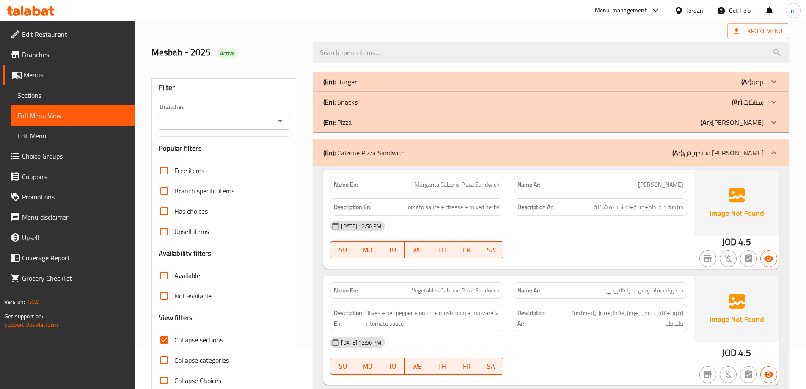
click at [652, 92] on div "(En): Pizza (Ar): بيتزا" at bounding box center [551, 82] width 476 height 20
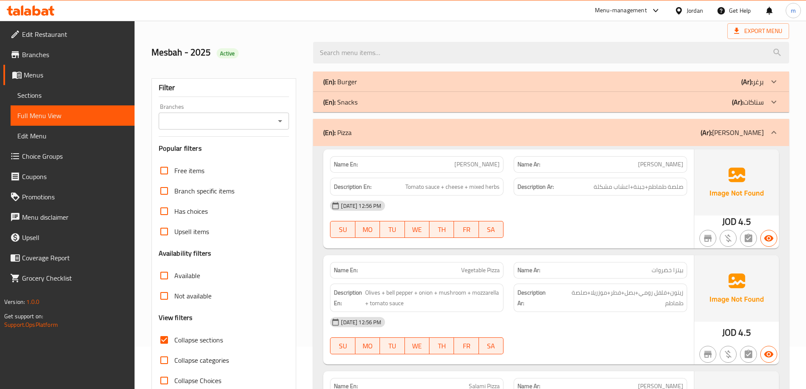
click at [653, 92] on div "(En): Snacks (Ar): سناكات" at bounding box center [551, 82] width 476 height 20
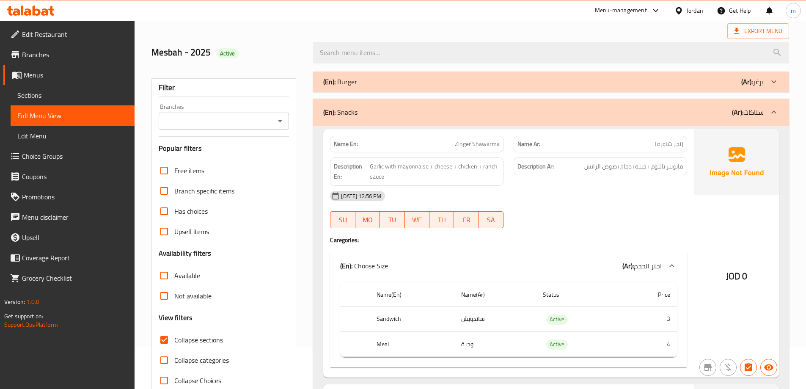
click at [682, 82] on div "(En): Burger (Ar): برغر" at bounding box center [543, 82] width 441 height 10
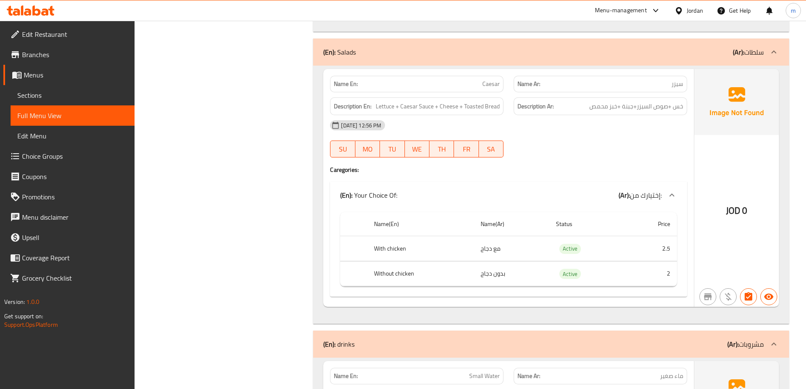
scroll to position [5021, 0]
click at [89, 54] on span "Branches" at bounding box center [75, 55] width 106 height 10
